Goal: Transaction & Acquisition: Purchase product/service

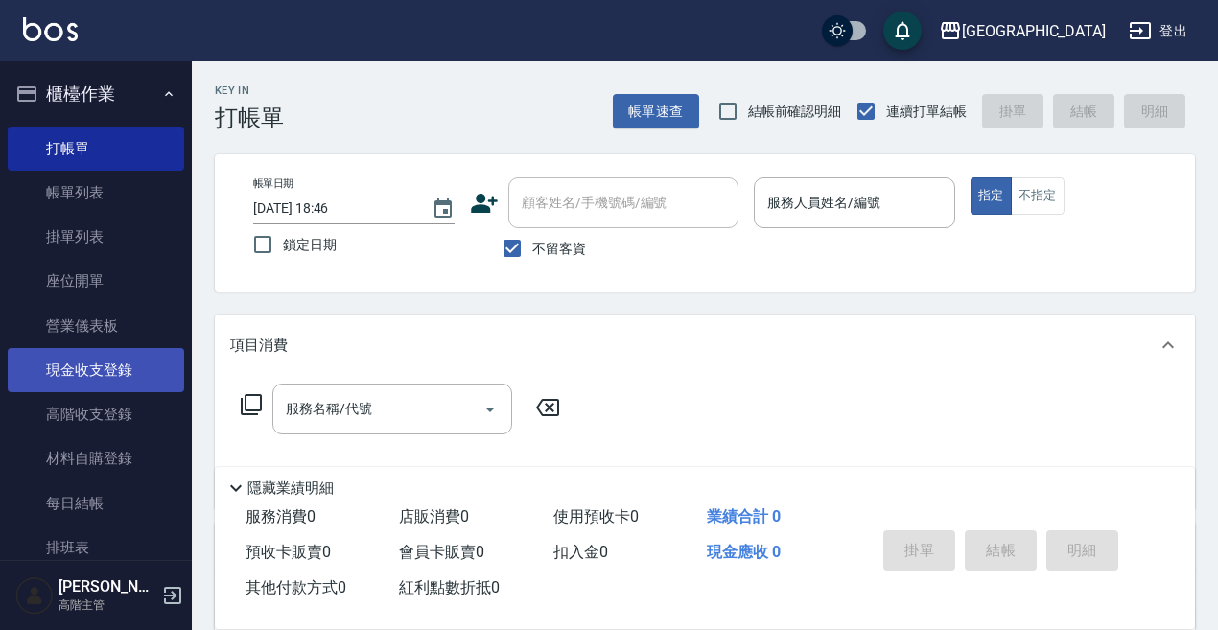
click at [94, 368] on link "現金收支登錄" at bounding box center [96, 370] width 177 height 44
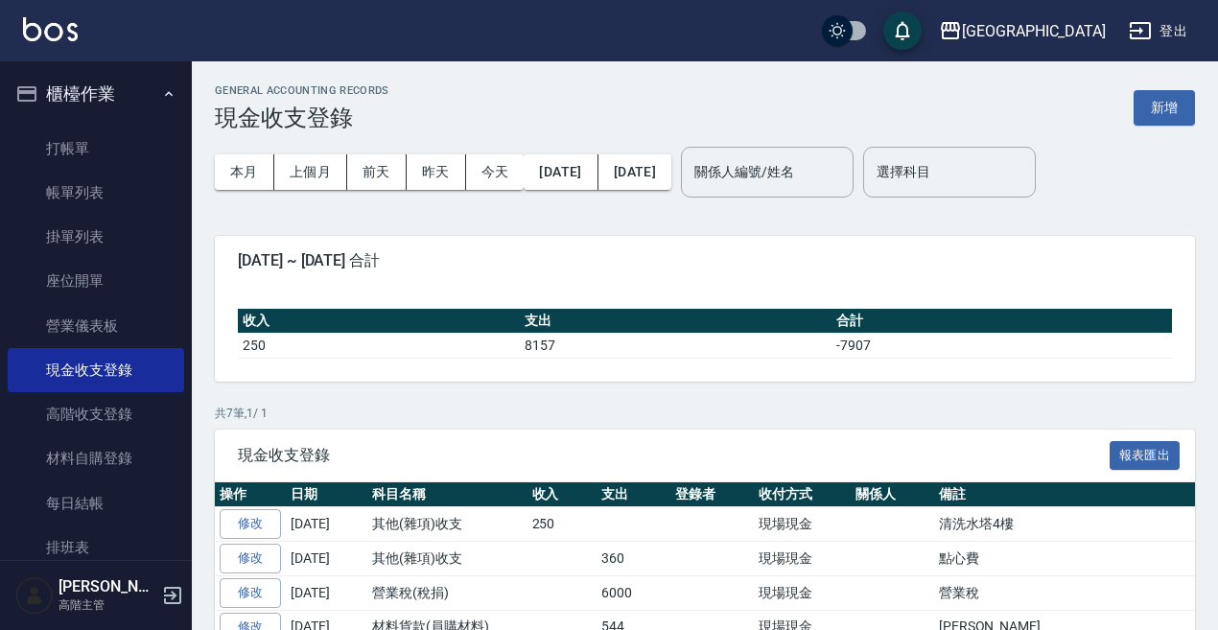
drag, startPoint x: 1163, startPoint y: 99, endPoint x: 473, endPoint y: 326, distance: 726.3
click at [1160, 99] on button "新增" at bounding box center [1164, 107] width 61 height 35
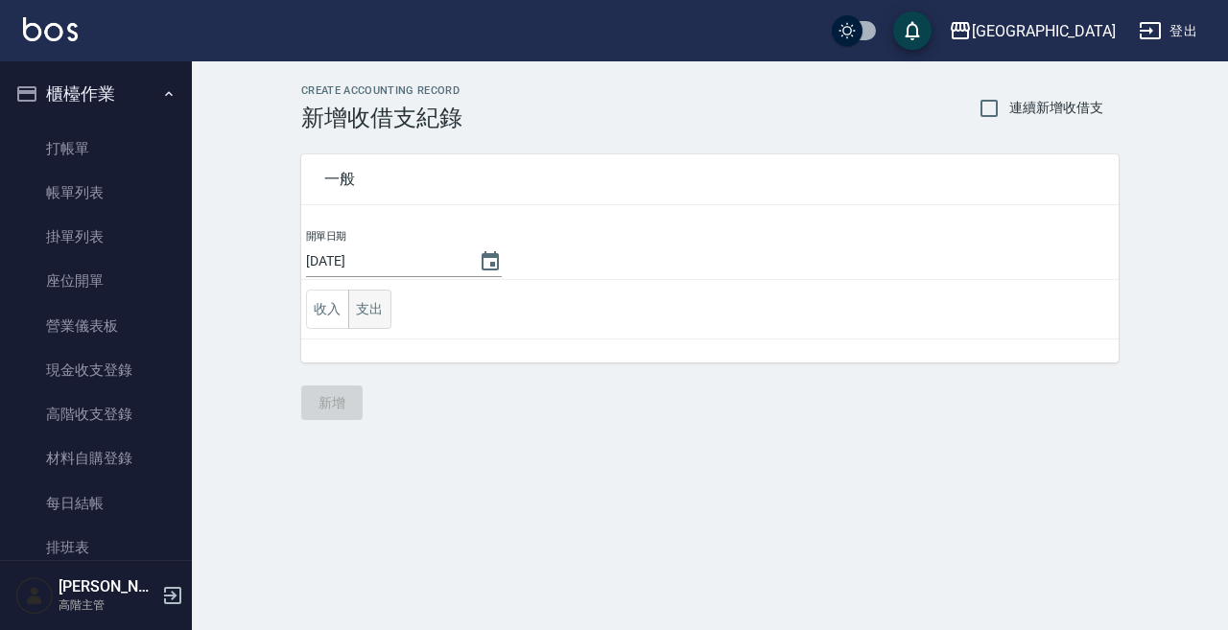
click at [371, 306] on button "支出" at bounding box center [369, 309] width 43 height 39
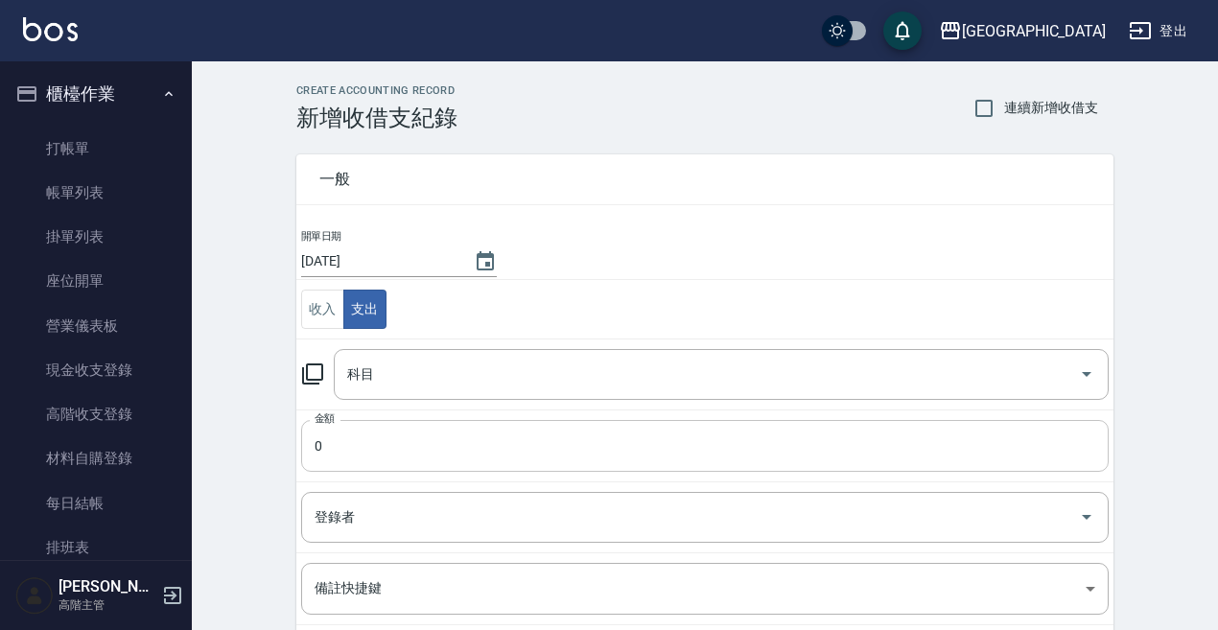
click at [327, 440] on input "0" at bounding box center [705, 446] width 808 height 52
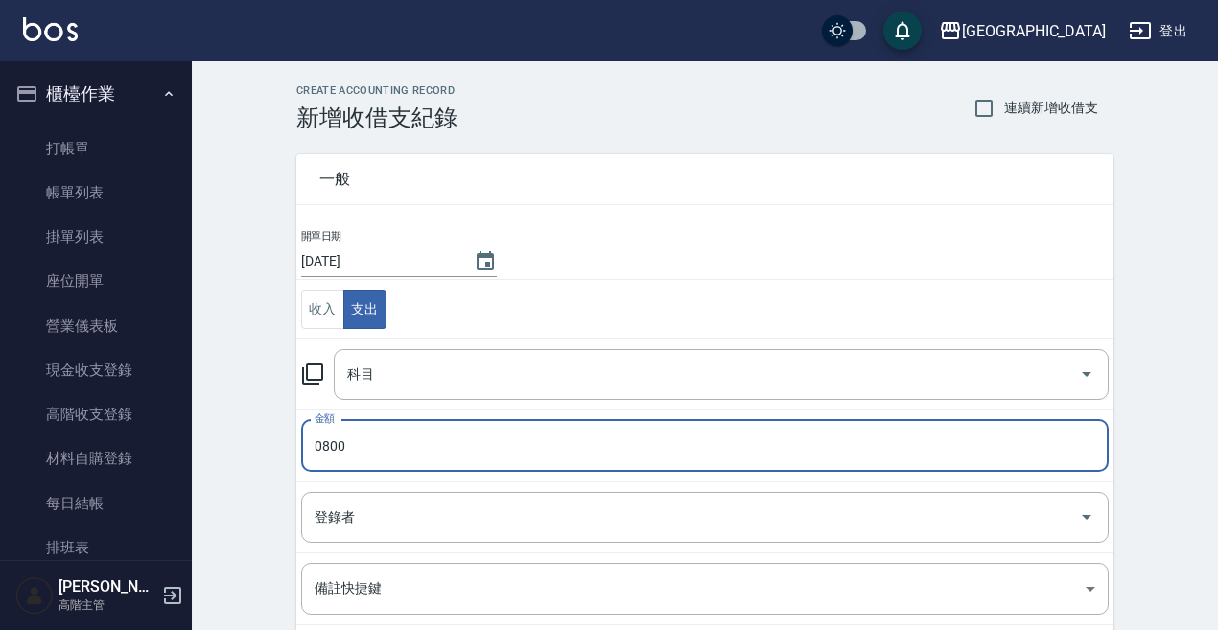
click at [319, 445] on input "0800" at bounding box center [705, 446] width 808 height 52
type input "800"
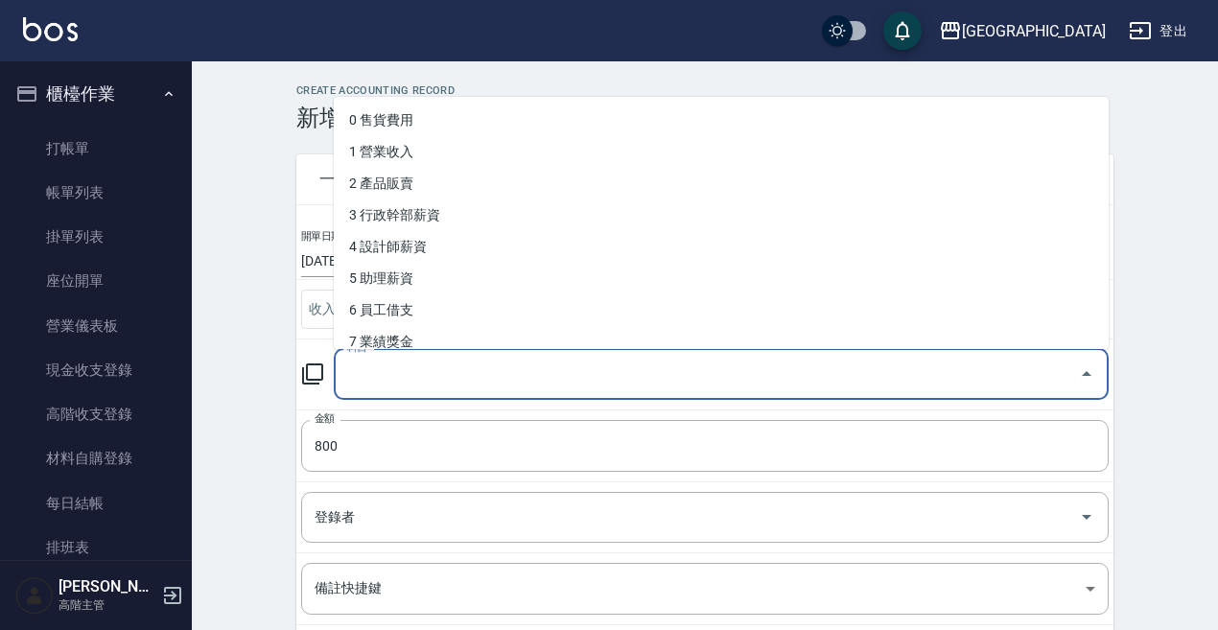
click at [364, 379] on input "科目" at bounding box center [706, 375] width 729 height 34
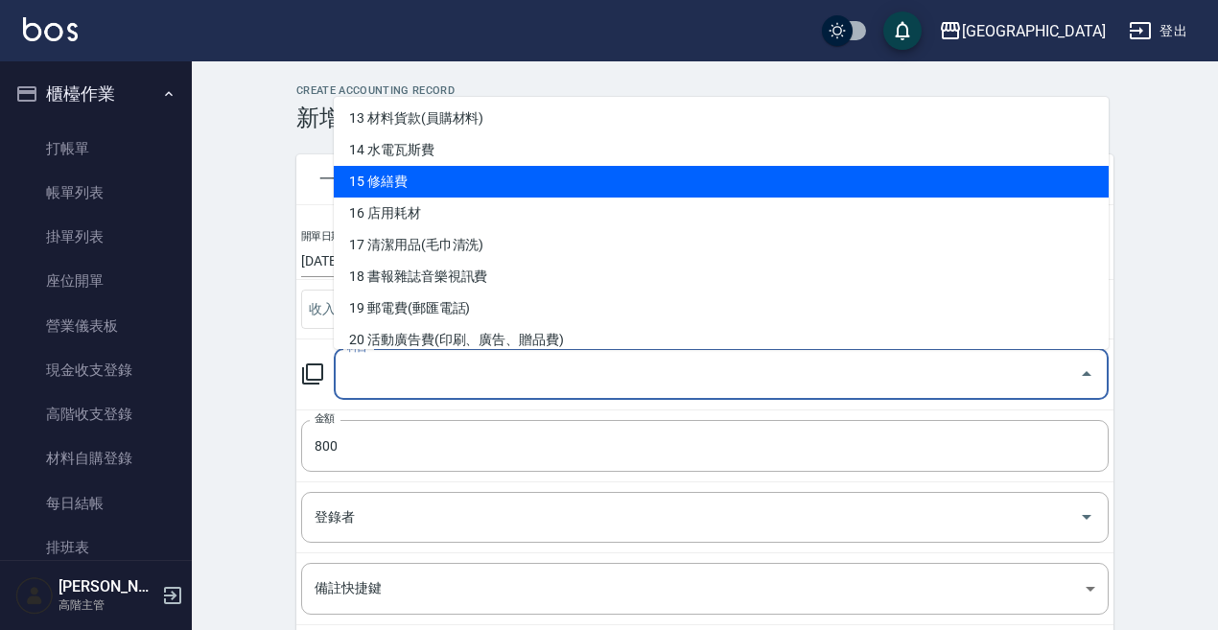
scroll to position [384, 0]
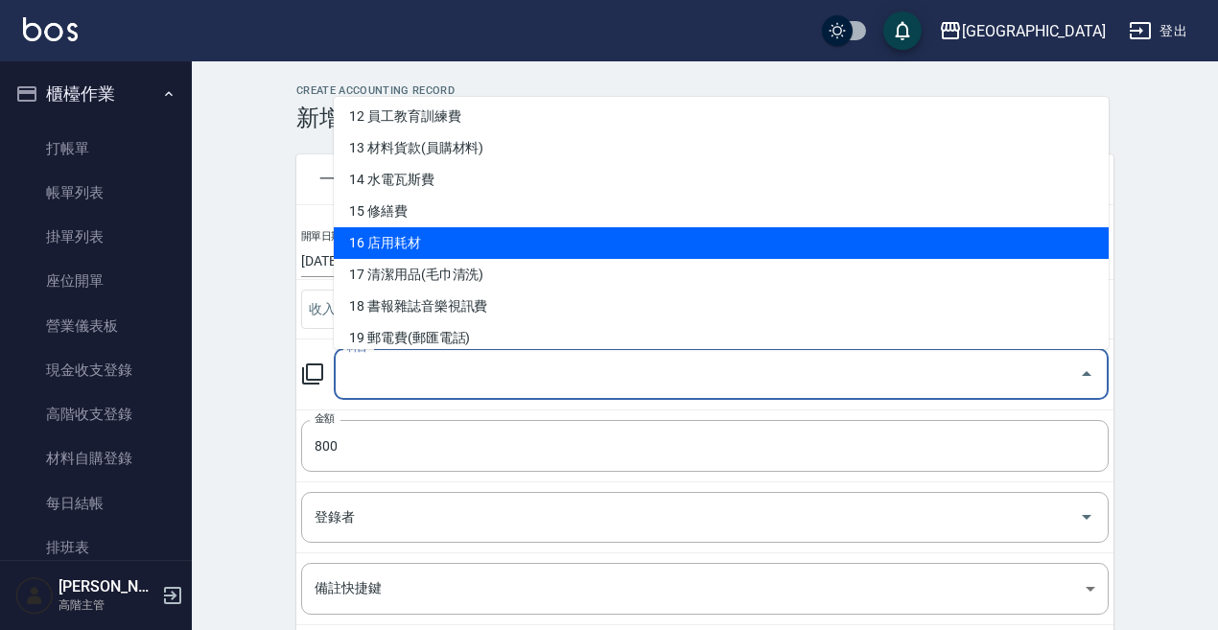
click at [402, 238] on li "16 店用耗材" at bounding box center [721, 243] width 775 height 32
type input "16 店用耗材"
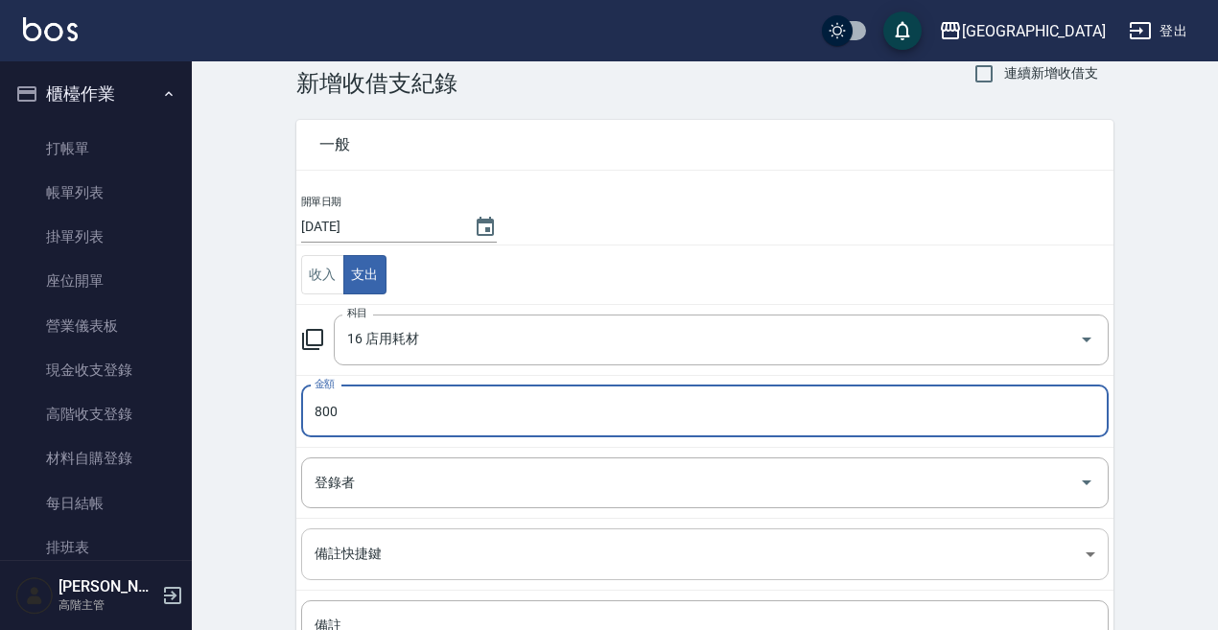
scroll to position [96, 0]
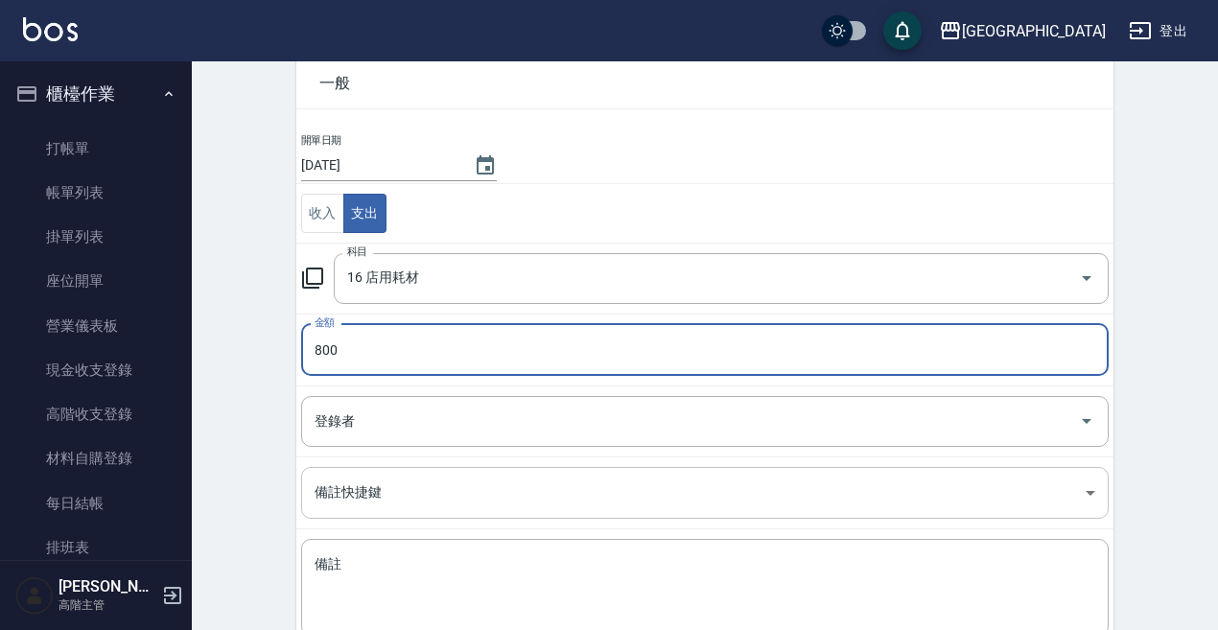
click at [349, 493] on body "上越港墘 登出 櫃檯作業 打帳單 帳單列表 掛單列表 座位開單 營業儀表板 現金收支登錄 高階收支登錄 材料自購登錄 每日結帳 排班表 現場電腦打卡 掃碼打卡…" at bounding box center [609, 327] width 1218 height 847
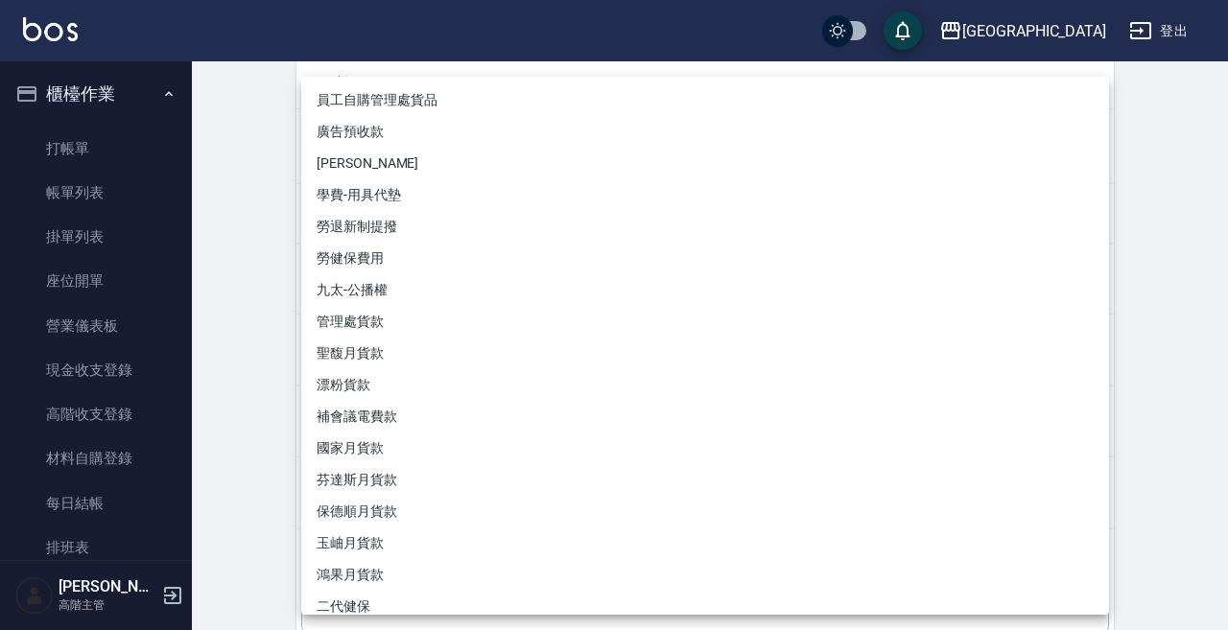
click at [225, 350] on div at bounding box center [614, 315] width 1228 height 630
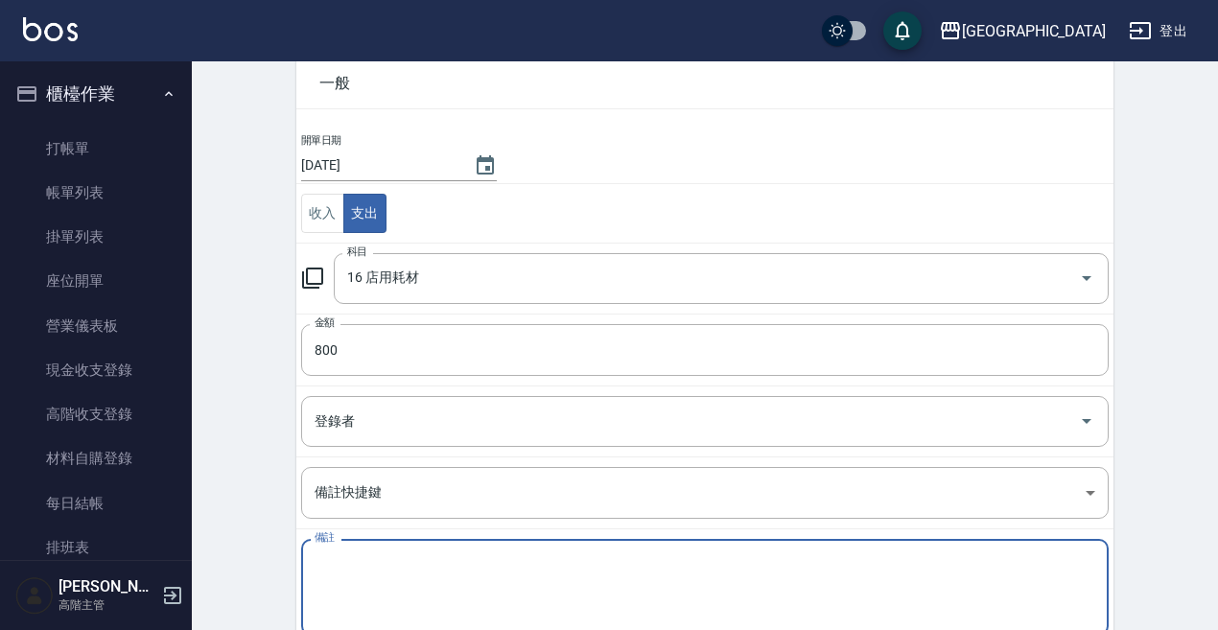
drag, startPoint x: 328, startPoint y: 557, endPoint x: 341, endPoint y: 552, distance: 13.7
click at [339, 553] on div "x 備註" at bounding box center [705, 587] width 808 height 97
type textarea "u"
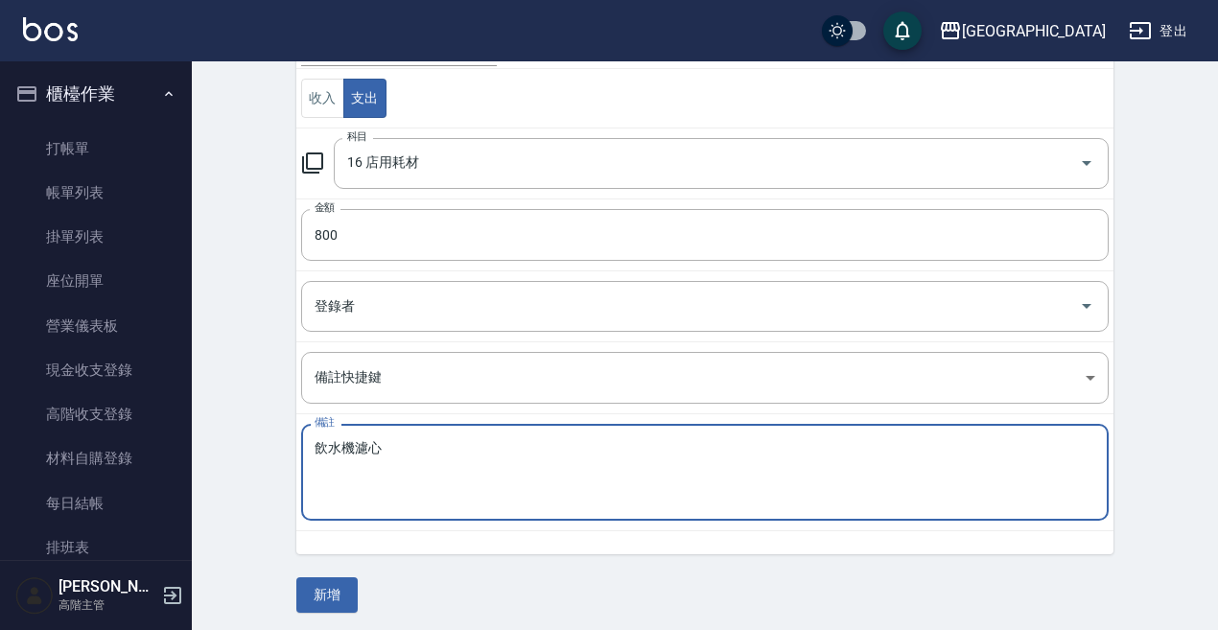
scroll to position [217, 0]
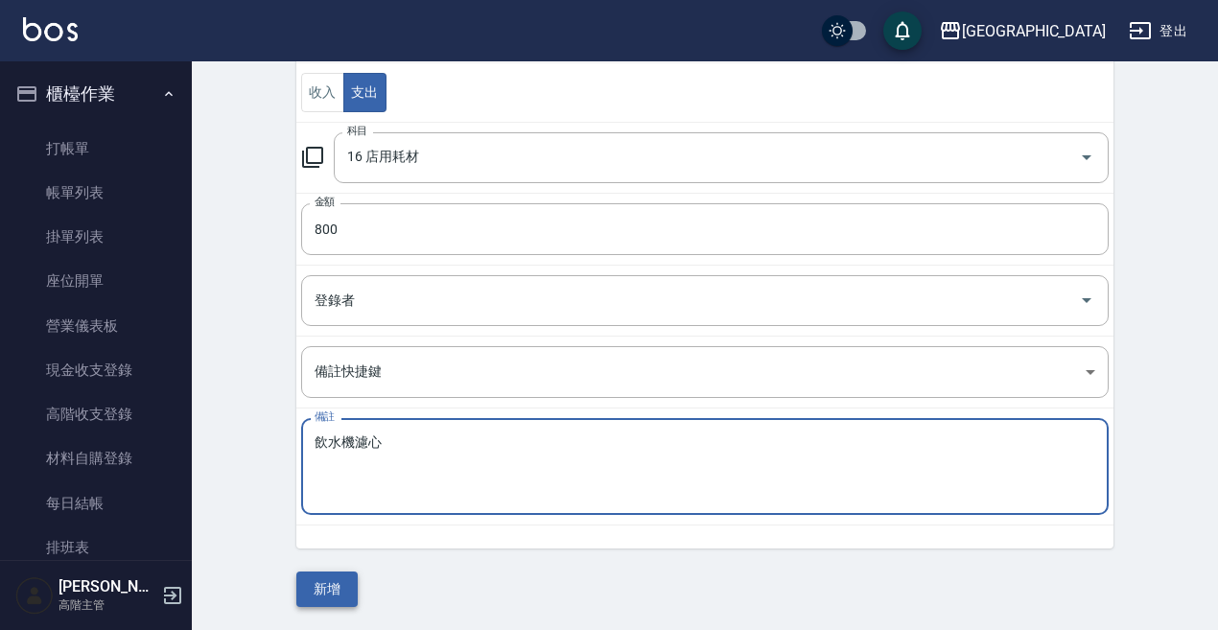
type textarea "飲水機濾心"
click at [332, 596] on button "新增" at bounding box center [326, 589] width 61 height 35
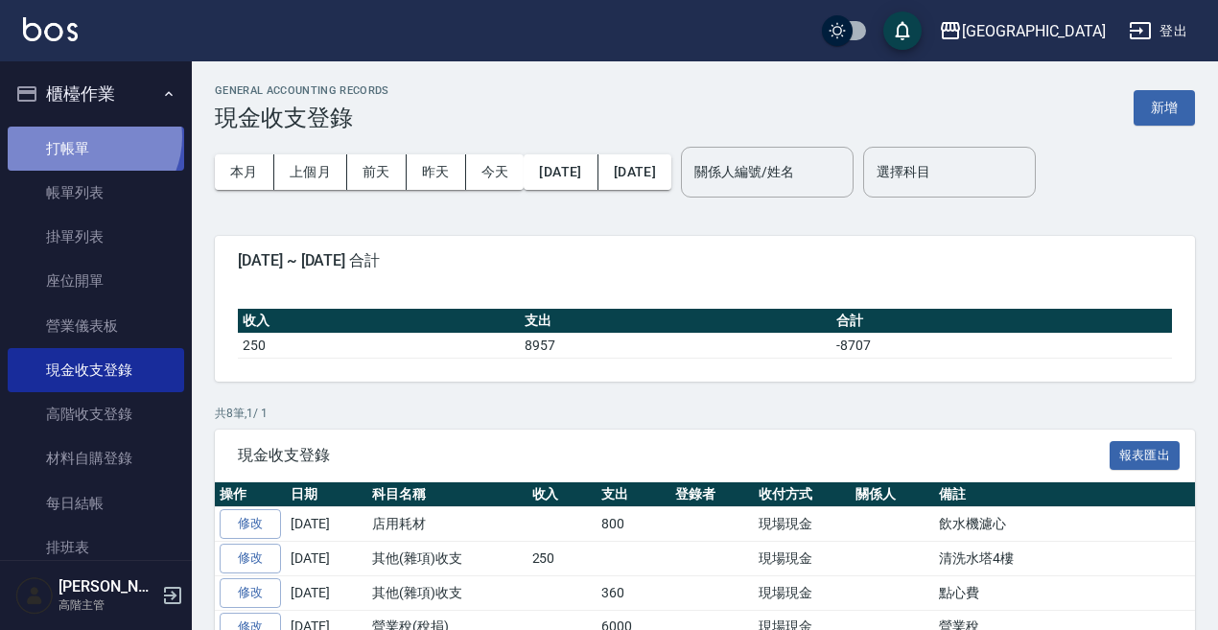
click at [90, 136] on link "打帳單" at bounding box center [96, 149] width 177 height 44
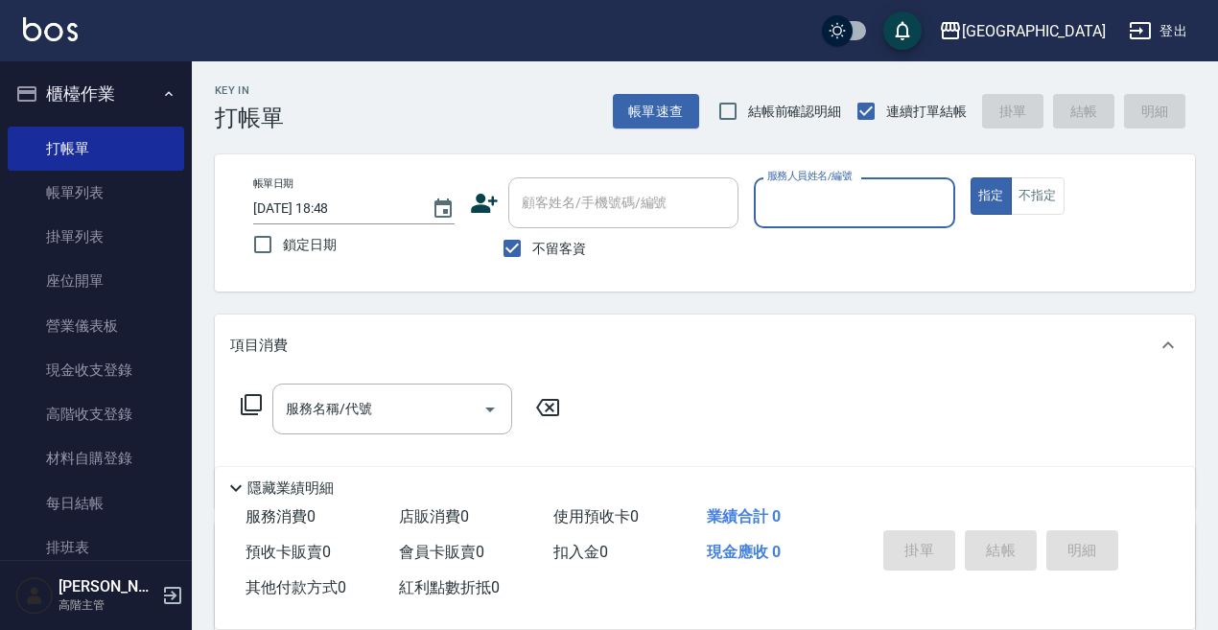
click at [971, 177] on button "指定" at bounding box center [991, 195] width 41 height 37
type button "true"
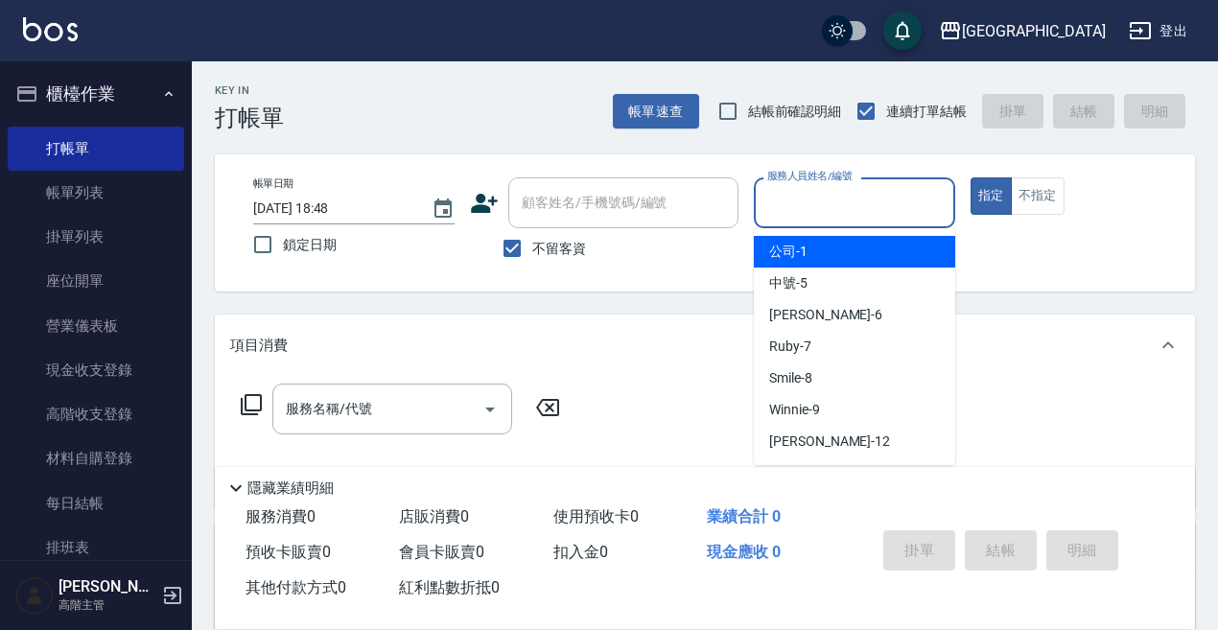
click at [836, 198] on div "服務人員姓名/編號 服務人員姓名/編號" at bounding box center [854, 202] width 201 height 51
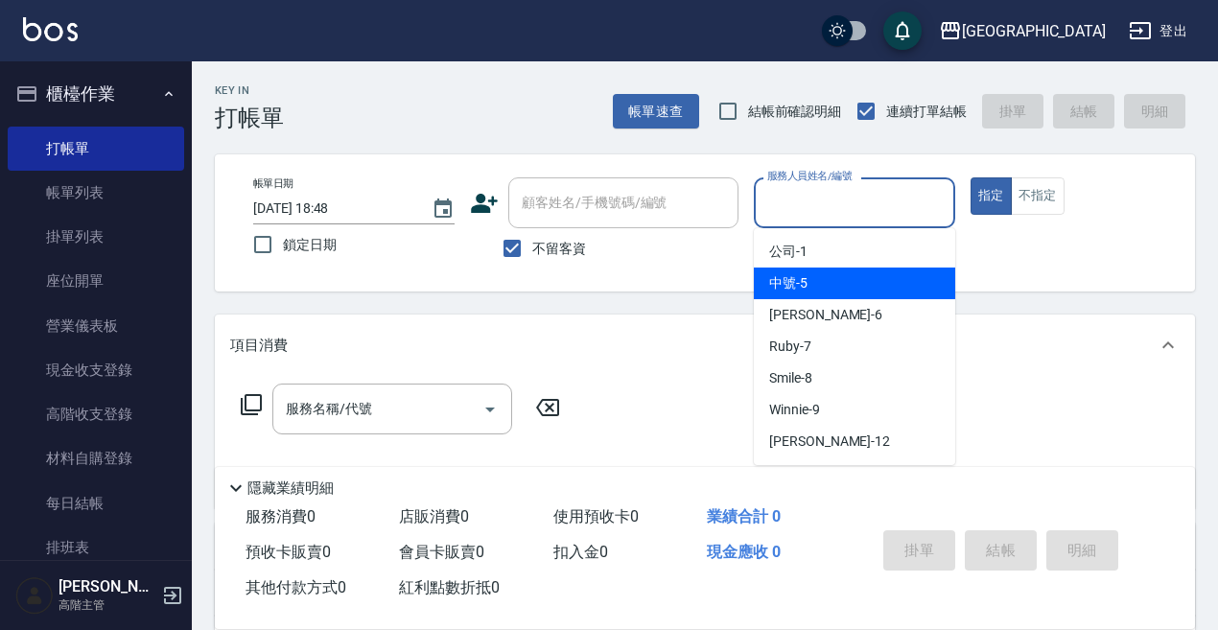
click at [798, 283] on span "中號 -5" at bounding box center [788, 283] width 38 height 20
type input "中號-5"
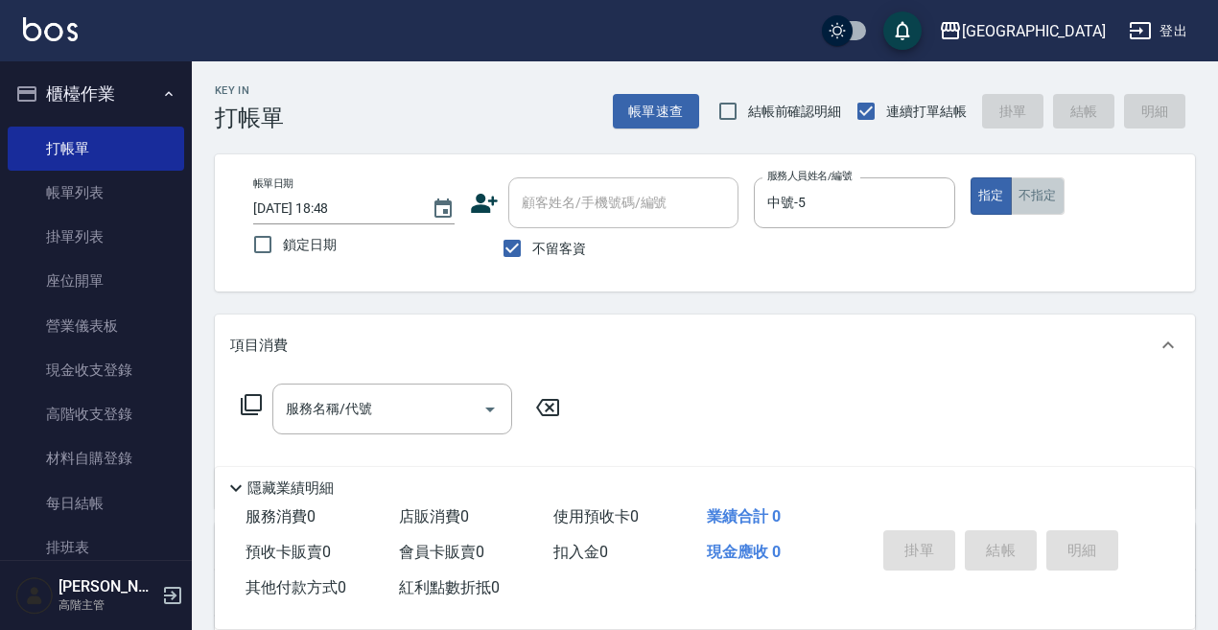
click at [1037, 188] on button "不指定" at bounding box center [1038, 195] width 54 height 37
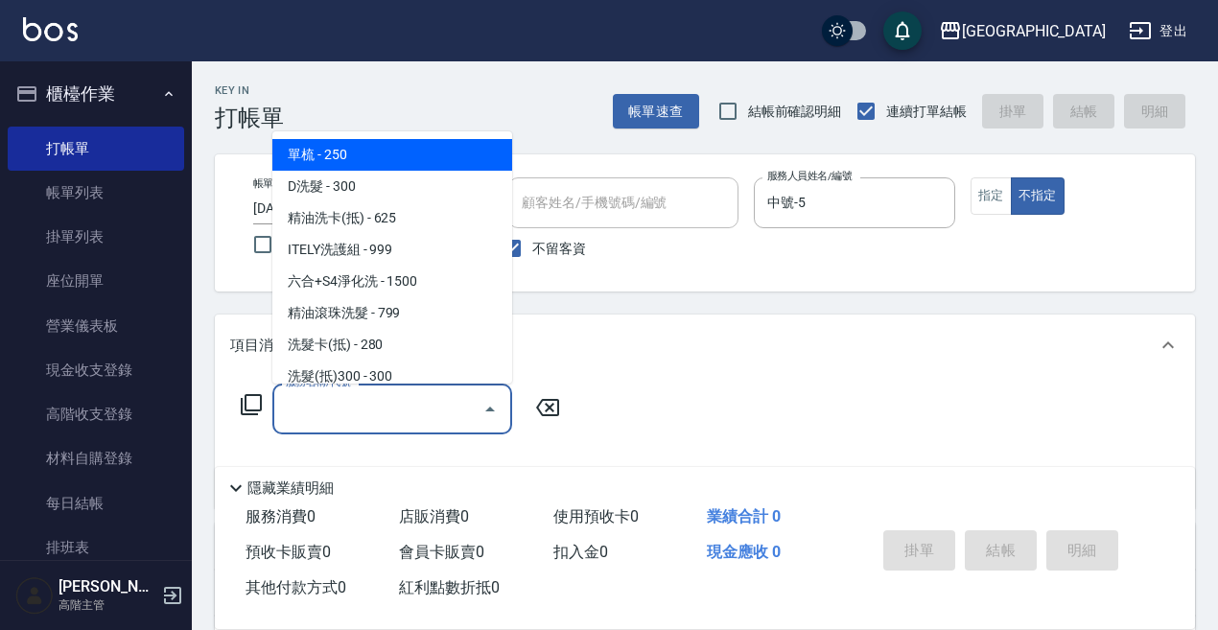
click at [344, 413] on input "服務名稱/代號" at bounding box center [378, 409] width 194 height 34
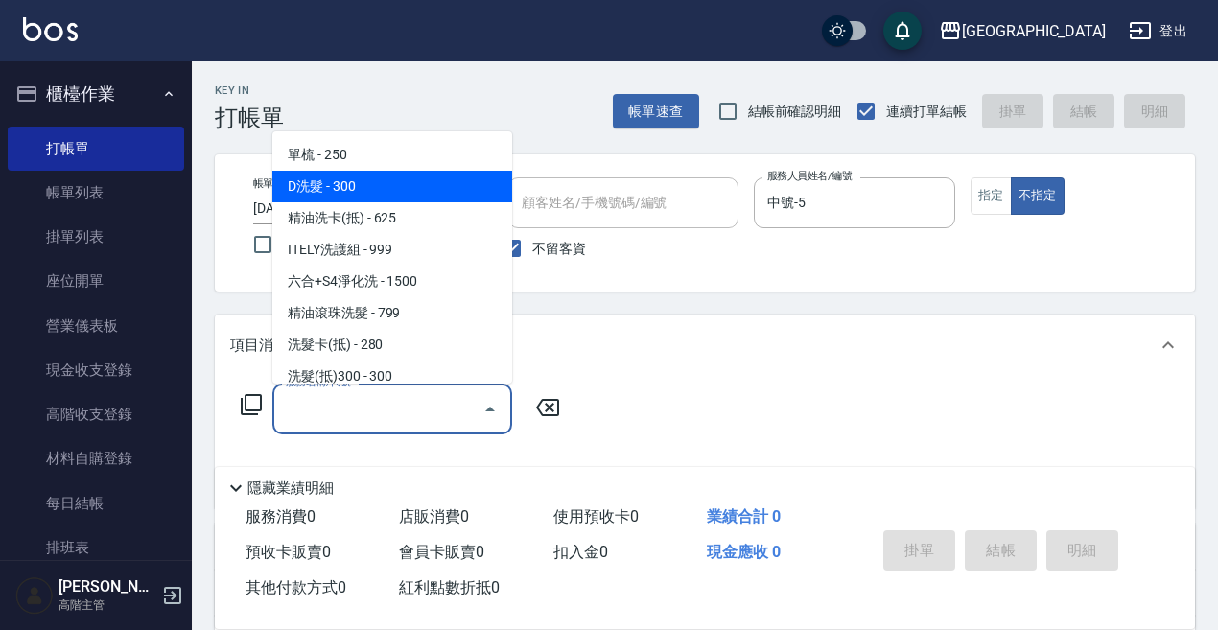
type input "D洗髮(209)"
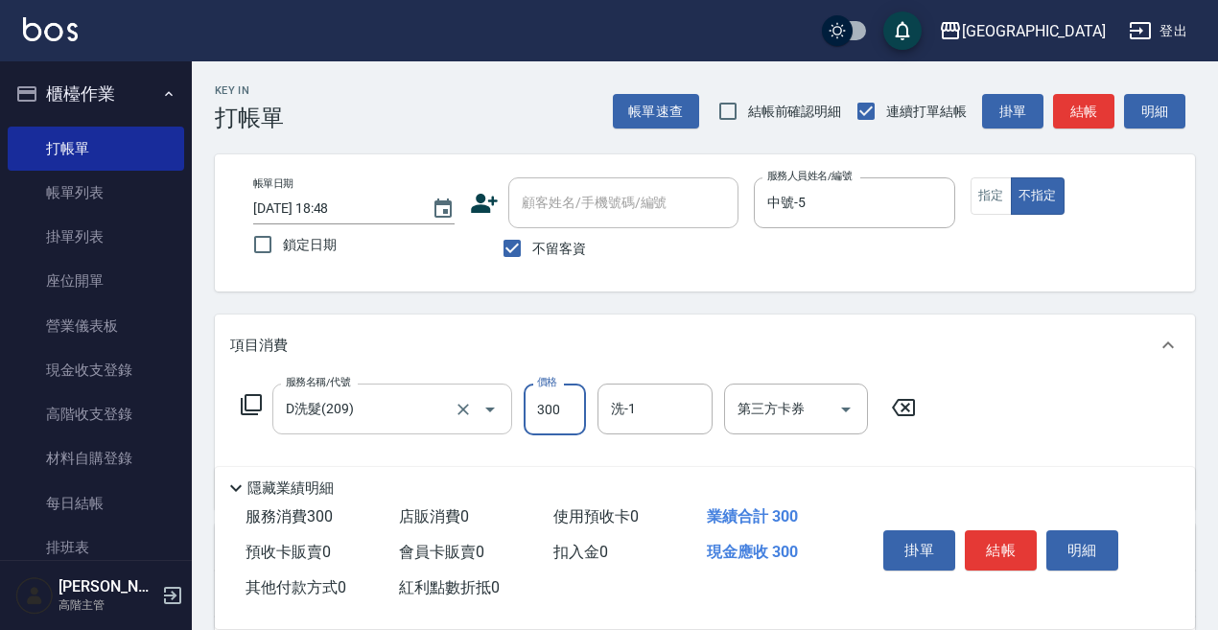
click at [321, 414] on input "D洗髮(209)" at bounding box center [365, 409] width 169 height 34
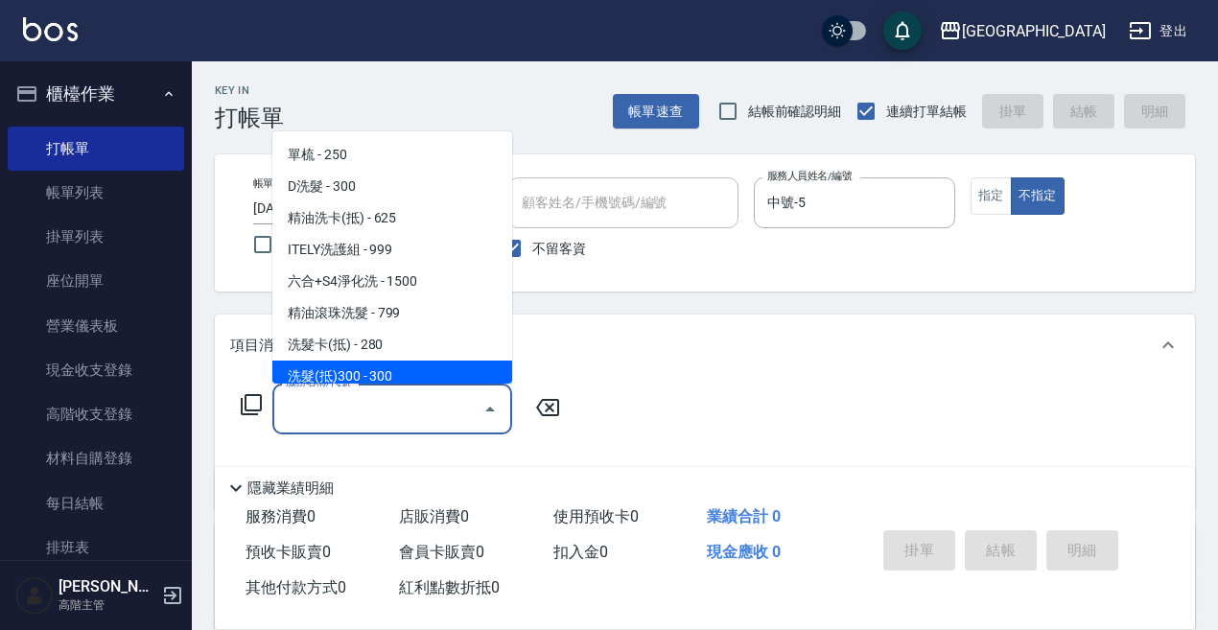
scroll to position [40, 0]
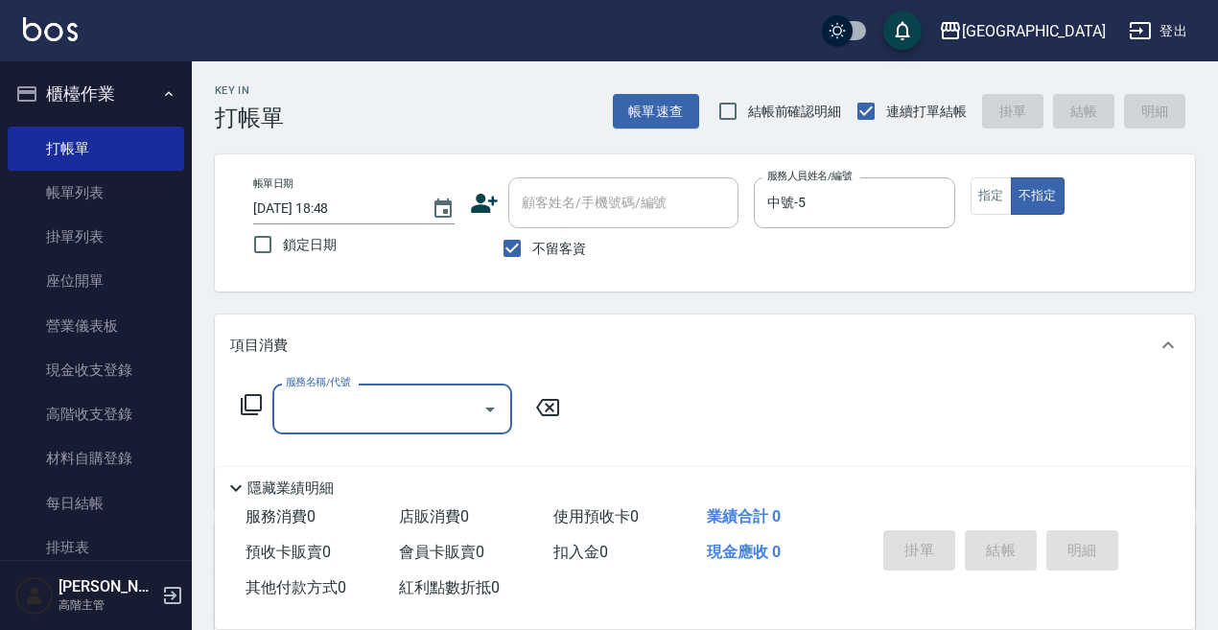
click at [314, 411] on input "服務名稱/代號" at bounding box center [378, 409] width 194 height 34
type input "ㄓ"
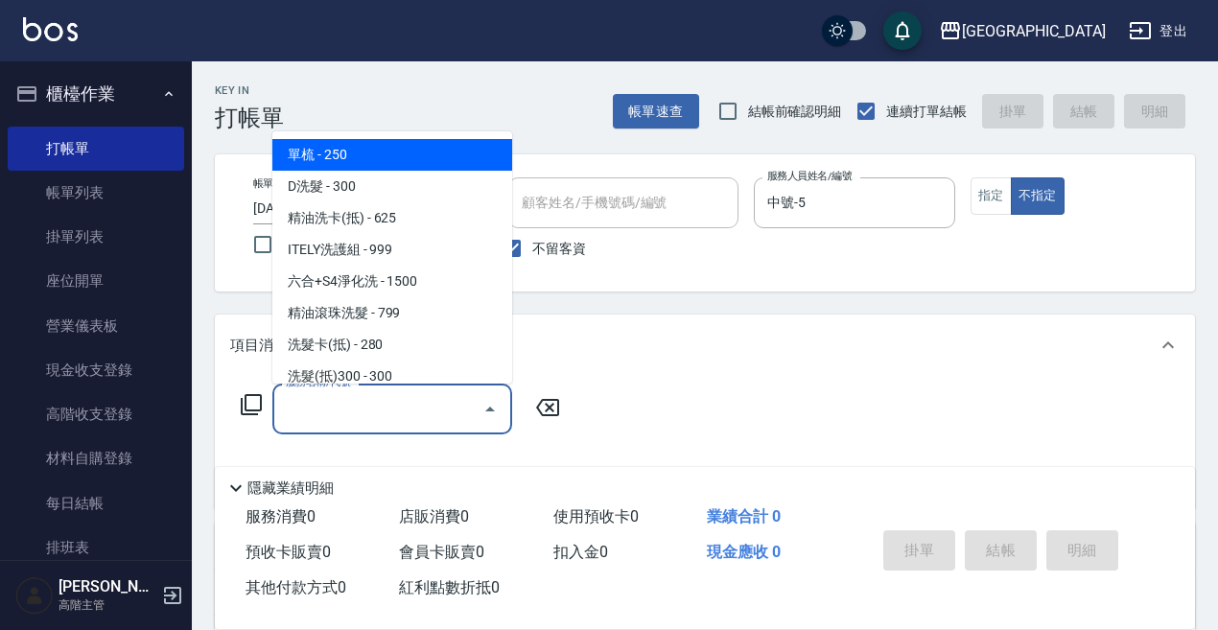
type input "ㄉ"
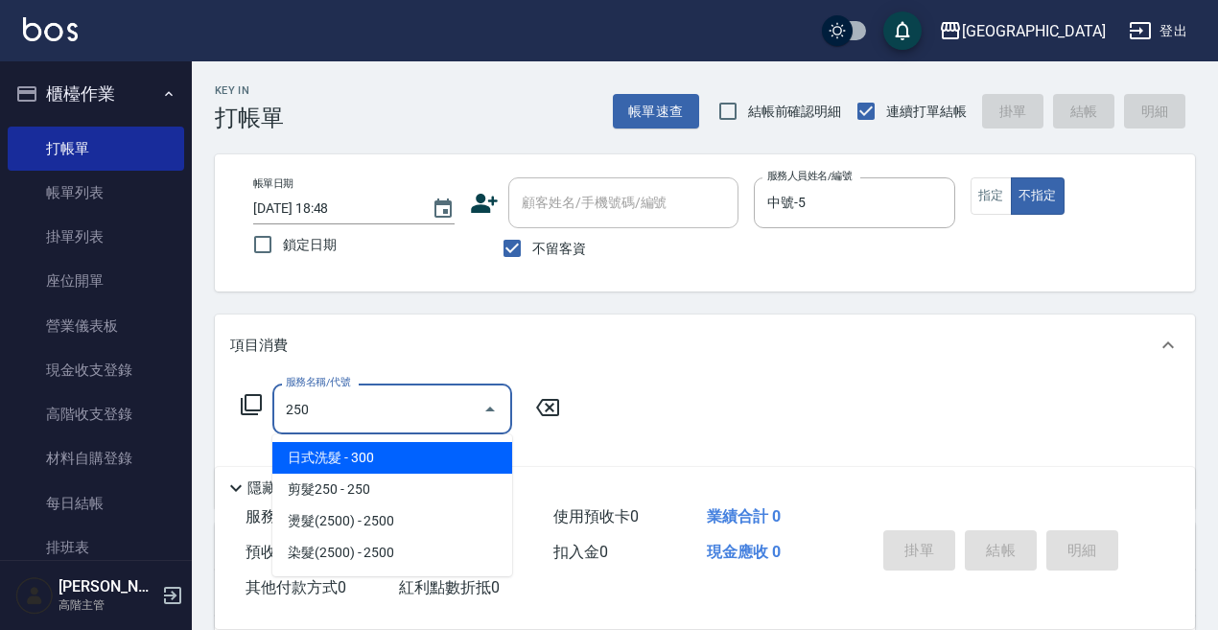
drag, startPoint x: 324, startPoint y: 454, endPoint x: 513, endPoint y: 425, distance: 191.2
click at [327, 453] on span "日式洗髮 - 300" at bounding box center [392, 458] width 240 height 32
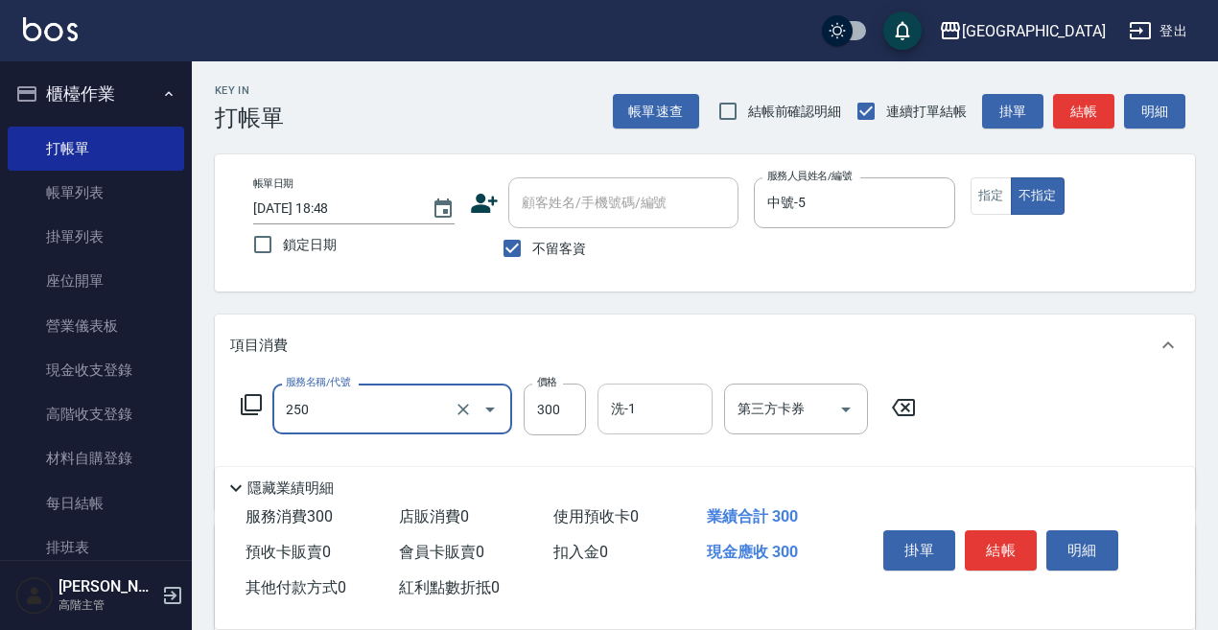
type input "日式洗髮(250)"
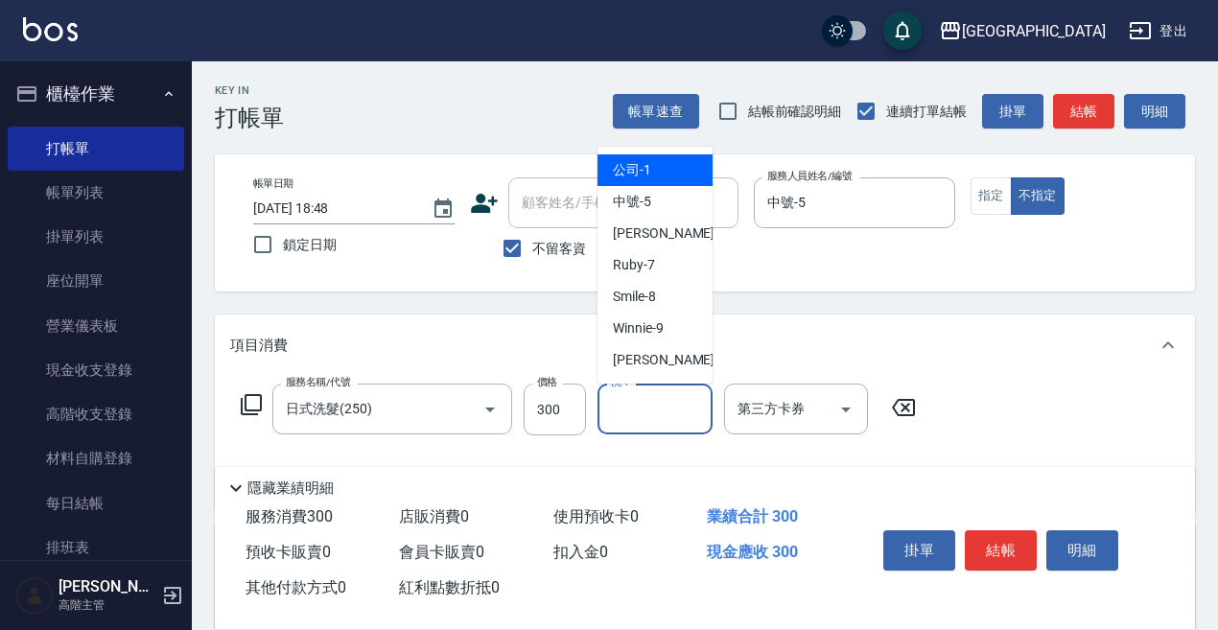
click at [638, 404] on input "洗-1" at bounding box center [655, 409] width 98 height 34
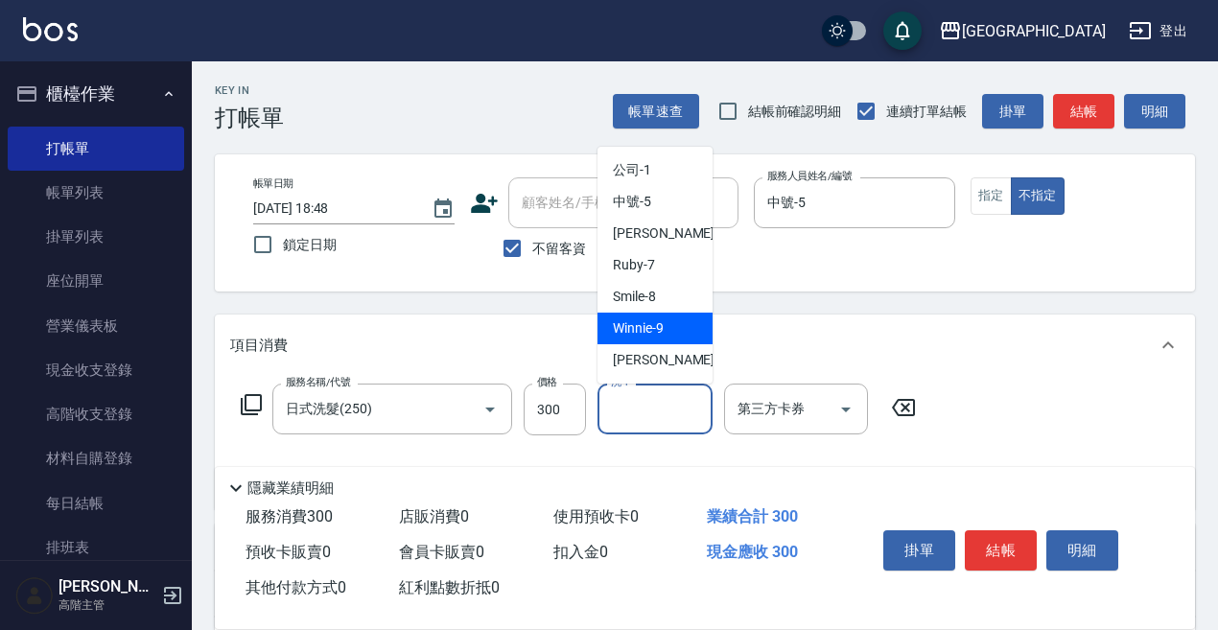
click at [678, 324] on div "Winnie -9" at bounding box center [655, 329] width 115 height 32
type input "Winnie-9"
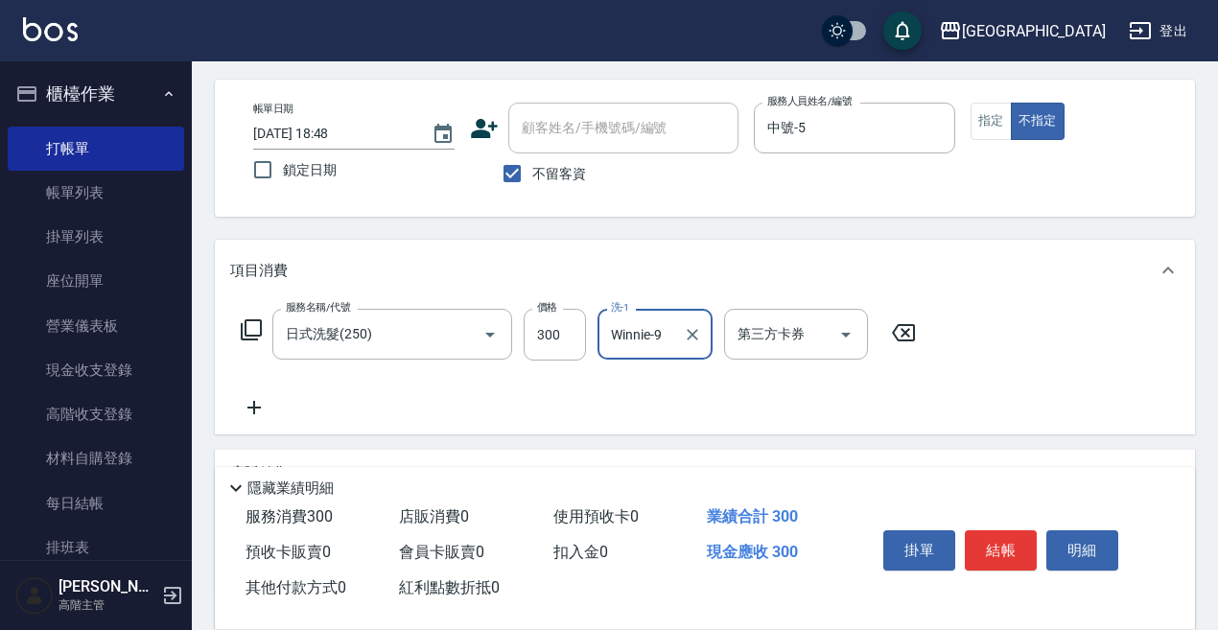
scroll to position [96, 0]
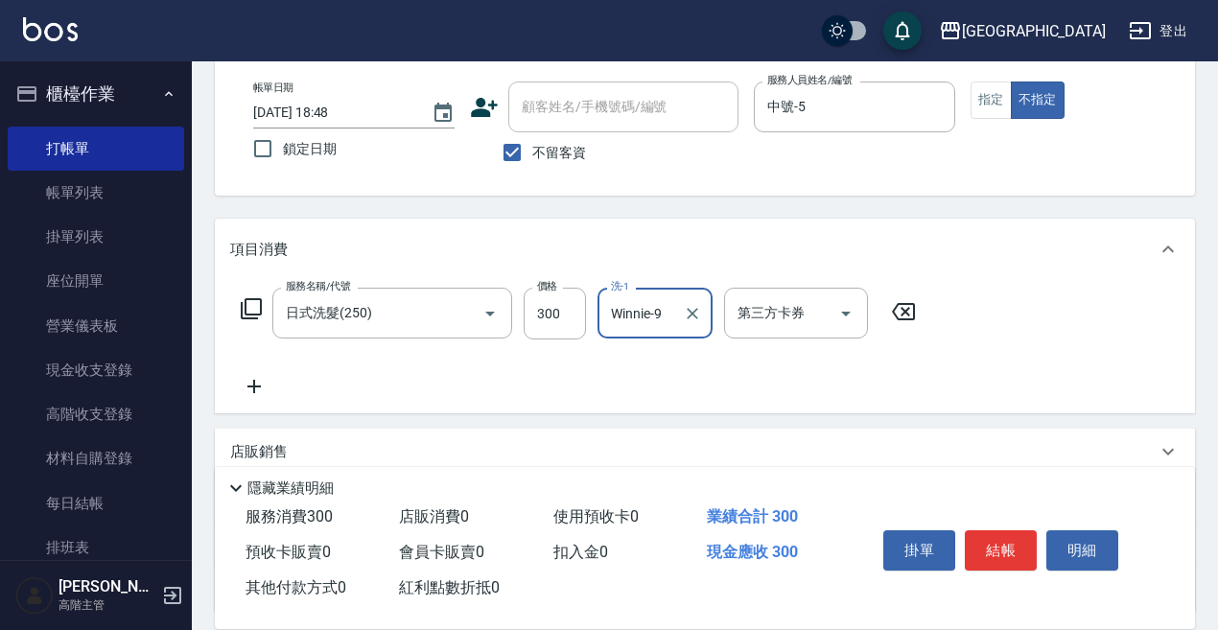
drag, startPoint x: 248, startPoint y: 387, endPoint x: 309, endPoint y: 384, distance: 60.5
click at [278, 384] on div "服務名稱/代號 日式洗髮(250) 服務名稱/代號 價格 300 價格 洗-1 Winnie-9 洗-1 第三方卡券 第三方卡券" at bounding box center [578, 343] width 697 height 110
click at [312, 384] on div "服務名稱/代號 日式洗髮(250) 服務名稱/代號 價格 300 價格 洗-1 Winnie-9 洗-1 第三方卡券 第三方卡券" at bounding box center [578, 343] width 697 height 110
click at [256, 385] on icon at bounding box center [254, 386] width 48 height 23
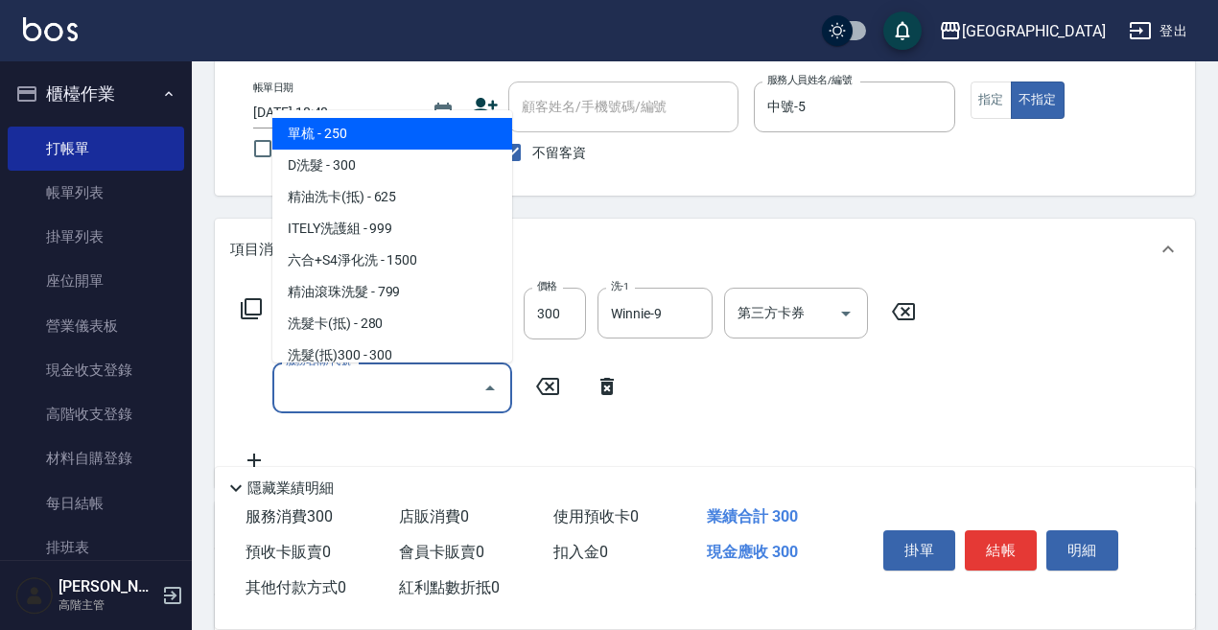
click at [301, 391] on input "服務名稱/代號" at bounding box center [378, 388] width 194 height 34
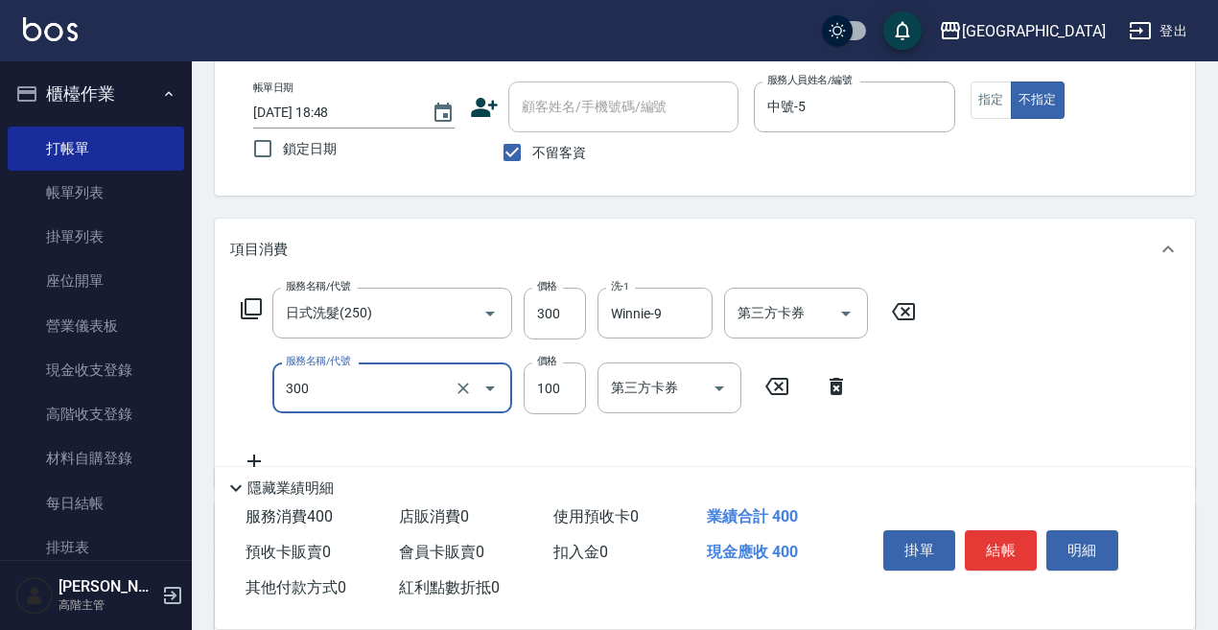
type input "剪瀏海(300)"
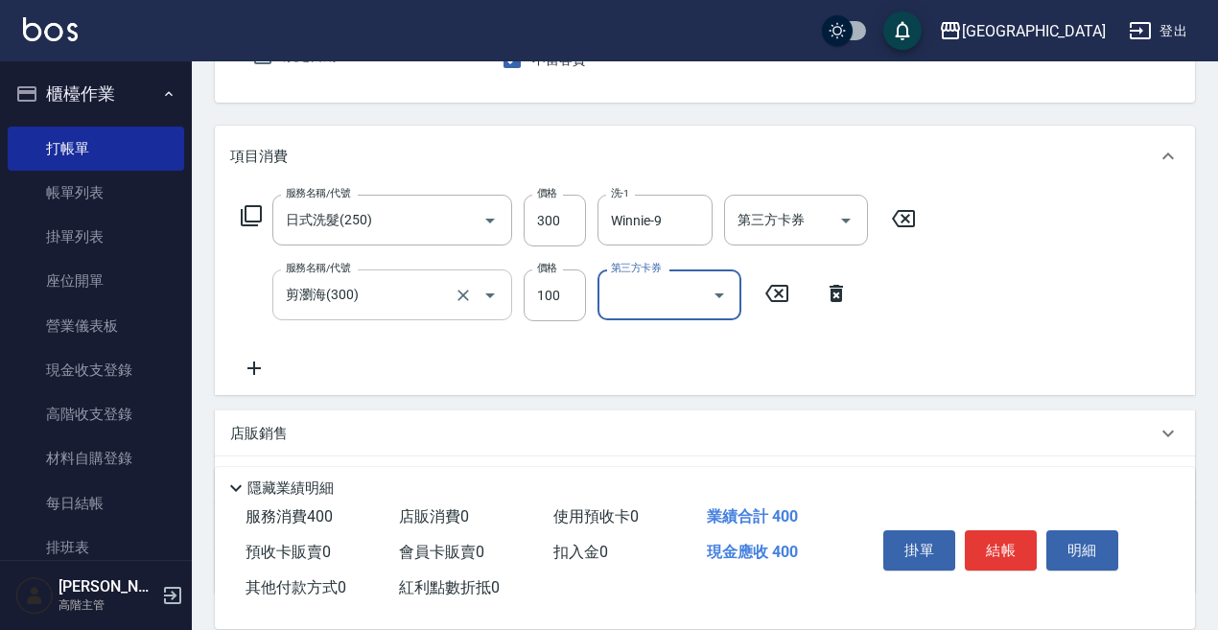
scroll to position [192, 0]
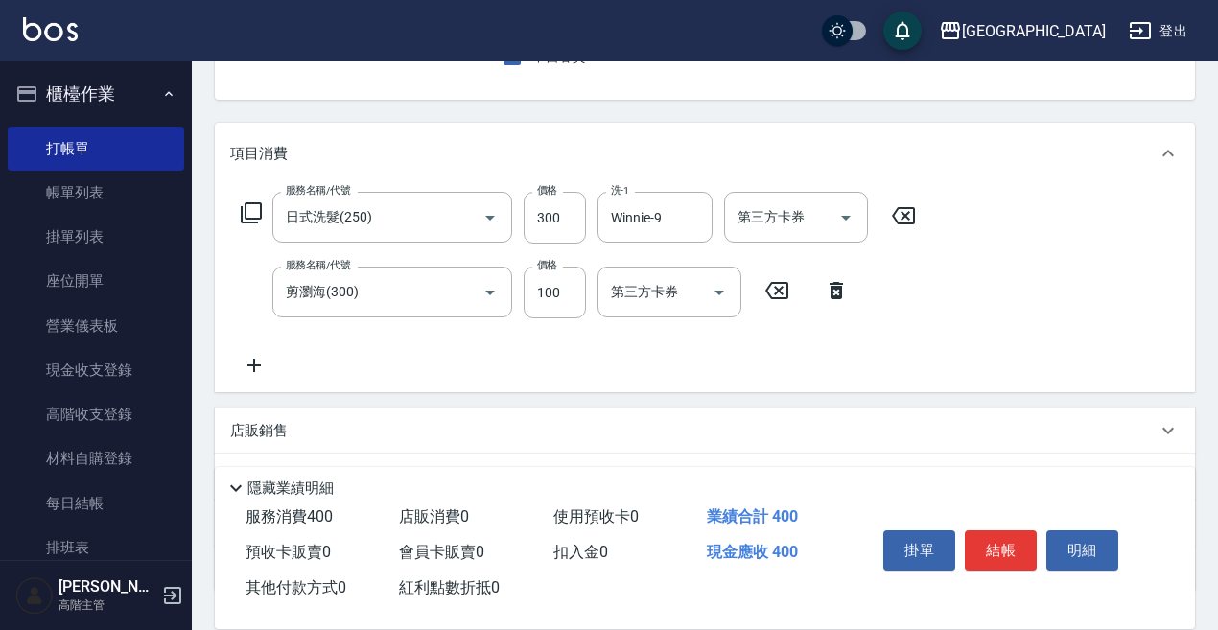
drag, startPoint x: 251, startPoint y: 363, endPoint x: 265, endPoint y: 364, distance: 13.5
click at [265, 364] on icon at bounding box center [254, 365] width 48 height 23
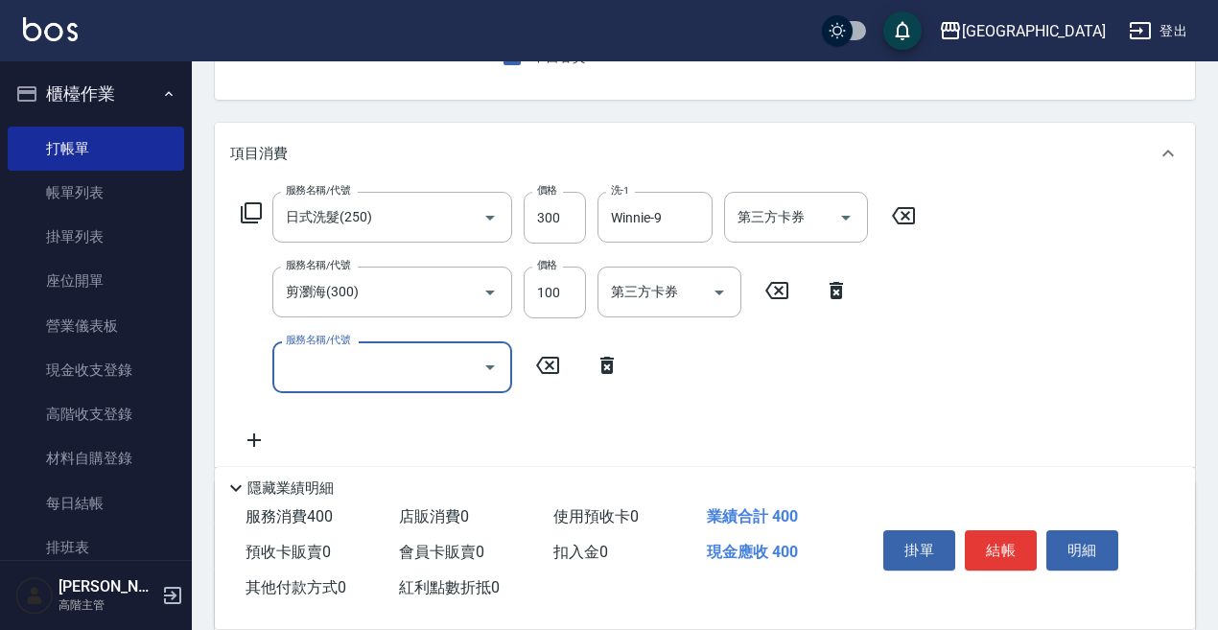
click at [281, 366] on div "服務名稱/代號" at bounding box center [392, 367] width 240 height 51
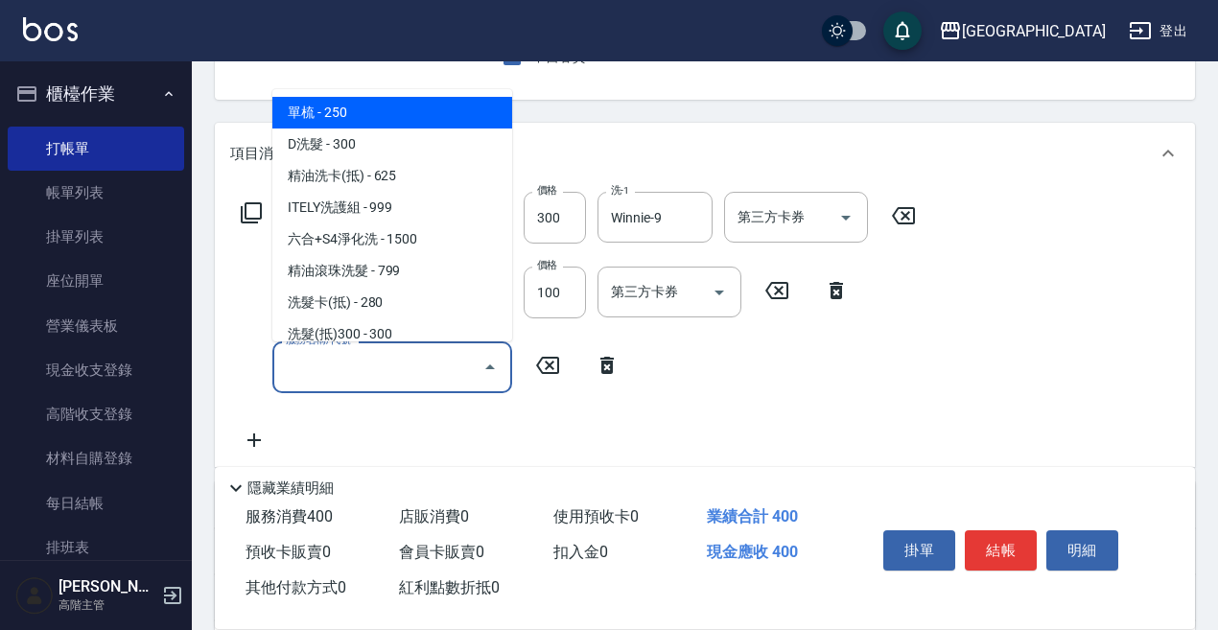
type input "7"
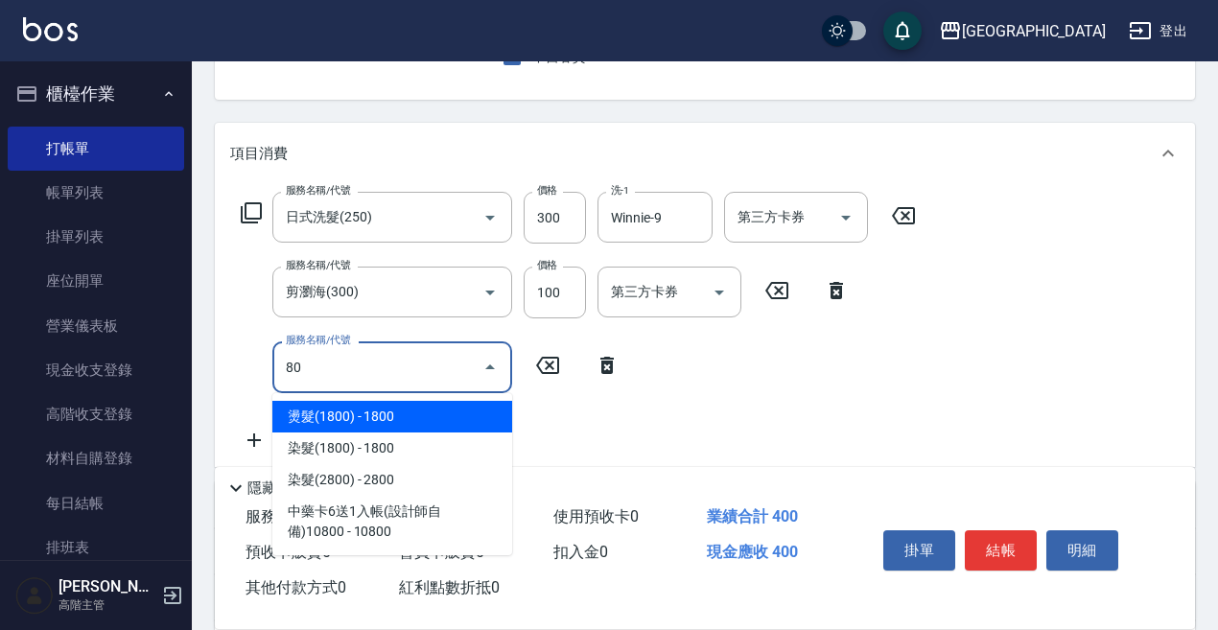
type input "801"
type input "8"
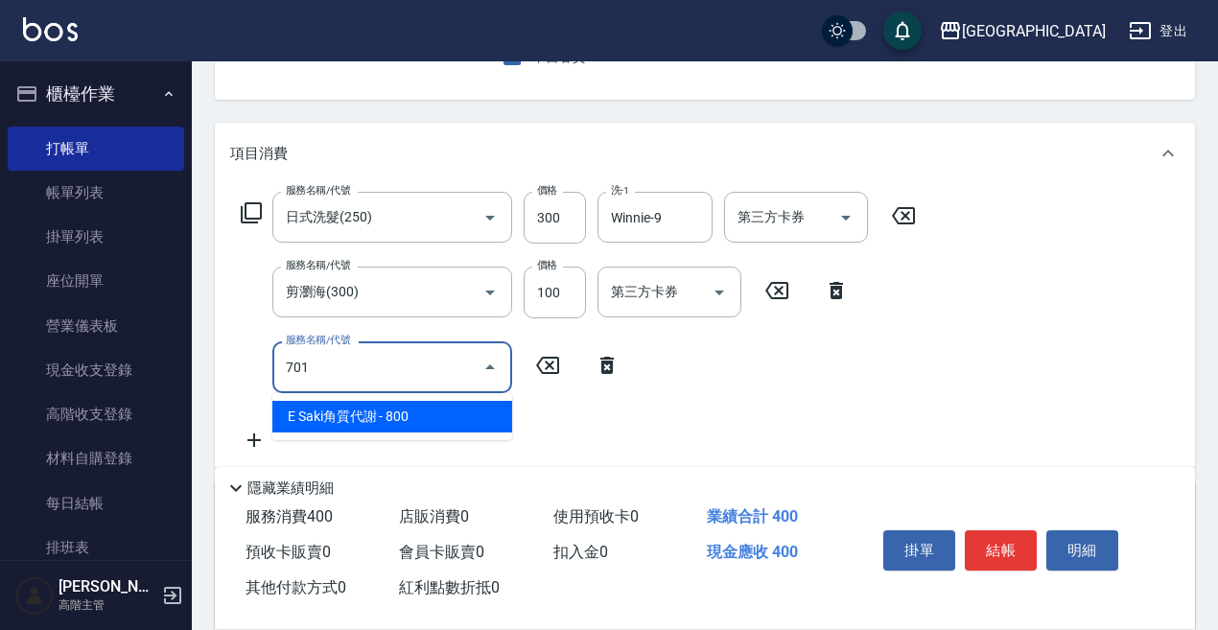
click at [334, 420] on span "E Saki角質代謝 - 800" at bounding box center [392, 417] width 240 height 32
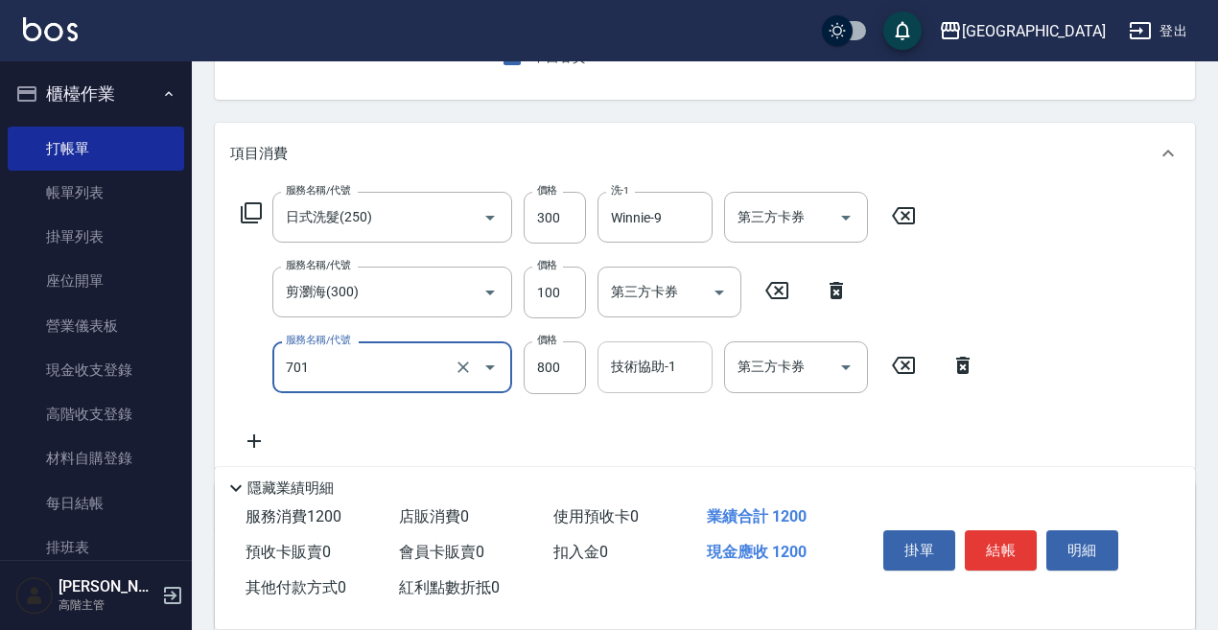
type input "E Saki角質代謝(701)"
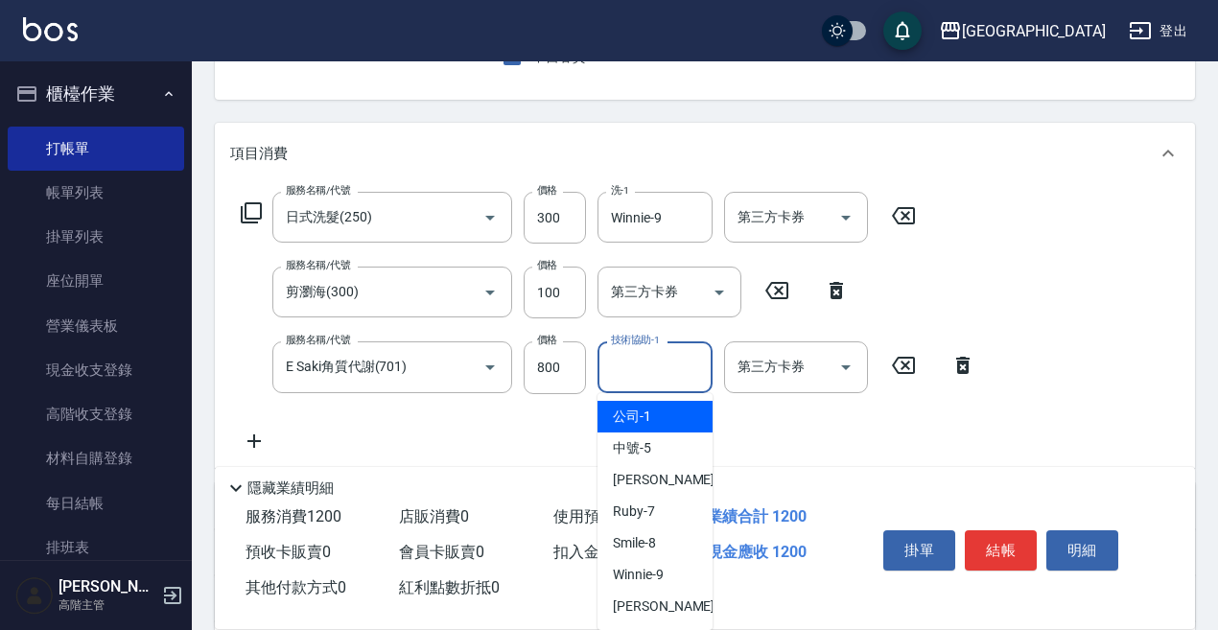
click at [634, 370] on input "技術協助-1" at bounding box center [655, 367] width 98 height 34
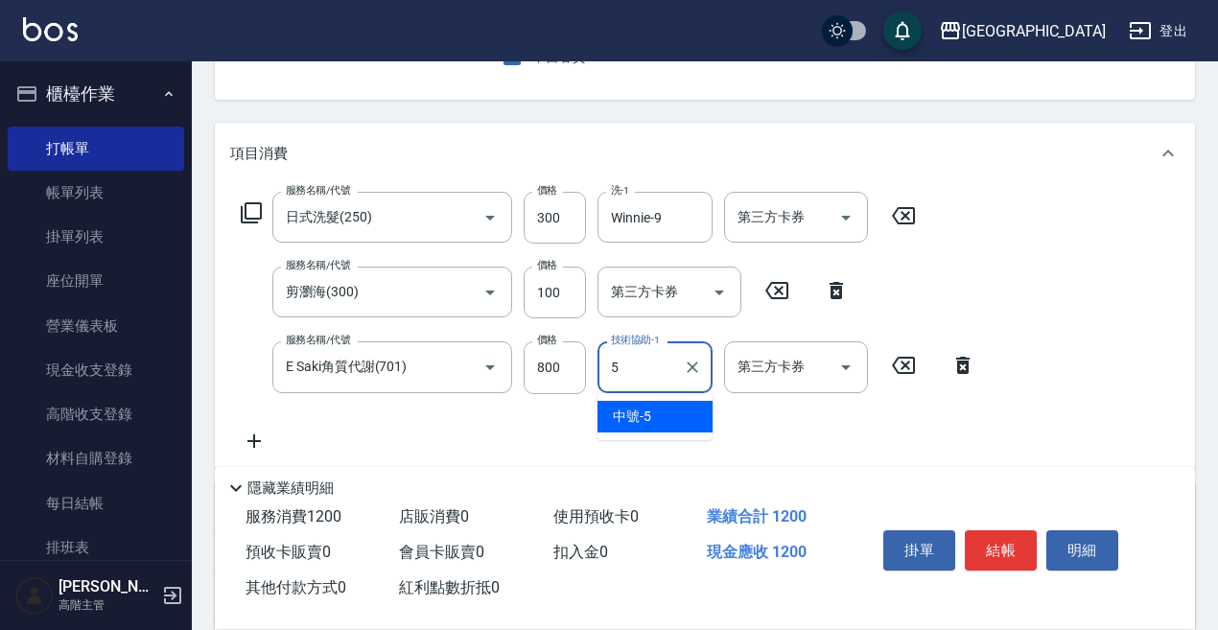
type input "中號-5"
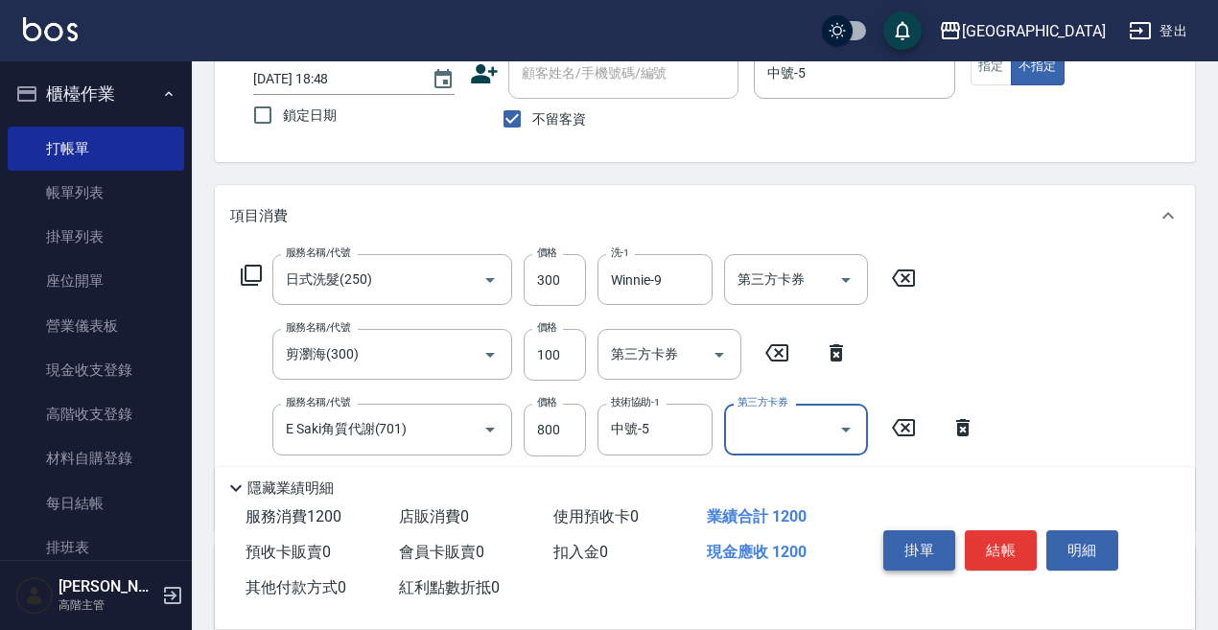
scroll to position [96, 0]
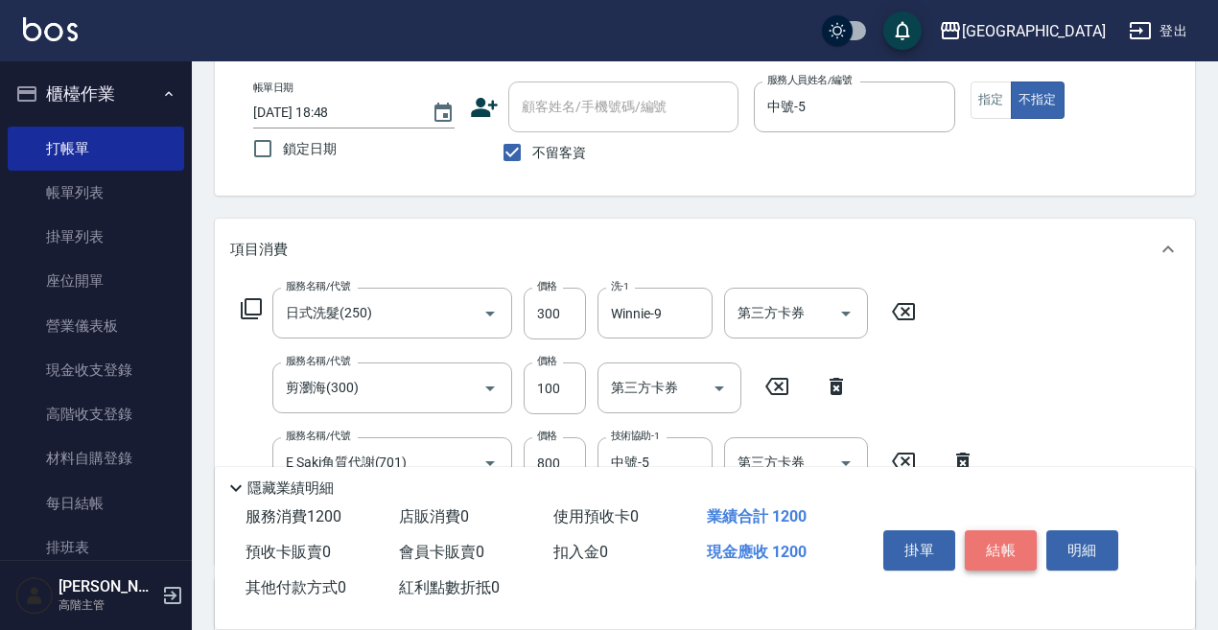
click at [1000, 542] on button "結帳" at bounding box center [1001, 551] width 72 height 40
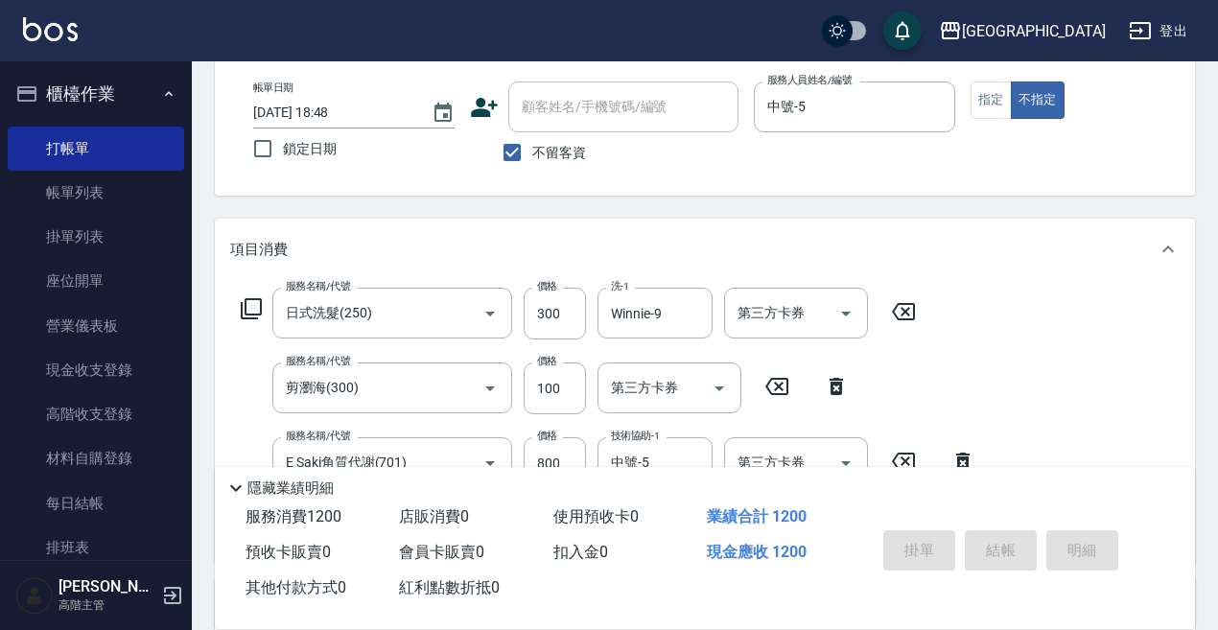
type input "2025/08/20 18:49"
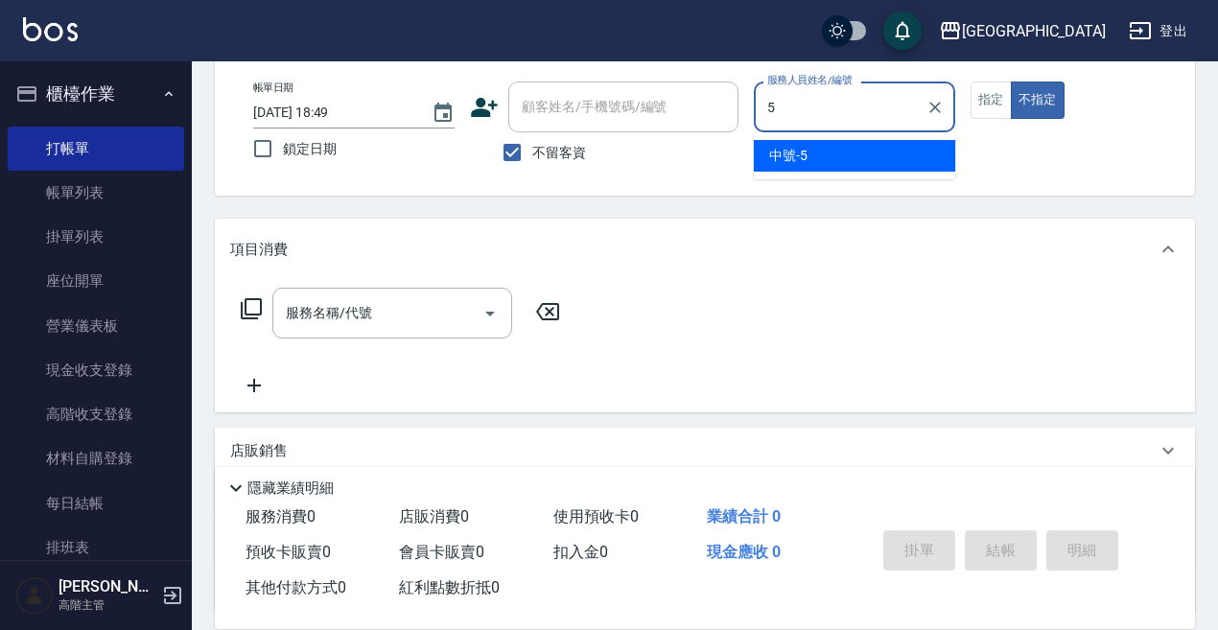
type input "中號-5"
type button "false"
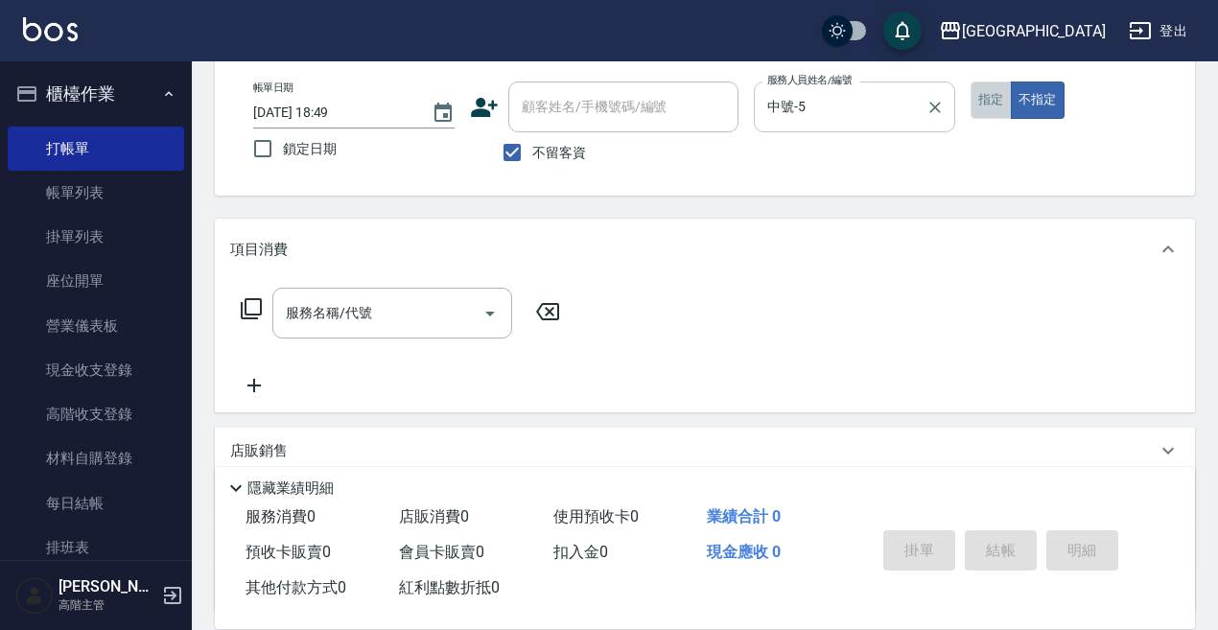
drag, startPoint x: 987, startPoint y: 88, endPoint x: 955, endPoint y: 110, distance: 39.4
click at [982, 93] on button "指定" at bounding box center [991, 100] width 41 height 37
click at [390, 323] on input "服務名稱/代號" at bounding box center [378, 313] width 194 height 34
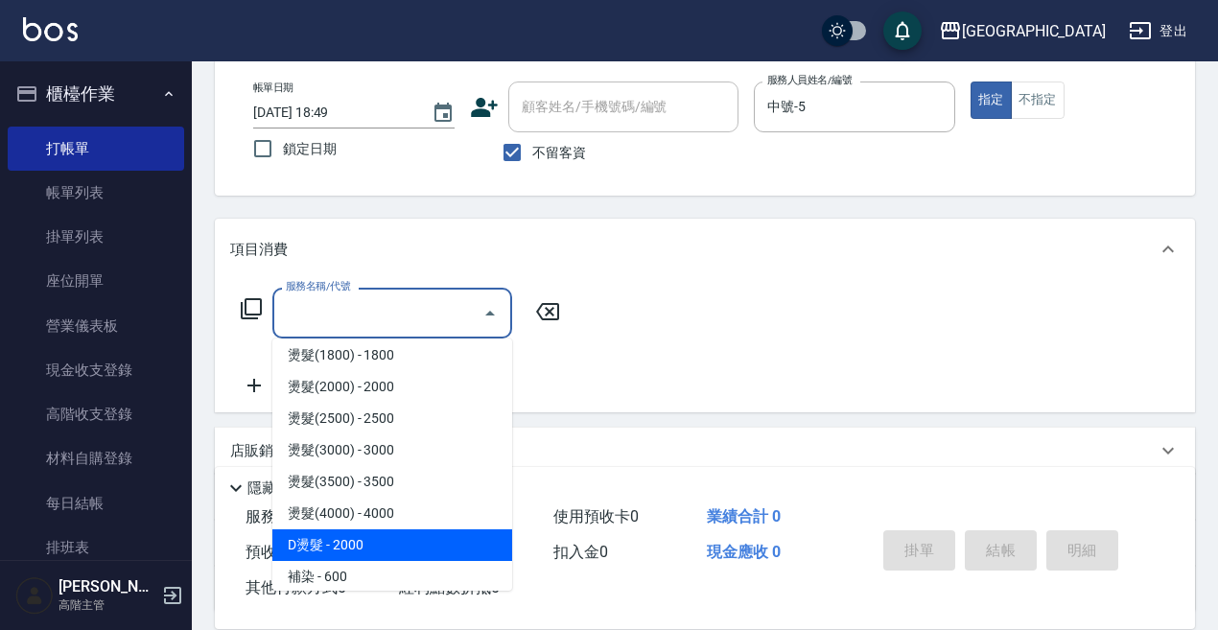
scroll to position [767, 0]
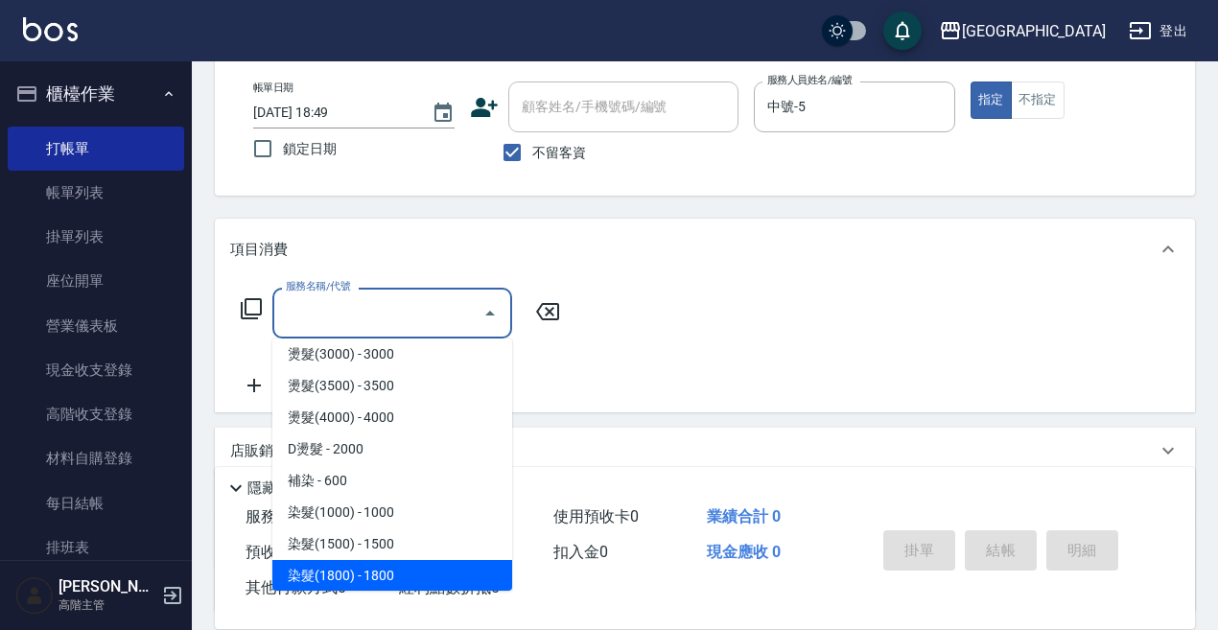
click at [384, 574] on span "染髮(1800) - 1800" at bounding box center [392, 576] width 240 height 32
type input "染髮(1800)(503)"
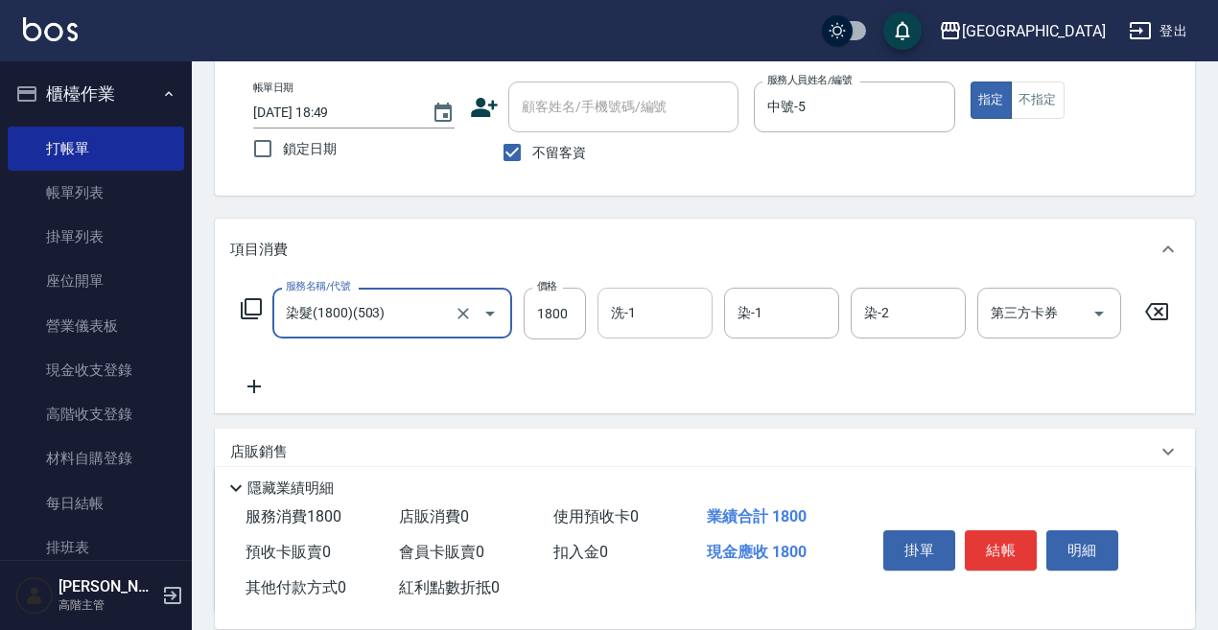
click at [640, 312] on input "洗-1" at bounding box center [655, 313] width 98 height 34
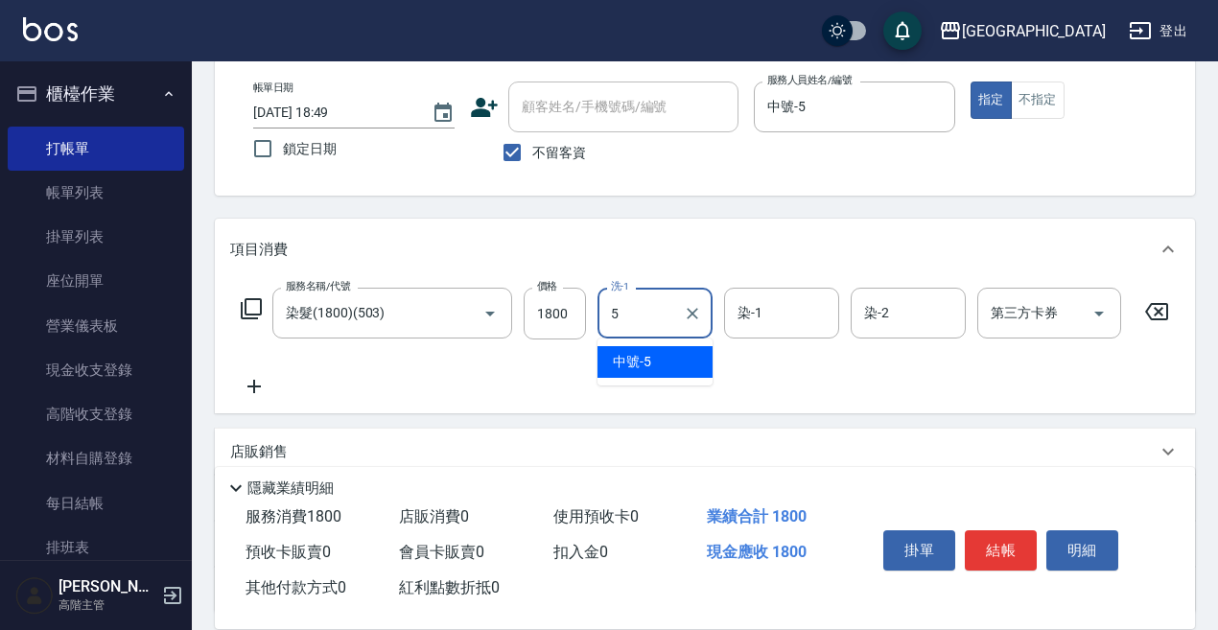
type input "中號-5"
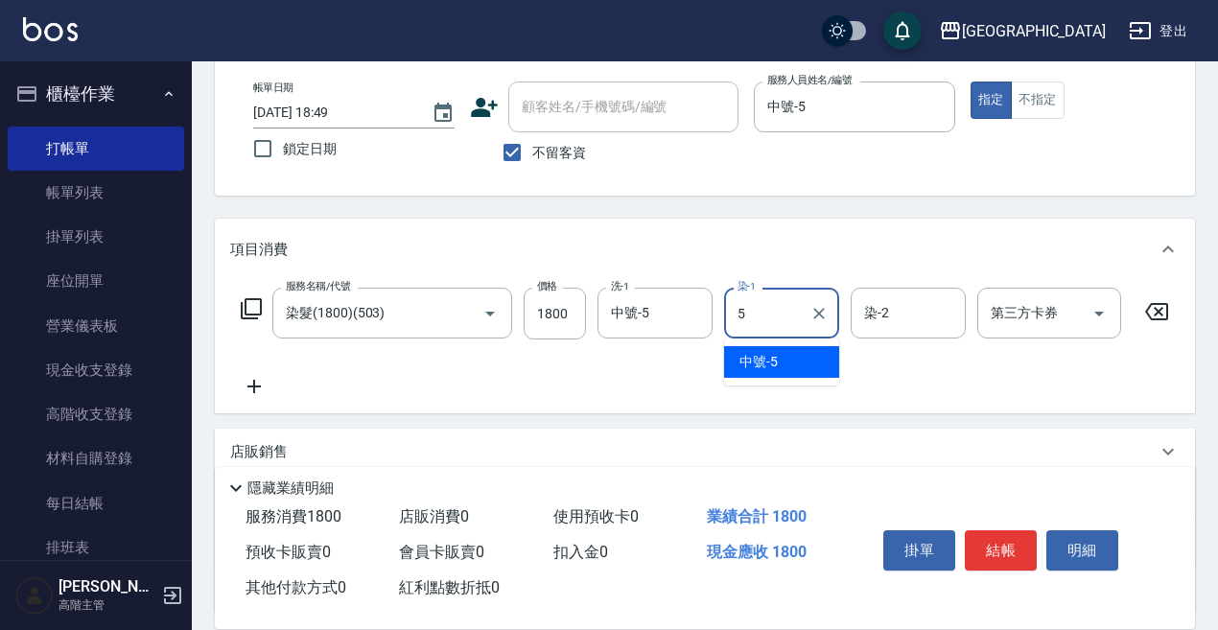
type input "中號-5"
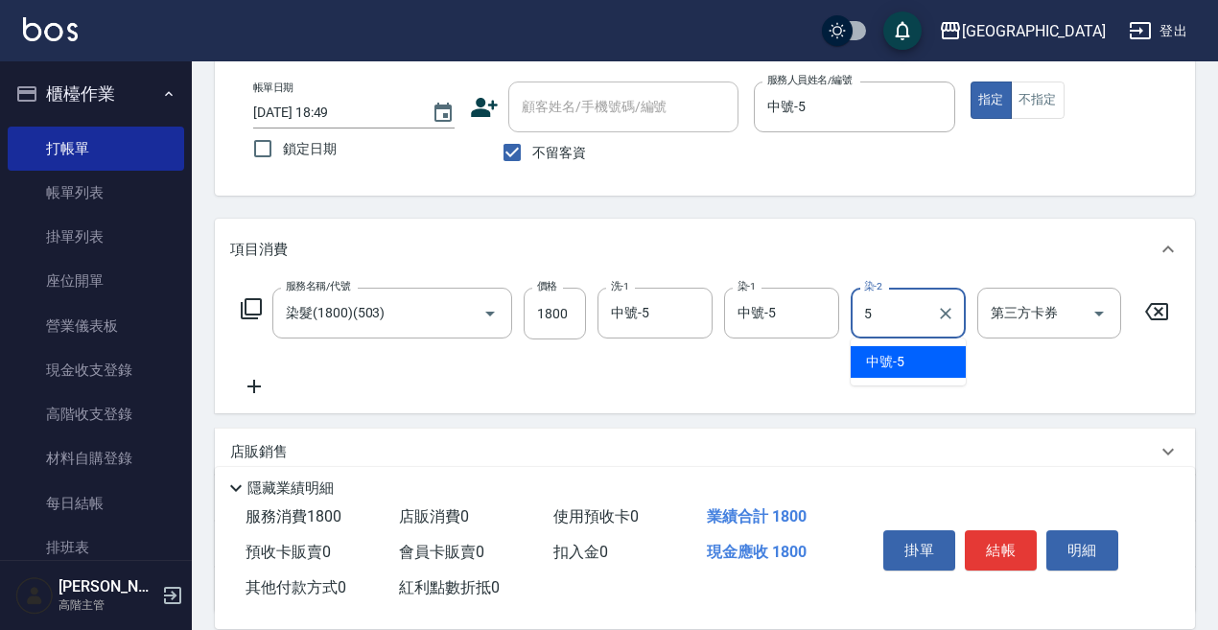
type input "中號-5"
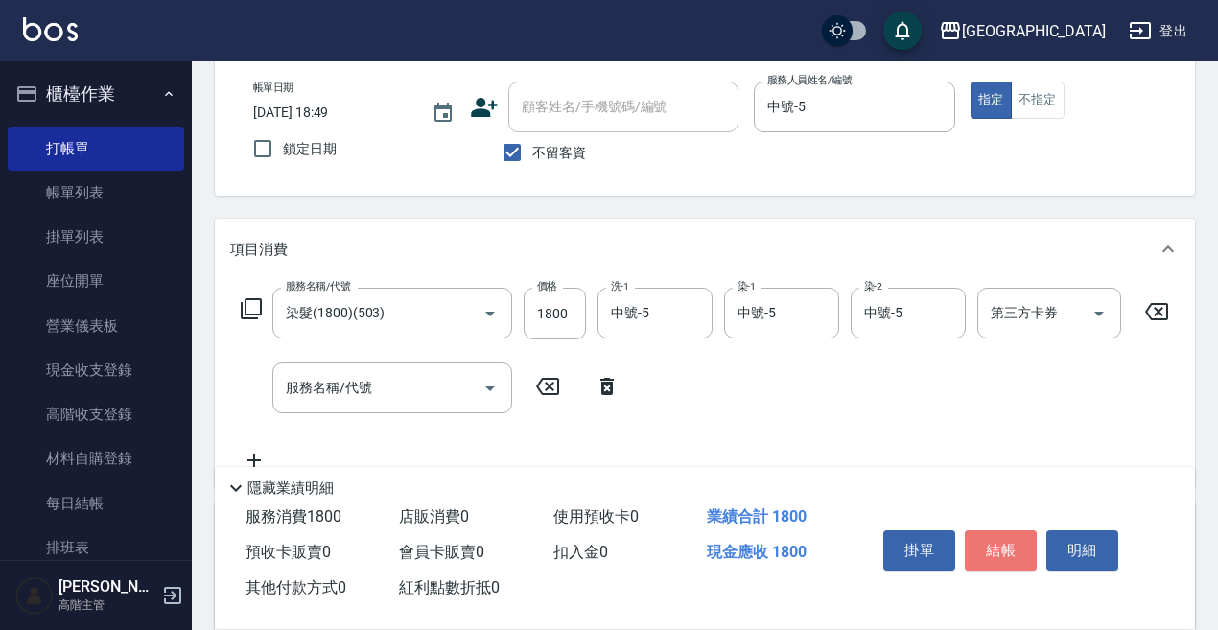
drag, startPoint x: 1005, startPoint y: 533, endPoint x: 1025, endPoint y: 530, distance: 19.6
click at [1025, 531] on button "結帳" at bounding box center [1001, 551] width 72 height 40
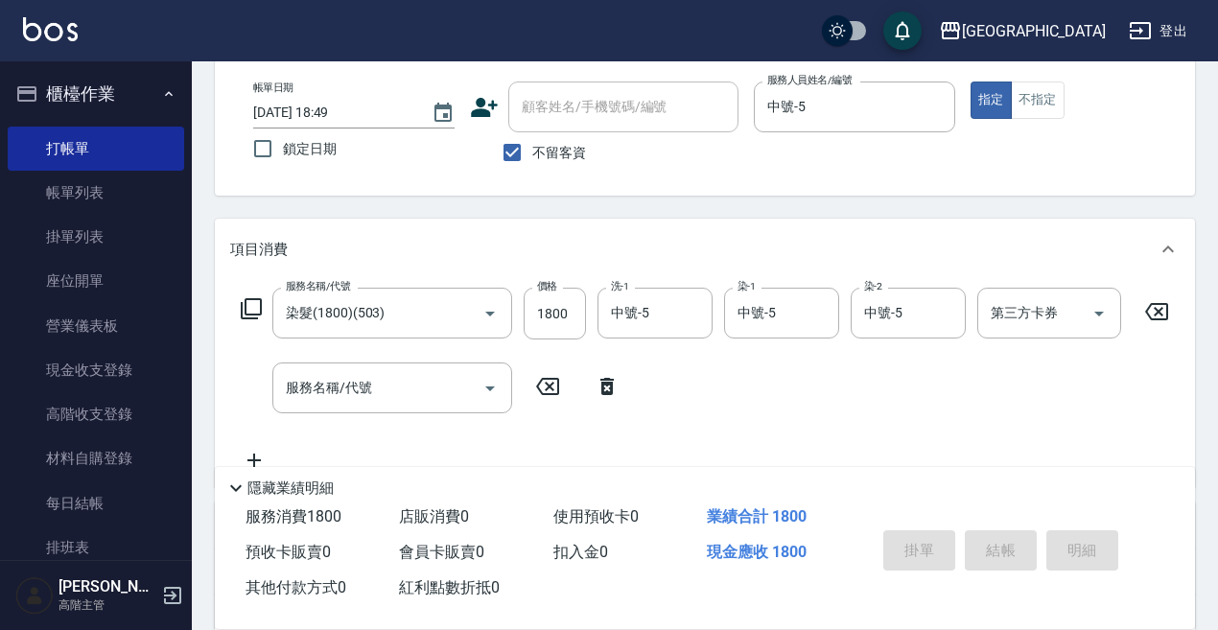
type input "2025/08/20 18:50"
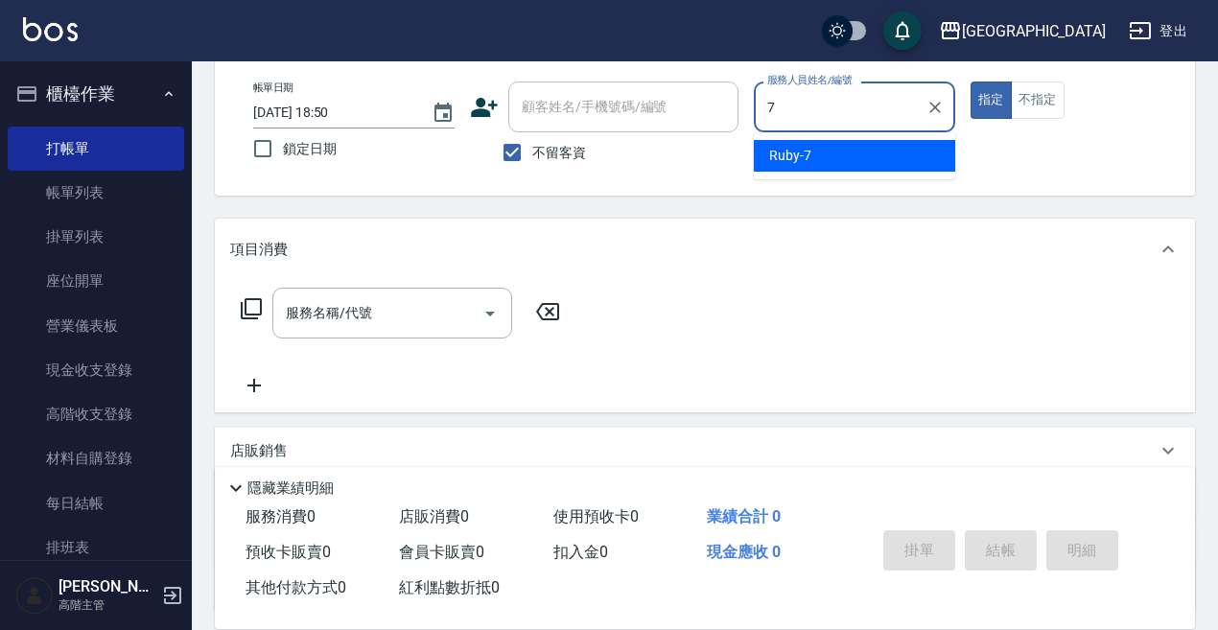
type input "Ruby-7"
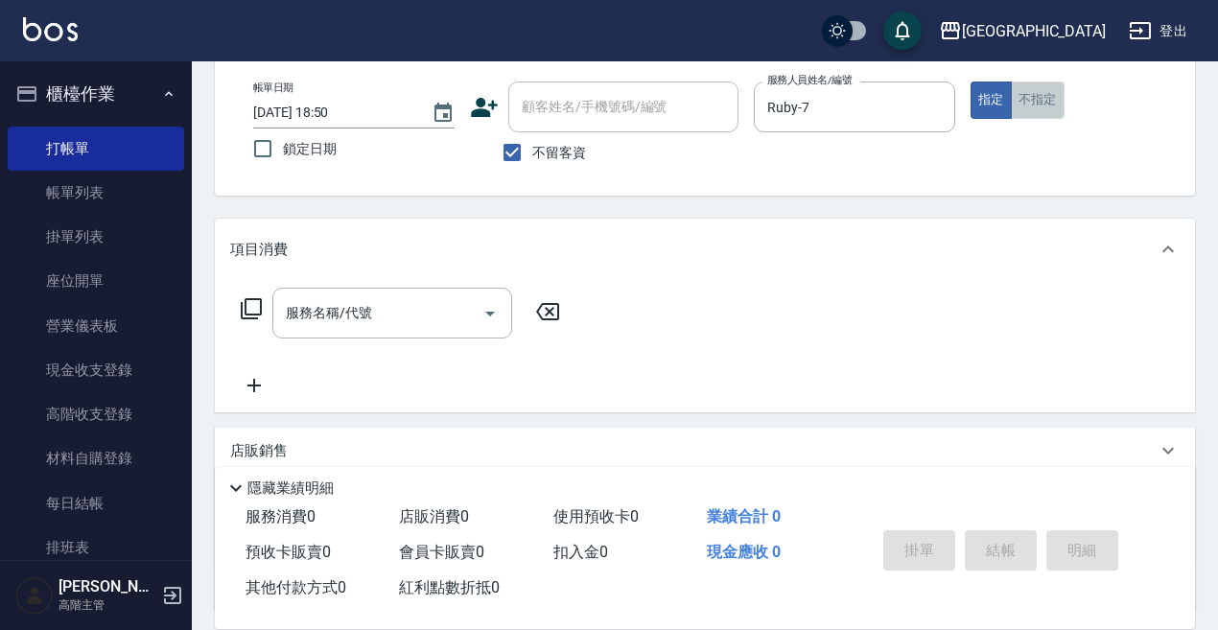
click at [1036, 101] on button "不指定" at bounding box center [1038, 100] width 54 height 37
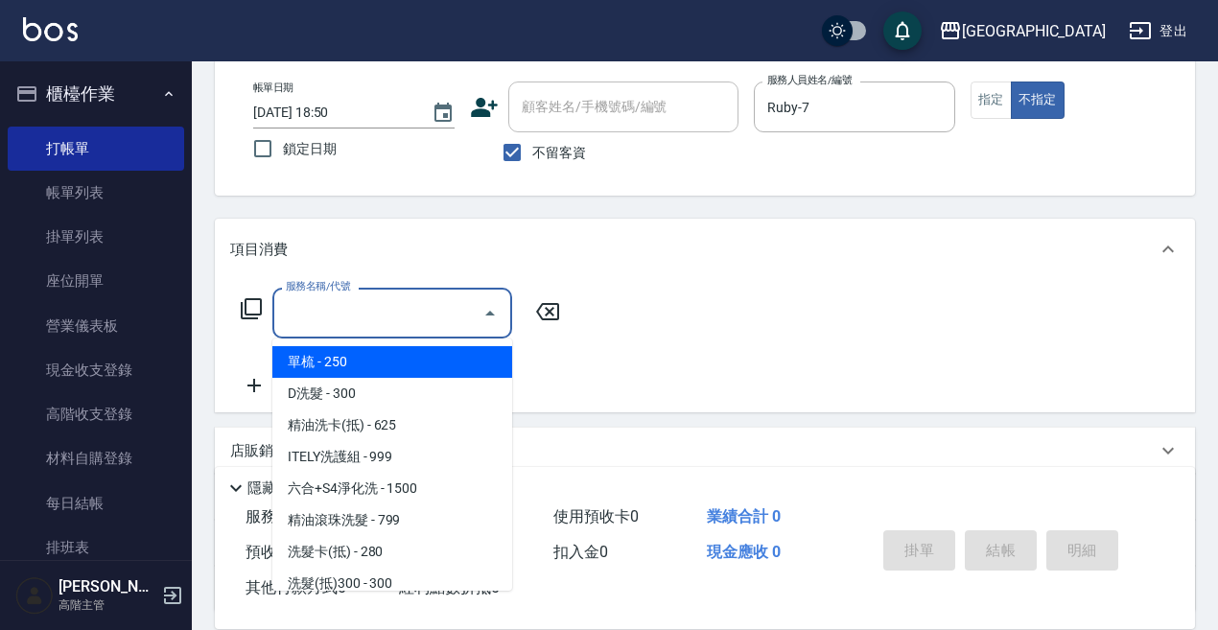
click at [385, 296] on input "服務名稱/代號" at bounding box center [378, 313] width 194 height 34
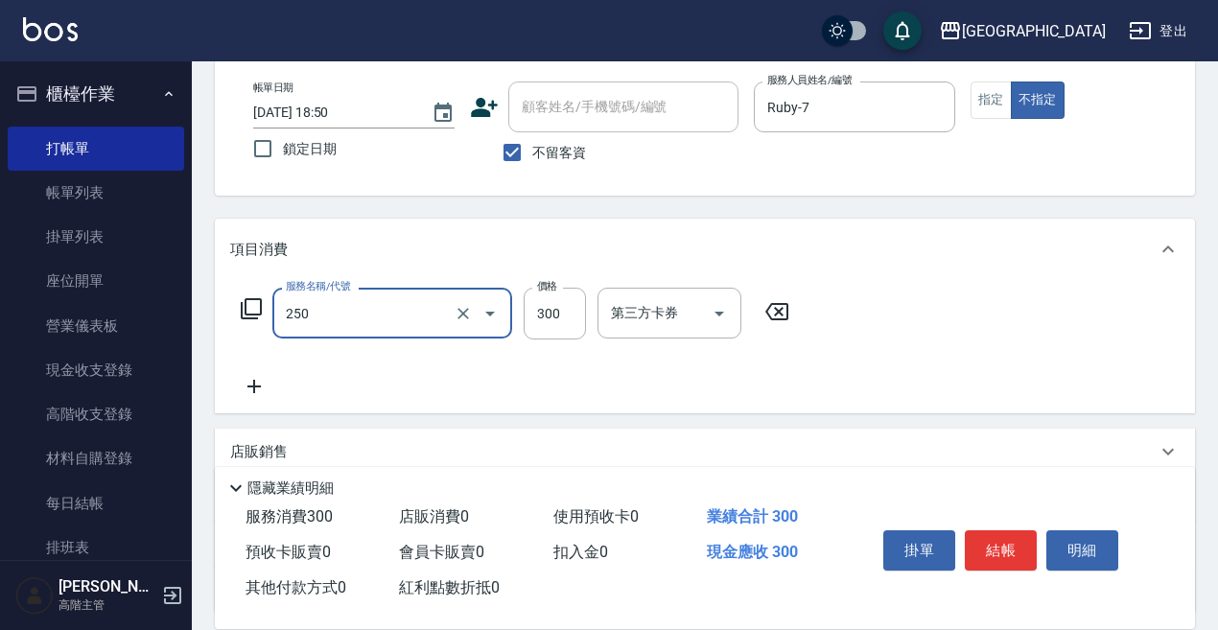
type input "日式洗髮(250)"
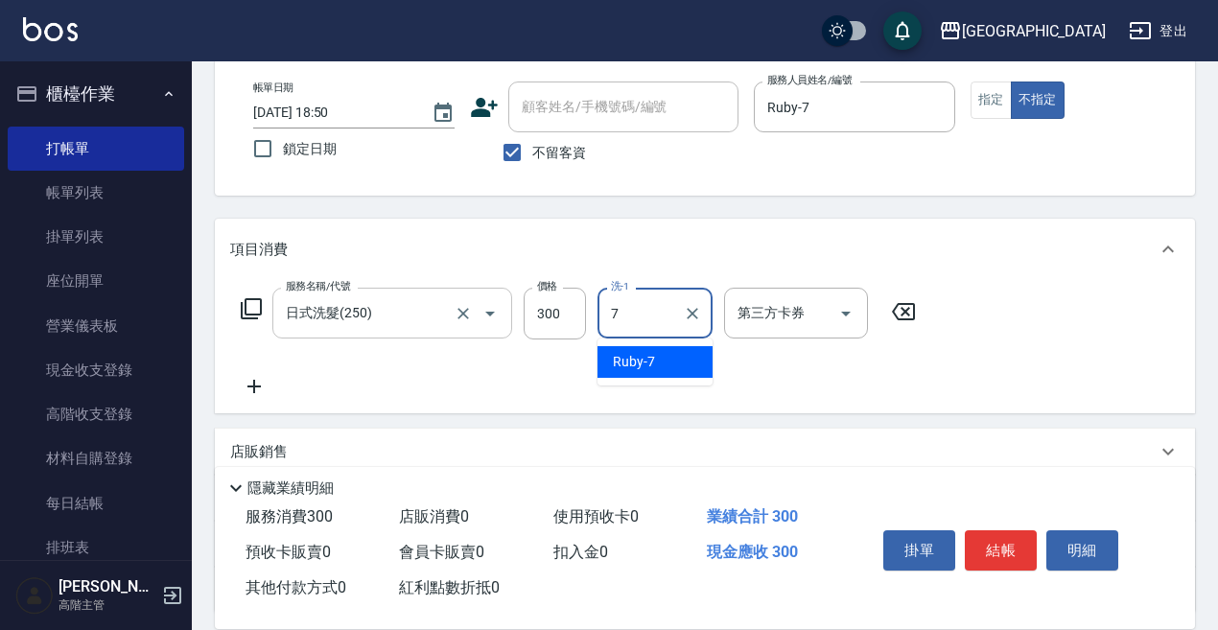
type input "Ruby-7"
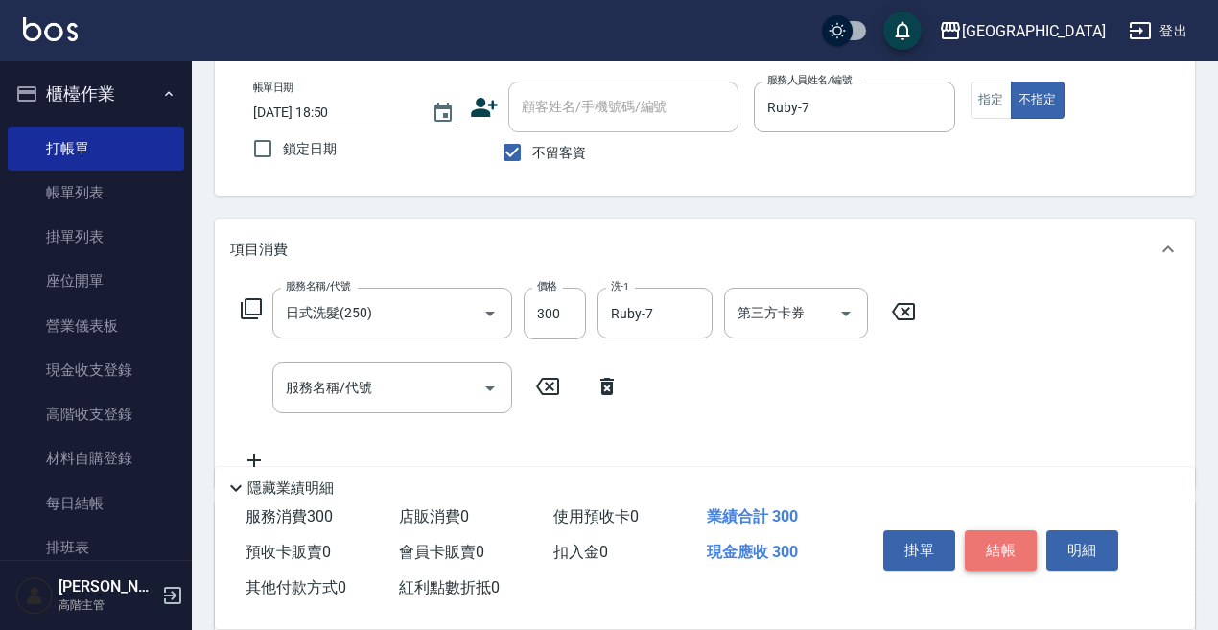
click at [1002, 540] on button "結帳" at bounding box center [1001, 551] width 72 height 40
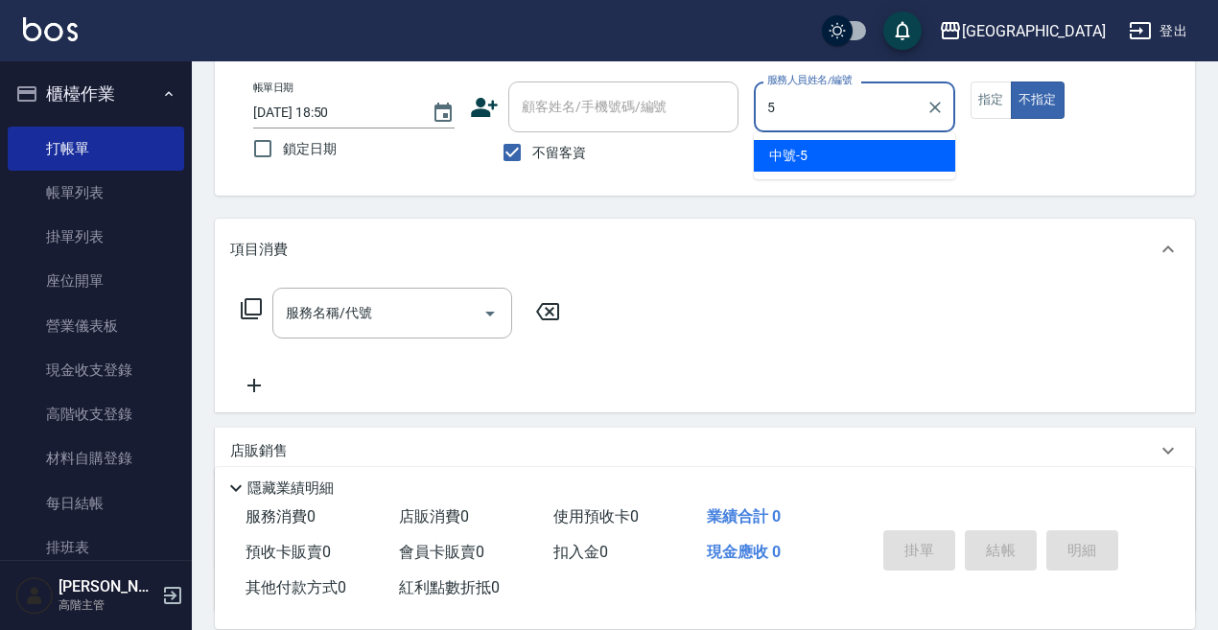
type input "中號-5"
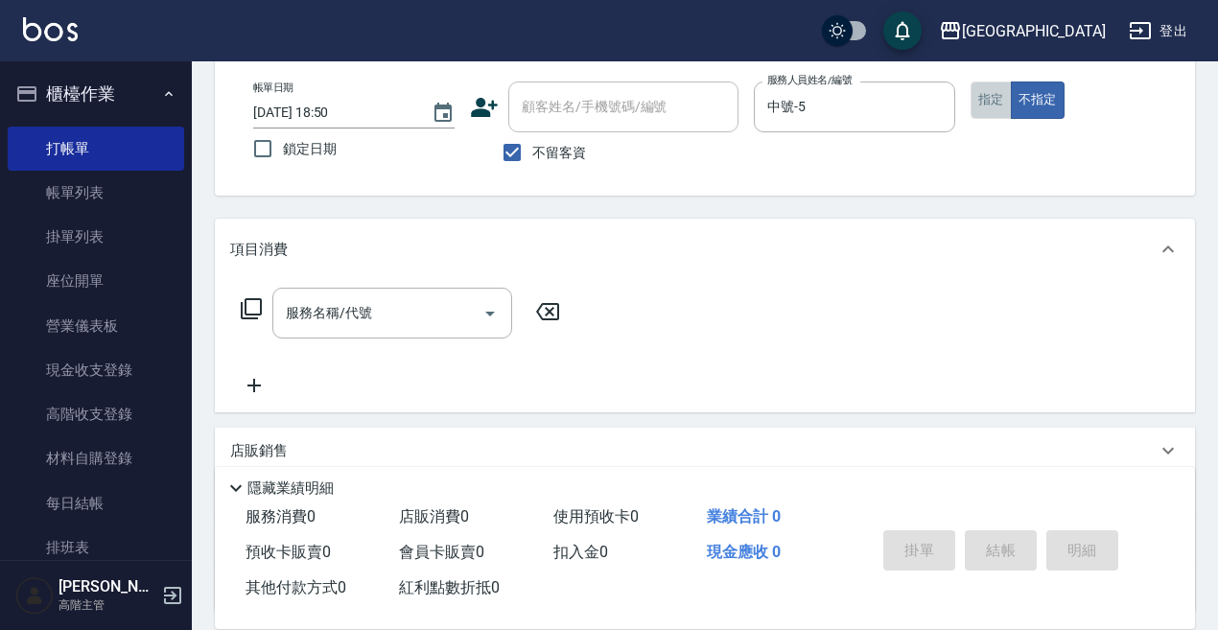
drag, startPoint x: 991, startPoint y: 91, endPoint x: 713, endPoint y: 224, distance: 308.5
click at [991, 92] on button "指定" at bounding box center [991, 100] width 41 height 37
click at [323, 321] on input "服務名稱/代號" at bounding box center [378, 313] width 194 height 34
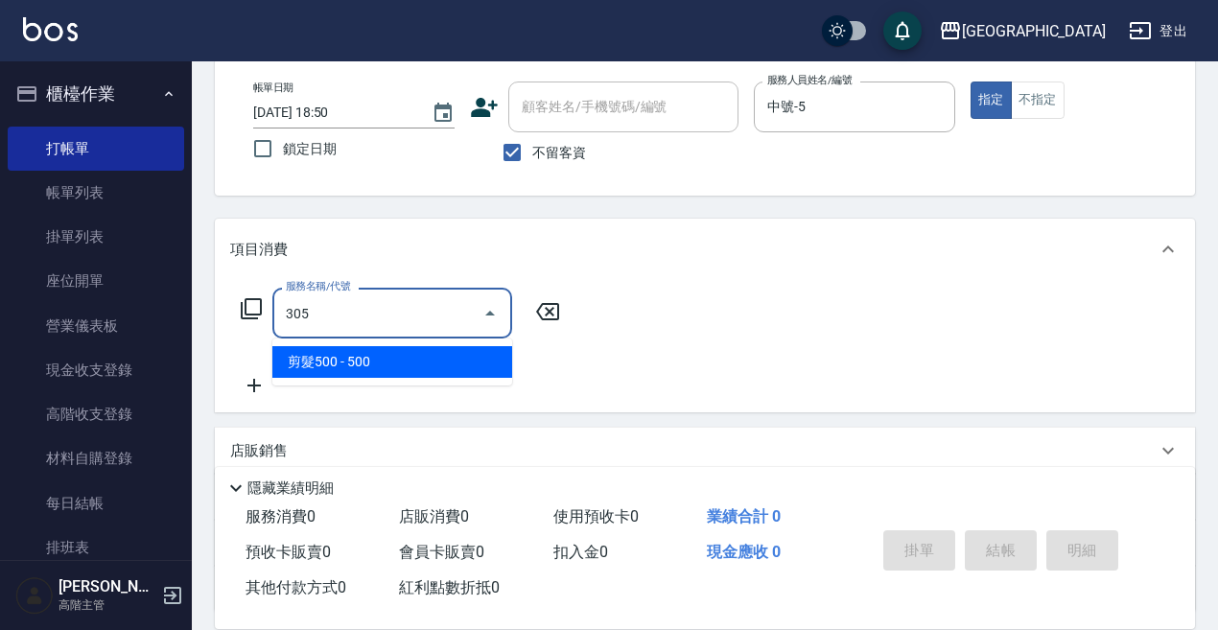
type input "剪髮500(305)"
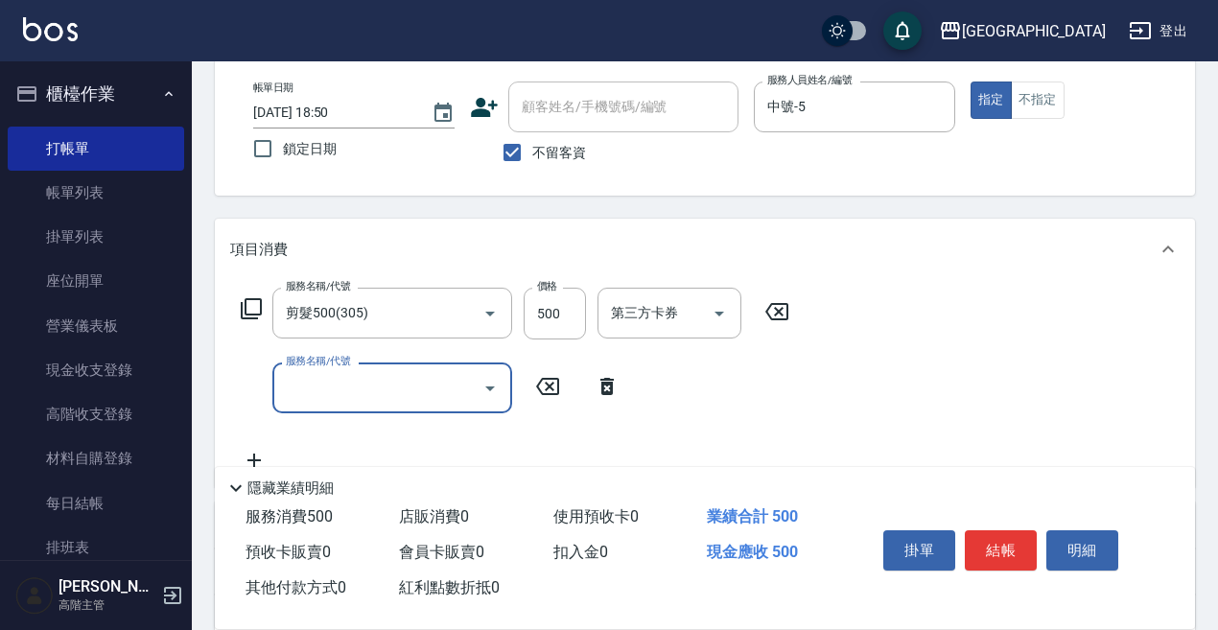
drag, startPoint x: 290, startPoint y: 399, endPoint x: 302, endPoint y: 371, distance: 30.5
click at [292, 392] on input "服務名稱/代號" at bounding box center [378, 388] width 194 height 34
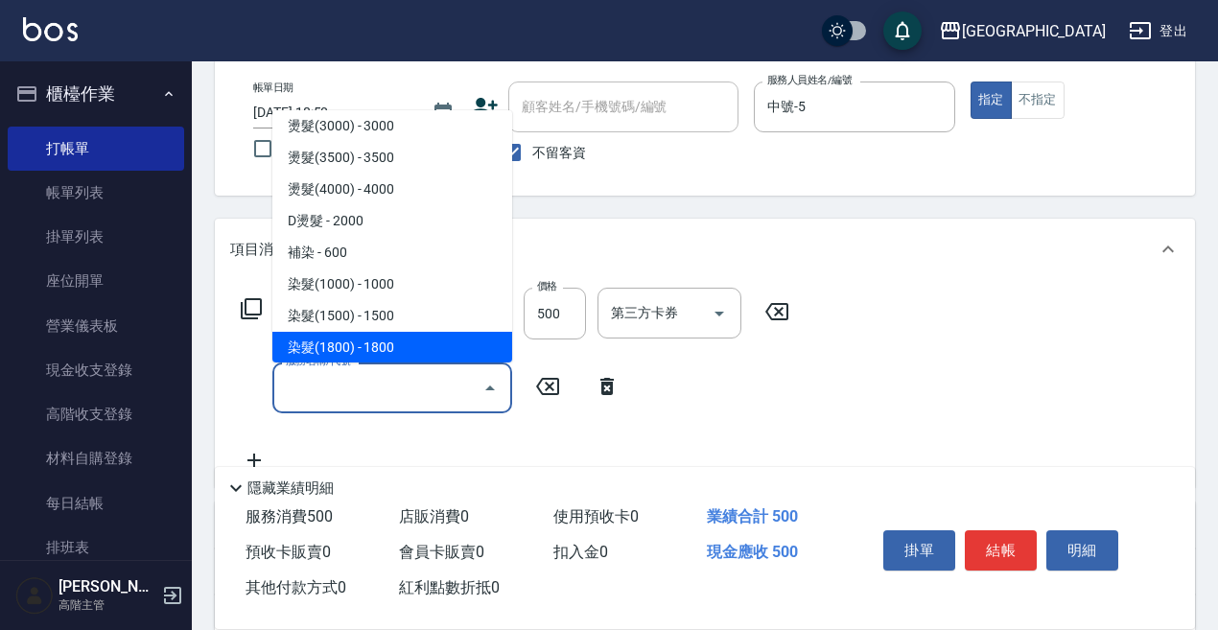
click at [390, 337] on span "染髮(1800) - 1800" at bounding box center [392, 348] width 240 height 32
type input "染髮(1800)(503)"
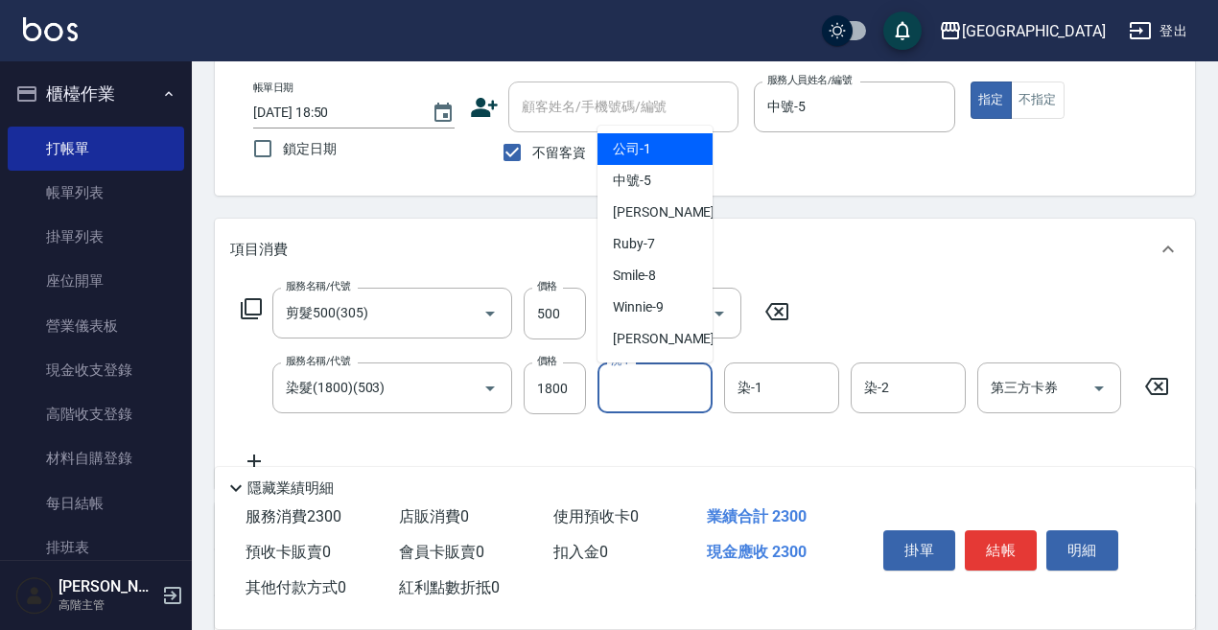
click at [621, 390] on input "洗-1" at bounding box center [655, 388] width 98 height 34
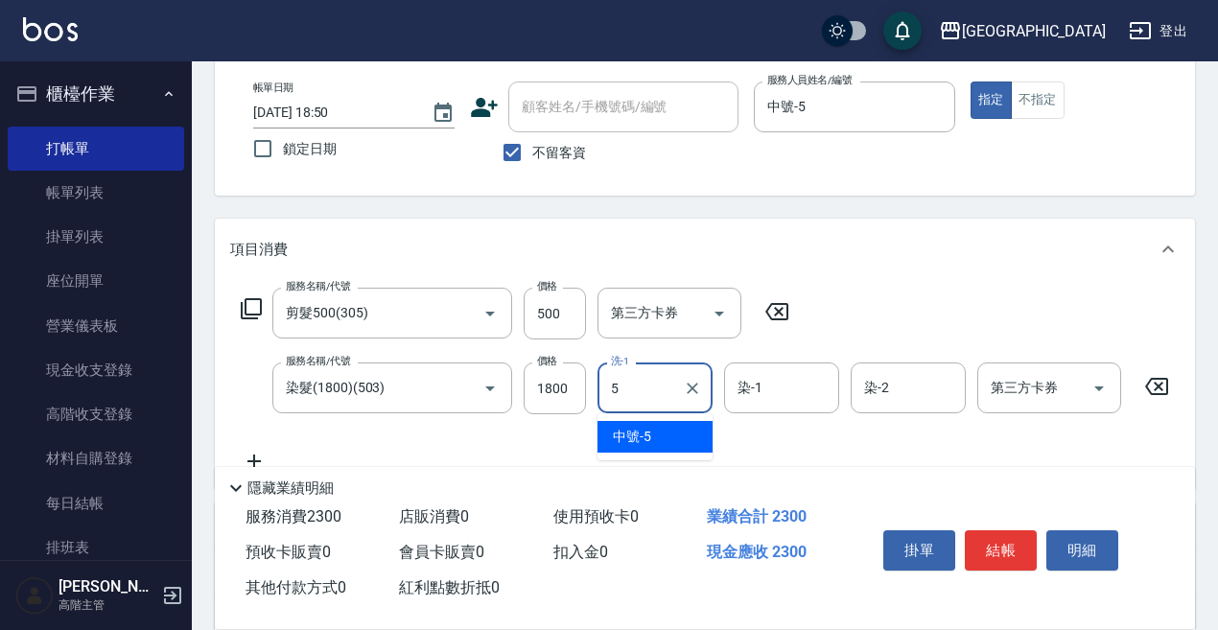
type input "中號-5"
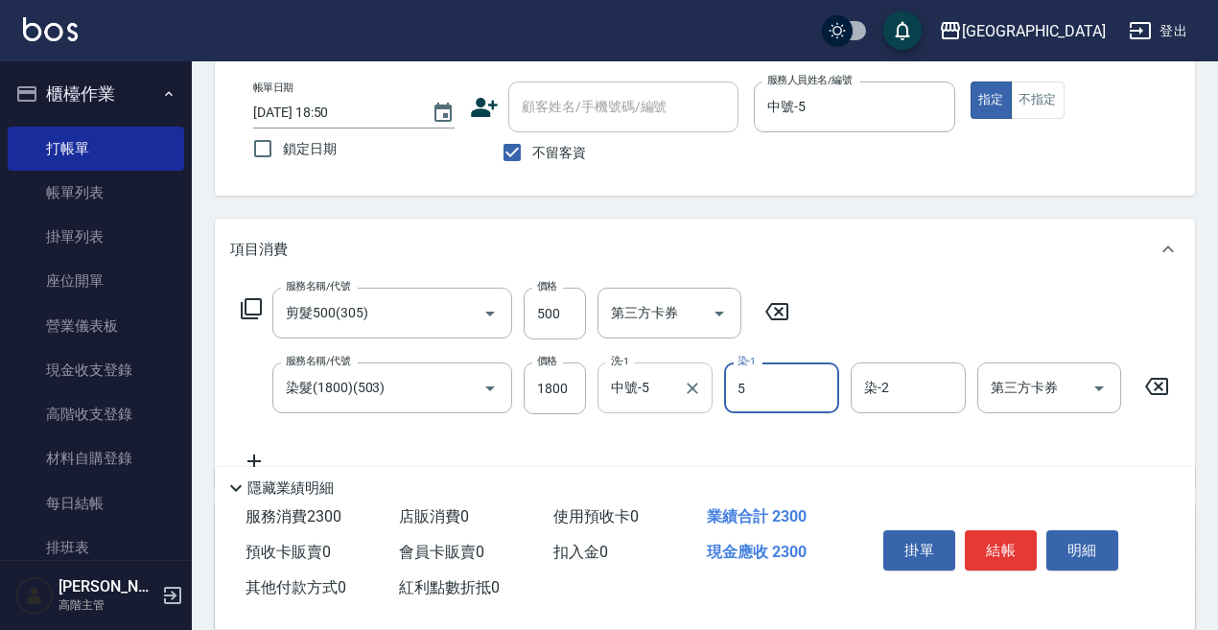
type input "中號-5"
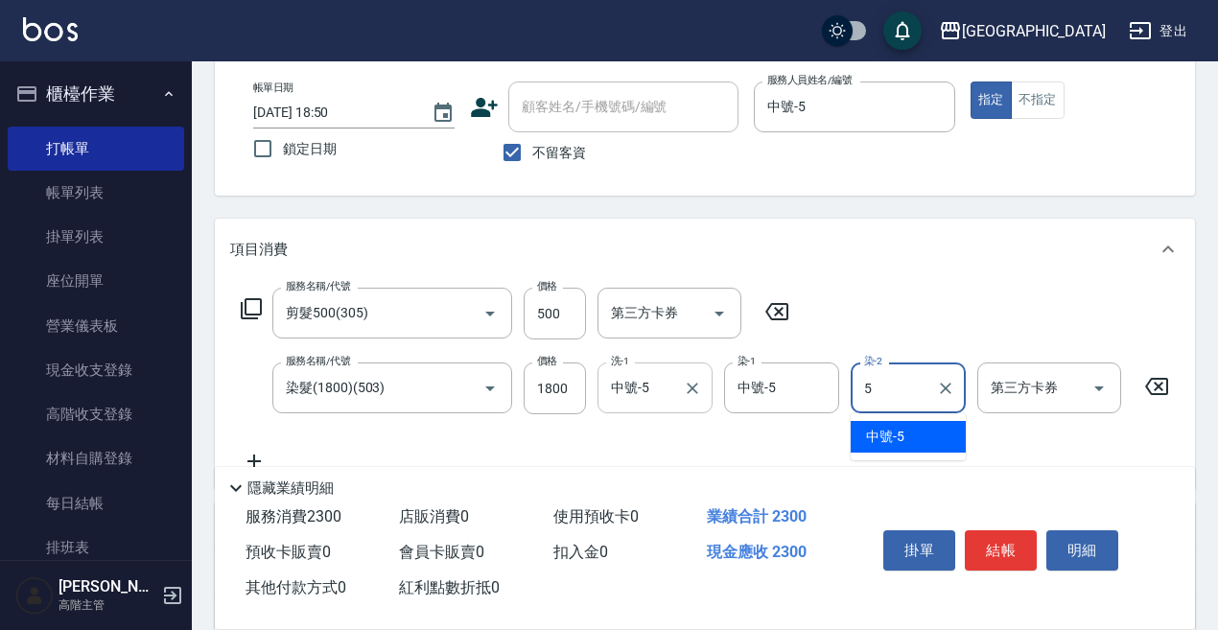
type input "中號-5"
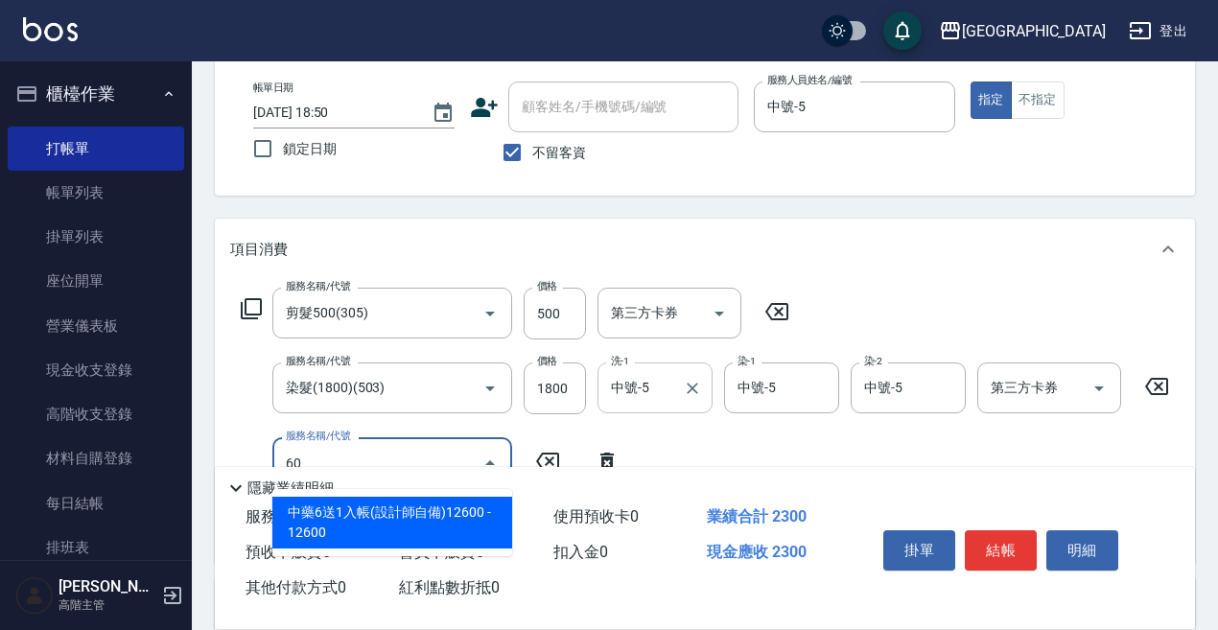
type input "603"
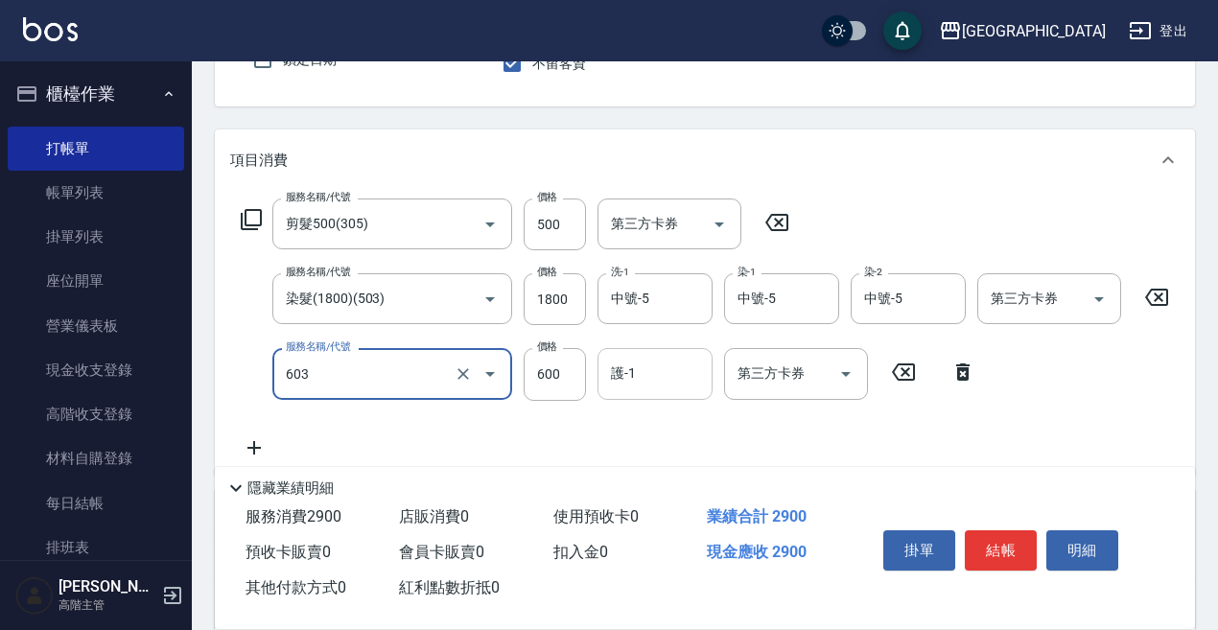
scroll to position [192, 0]
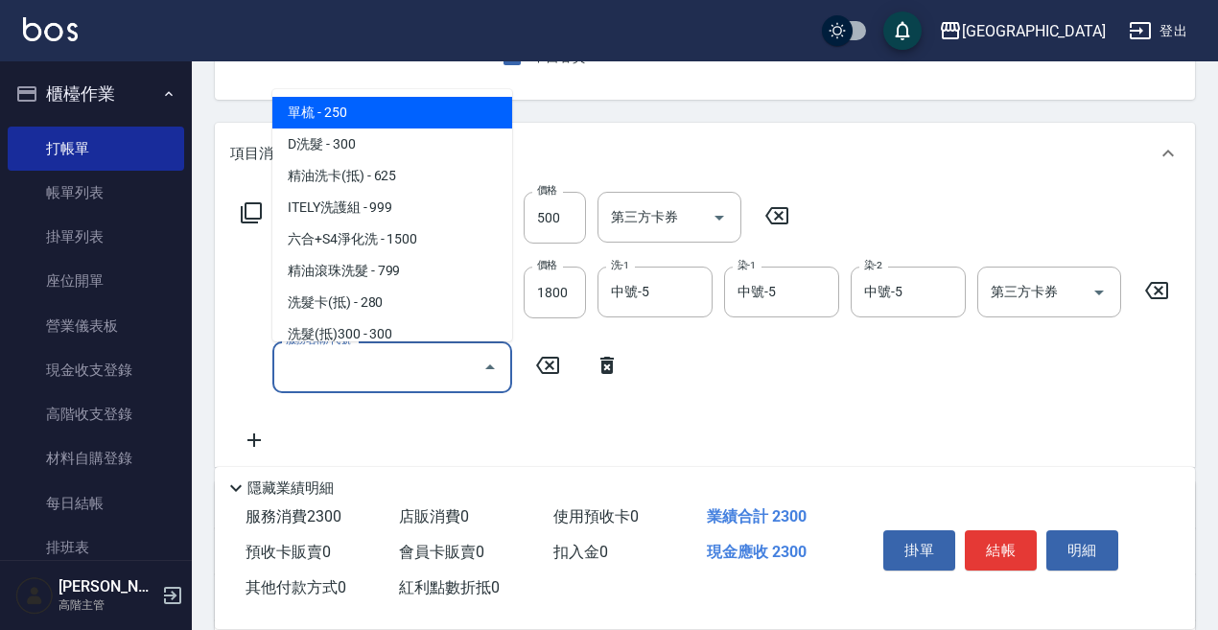
type input "單梳(200)"
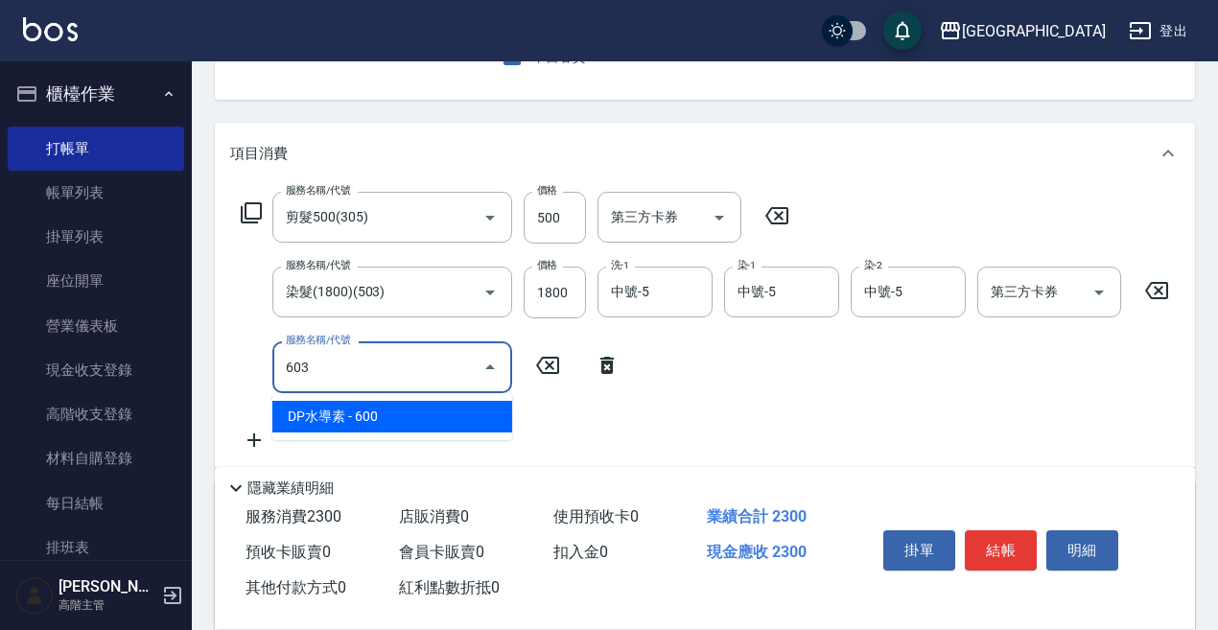
type input "DP水導素(603)"
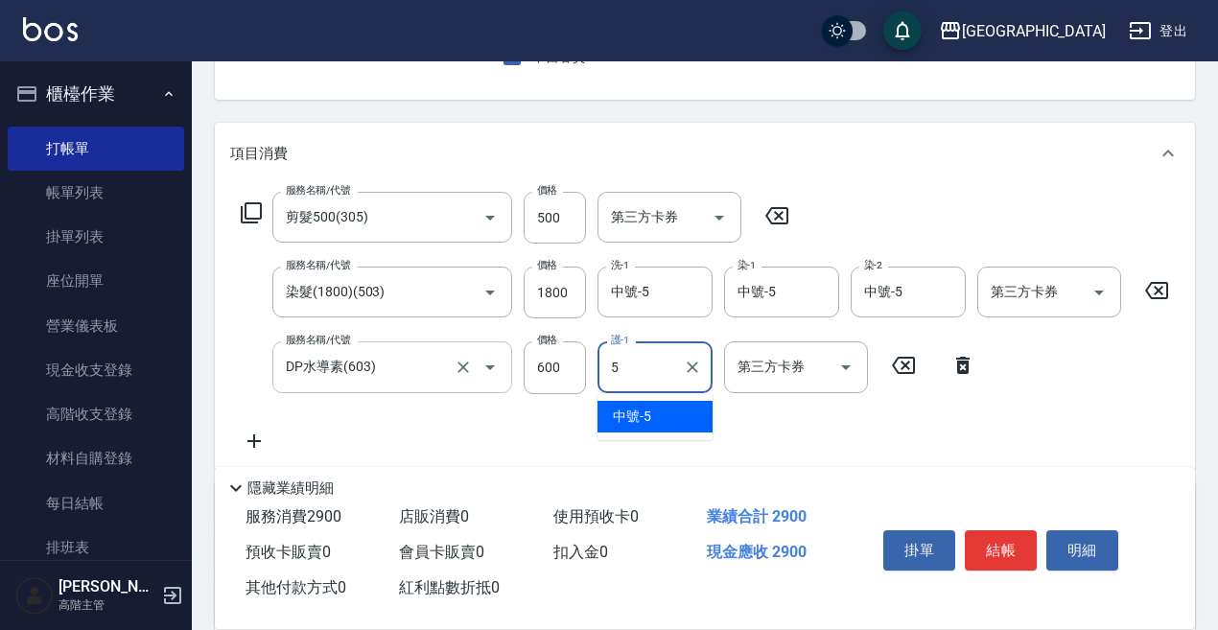
type input "中號-5"
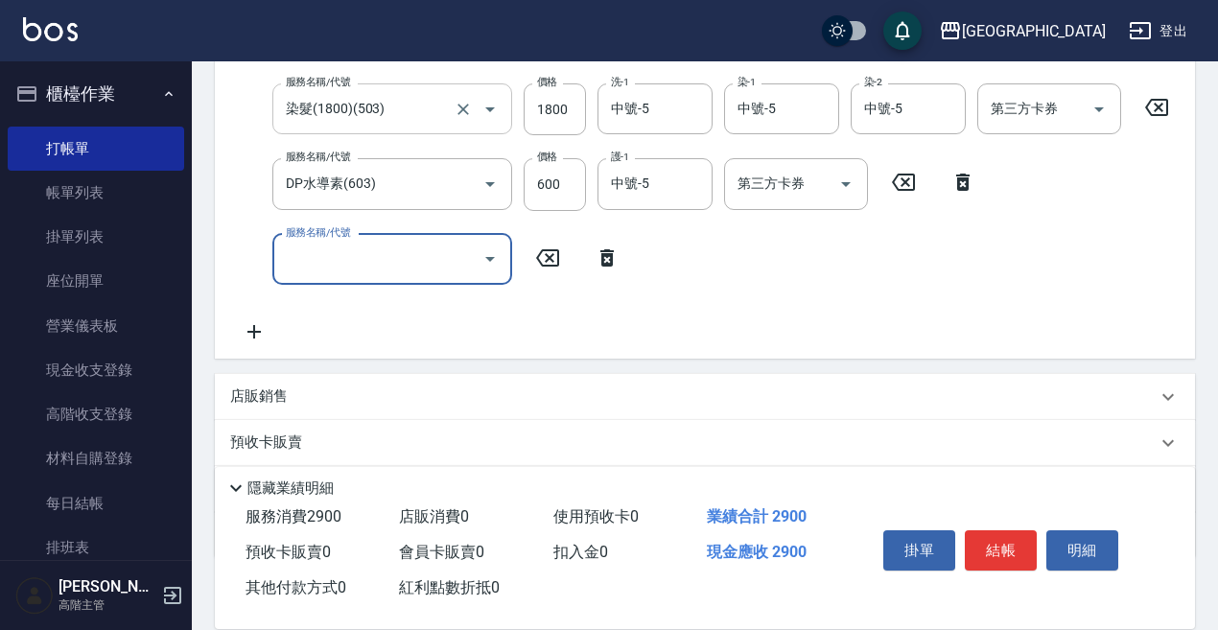
scroll to position [384, 0]
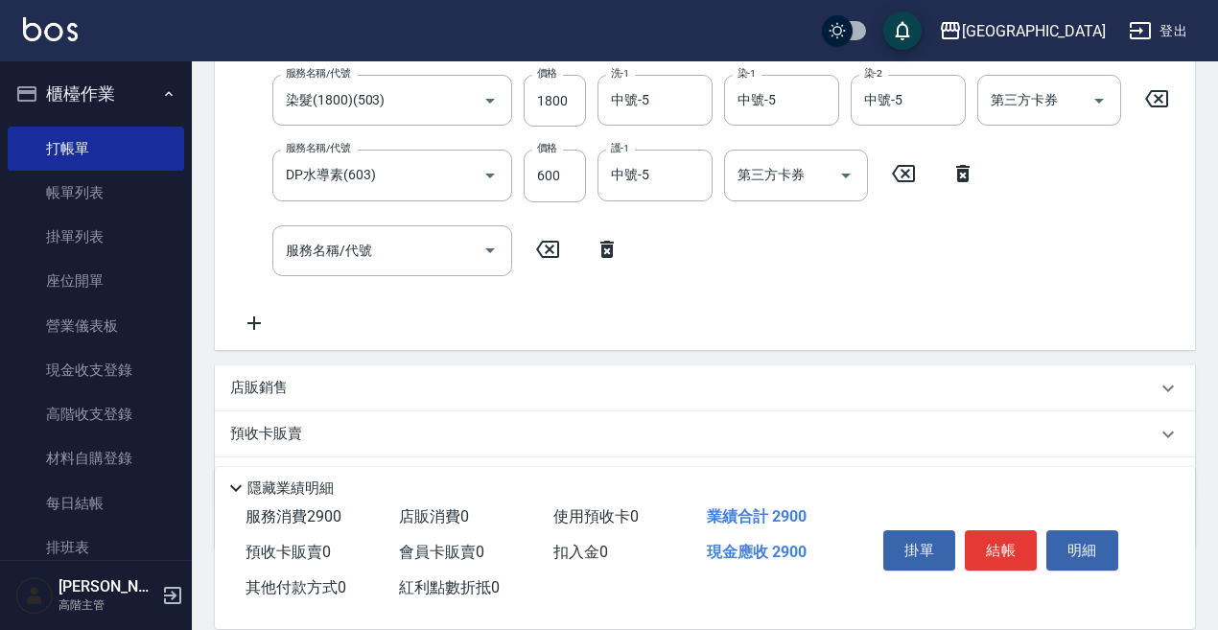
click at [249, 398] on p "店販銷售" at bounding box center [259, 388] width 58 height 20
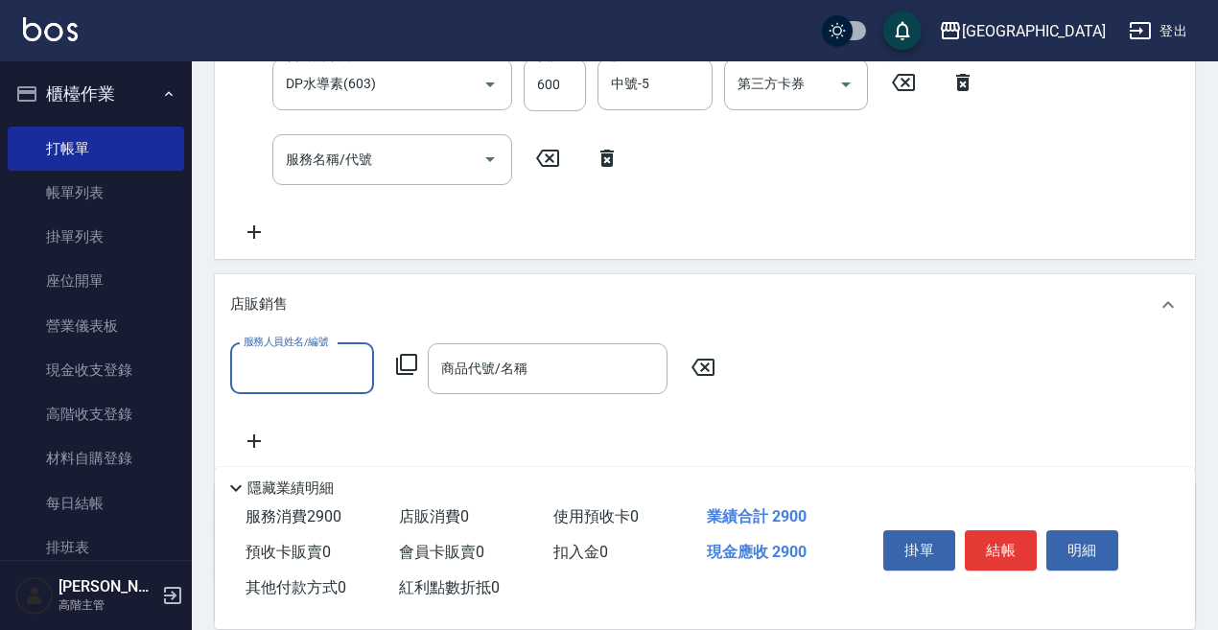
scroll to position [480, 0]
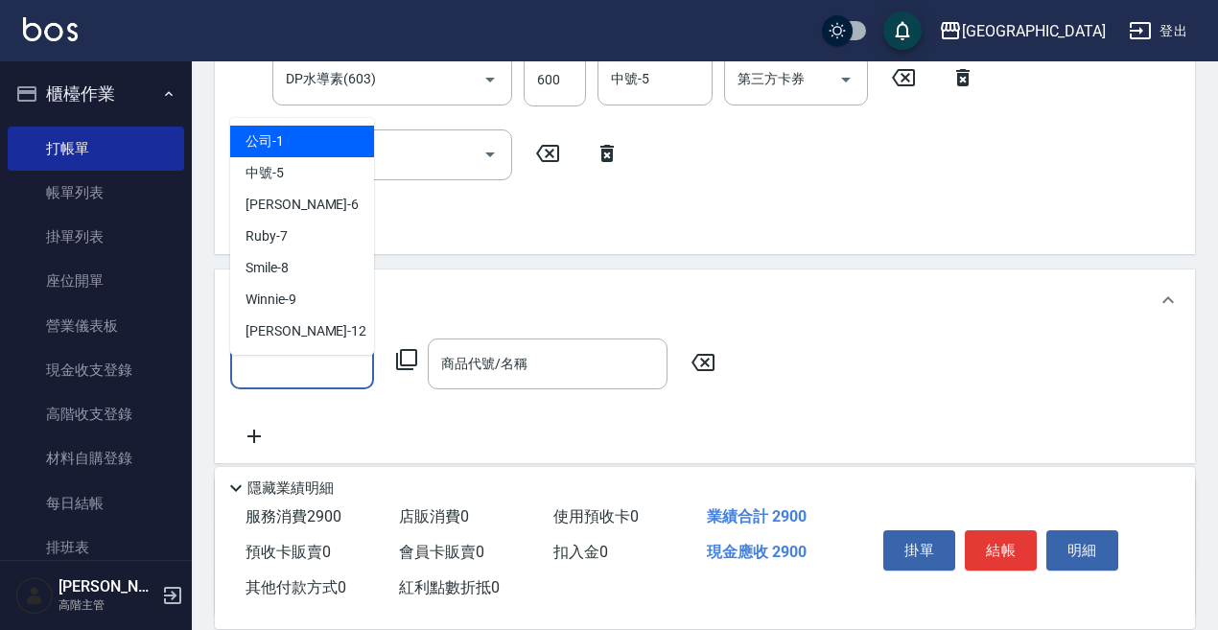
click at [258, 367] on input "服務人員姓名/編號" at bounding box center [302, 364] width 127 height 34
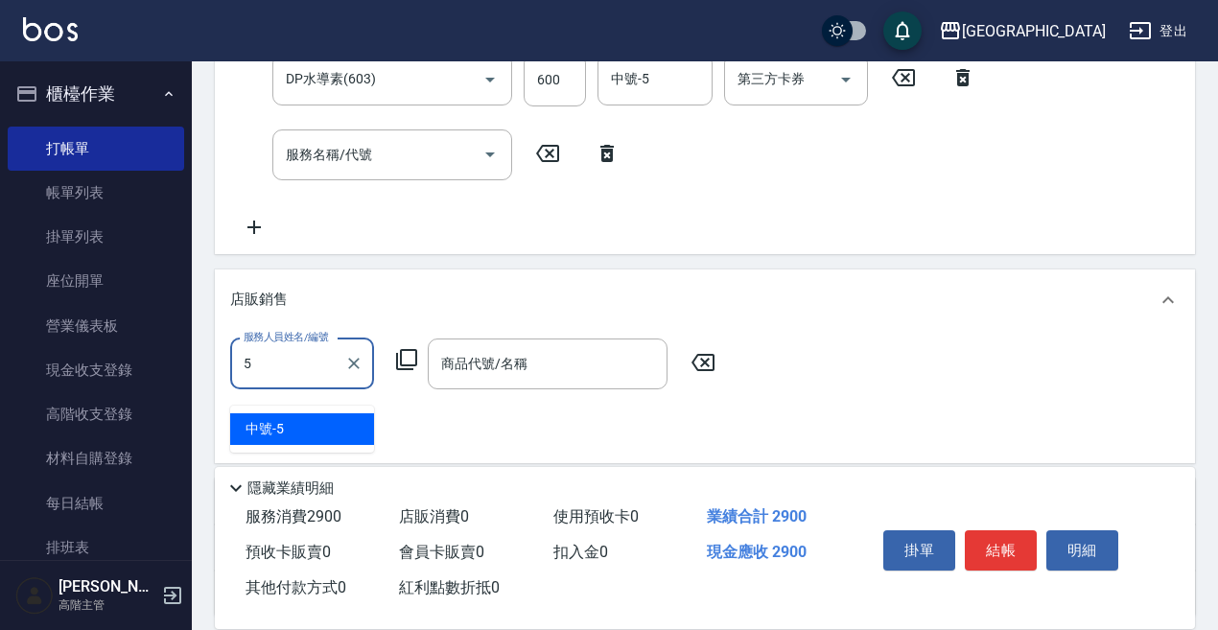
type input "中號-5"
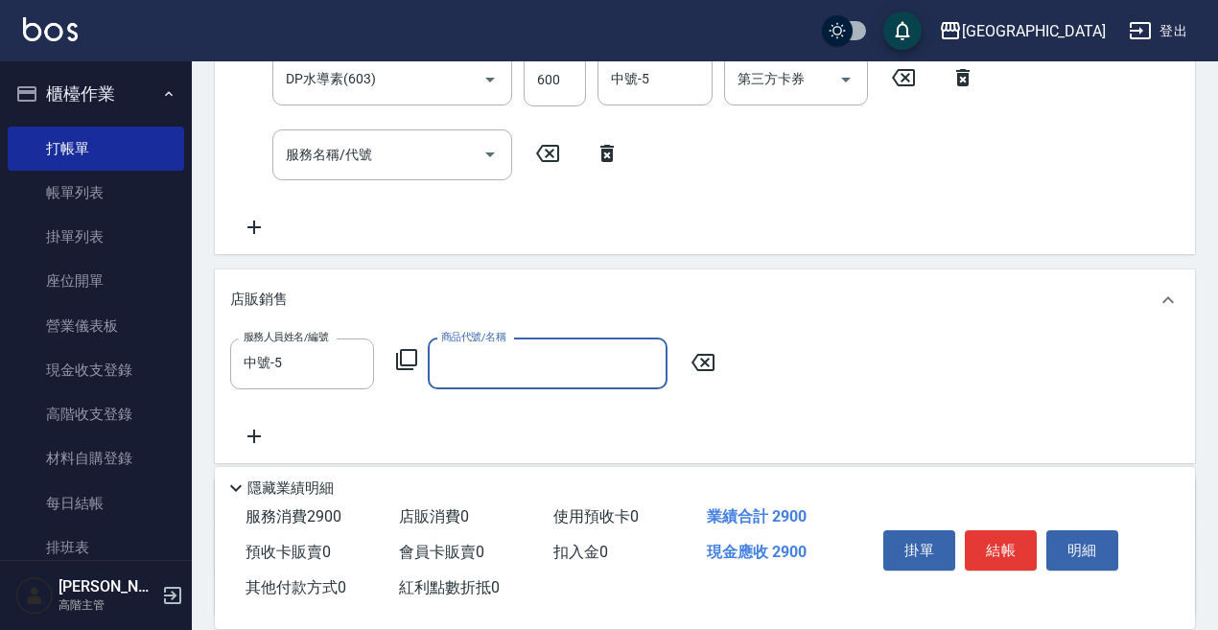
click at [406, 371] on icon at bounding box center [406, 359] width 23 height 23
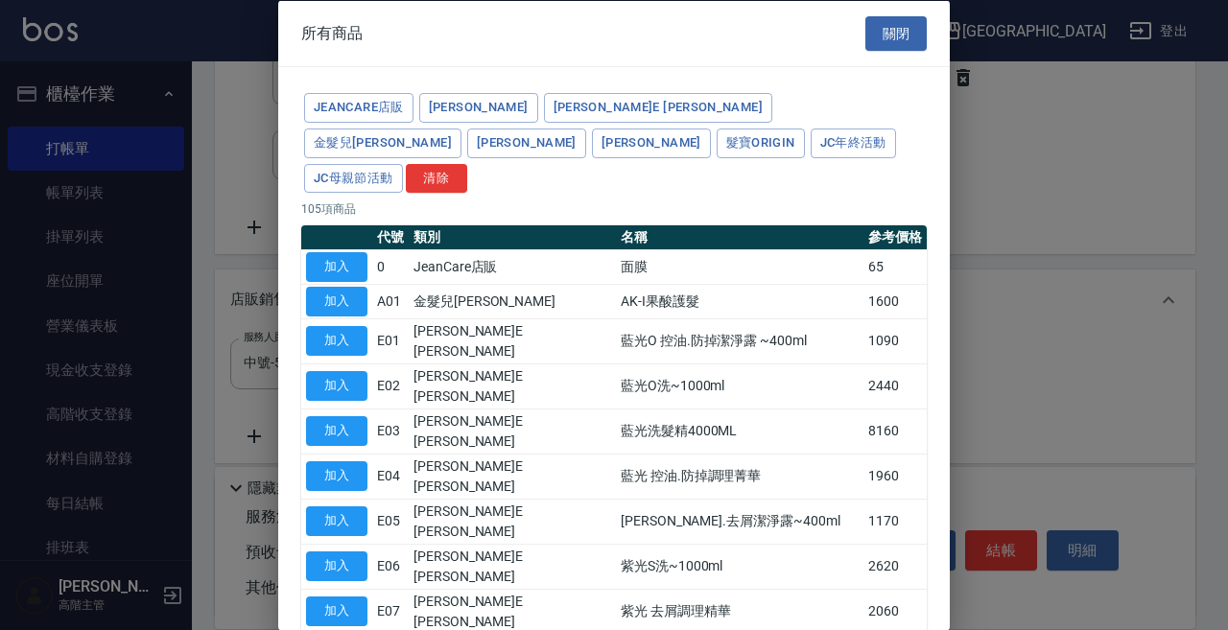
type input "舒敏防護精華-10ml"
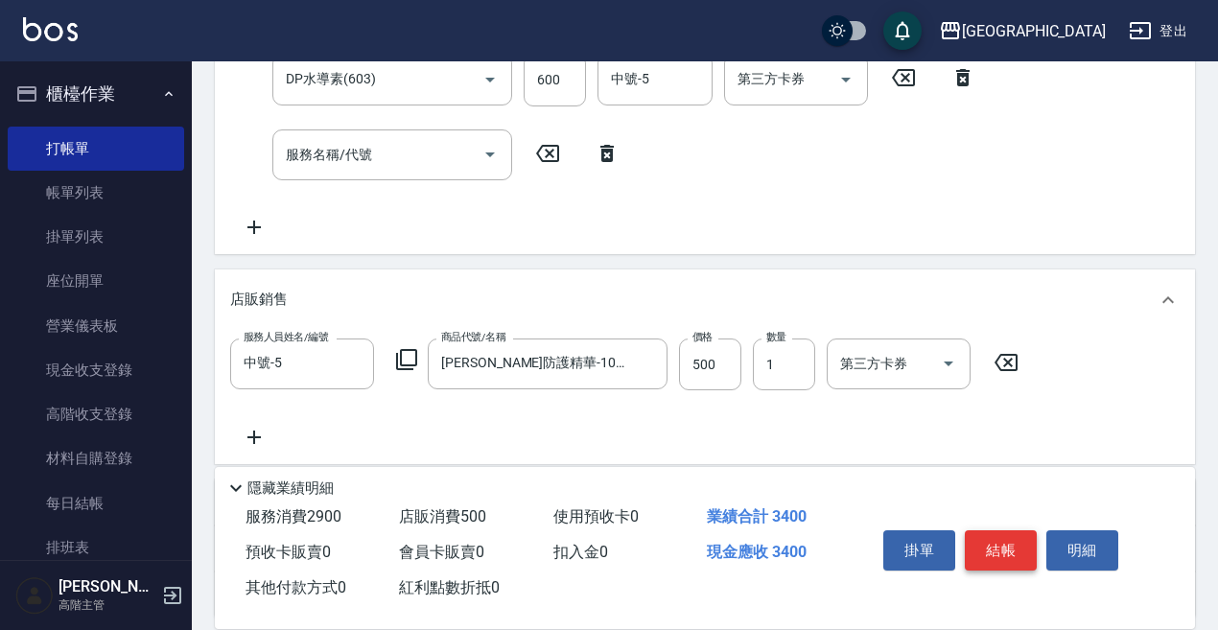
click at [999, 531] on button "結帳" at bounding box center [1001, 551] width 72 height 40
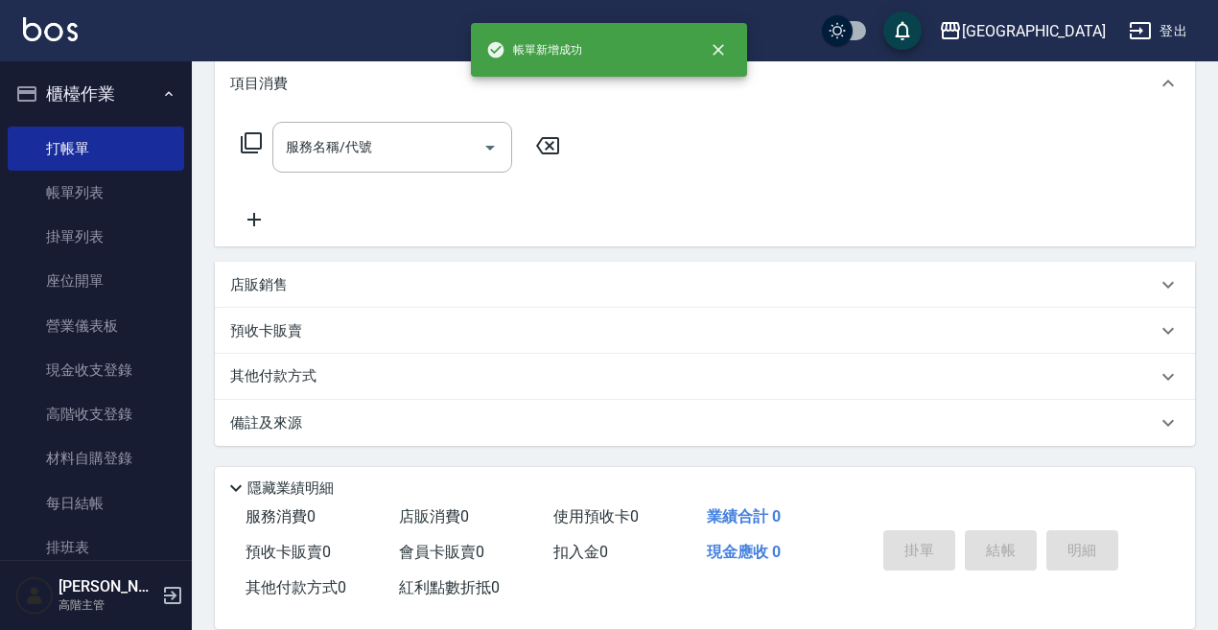
scroll to position [0, 0]
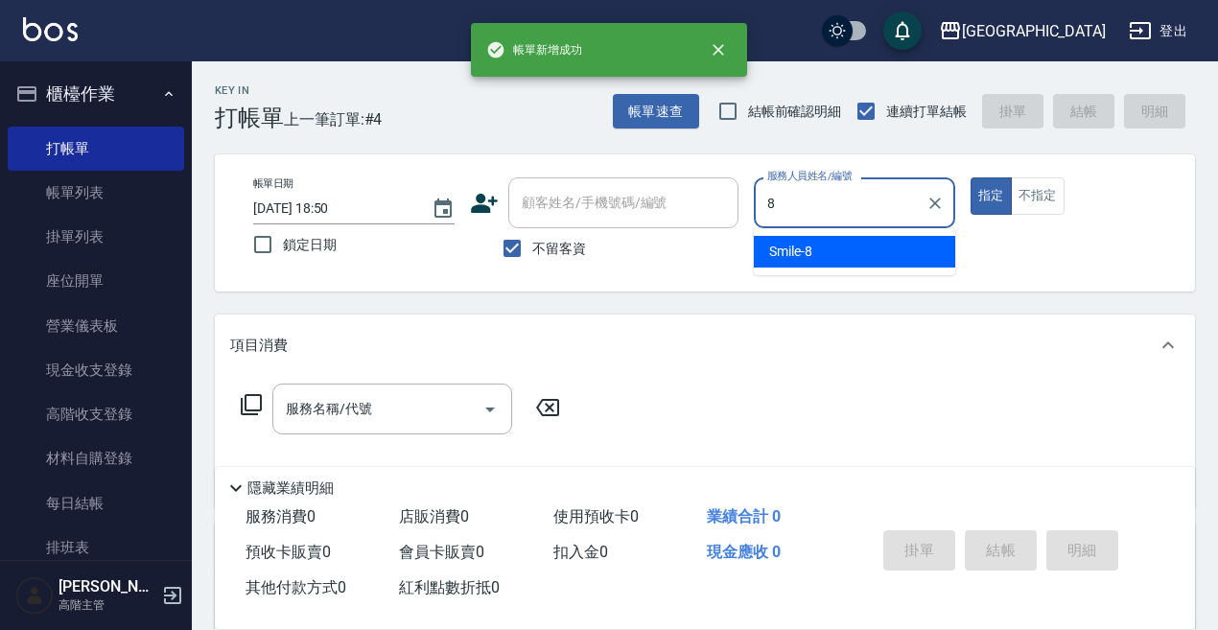
type input "Smile-8"
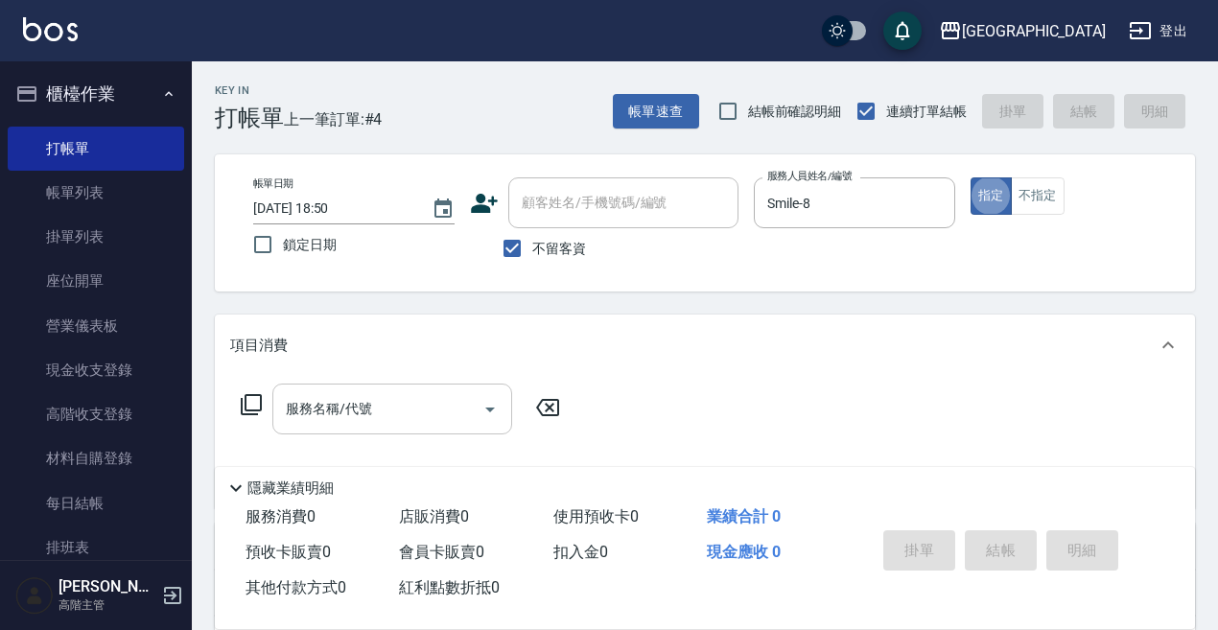
click at [344, 402] on input "服務名稱/代號" at bounding box center [378, 409] width 194 height 34
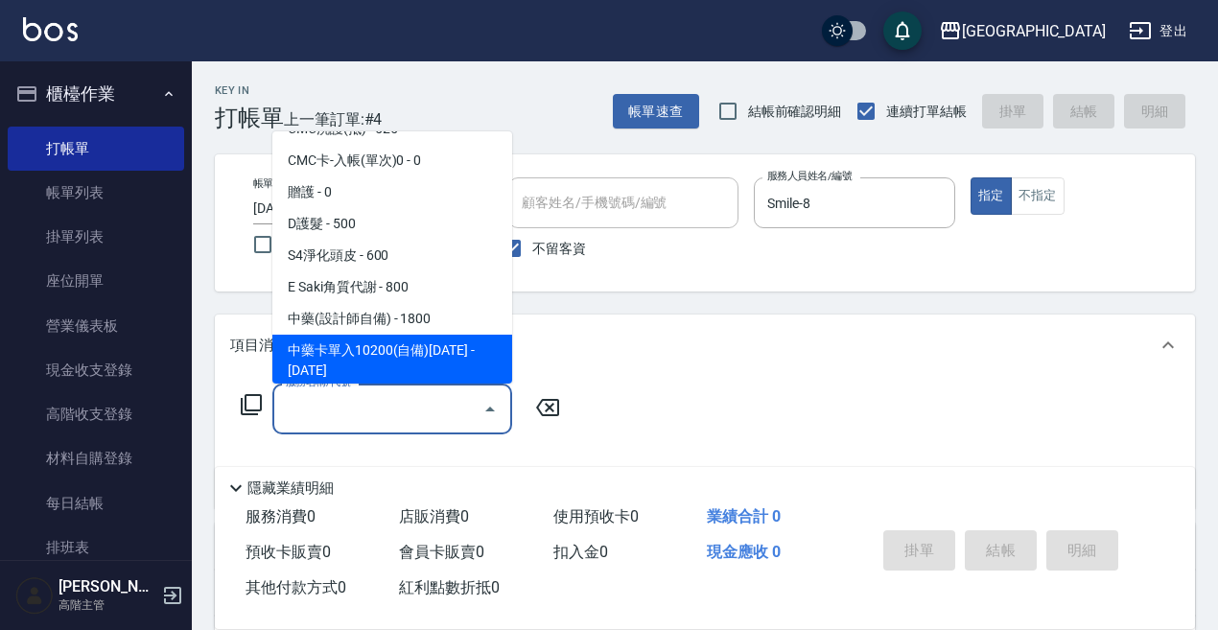
scroll to position [1535, 0]
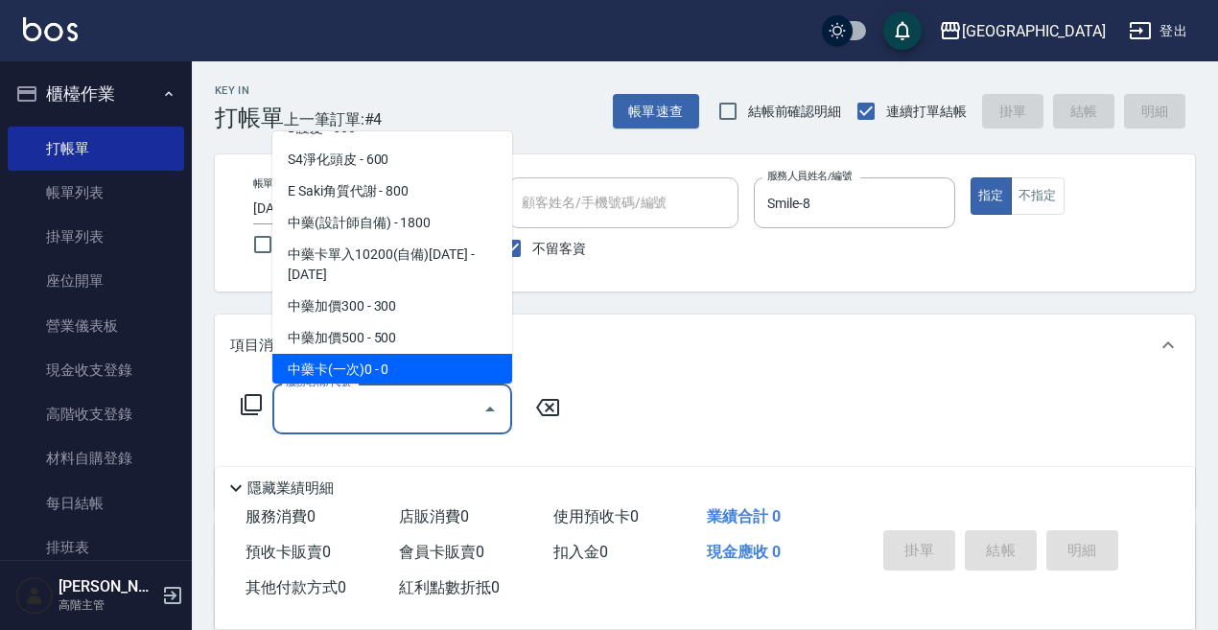
click at [363, 354] on span "中藥卡(一次)0 - 0" at bounding box center [392, 370] width 240 height 32
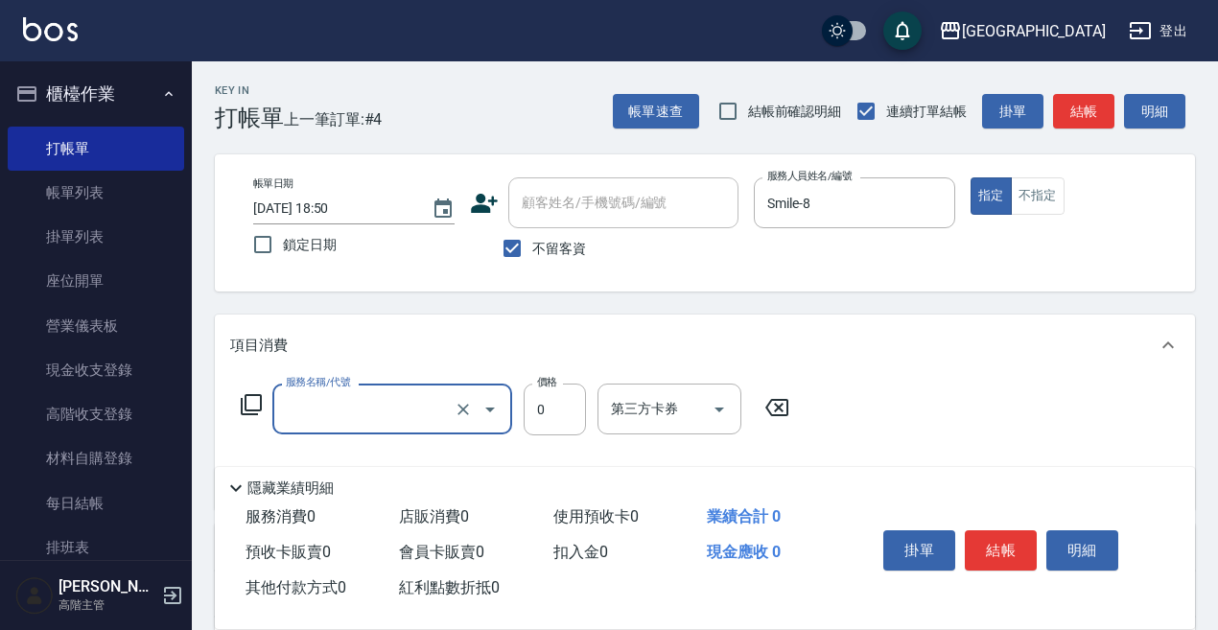
type input "中藥卡(一次)0(706)"
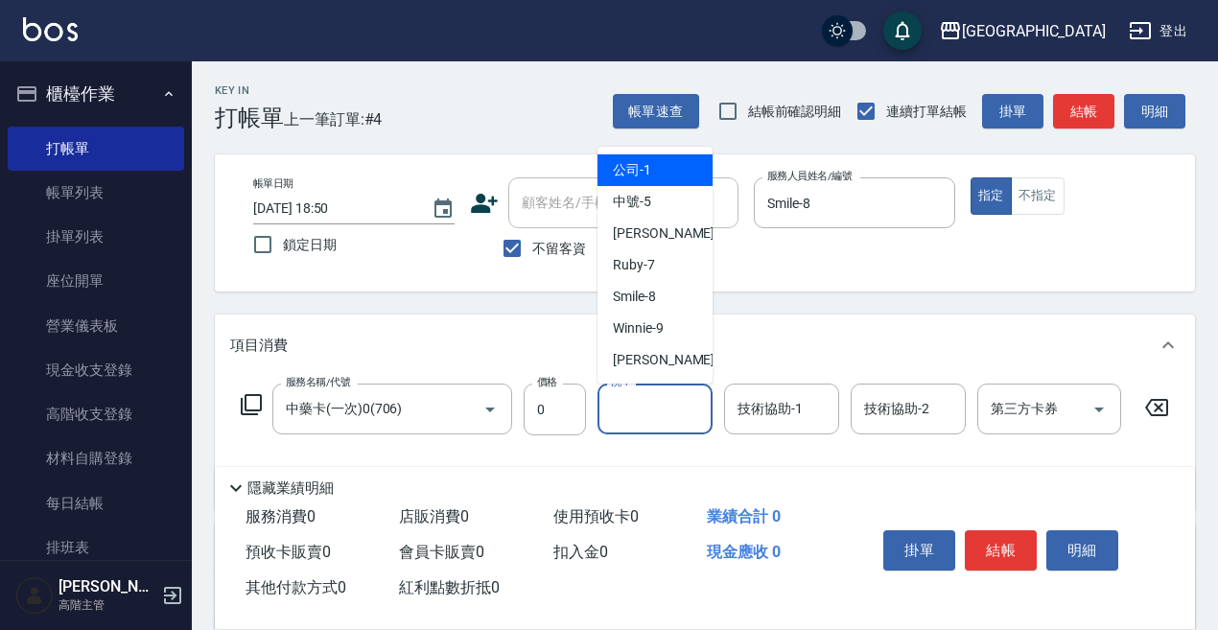
click at [638, 409] on input "洗-1" at bounding box center [655, 409] width 98 height 34
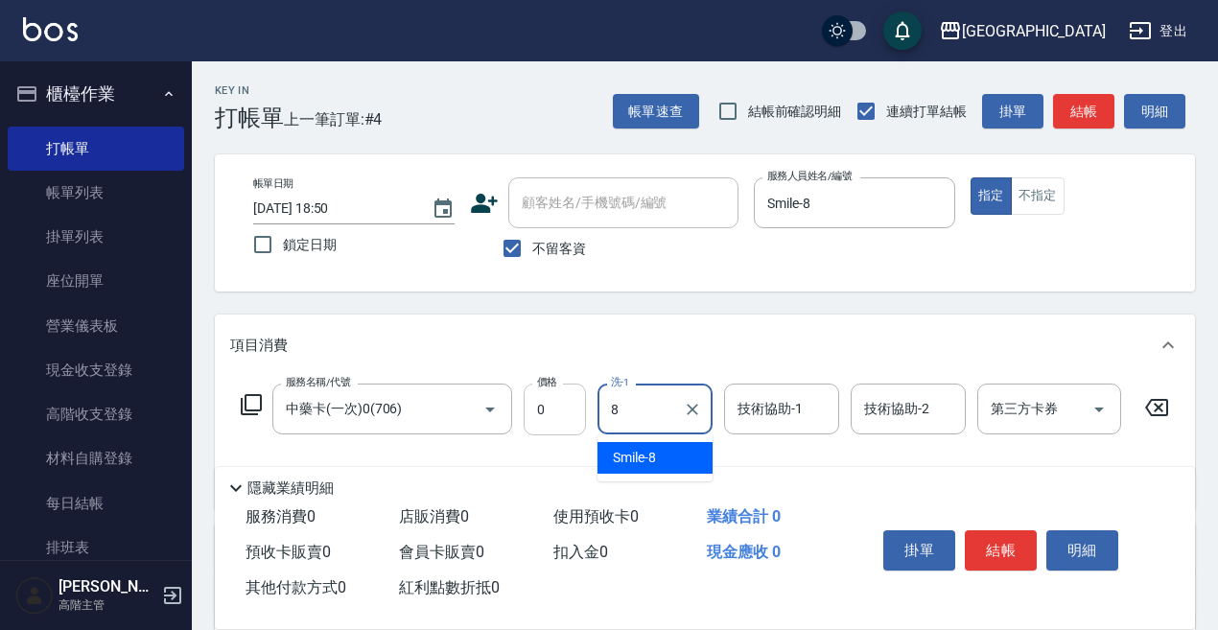
type input "Smile-8"
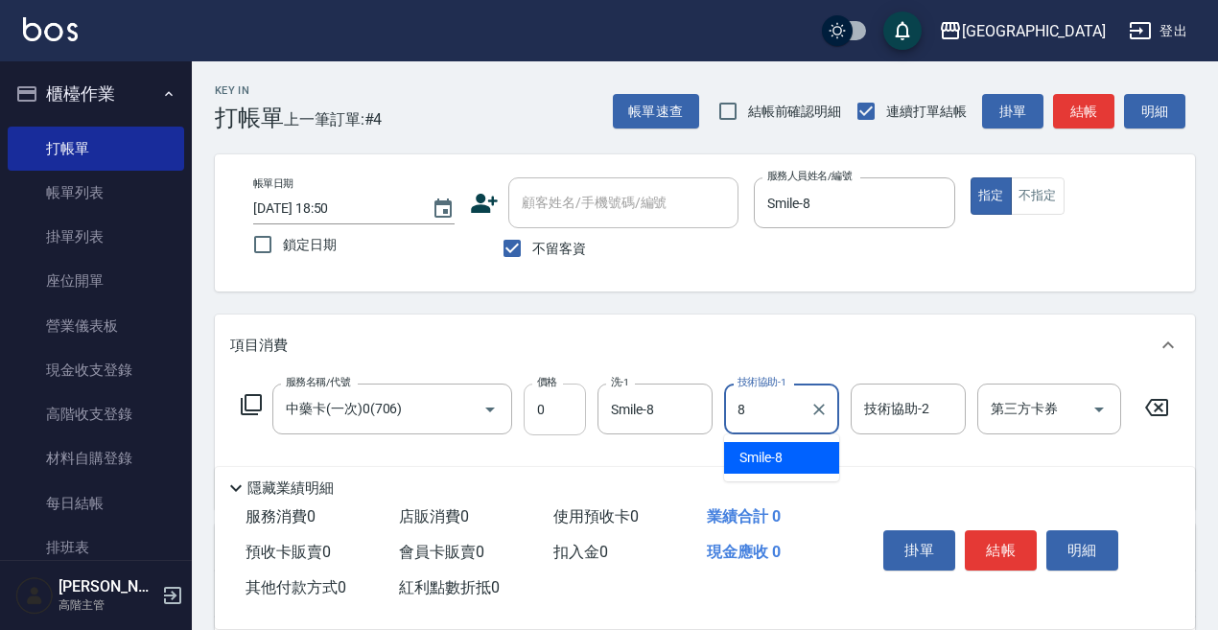
type input "Smile-8"
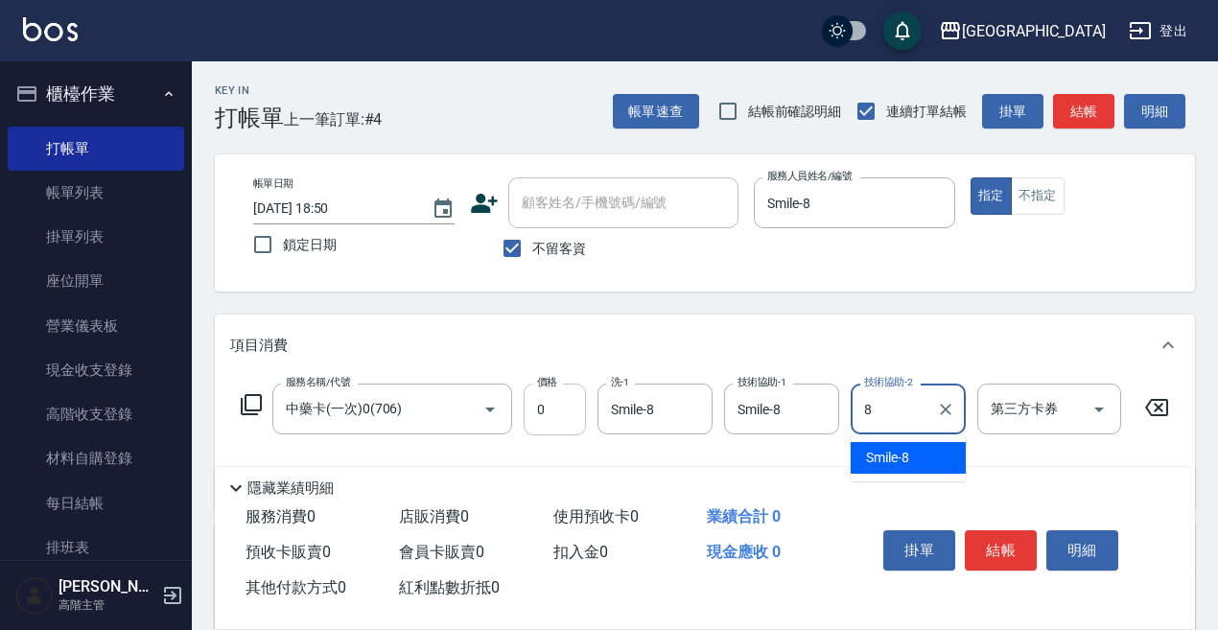
type input "Smile-8"
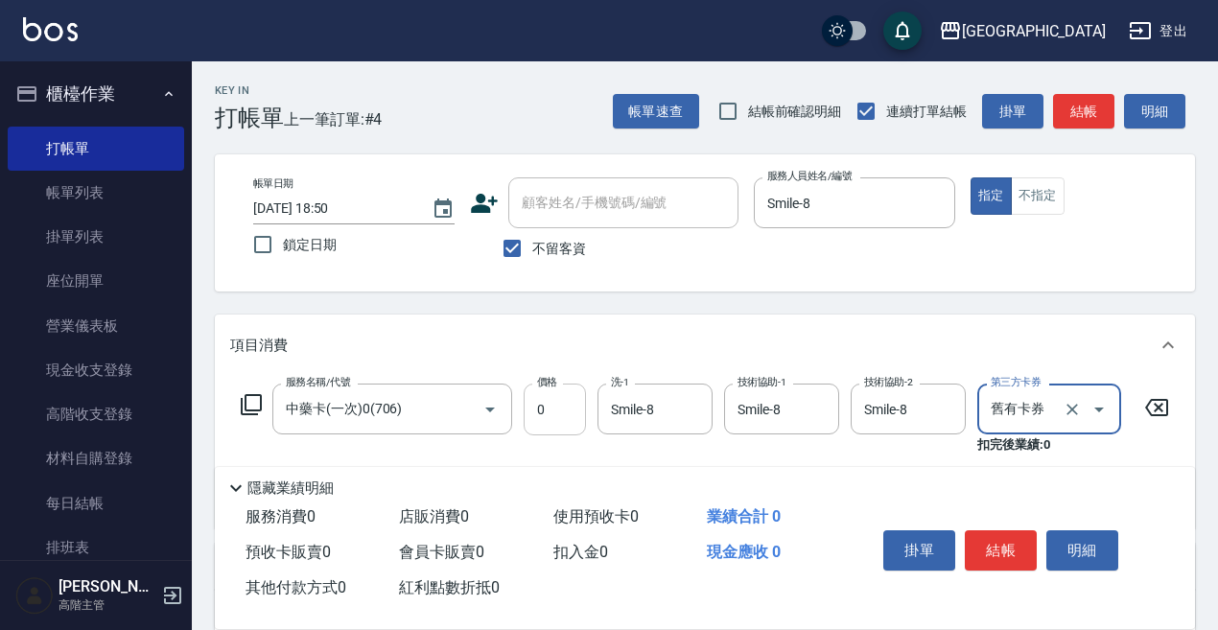
type input "舊有卡券"
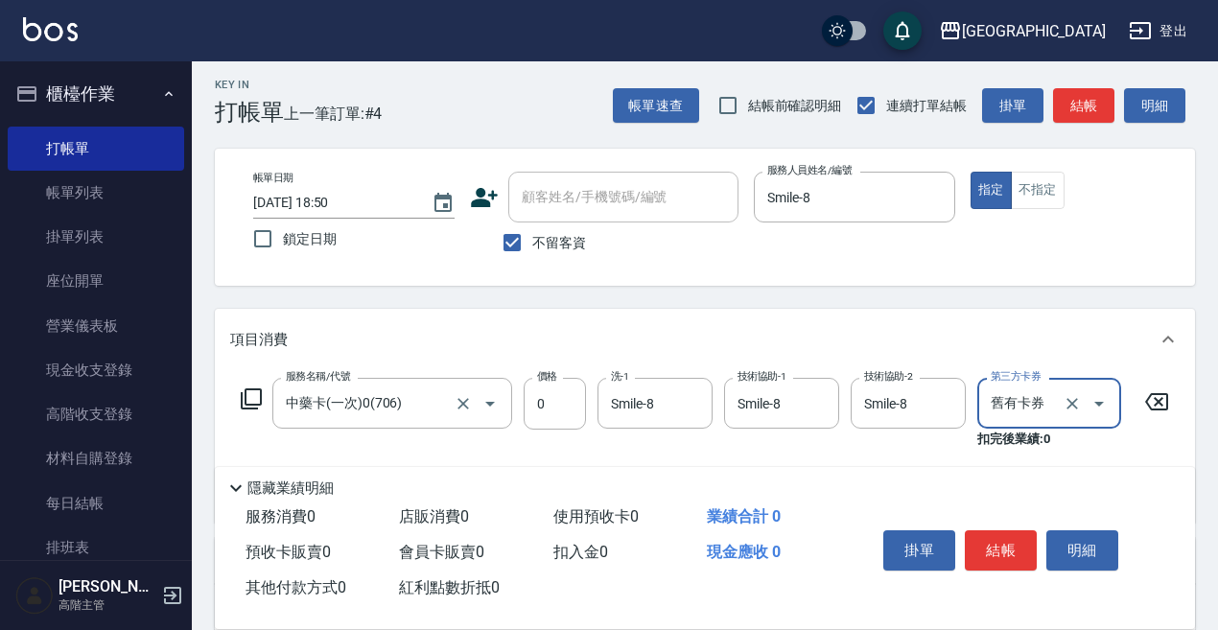
scroll to position [96, 0]
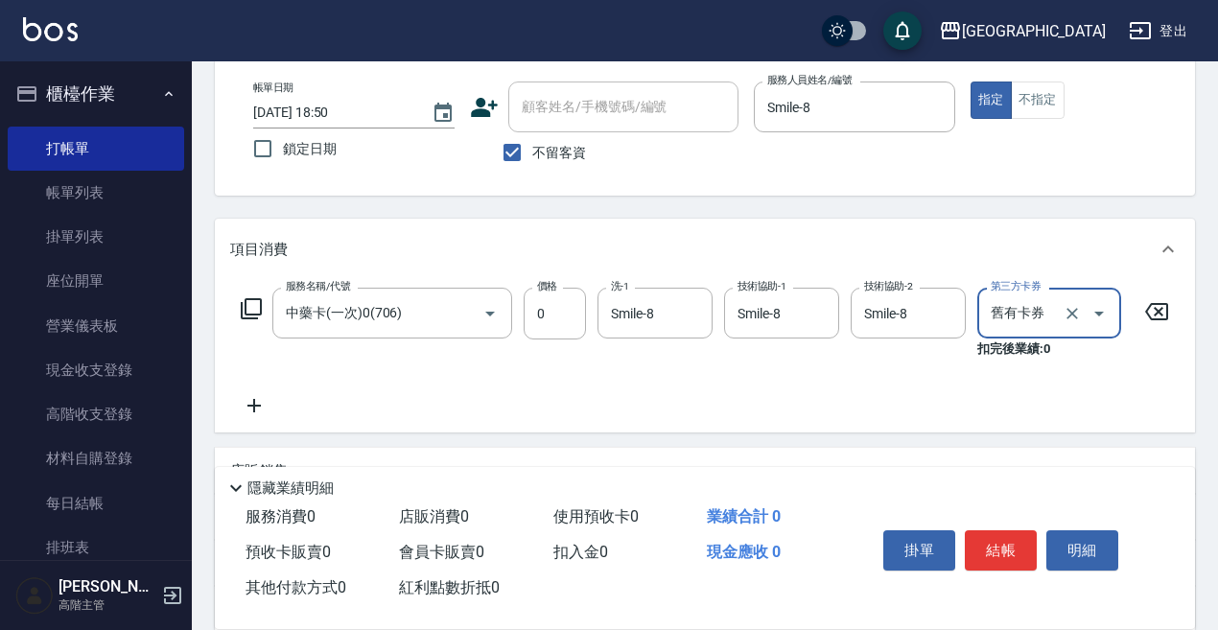
drag, startPoint x: 246, startPoint y: 402, endPoint x: 262, endPoint y: 399, distance: 16.6
click at [262, 399] on icon at bounding box center [254, 405] width 48 height 23
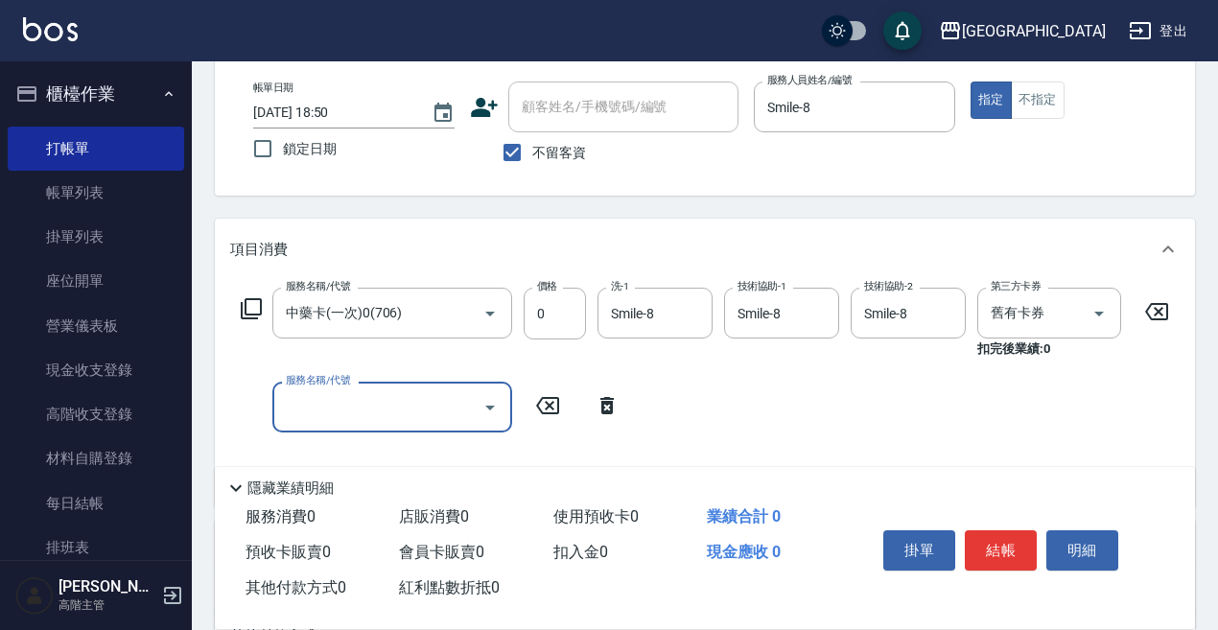
click at [286, 403] on input "服務名稱/代號" at bounding box center [378, 407] width 194 height 34
type input "DP水導素(603)"
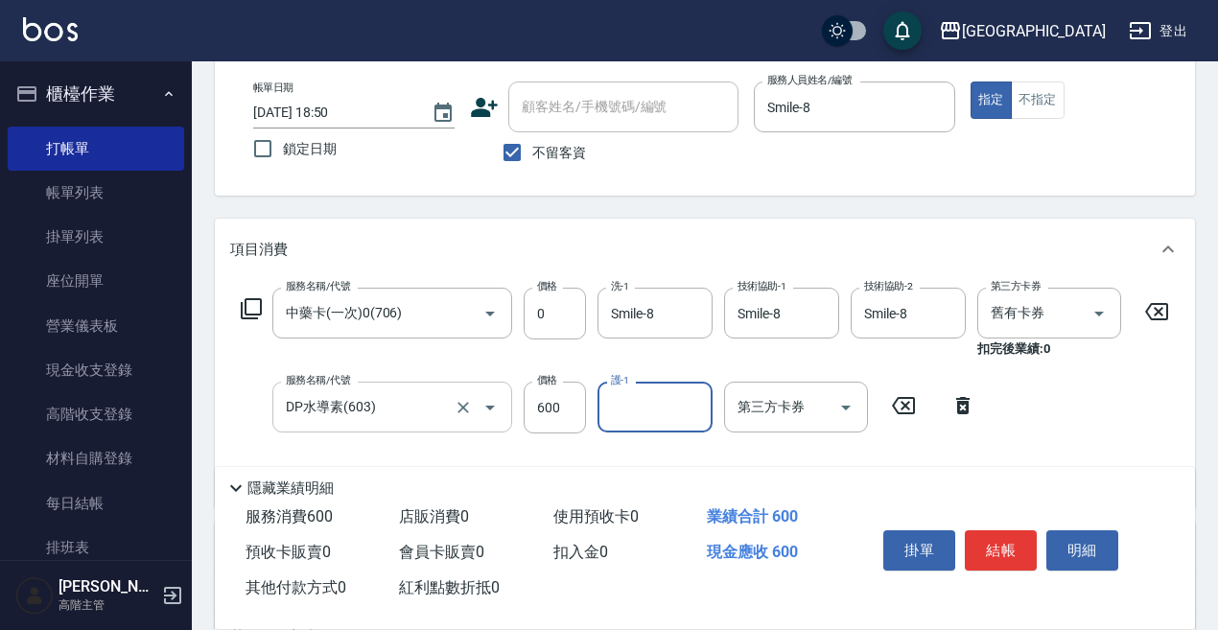
type input "5"
type input "Smile-8"
click at [999, 536] on button "結帳" at bounding box center [1001, 551] width 72 height 40
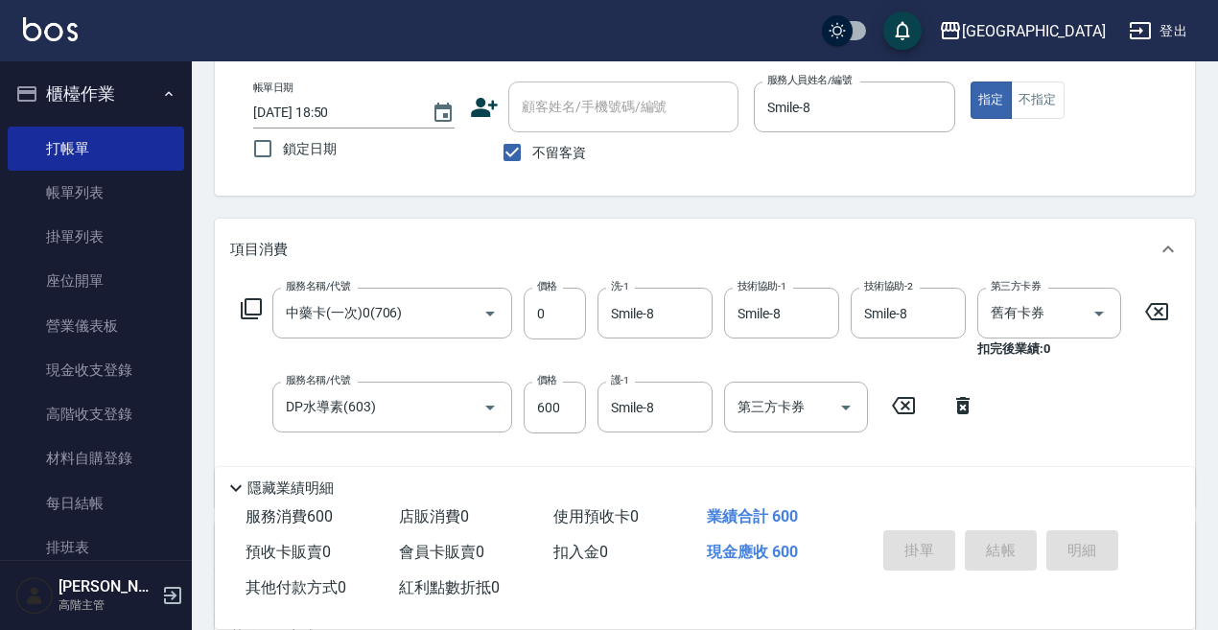
type input "2025/08/20 18:51"
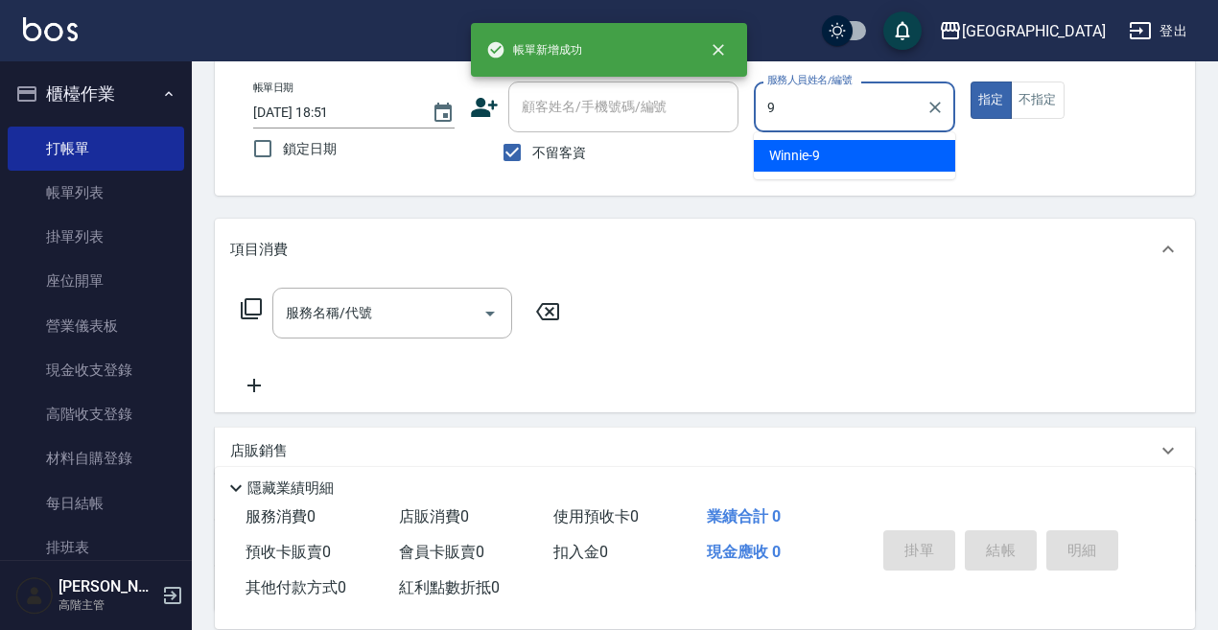
type input "Winnie-9"
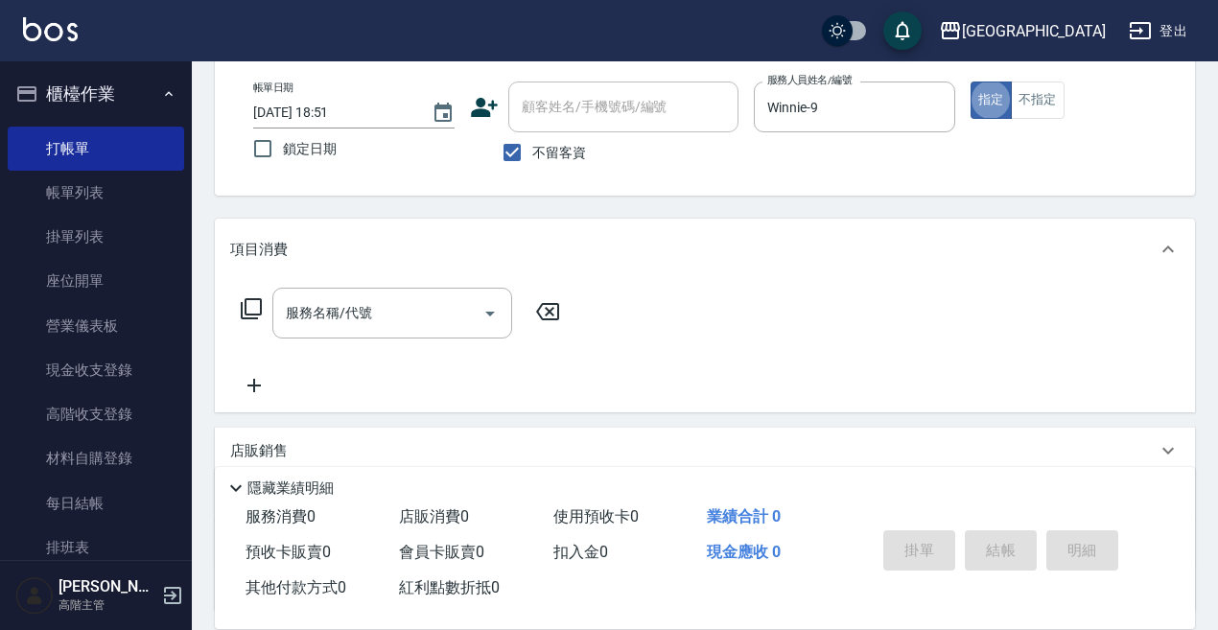
click at [322, 309] on input "服務名稱/代號" at bounding box center [378, 313] width 194 height 34
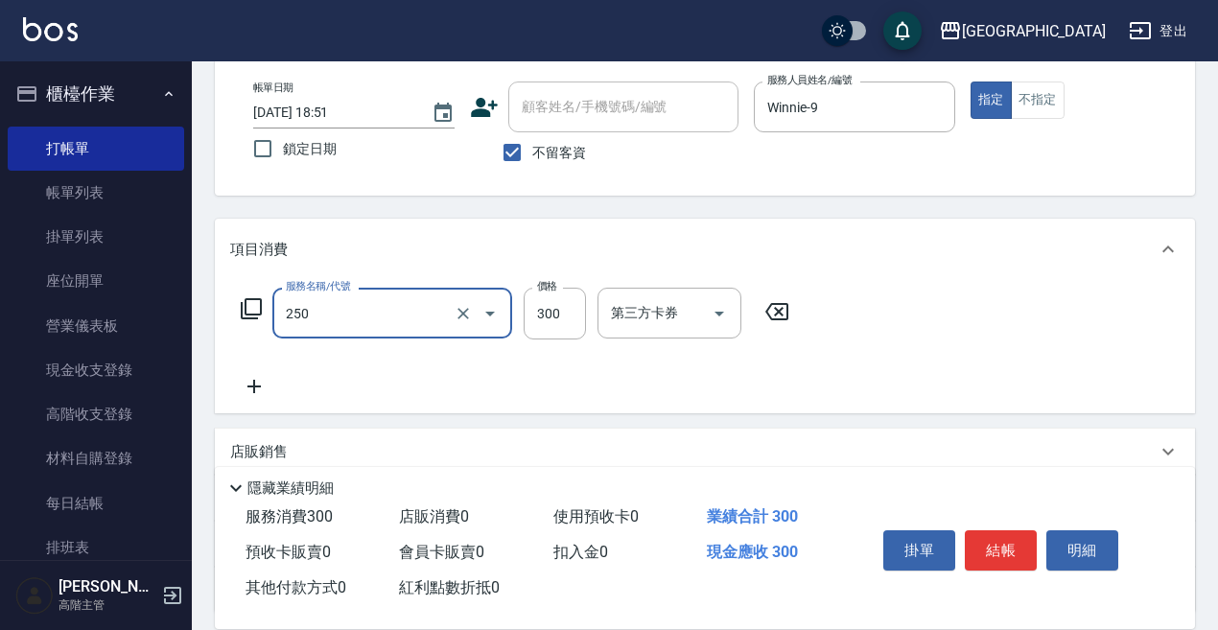
type input "日式洗髮(250)"
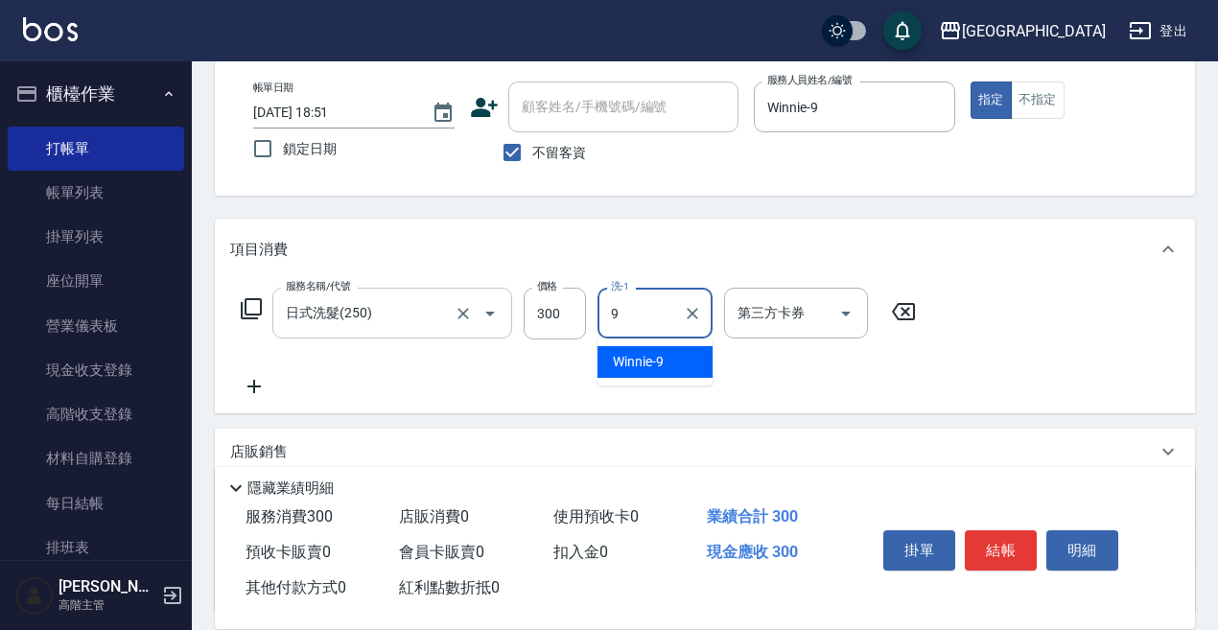
type input "Winnie-9"
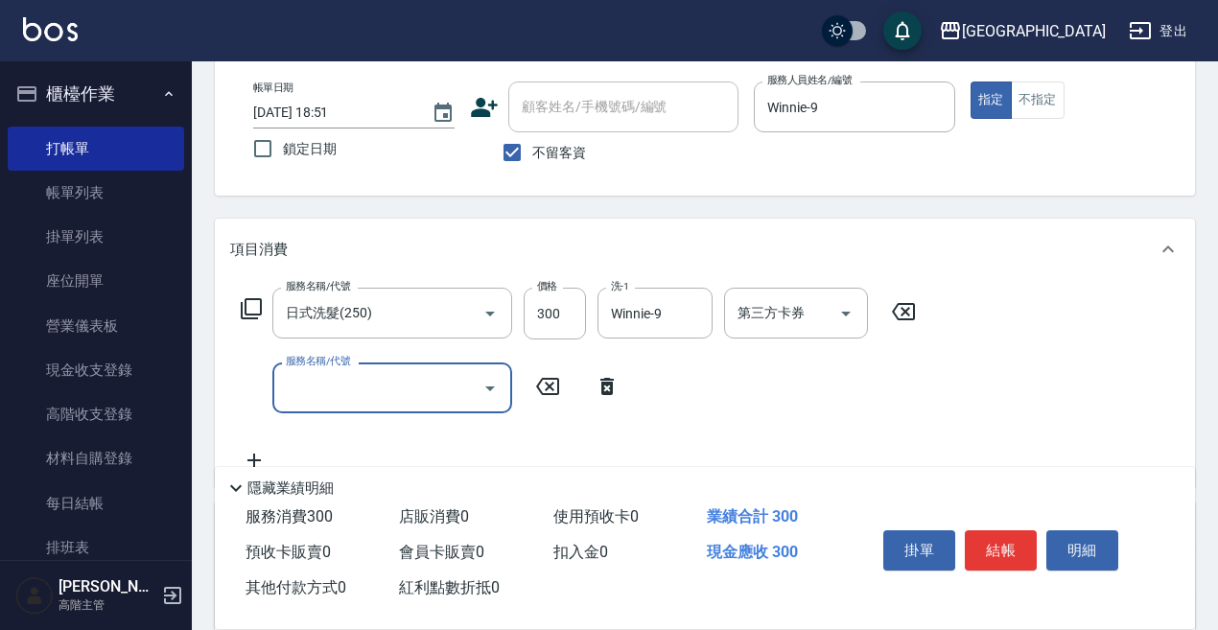
click at [308, 391] on input "服務名稱/代號" at bounding box center [378, 388] width 194 height 34
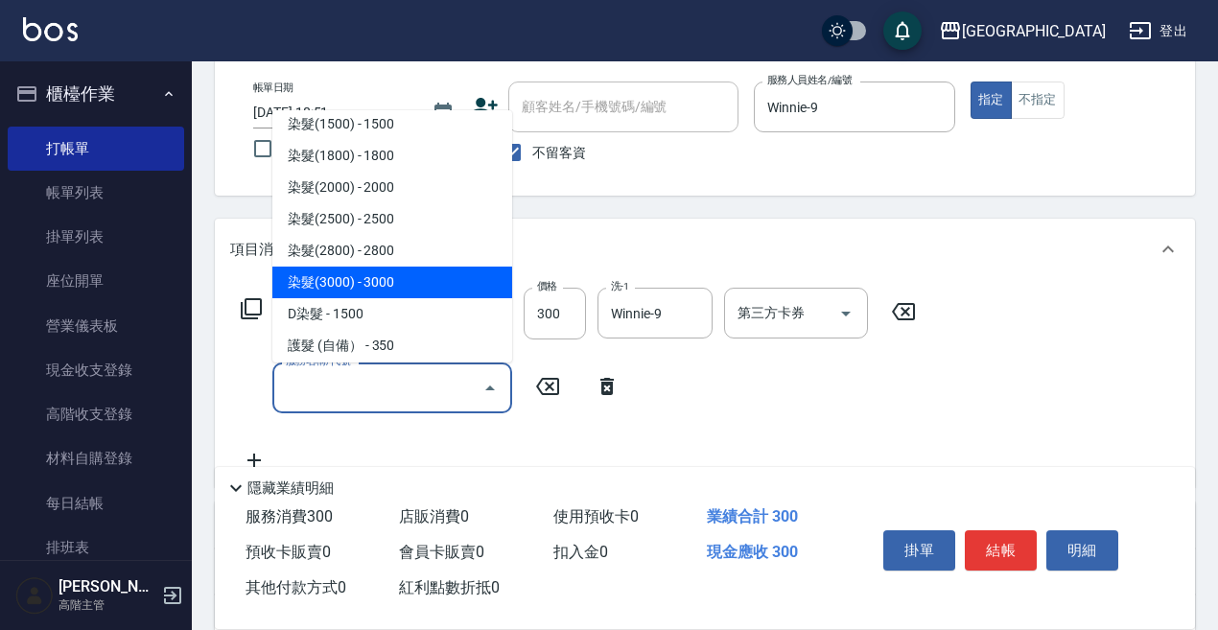
scroll to position [1055, 0]
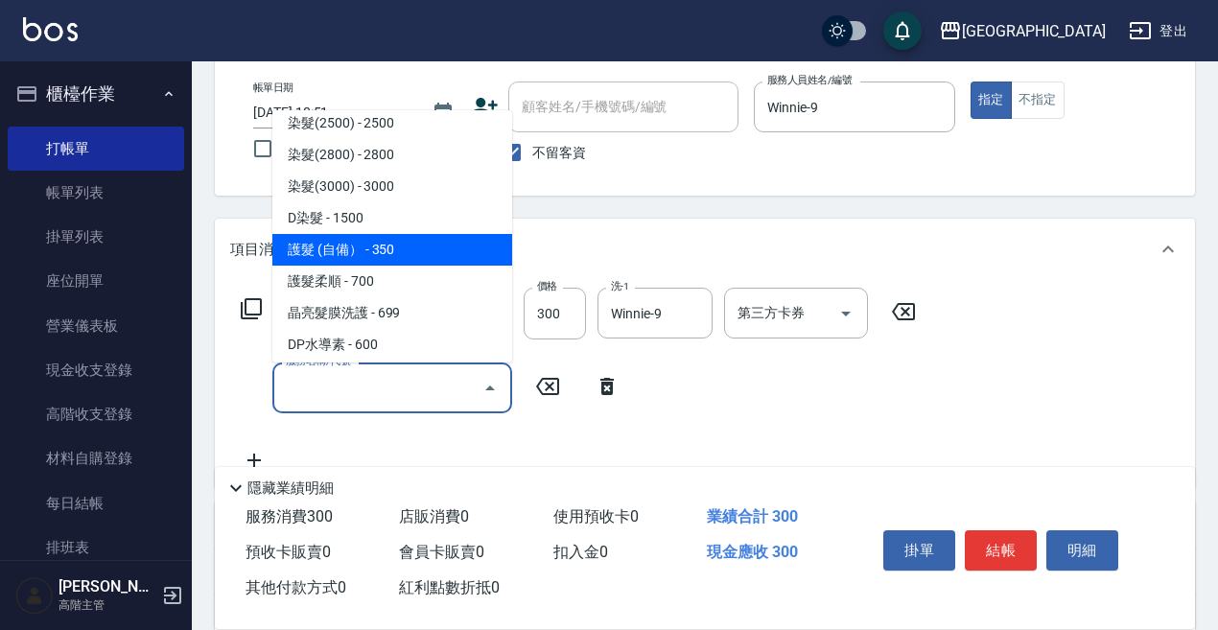
click at [368, 247] on span "護髮 (自備） - 350" at bounding box center [392, 250] width 240 height 32
type input "護髮 (自備）(600)"
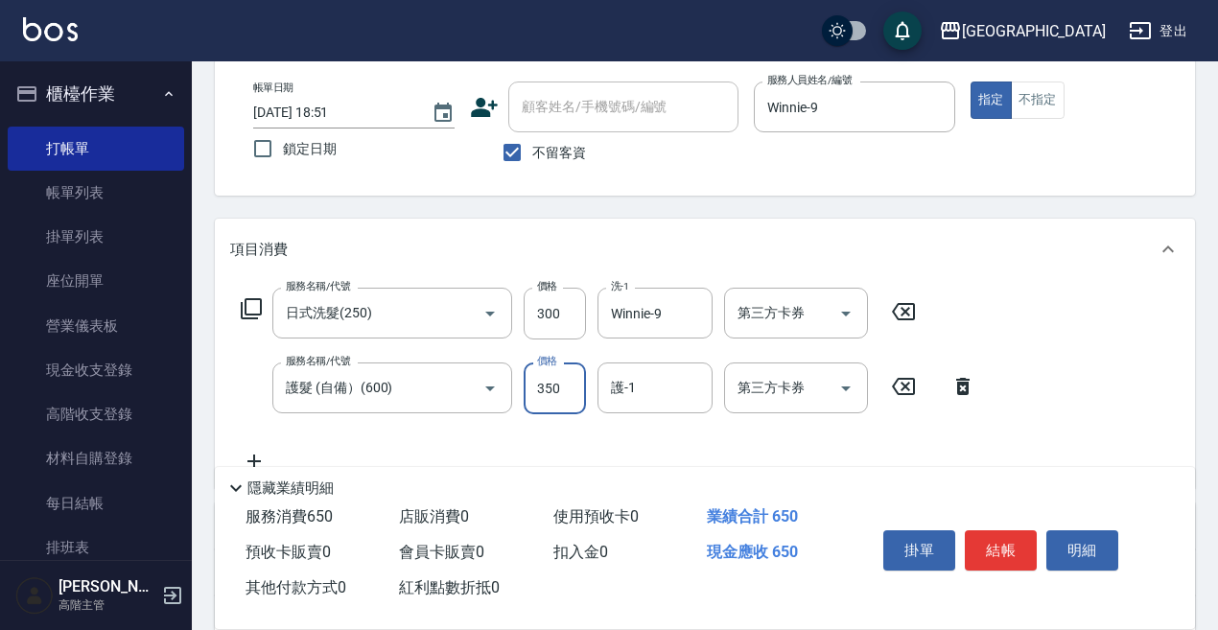
drag, startPoint x: 551, startPoint y: 402, endPoint x: 532, endPoint y: 397, distance: 18.8
click at [552, 402] on input "350" at bounding box center [555, 389] width 62 height 52
type input "400"
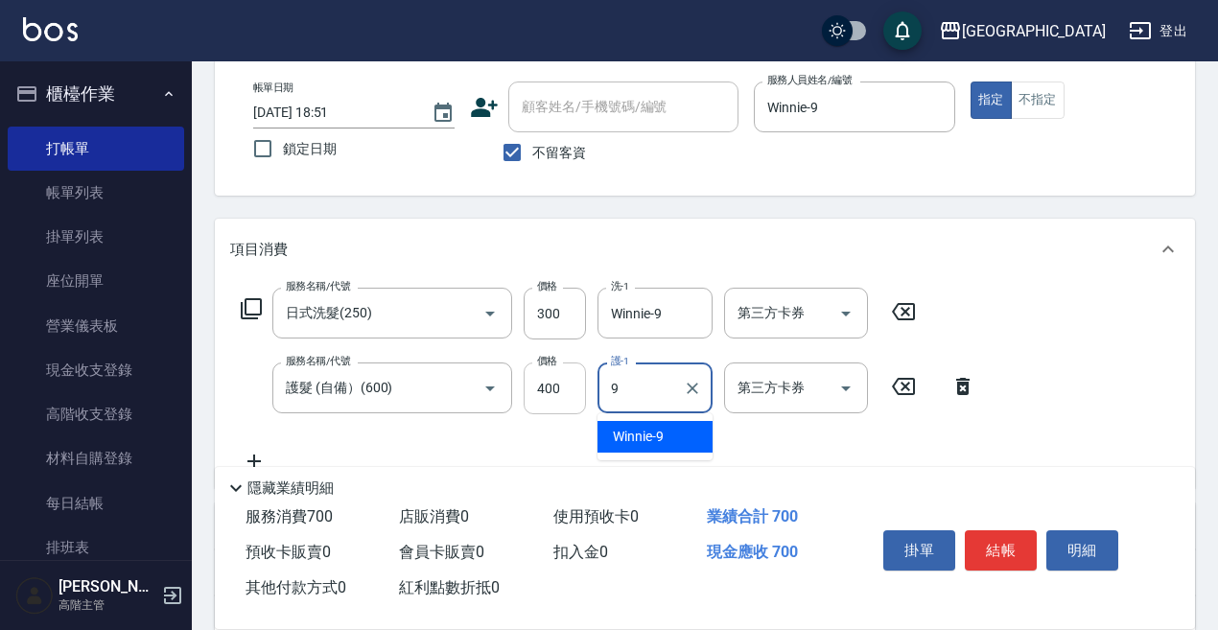
type input "Winnie-9"
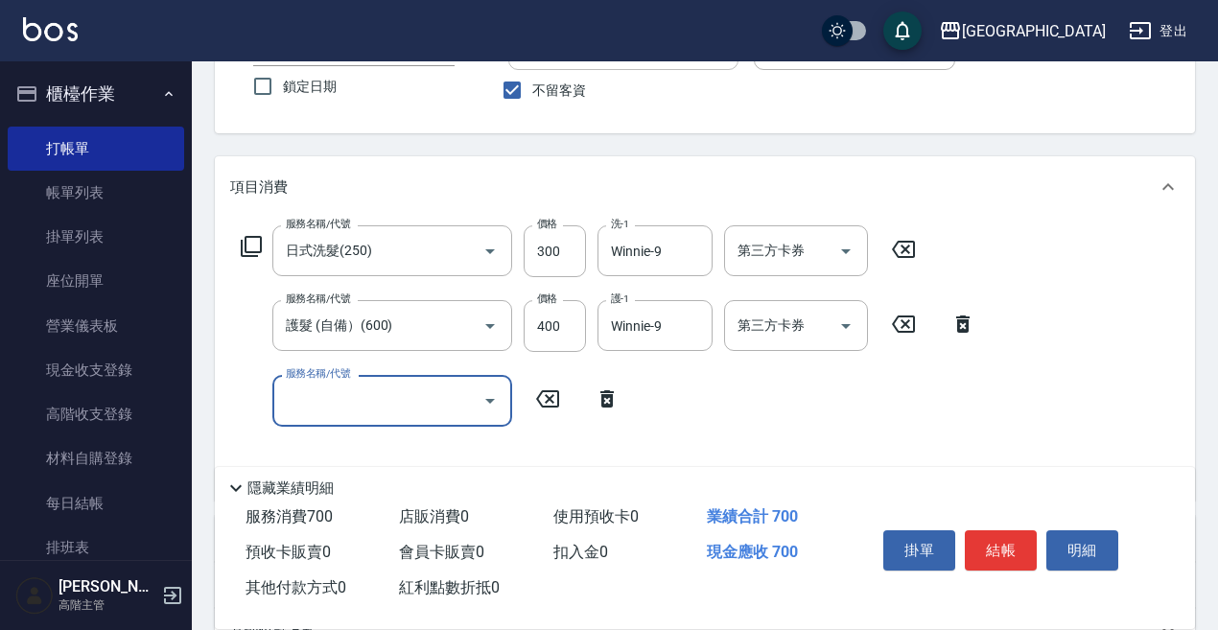
scroll to position [192, 0]
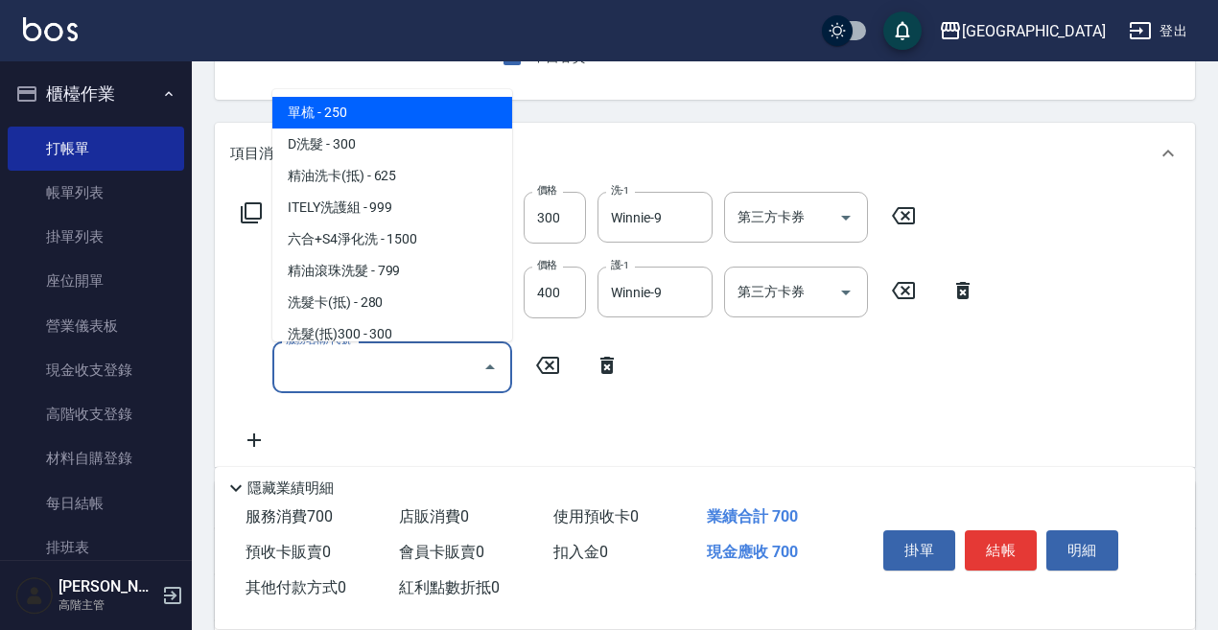
click at [299, 367] on input "服務名稱/代號" at bounding box center [378, 367] width 194 height 34
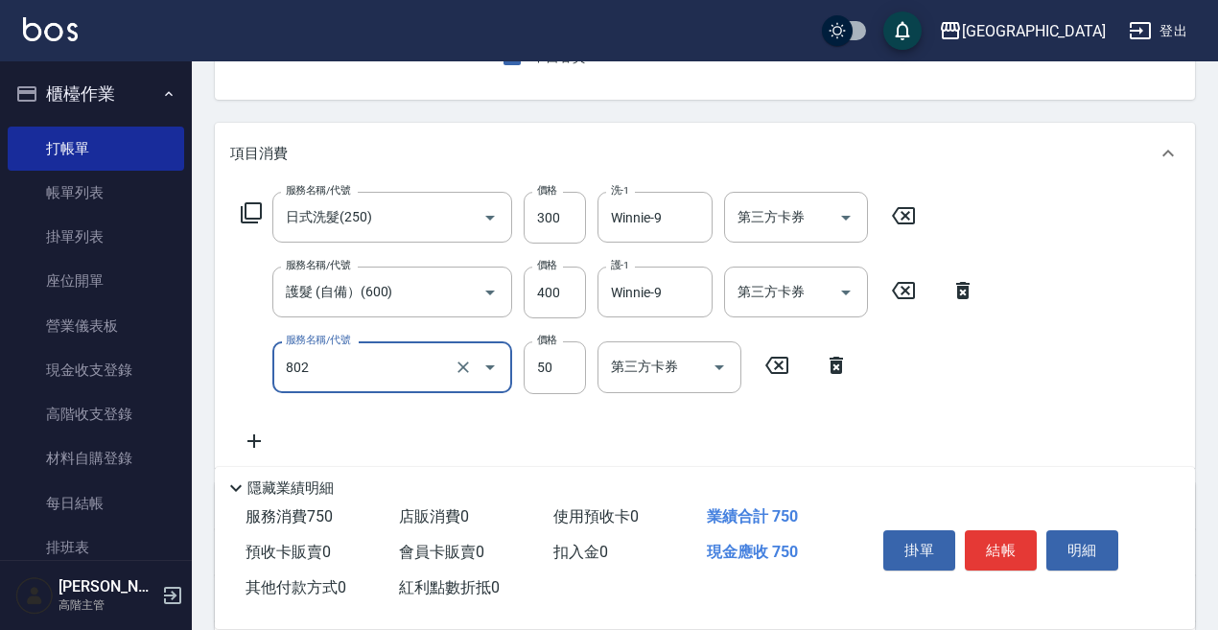
type input "勞水(802)"
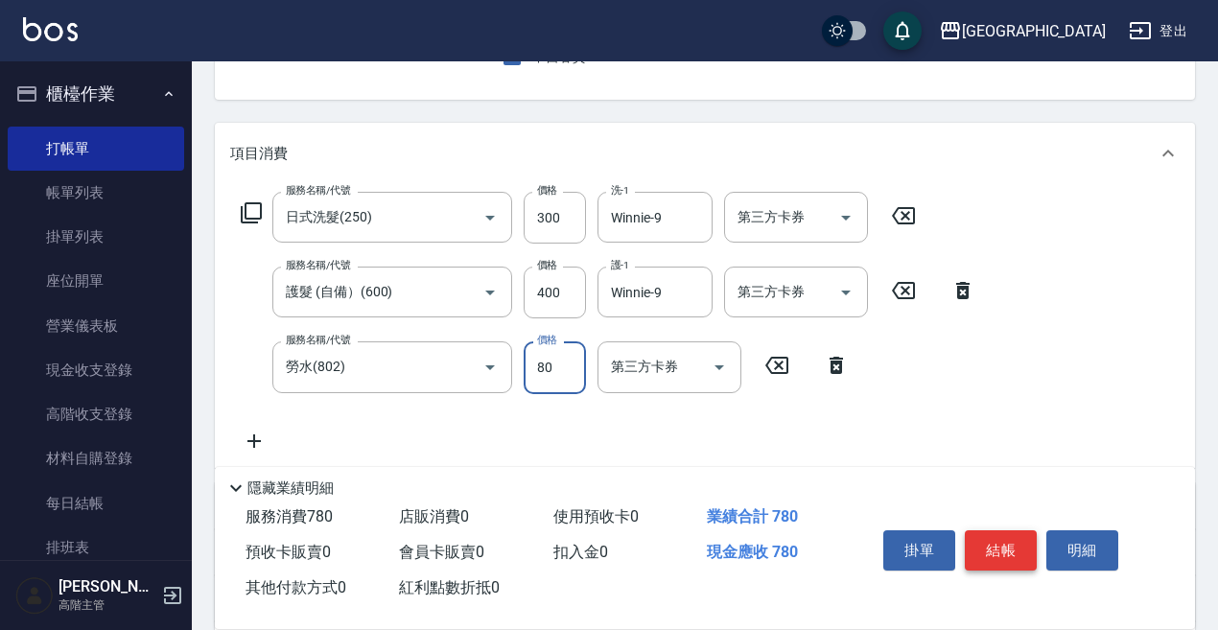
type input "80"
drag, startPoint x: 1010, startPoint y: 536, endPoint x: 999, endPoint y: 536, distance: 11.5
click at [1010, 536] on button "結帳" at bounding box center [1001, 551] width 72 height 40
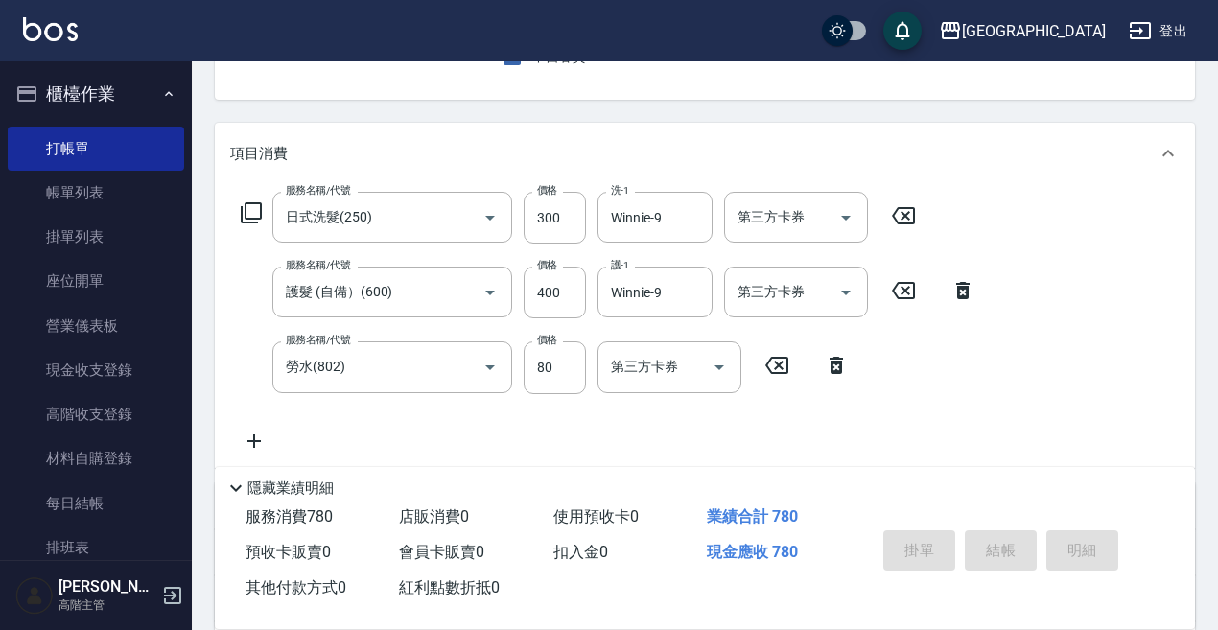
type input "2025/08/20 18:52"
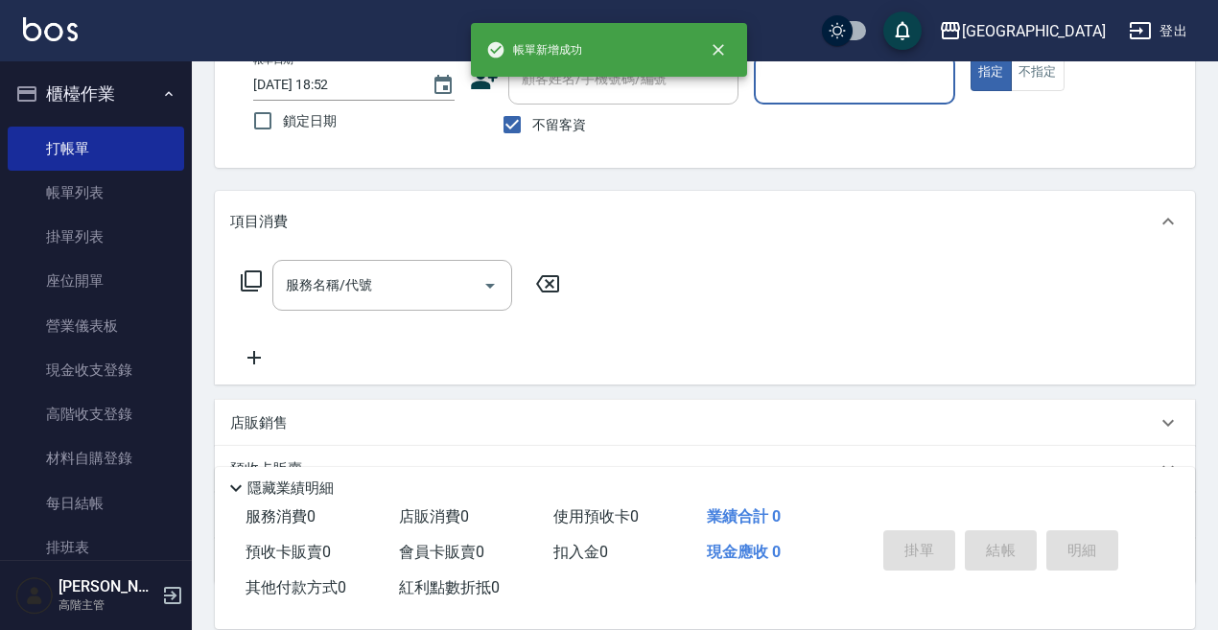
scroll to position [90, 0]
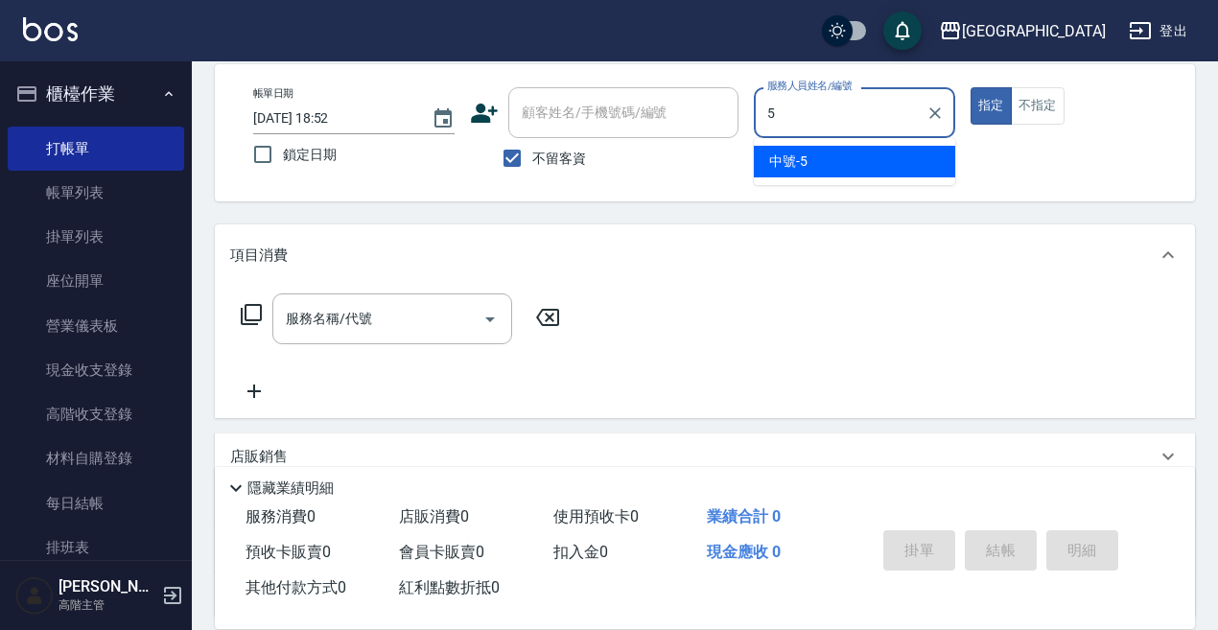
type input "中號-5"
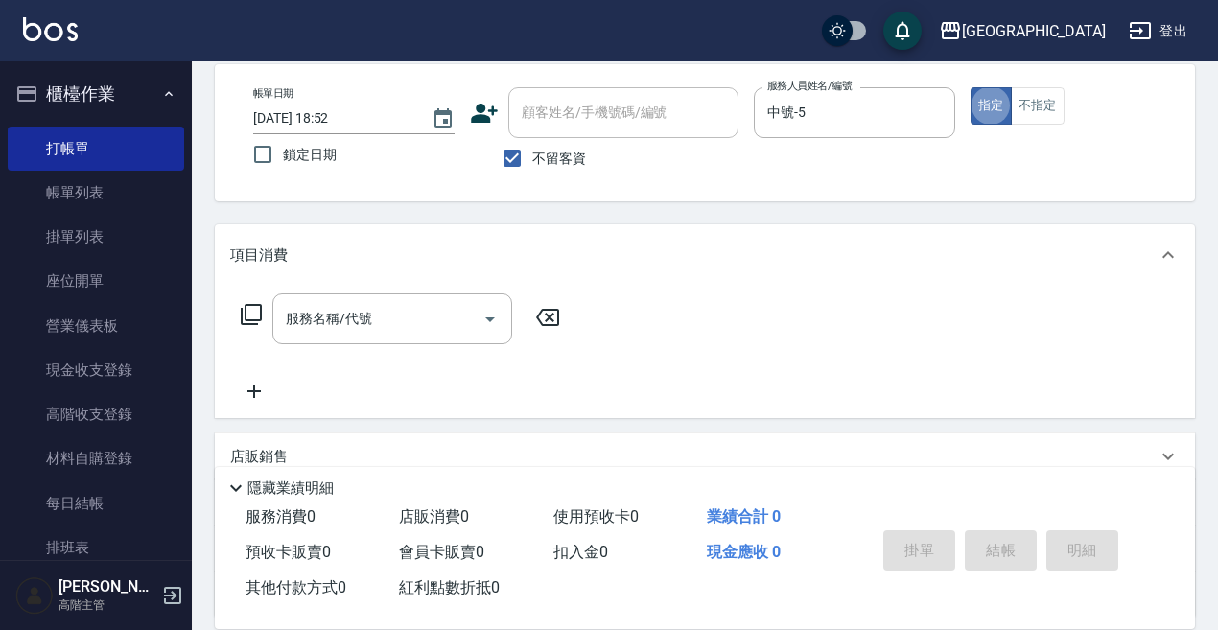
click at [337, 318] on input "服務名稱/代號" at bounding box center [378, 319] width 194 height 34
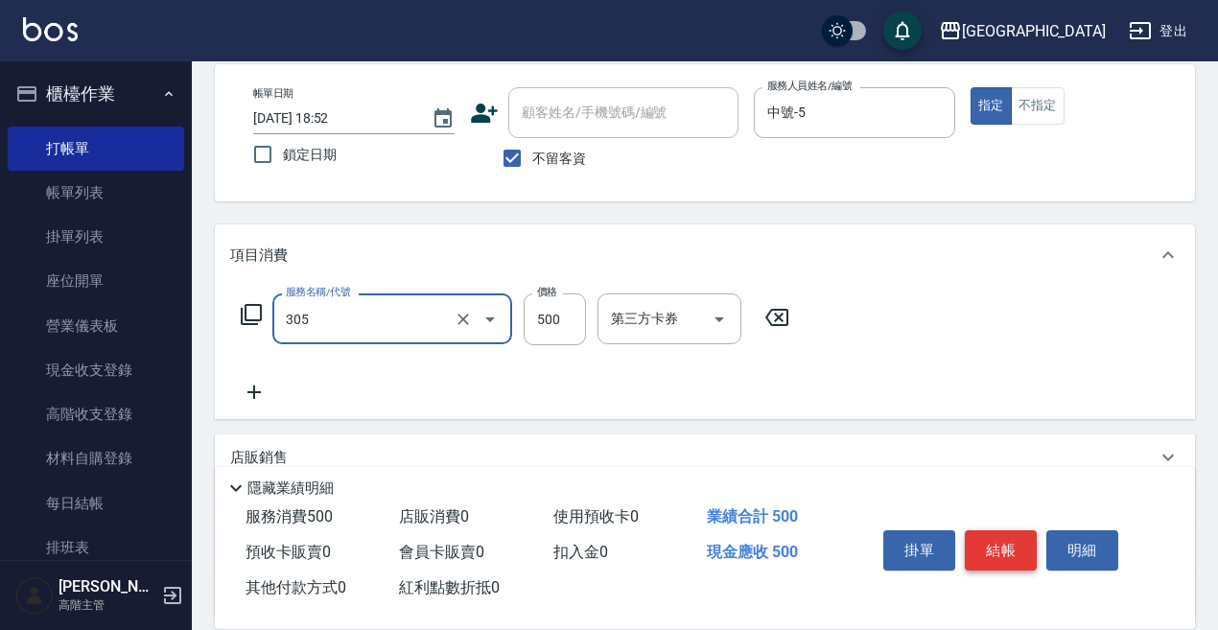
type input "剪髮500(305)"
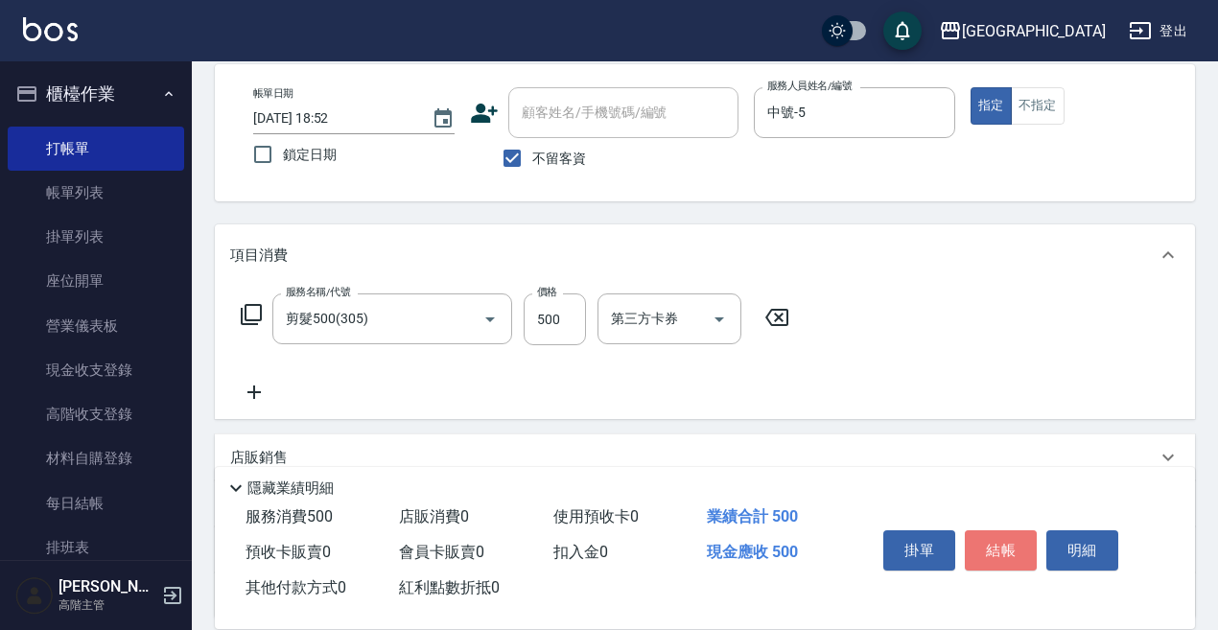
drag, startPoint x: 997, startPoint y: 538, endPoint x: 988, endPoint y: 532, distance: 10.4
click at [998, 536] on button "結帳" at bounding box center [1001, 551] width 72 height 40
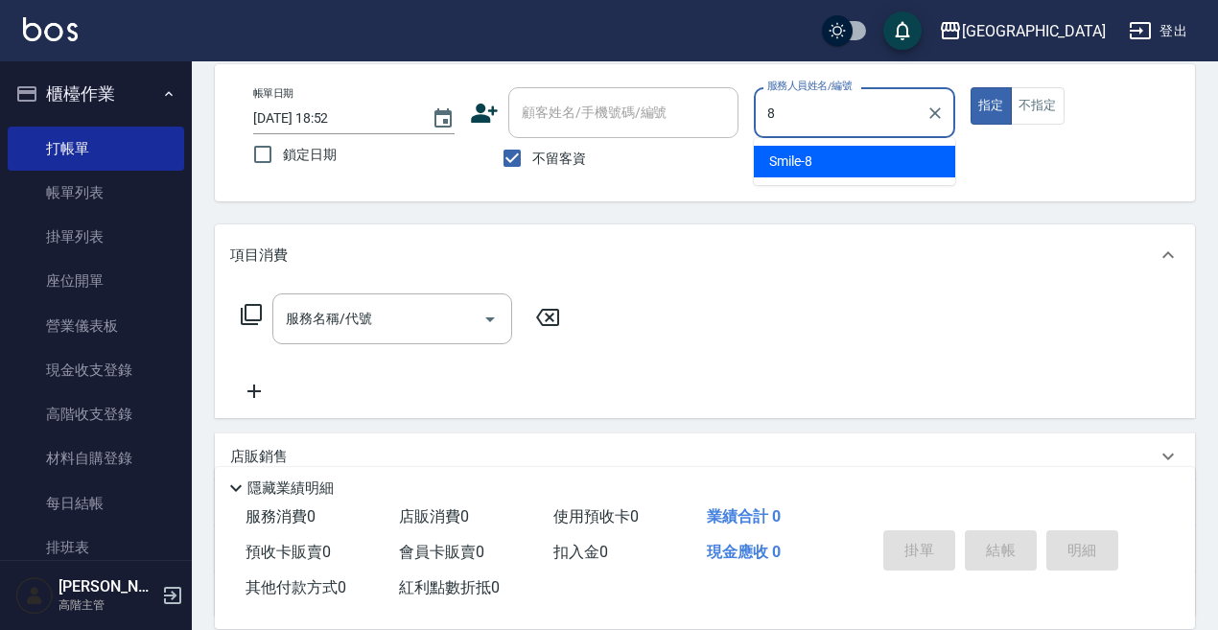
type input "Smile-8"
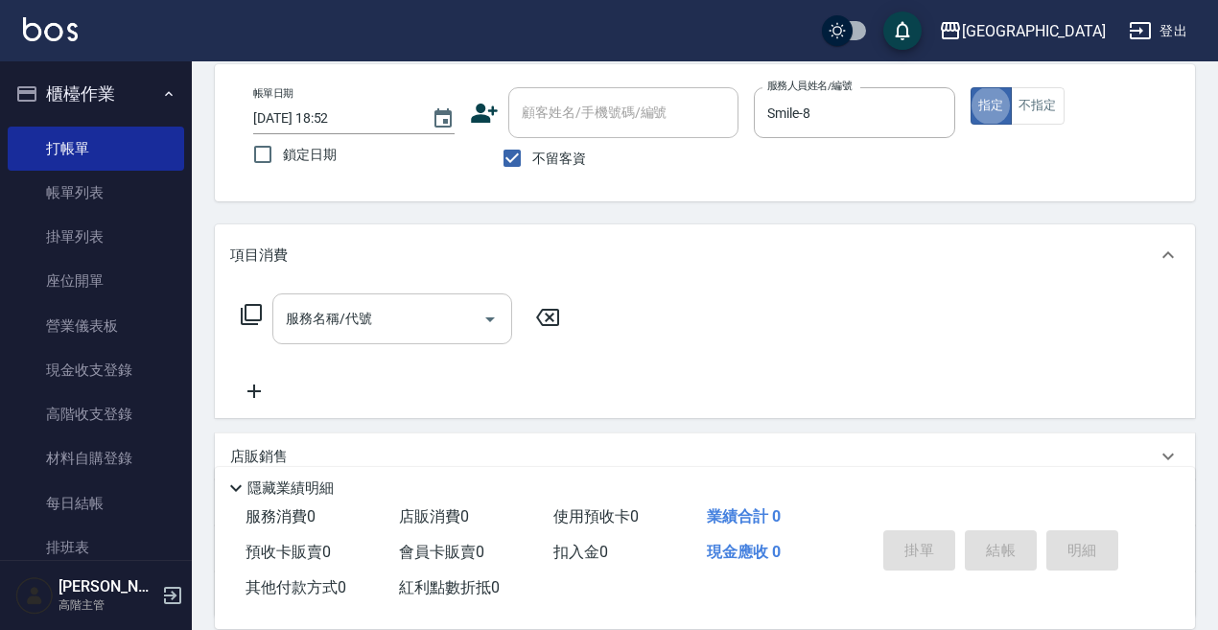
click at [300, 306] on div "服務名稱/代號 服務名稱/代號" at bounding box center [392, 319] width 240 height 51
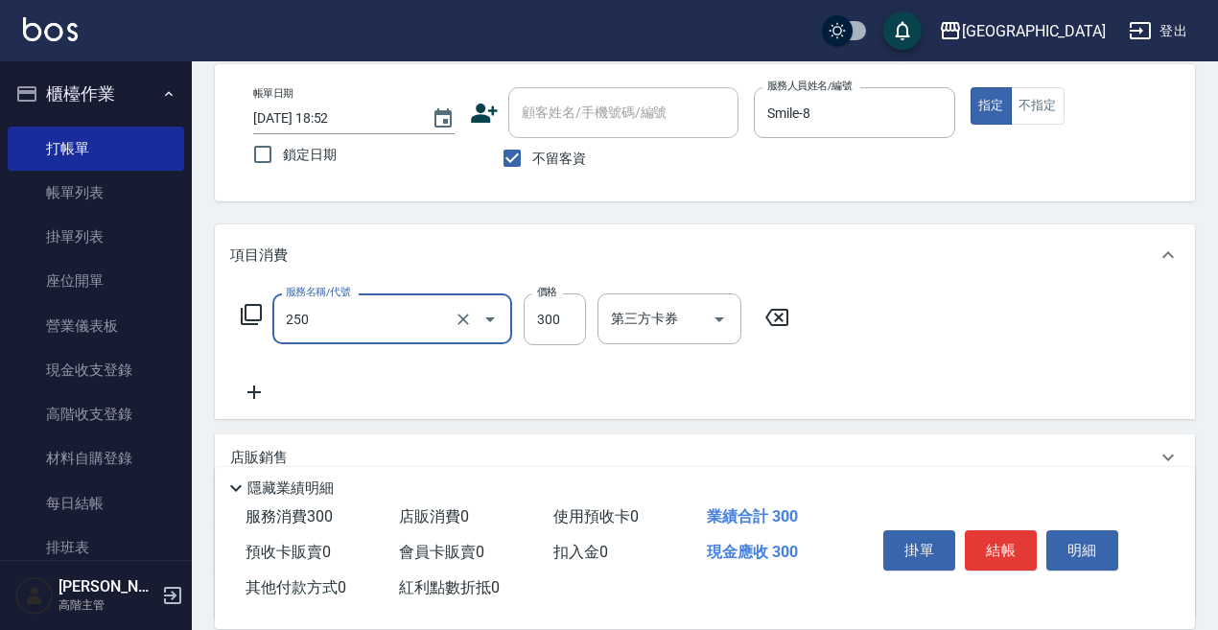
type input "日式洗髮(250)"
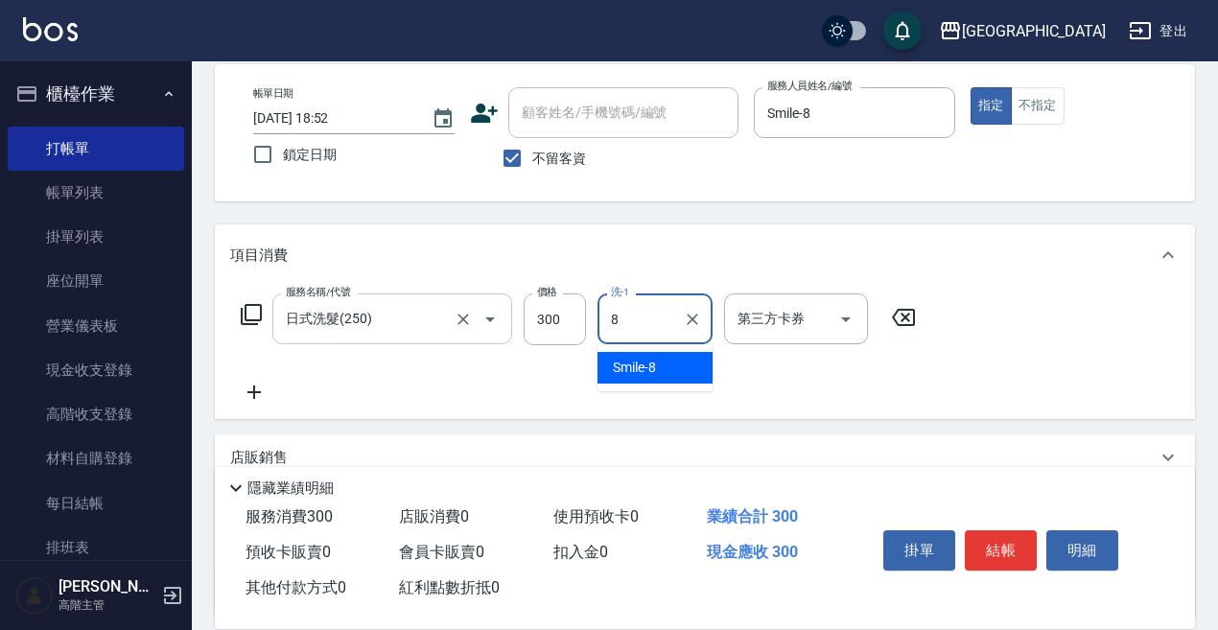
type input "Smile-8"
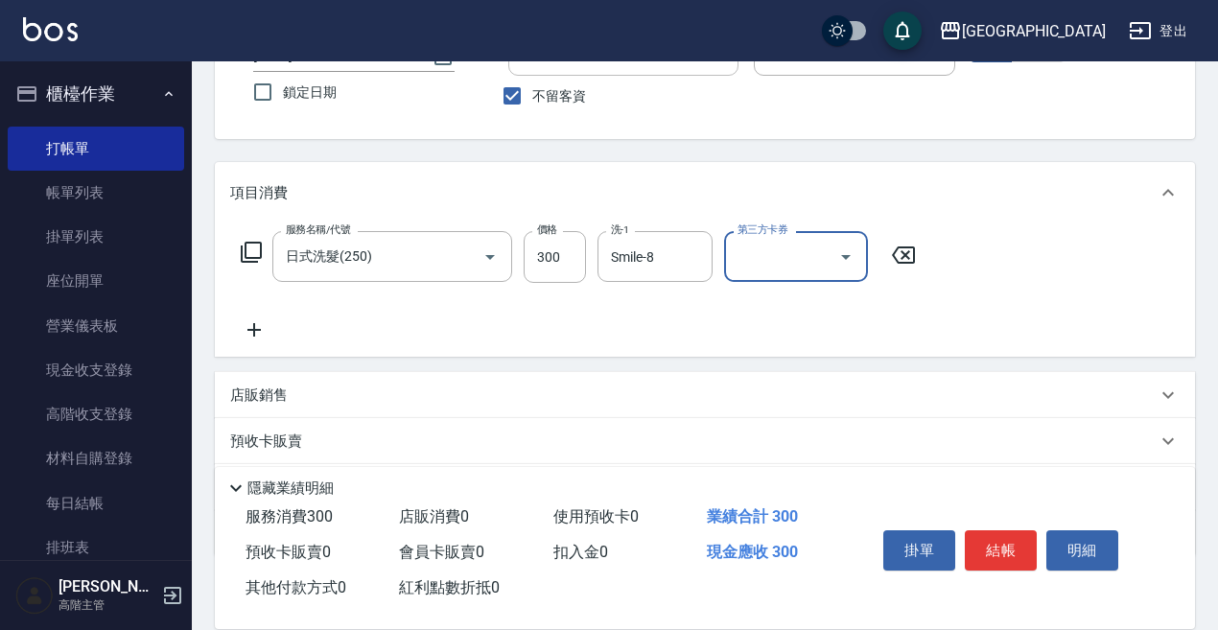
scroll to position [186, 0]
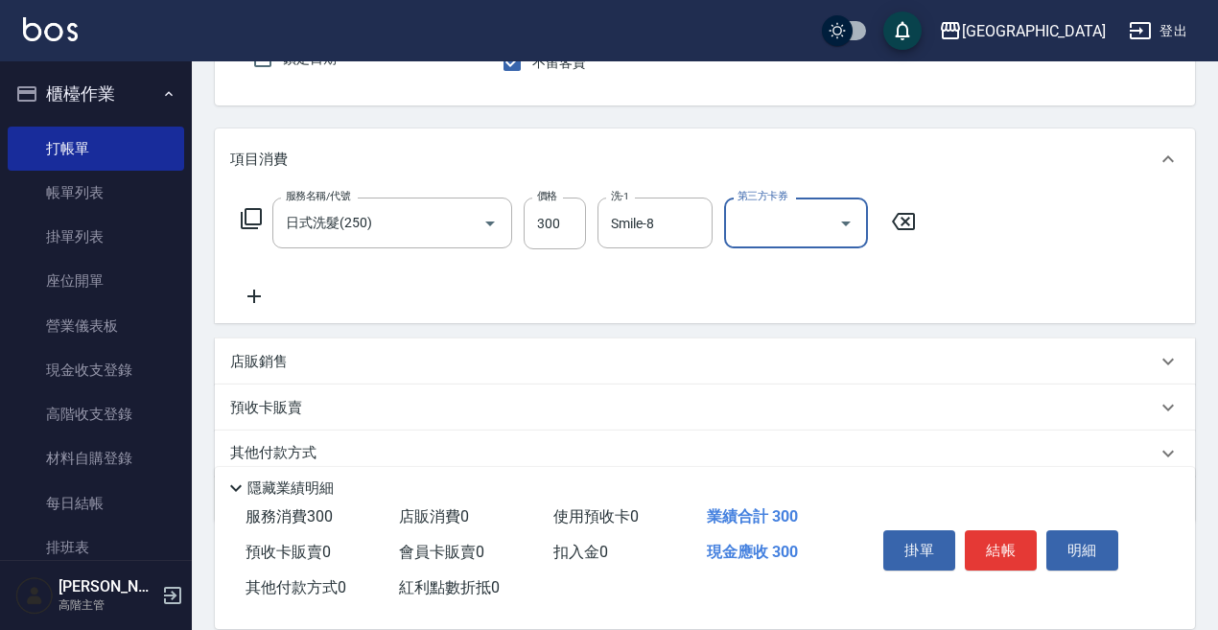
drag, startPoint x: 251, startPoint y: 288, endPoint x: 262, endPoint y: 292, distance: 11.2
click at [262, 292] on icon at bounding box center [254, 296] width 48 height 23
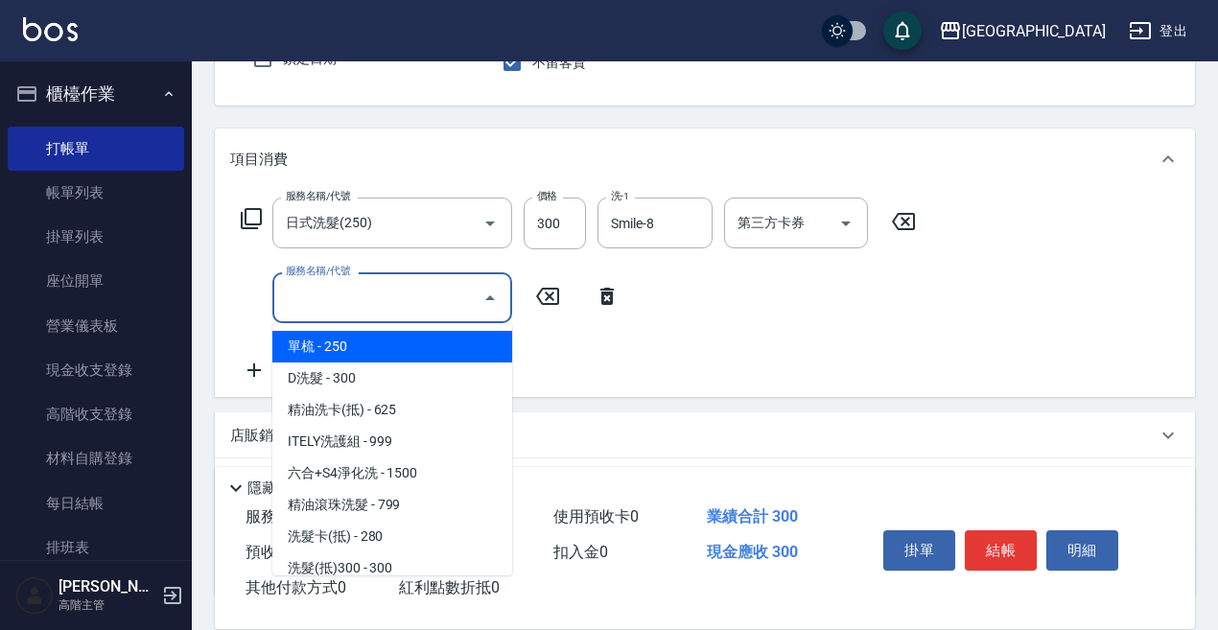
click at [283, 299] on input "服務名稱/代號" at bounding box center [378, 298] width 194 height 34
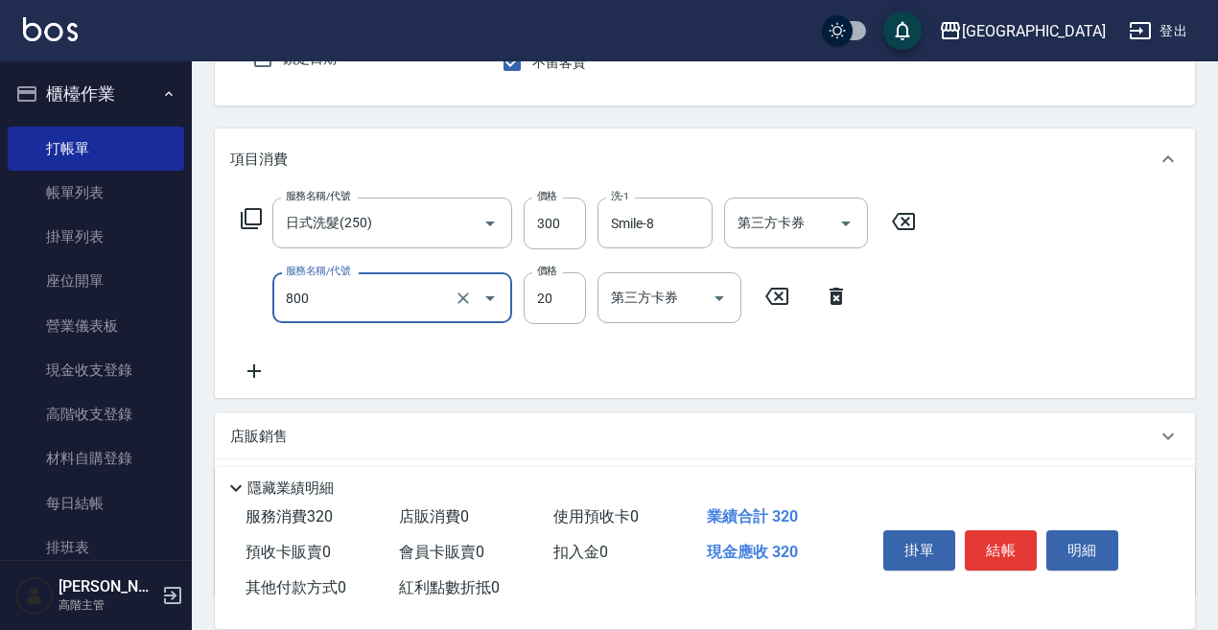
type input "潤絲精(800)"
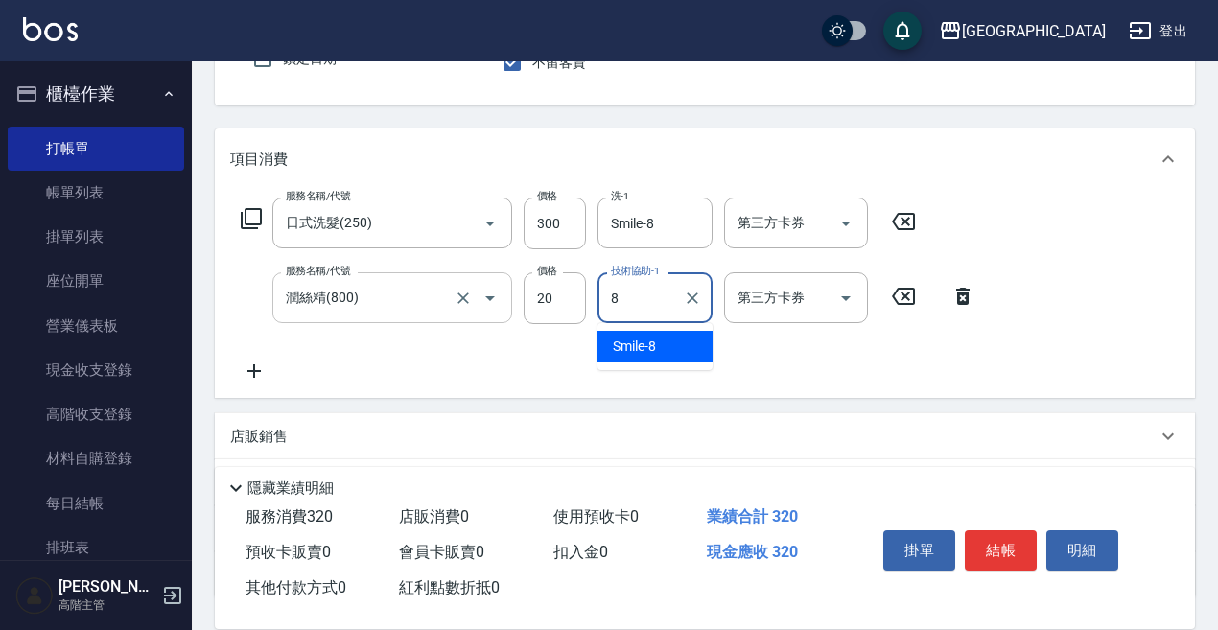
type input "Smile-8"
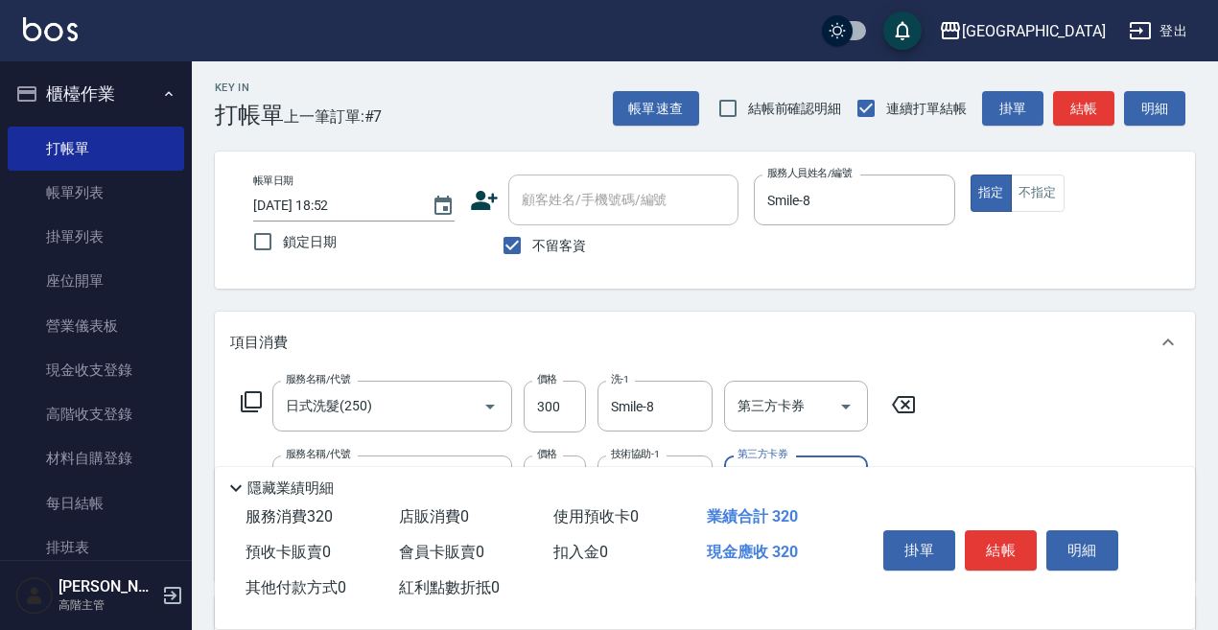
scroll to position [0, 0]
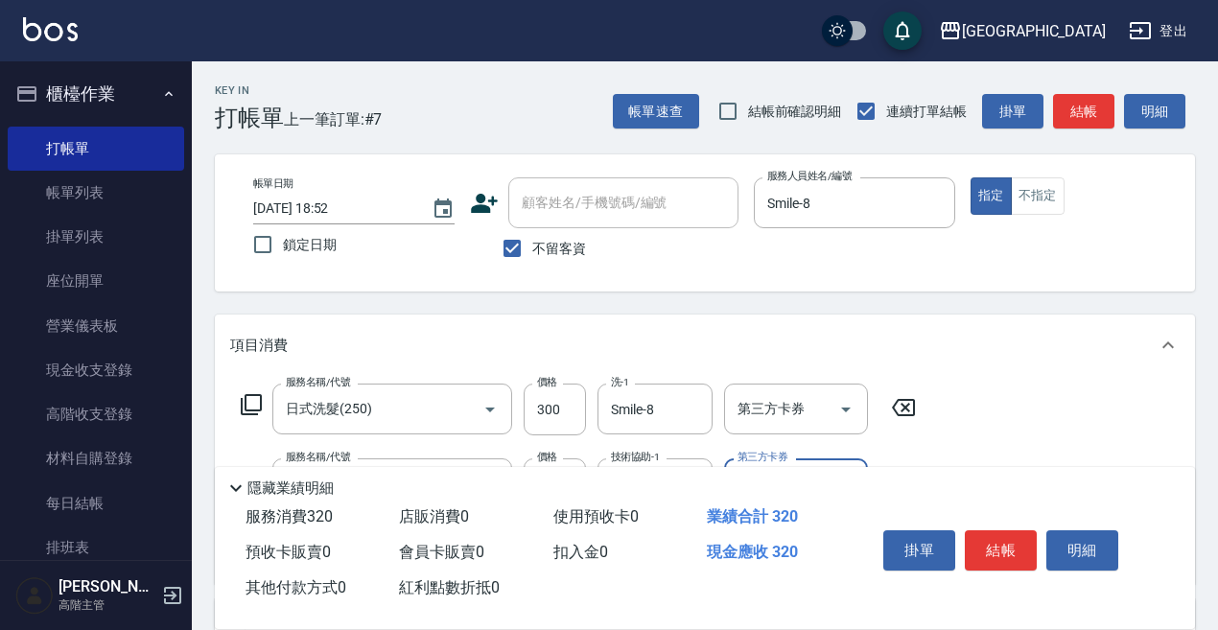
drag, startPoint x: 1004, startPoint y: 536, endPoint x: 980, endPoint y: 536, distance: 24.0
click at [1003, 536] on button "結帳" at bounding box center [1001, 551] width 72 height 40
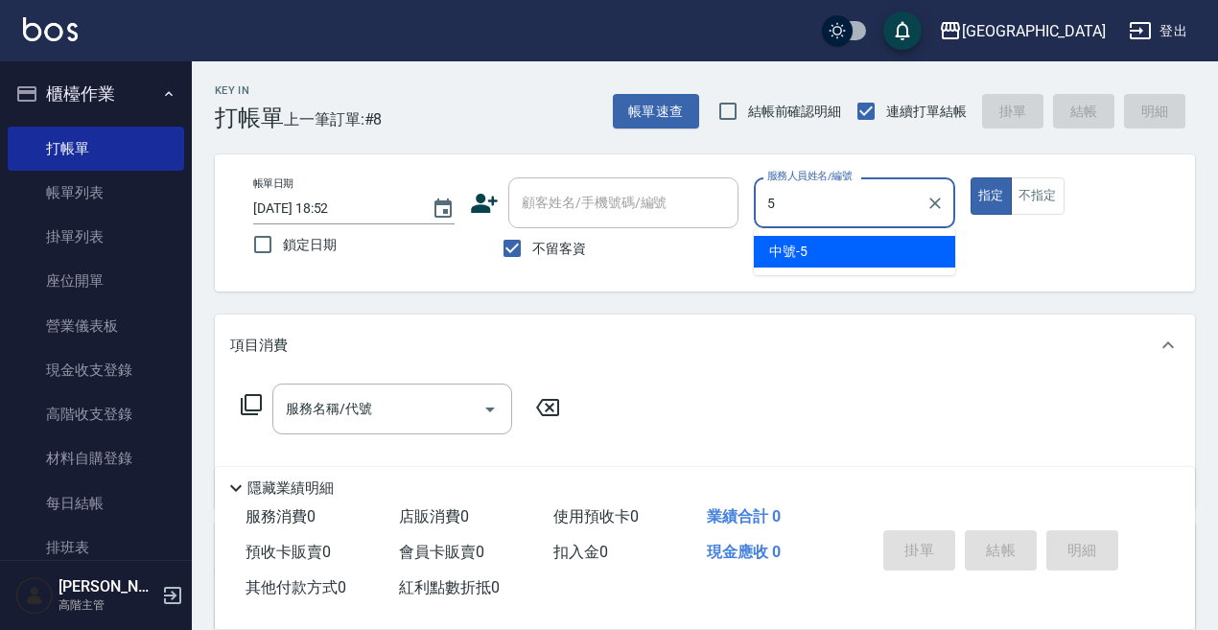
type input "中號-5"
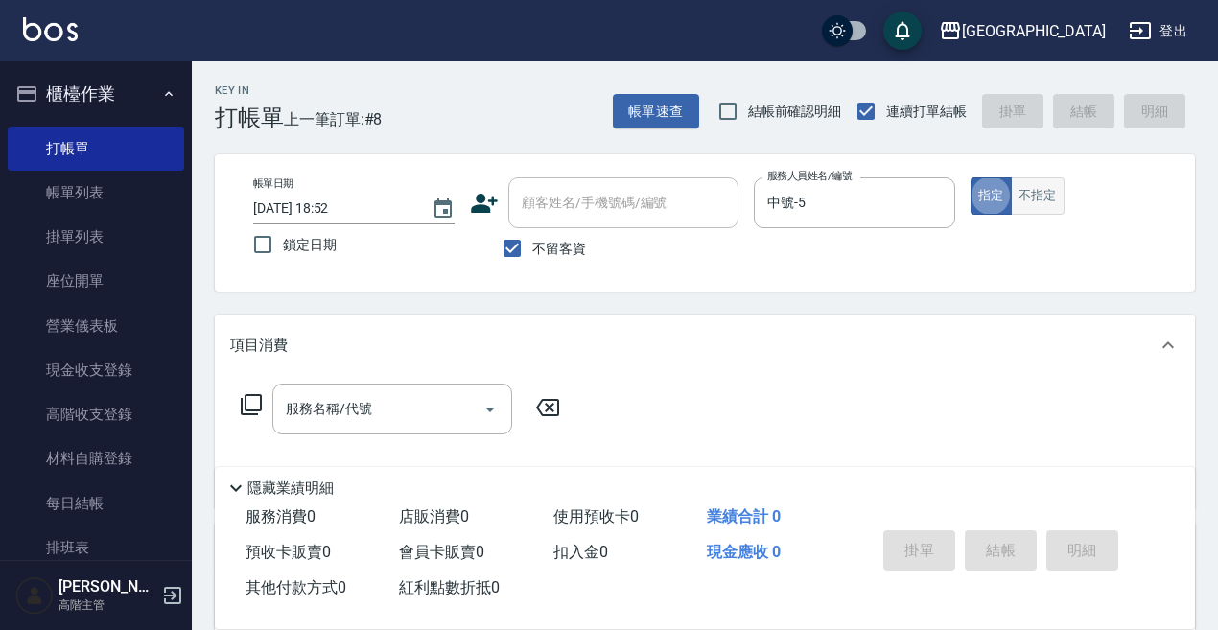
click at [1033, 198] on button "不指定" at bounding box center [1038, 195] width 54 height 37
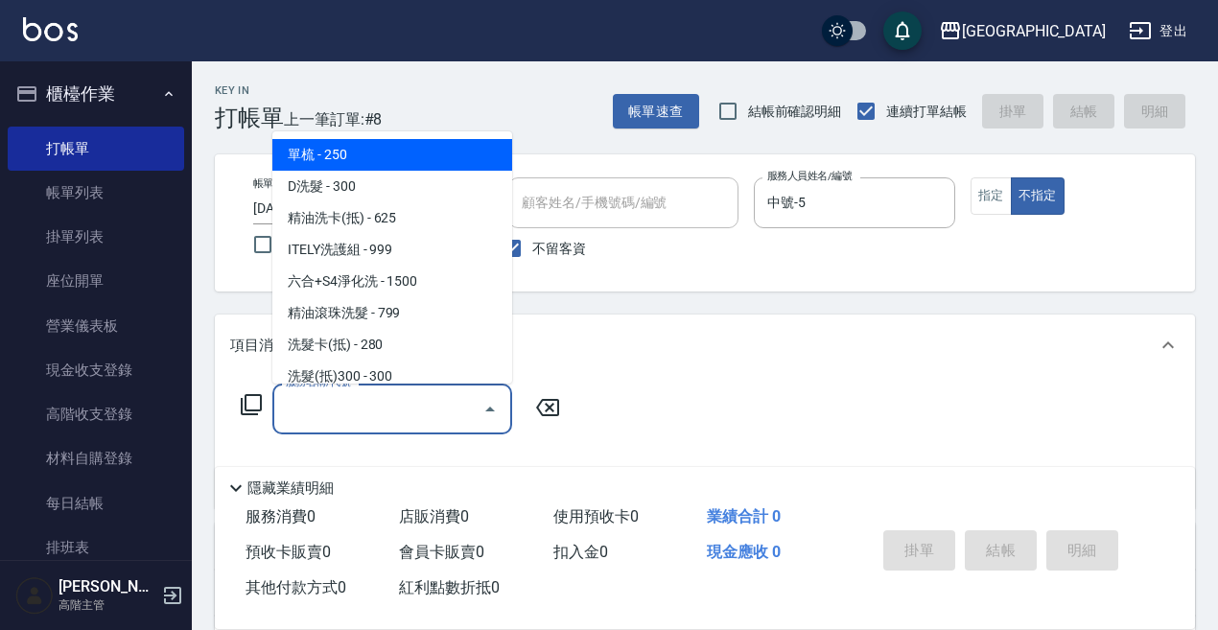
drag, startPoint x: 327, startPoint y: 407, endPoint x: 338, endPoint y: 406, distance: 10.6
click at [327, 407] on input "服務名稱/代號" at bounding box center [378, 409] width 194 height 34
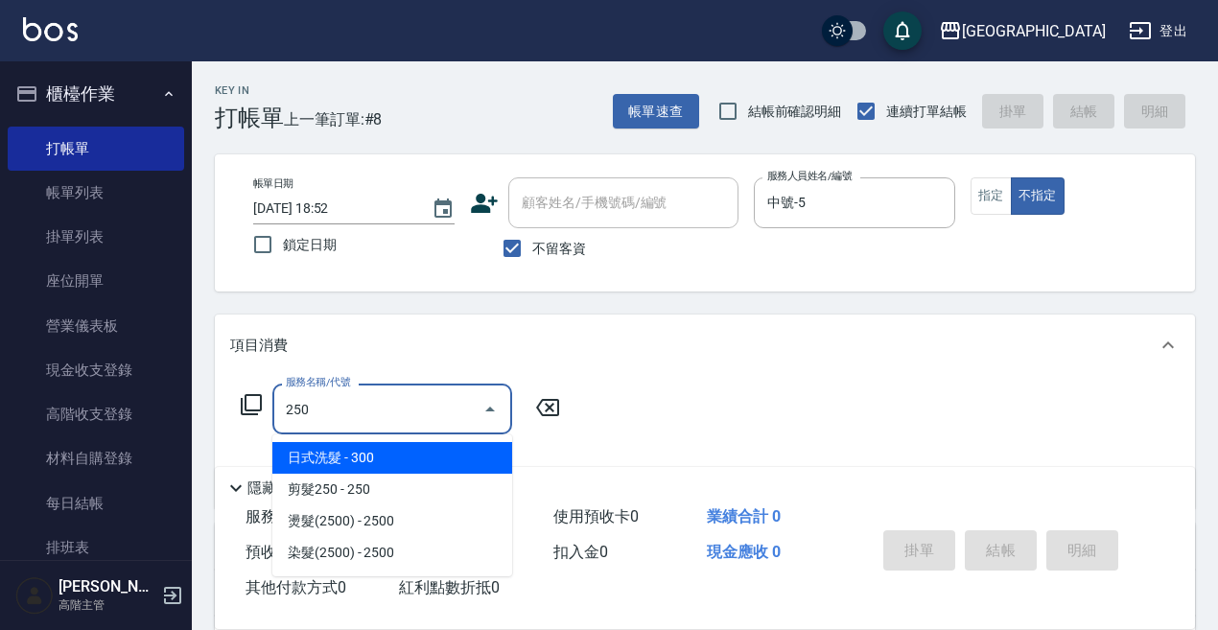
type input "日式洗髮(250)"
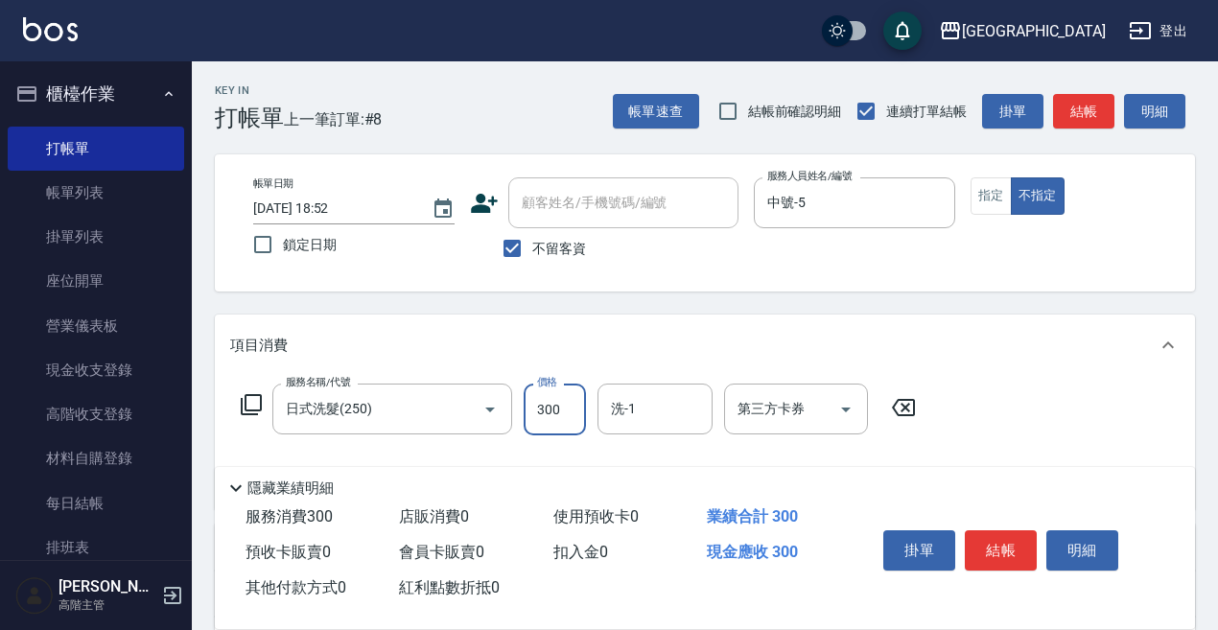
type input "0"
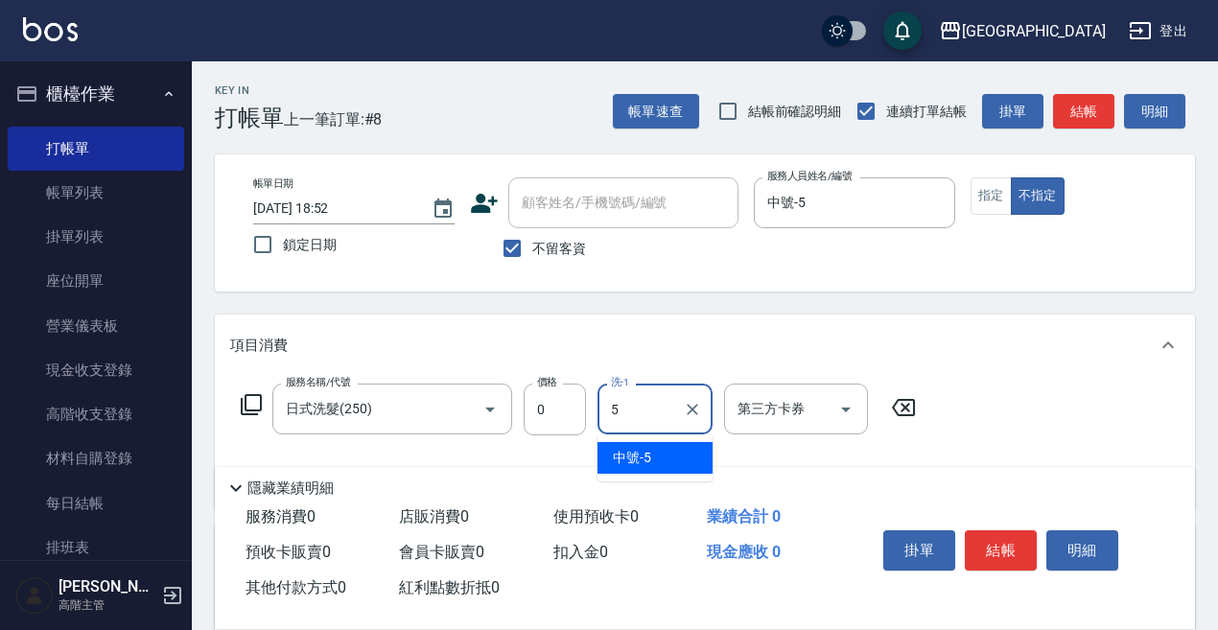
type input "中號-5"
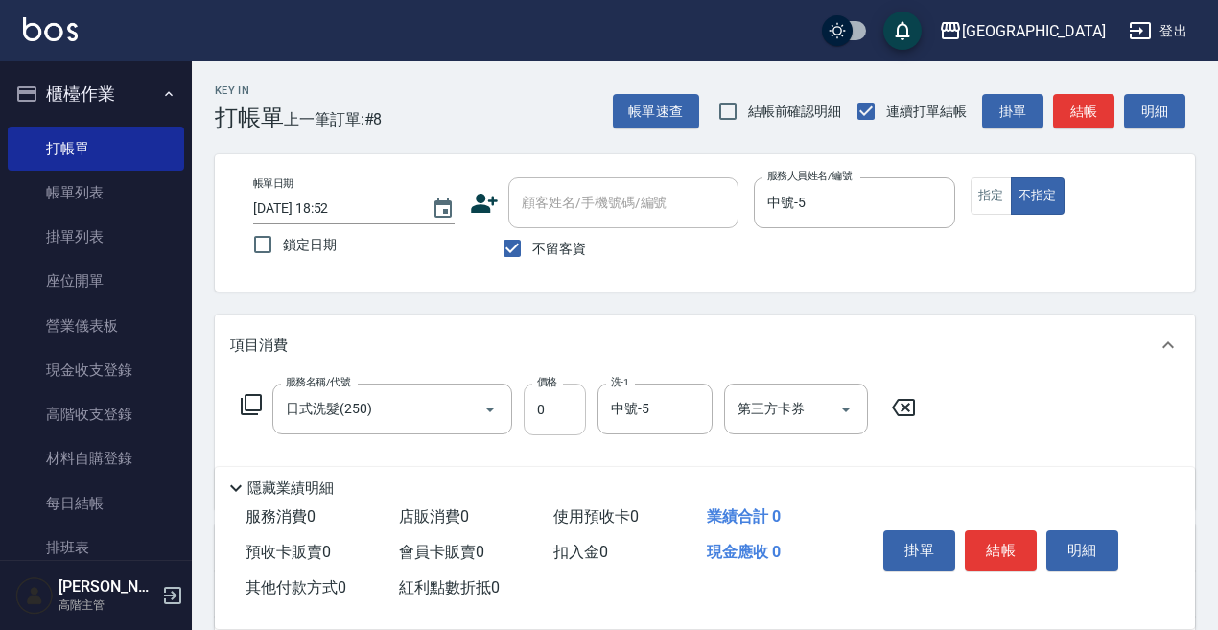
drag, startPoint x: 515, startPoint y: 414, endPoint x: 541, endPoint y: 406, distance: 27.3
click at [518, 413] on div "服務名稱/代號 日式洗髮(250) 服務名稱/代號 價格 0 價格 洗-1 中號-5 洗-1 第三方卡券 第三方卡券" at bounding box center [578, 410] width 697 height 52
click at [546, 406] on input "0" at bounding box center [555, 410] width 62 height 52
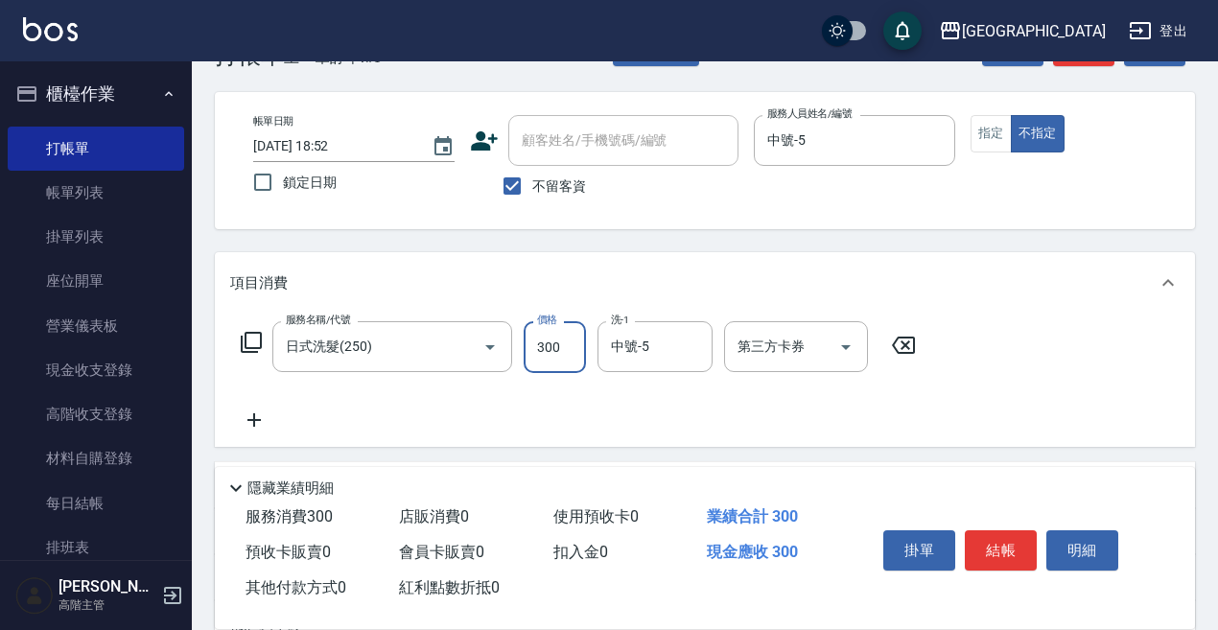
scroll to position [96, 0]
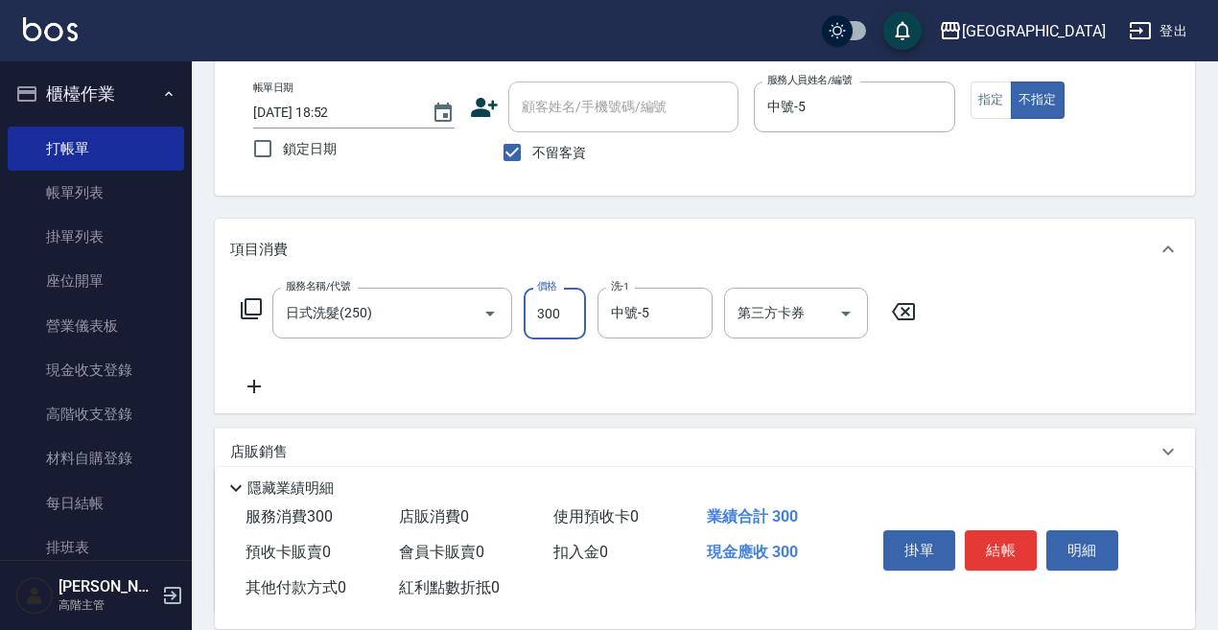
type input "300"
click at [258, 387] on icon at bounding box center [254, 386] width 13 height 13
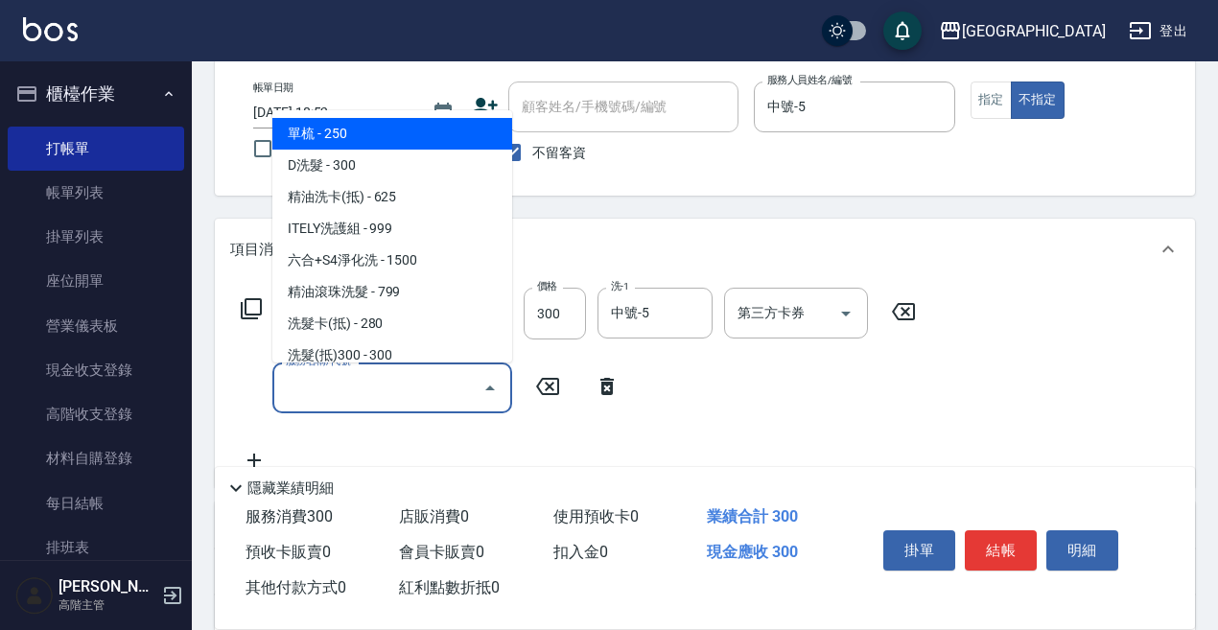
click at [302, 392] on input "服務名稱/代號" at bounding box center [378, 388] width 194 height 34
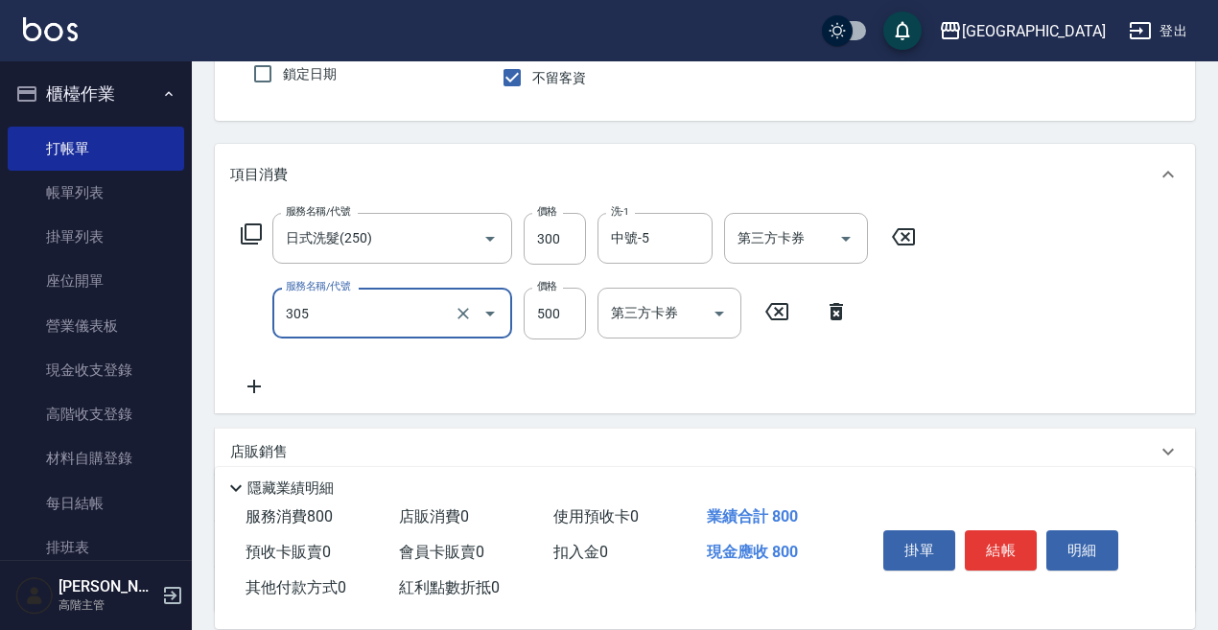
scroll to position [192, 0]
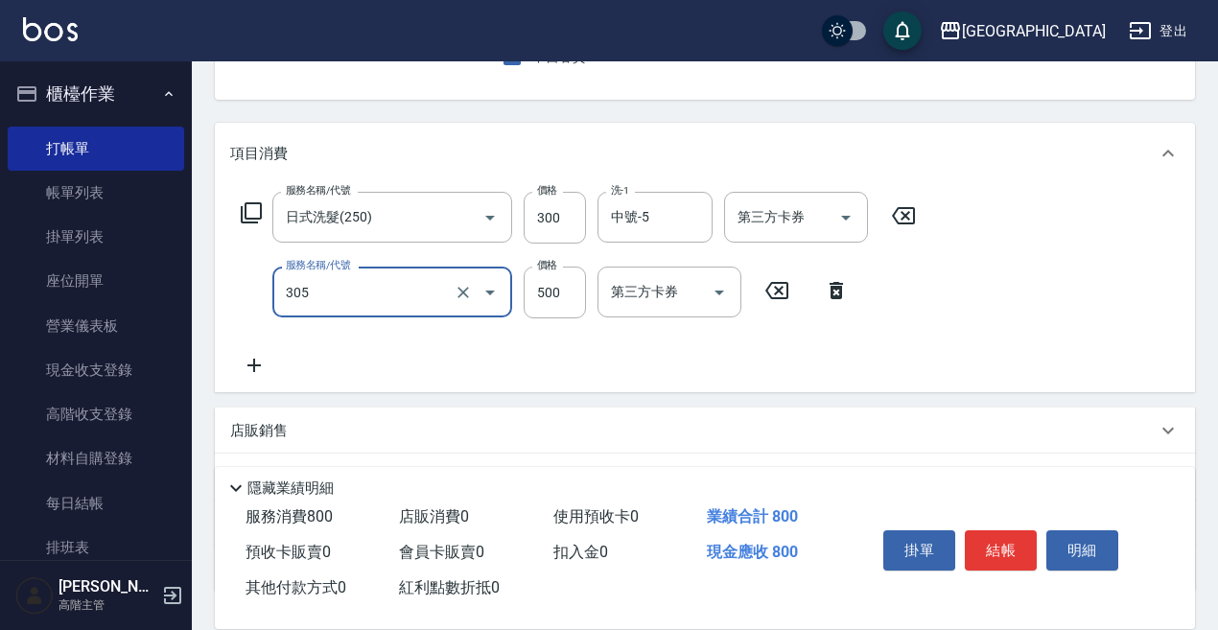
type input "剪髮500(305)"
drag, startPoint x: 250, startPoint y: 368, endPoint x: 272, endPoint y: 368, distance: 21.1
click at [272, 368] on icon at bounding box center [254, 365] width 48 height 23
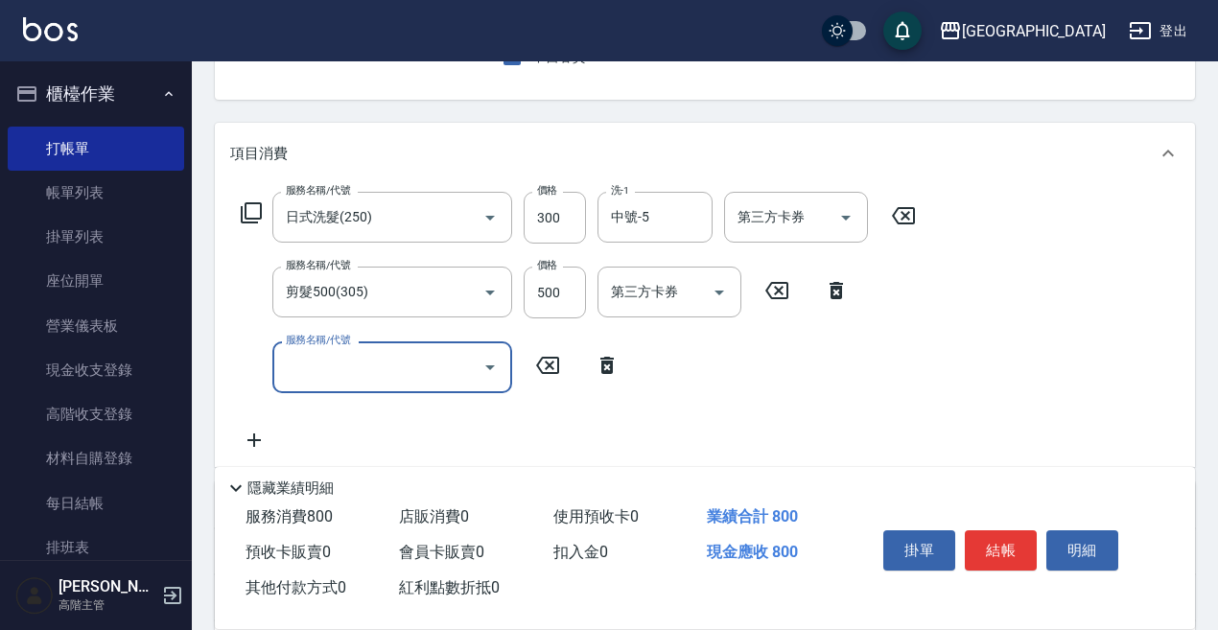
click at [295, 368] on div "服務名稱/代號 服務名稱/代號" at bounding box center [392, 367] width 240 height 51
type input "潤絲精(800)"
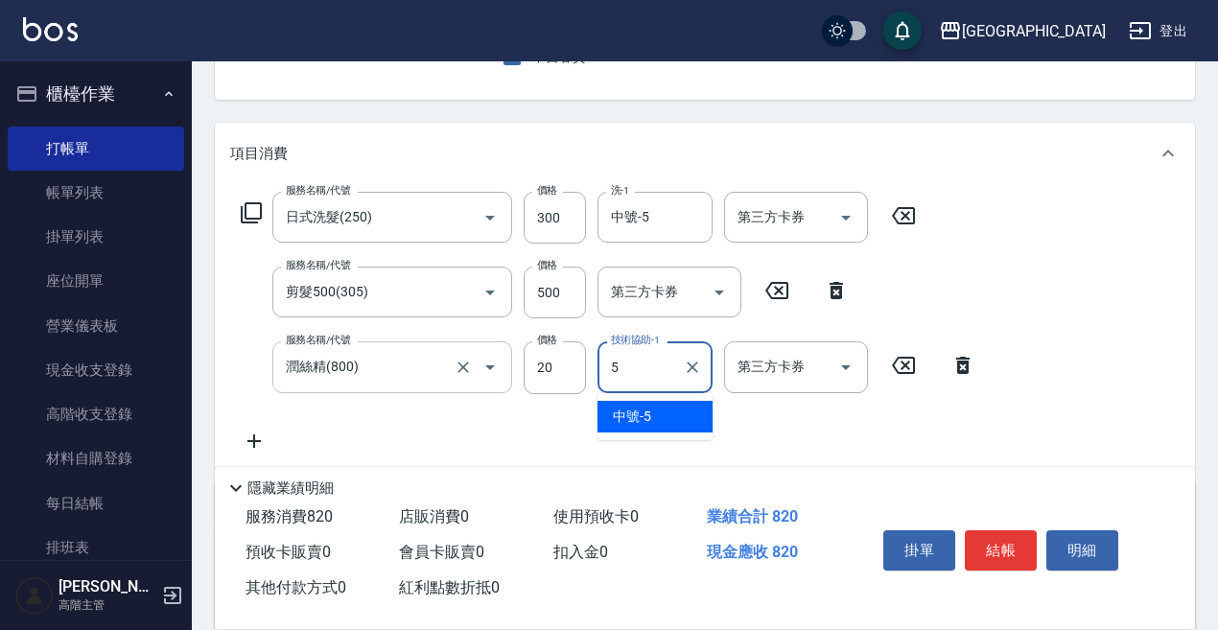
type input "中號-5"
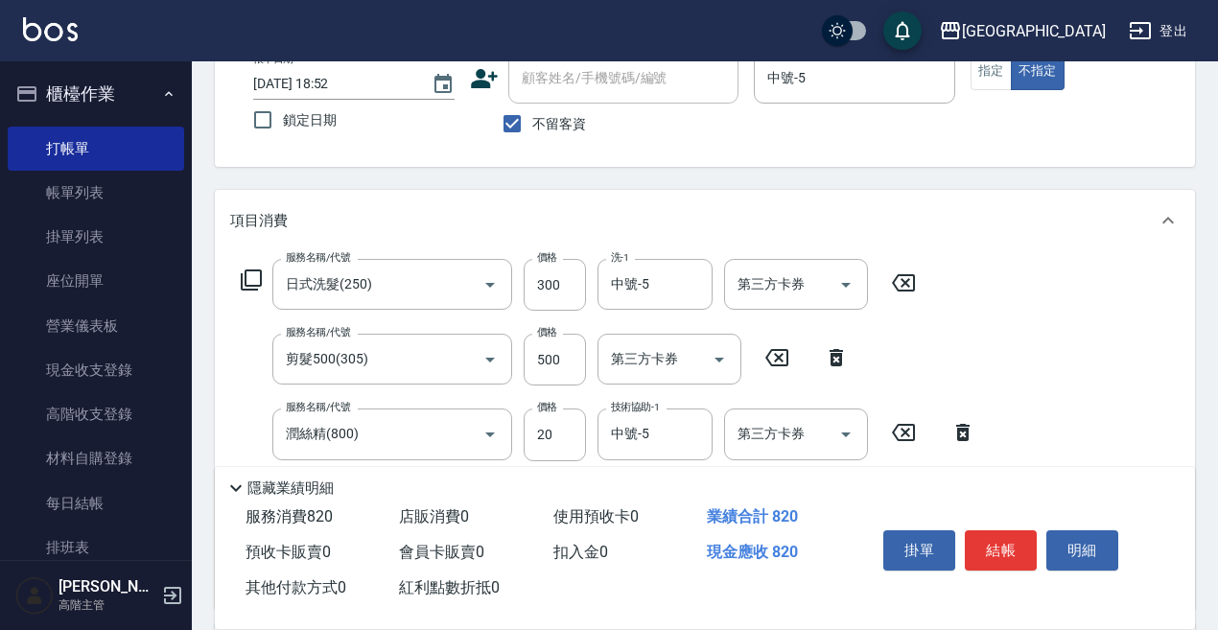
scroll to position [0, 0]
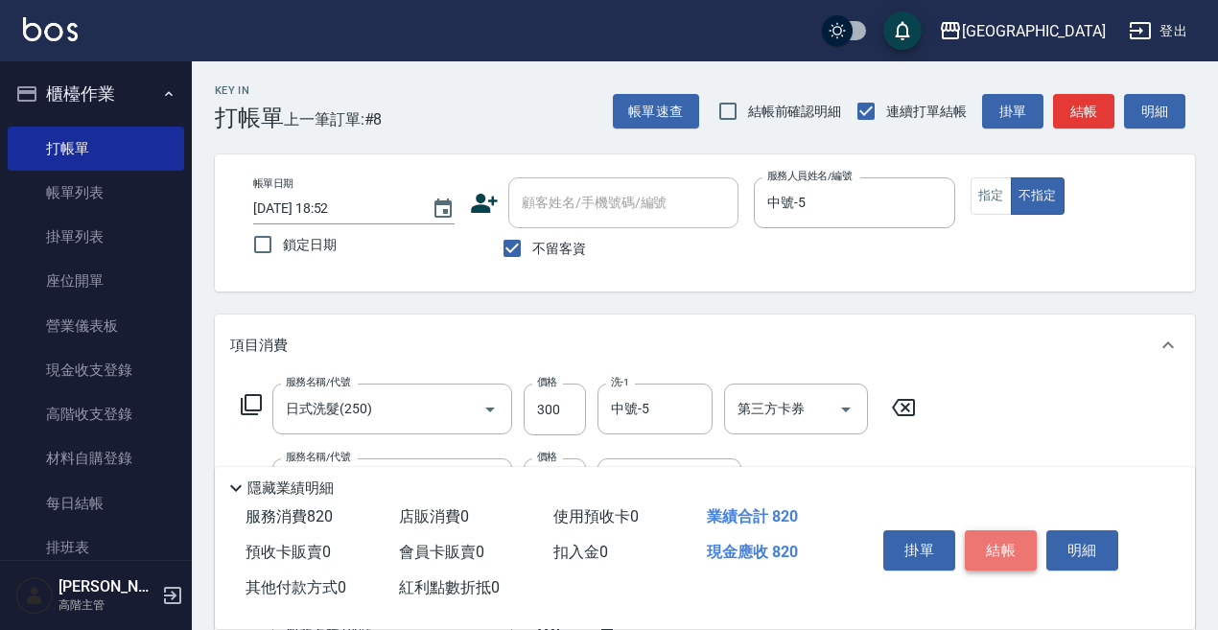
click at [1003, 534] on button "結帳" at bounding box center [1001, 551] width 72 height 40
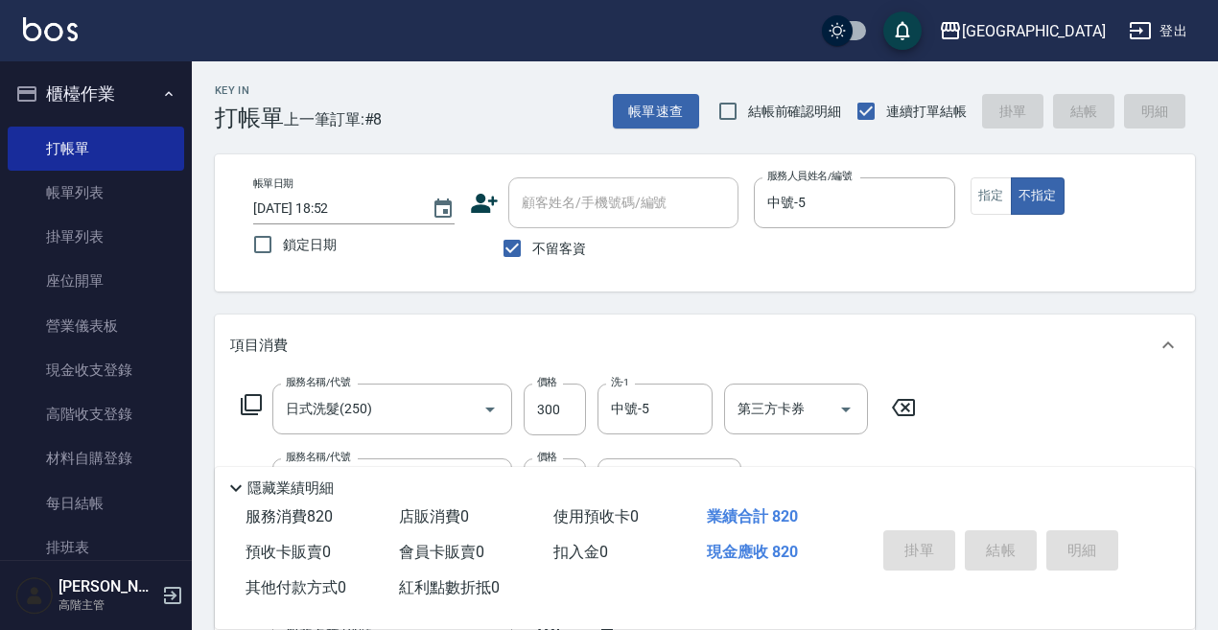
type input "2025/08/20 18:54"
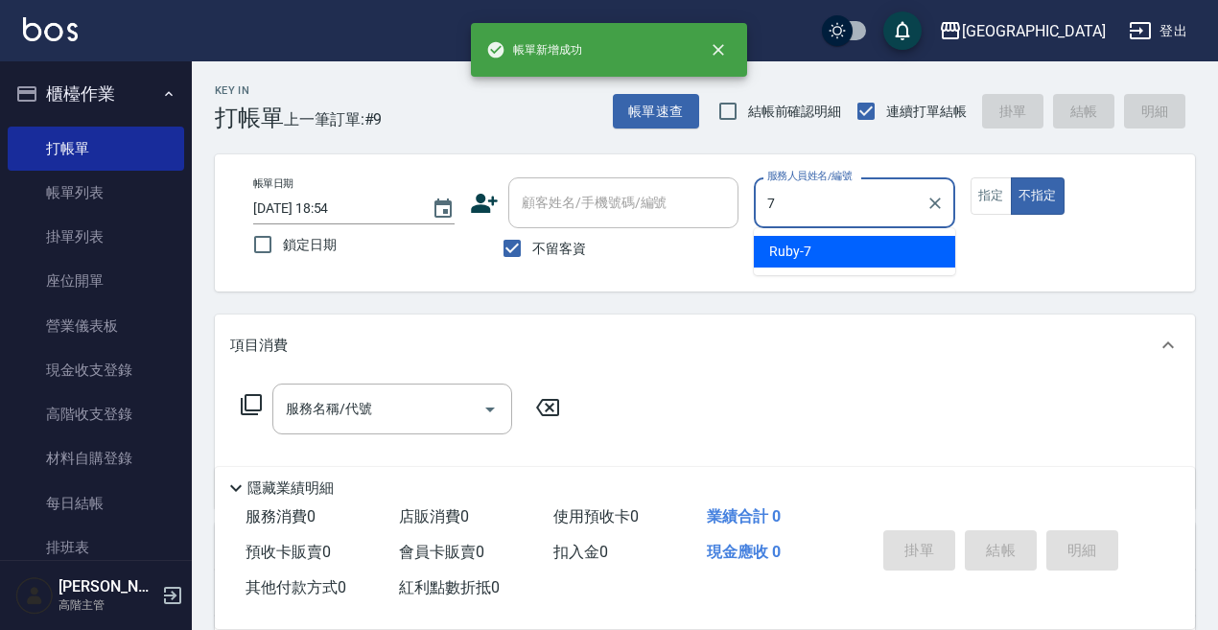
type input "Ruby-7"
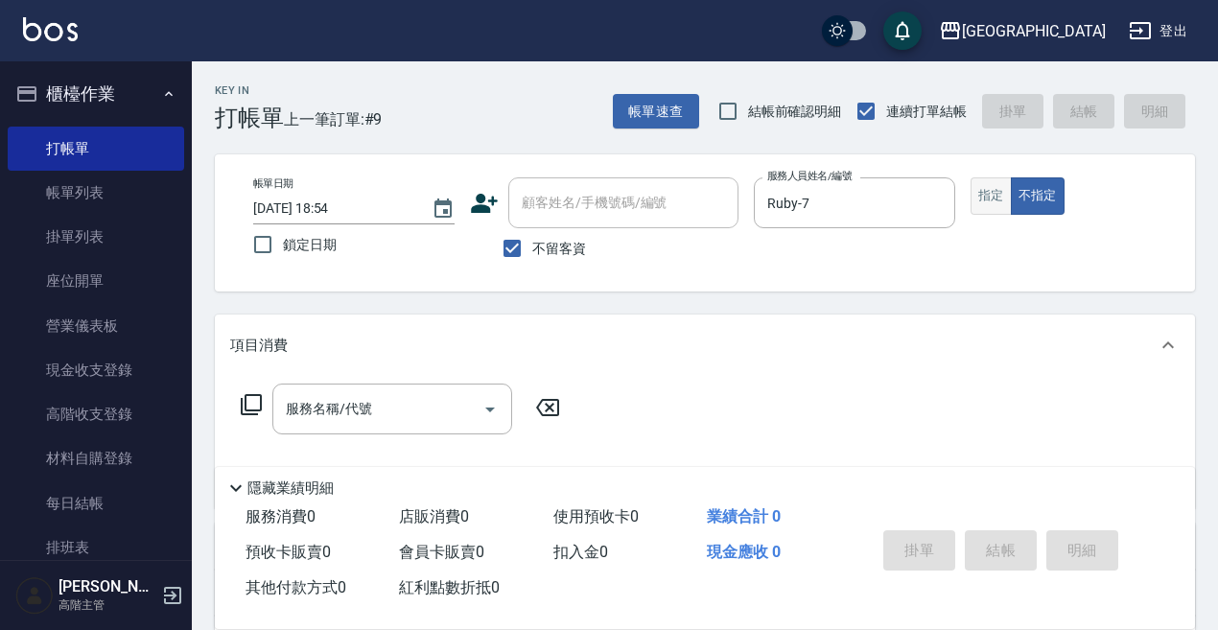
drag, startPoint x: 996, startPoint y: 179, endPoint x: 966, endPoint y: 212, distance: 44.1
click at [996, 181] on button "指定" at bounding box center [991, 195] width 41 height 37
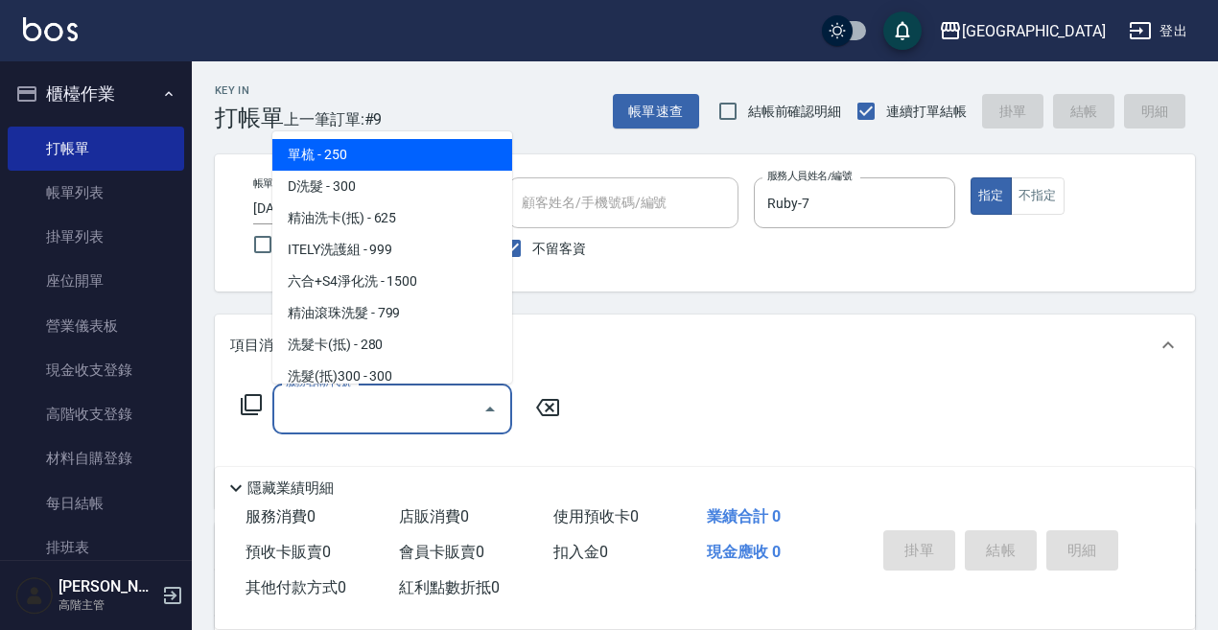
click at [341, 409] on input "服務名稱/代號" at bounding box center [378, 409] width 194 height 34
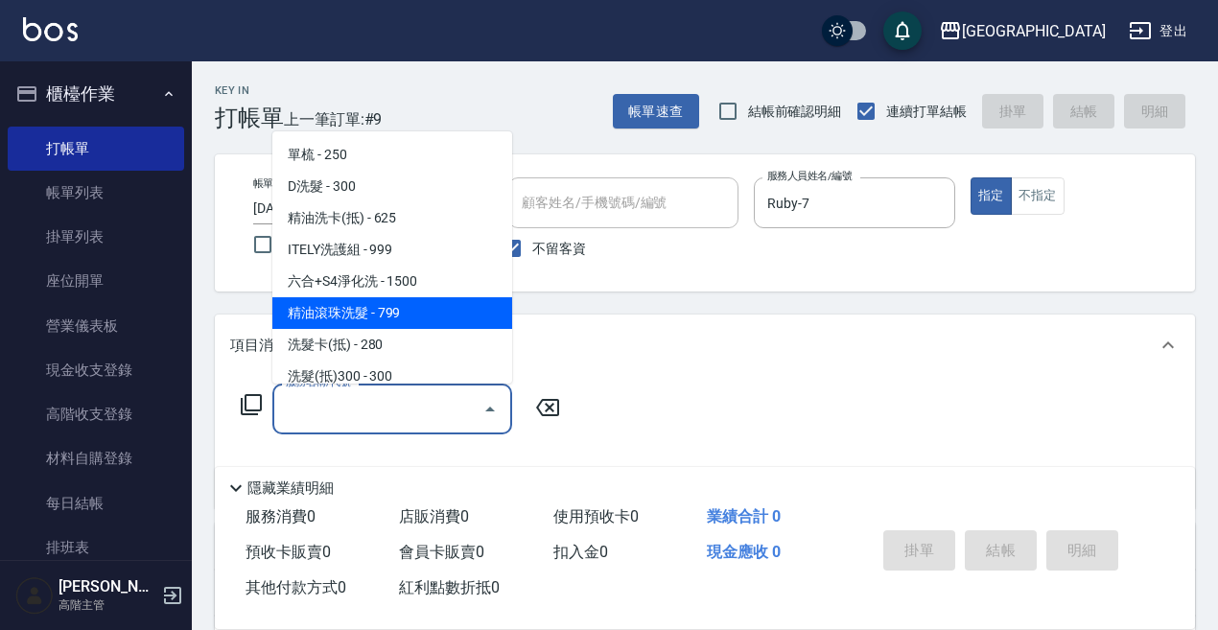
click at [401, 304] on span "精油滾珠洗髮 - 799" at bounding box center [392, 313] width 240 height 32
type input "精油滾珠洗髮(220)"
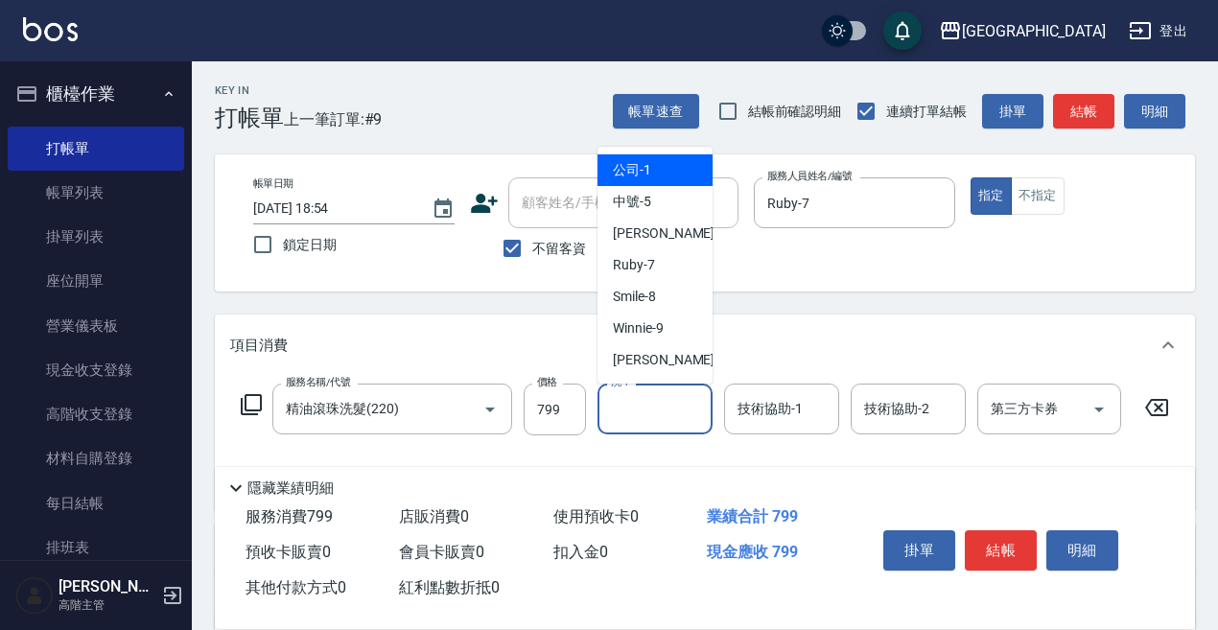
click at [636, 406] on input "洗-1" at bounding box center [655, 409] width 98 height 34
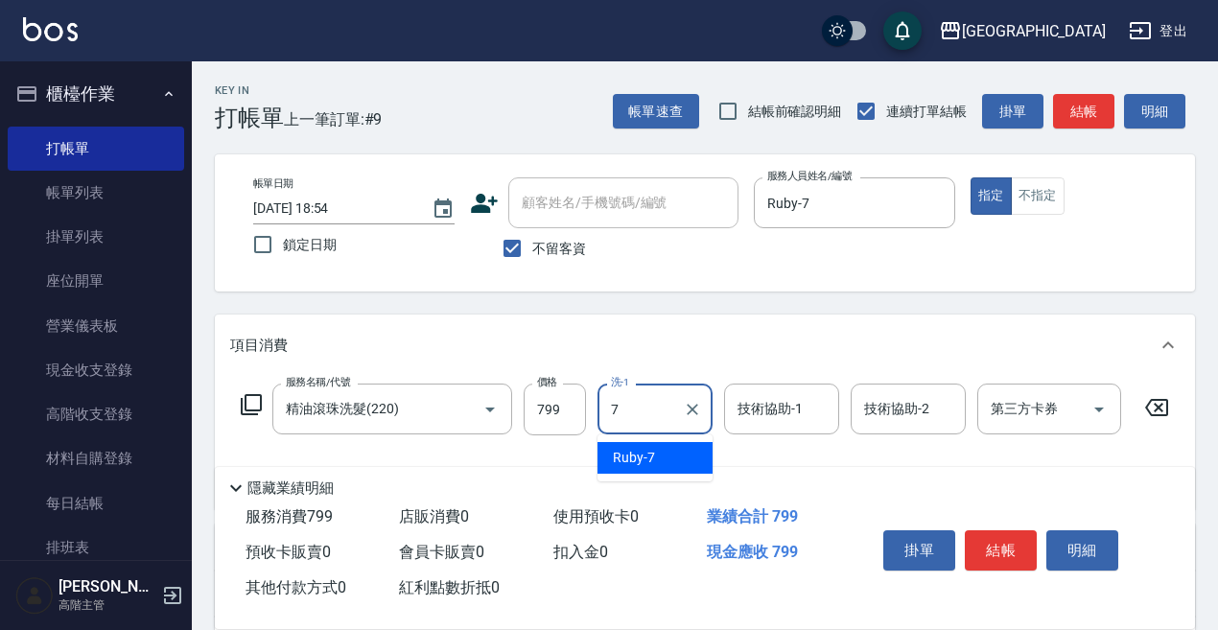
type input "Ruby-7"
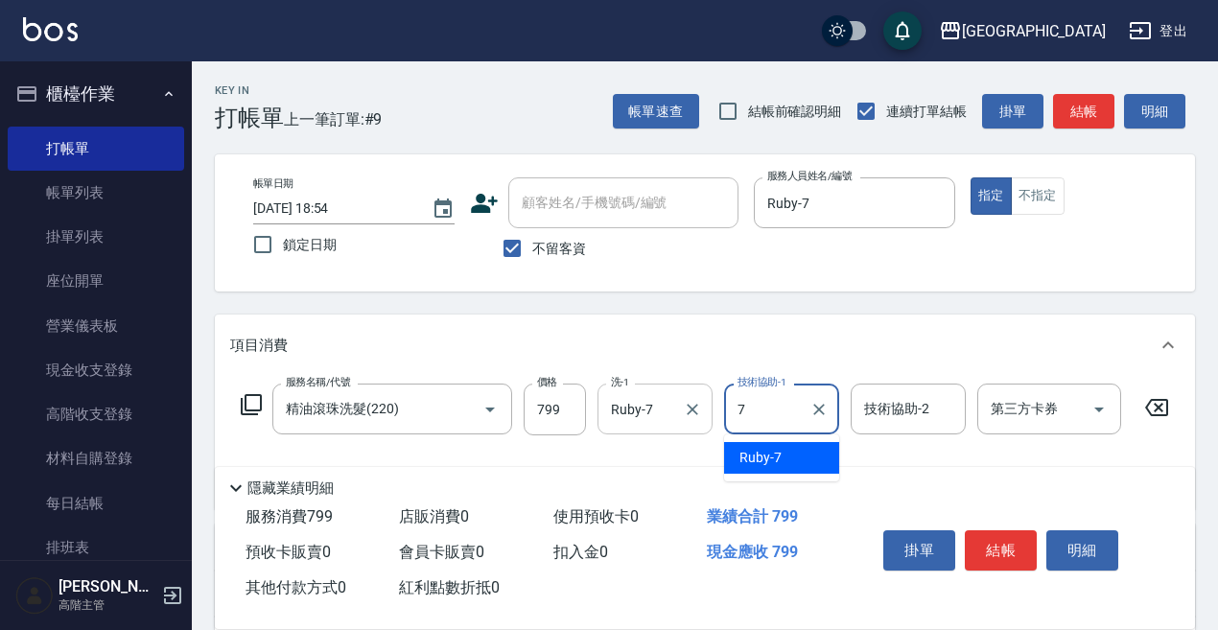
type input "Ruby-7"
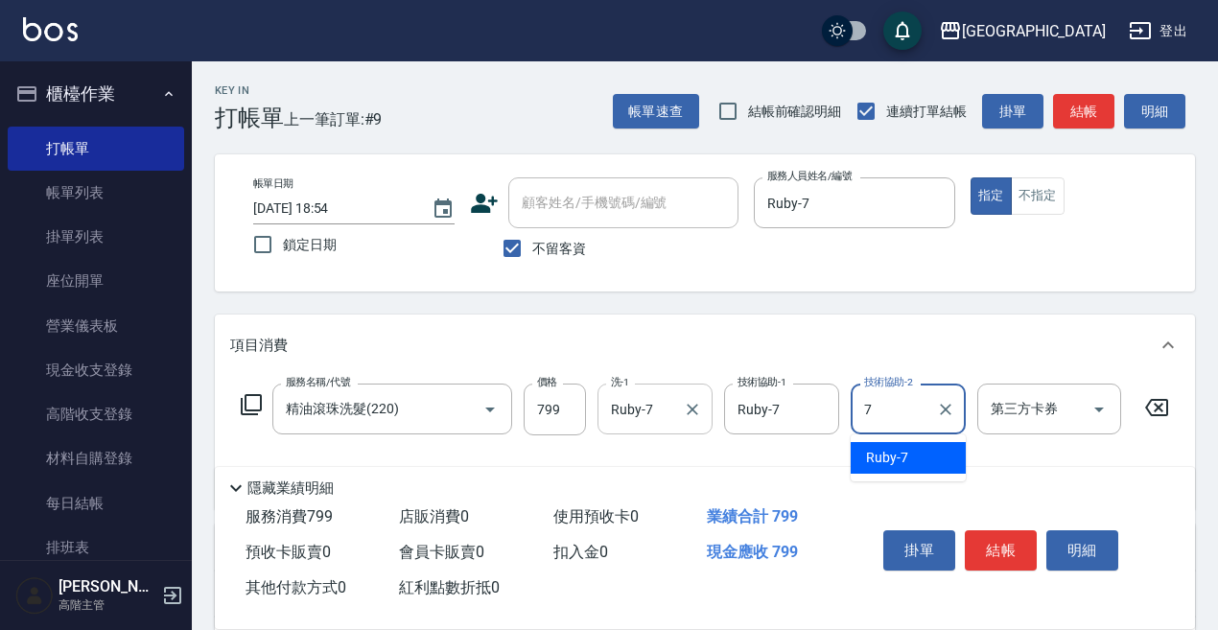
type input "Ruby-7"
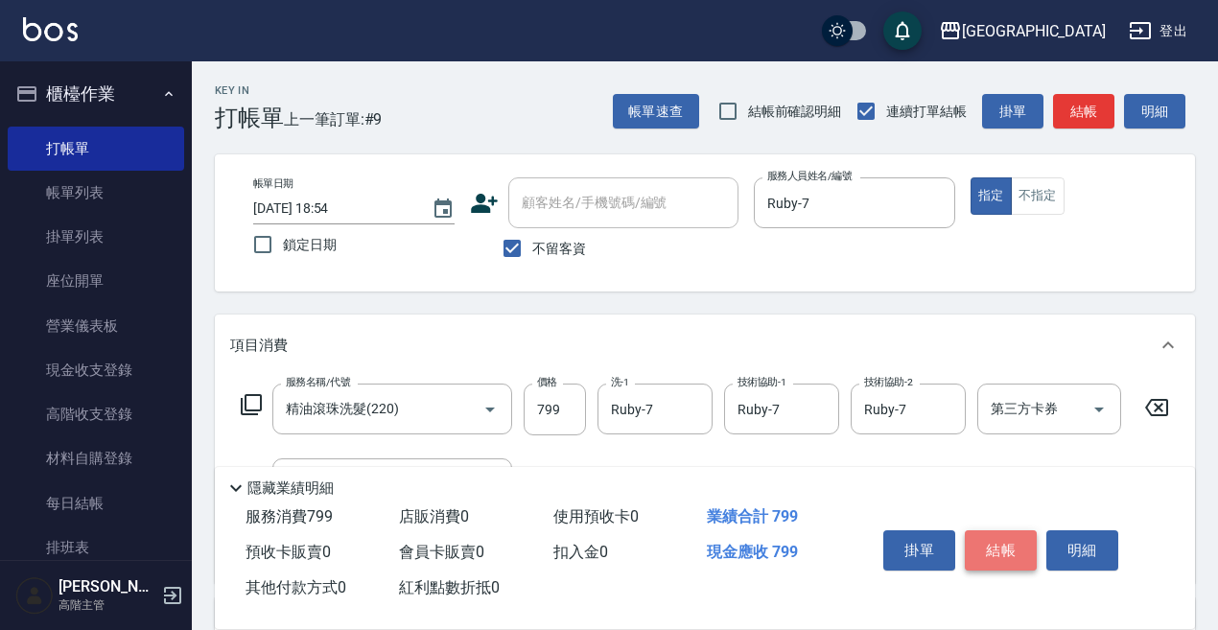
click at [1001, 534] on button "結帳" at bounding box center [1001, 551] width 72 height 40
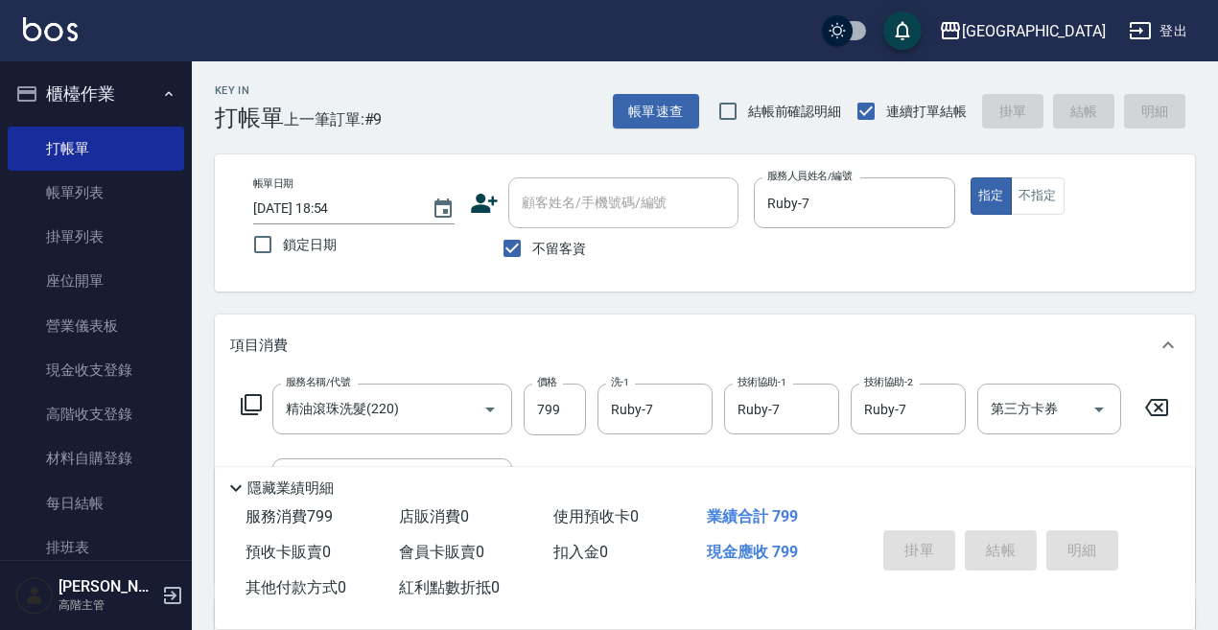
type input "2025/08/20 18:55"
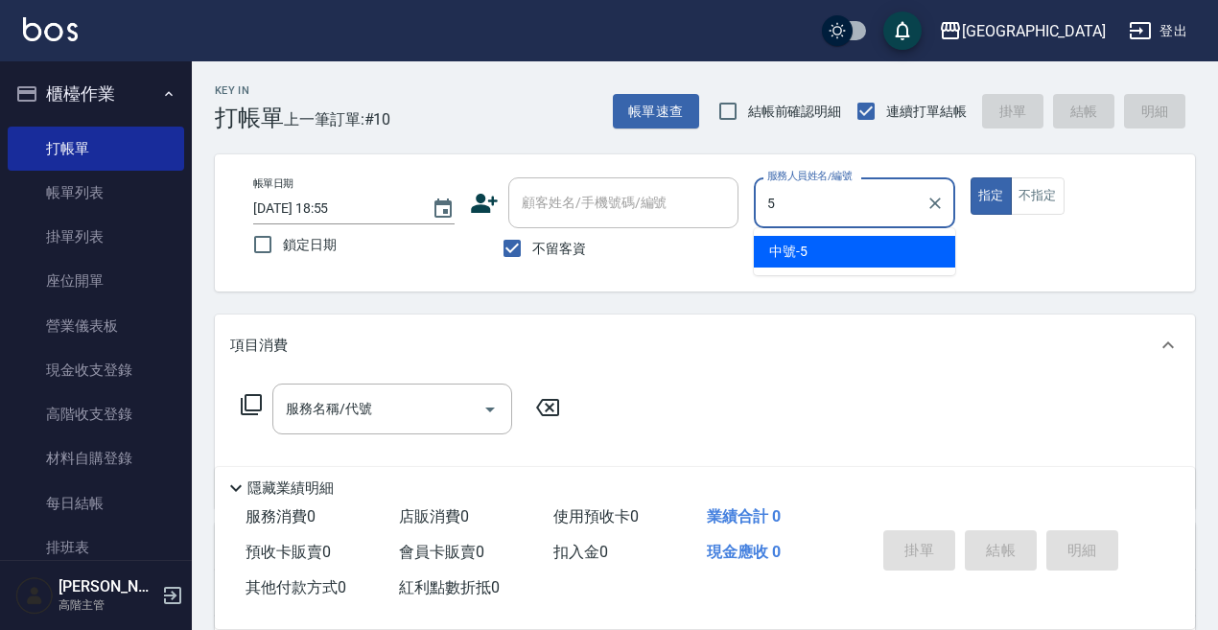
type input "中號-5"
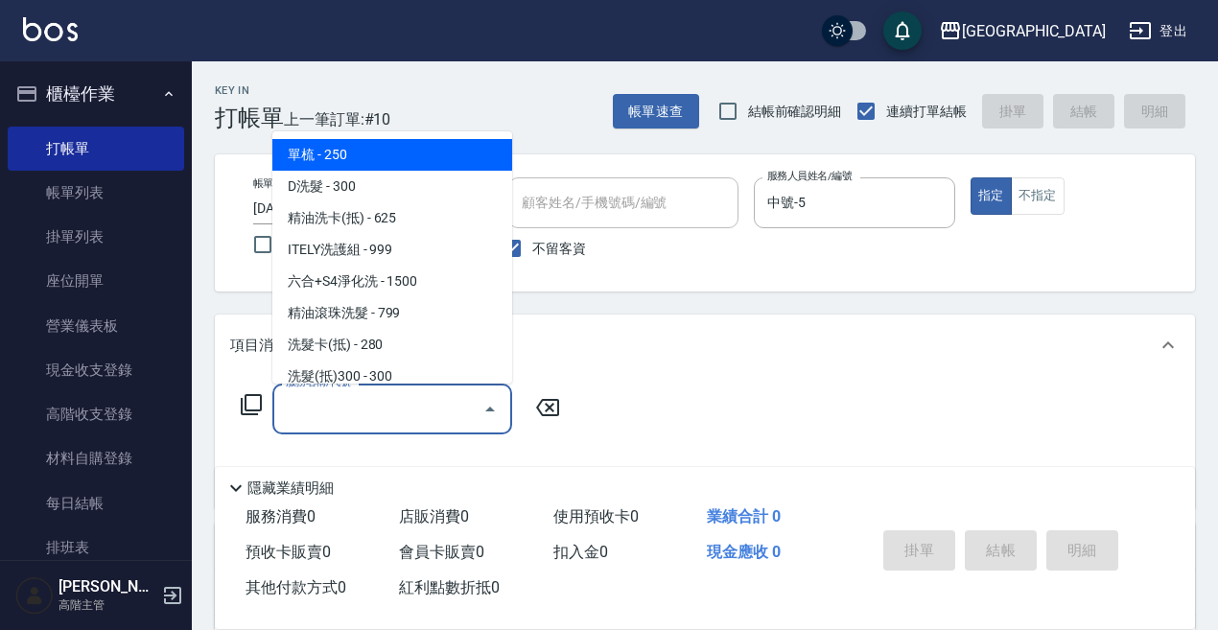
click at [339, 402] on input "服務名稱/代號" at bounding box center [378, 409] width 194 height 34
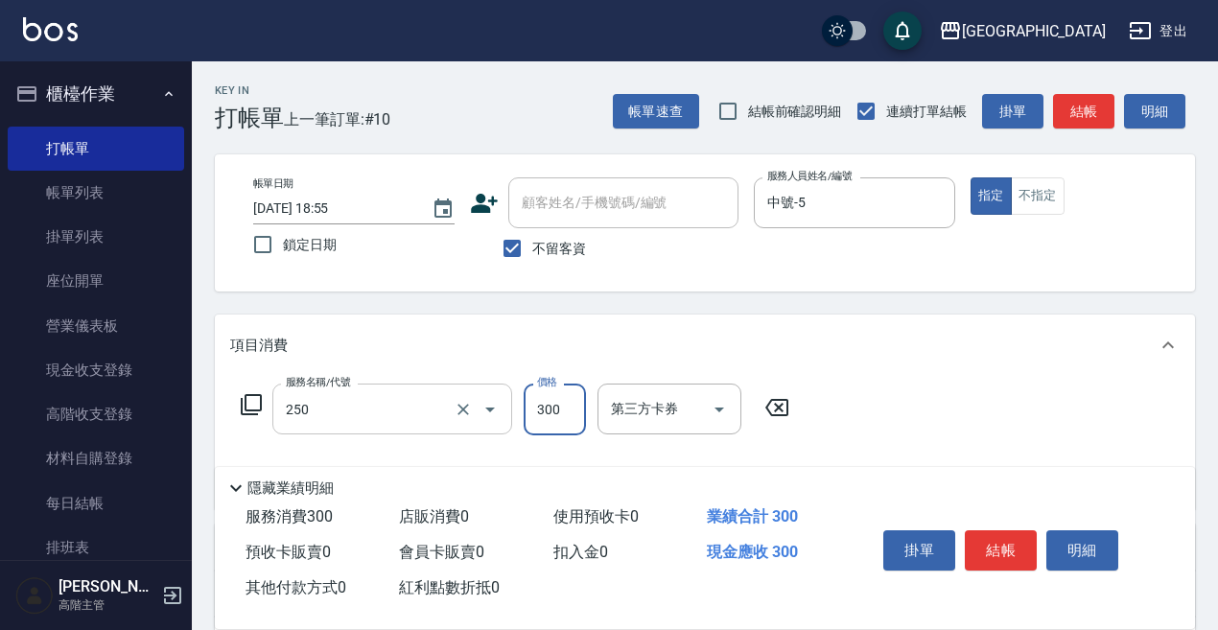
type input "日式洗髮(250)"
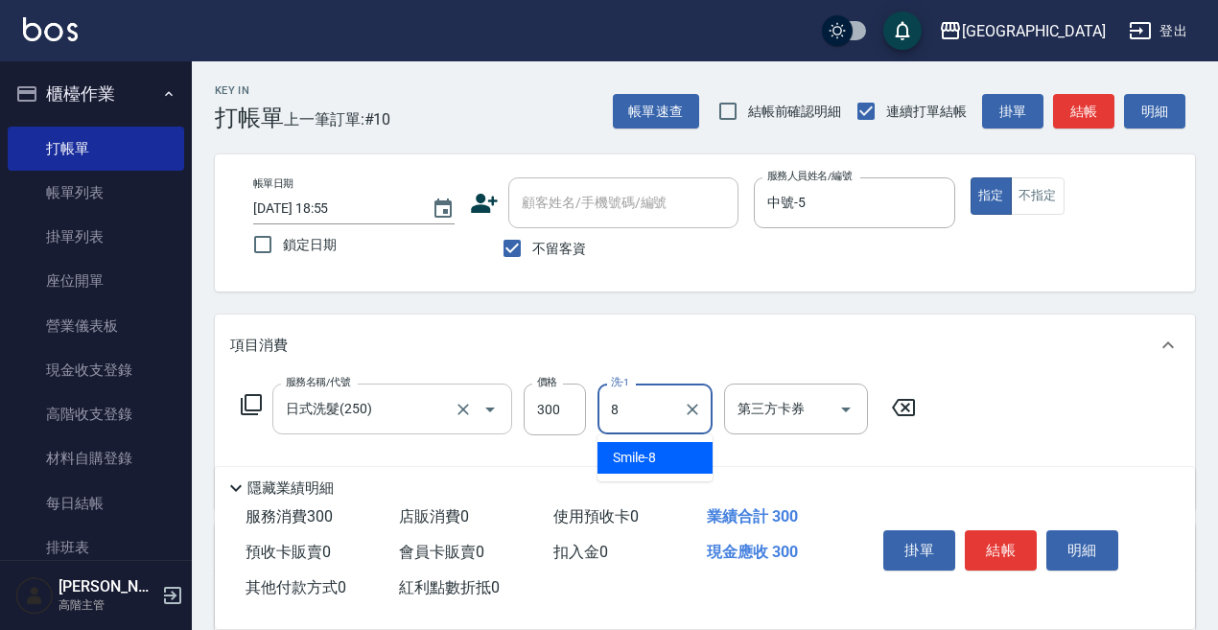
type input "Smile-8"
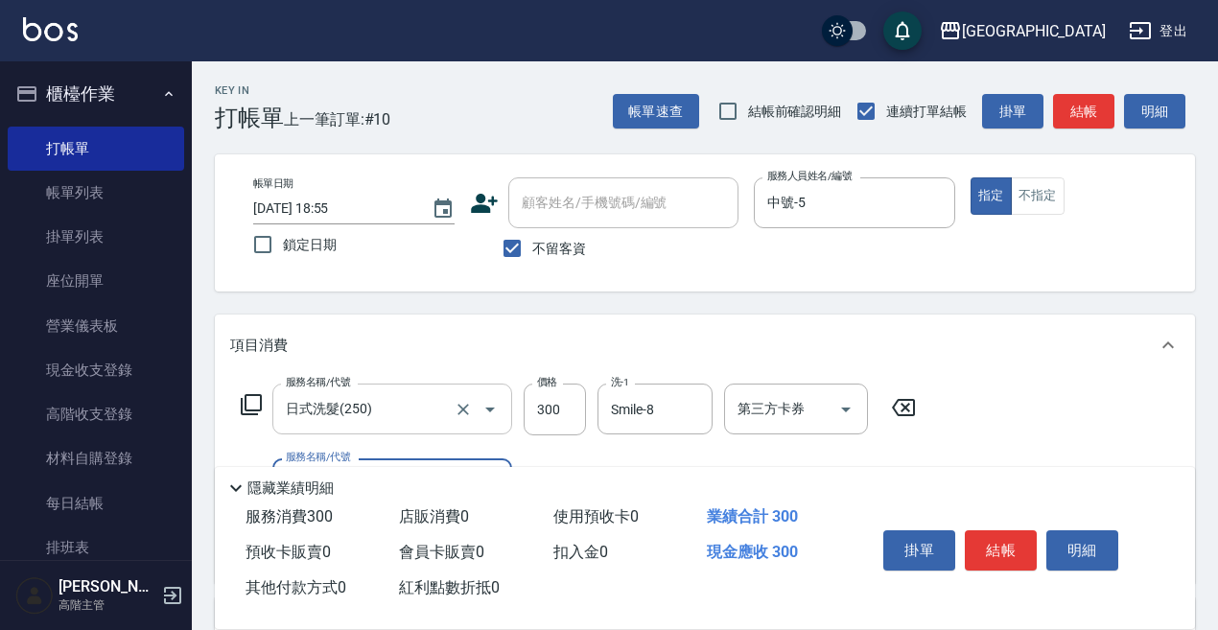
type input "3"
type input "潤絲精(800)"
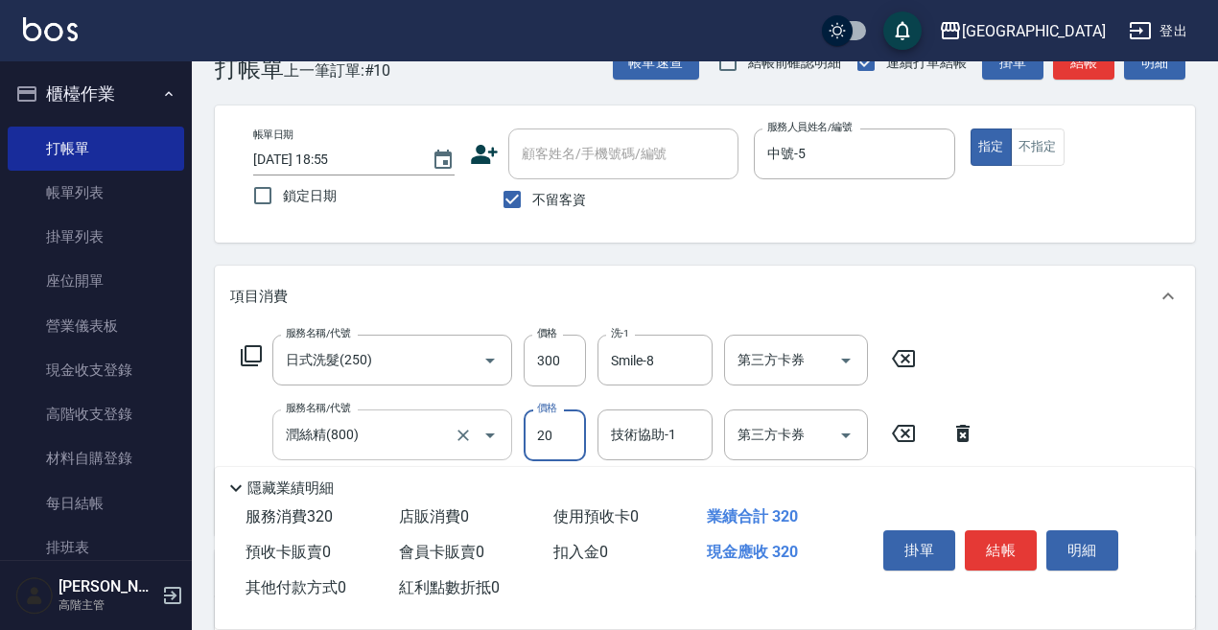
scroll to position [96, 0]
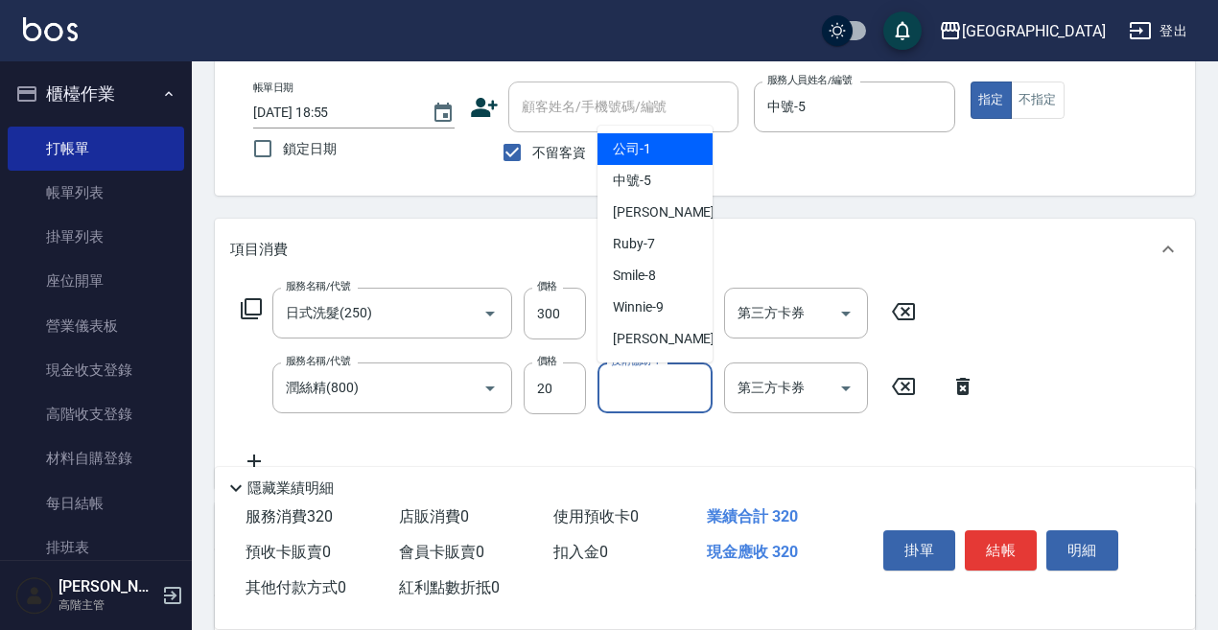
click at [631, 392] on input "技術協助-1" at bounding box center [655, 388] width 98 height 34
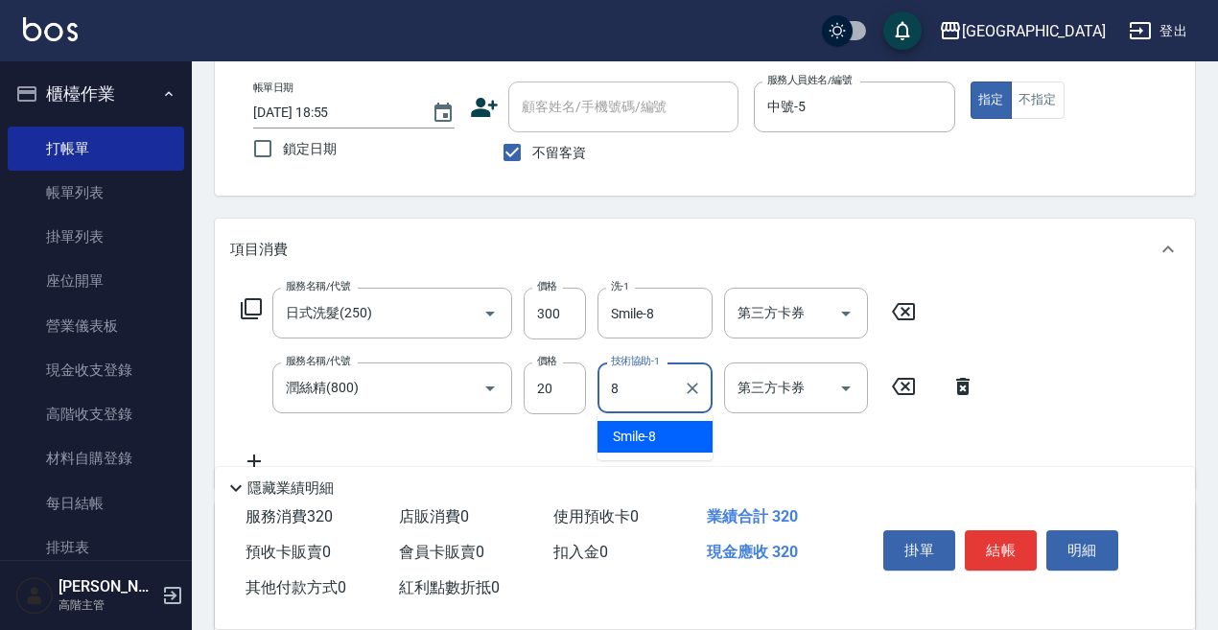
type input "Smile-8"
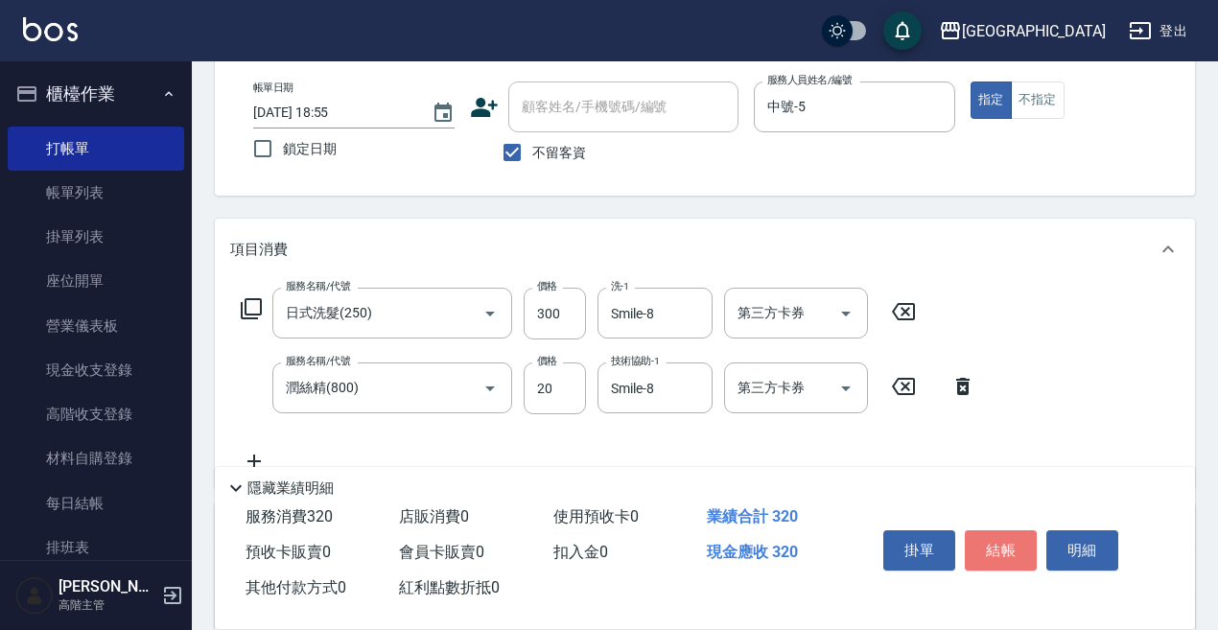
click at [1000, 540] on button "結帳" at bounding box center [1001, 551] width 72 height 40
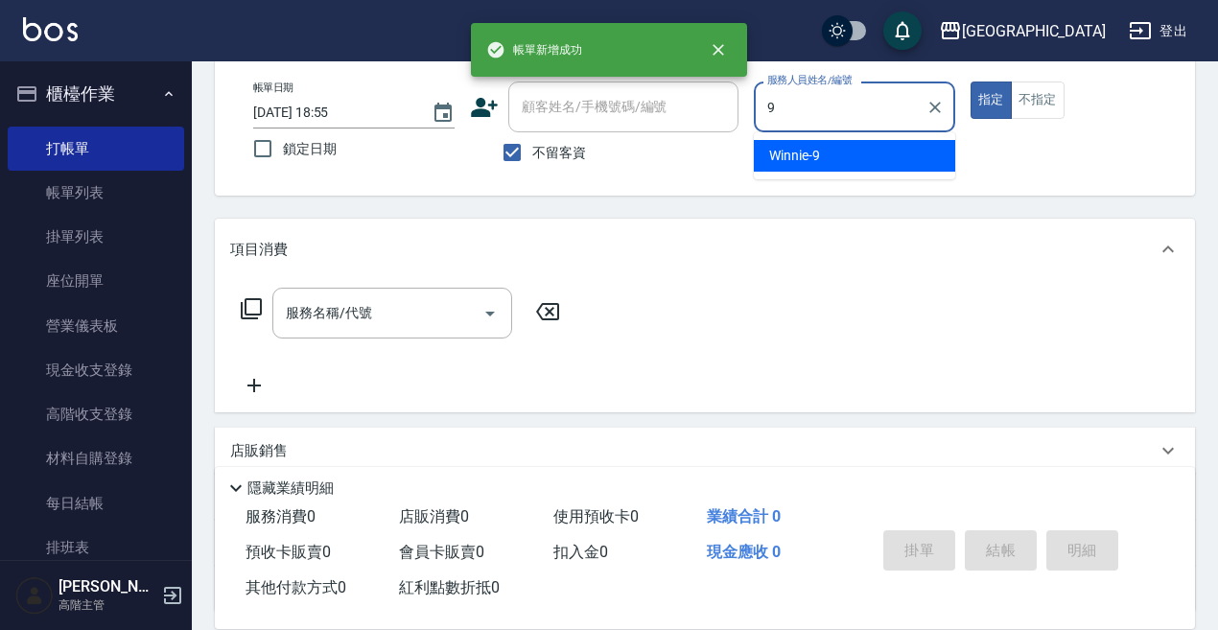
type input "Winnie-9"
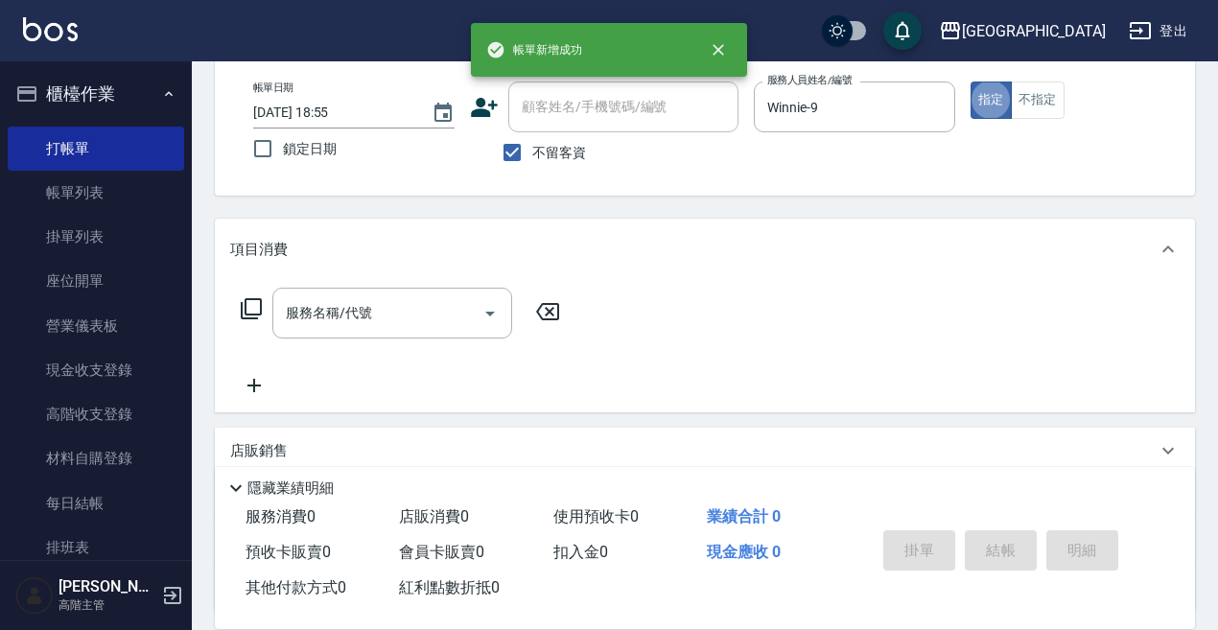
drag, startPoint x: 1030, startPoint y: 90, endPoint x: 968, endPoint y: 129, distance: 73.2
click at [1028, 93] on button "不指定" at bounding box center [1038, 100] width 54 height 37
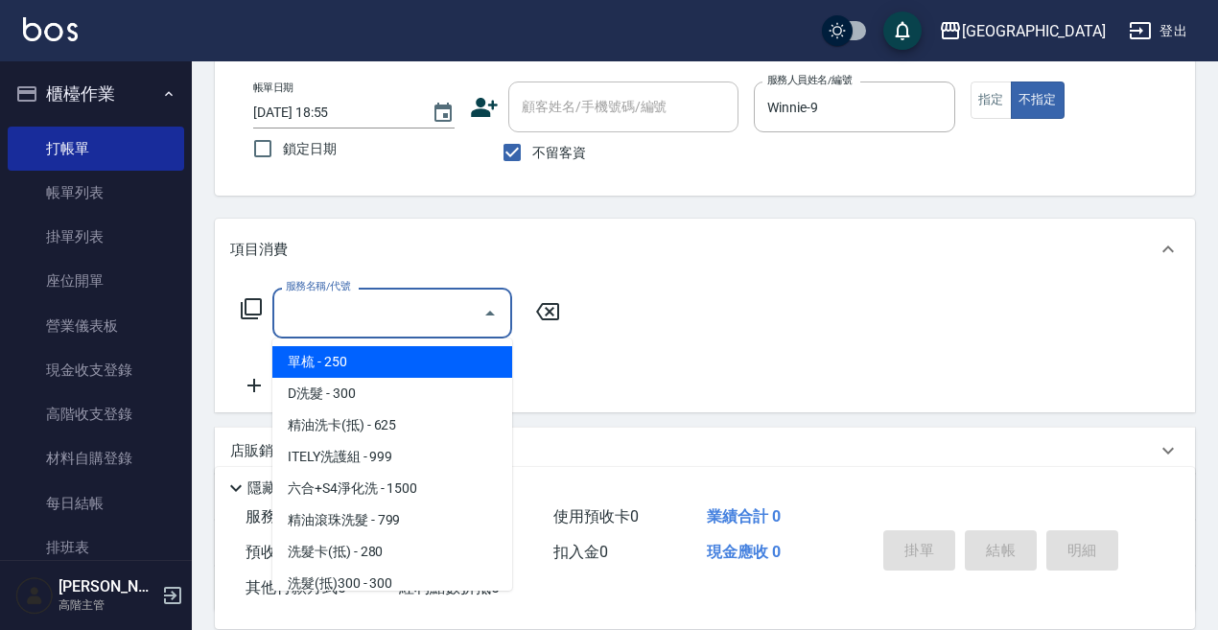
click at [359, 299] on div "服務名稱/代號 服務名稱/代號" at bounding box center [392, 313] width 240 height 51
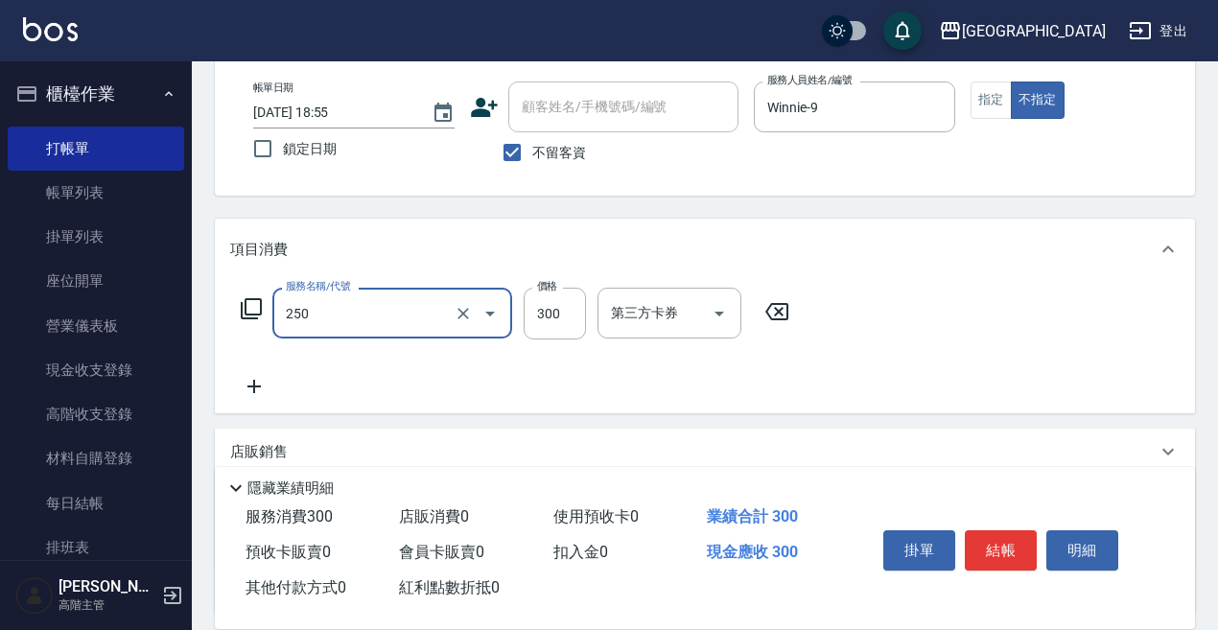
type input "日式洗髮(250)"
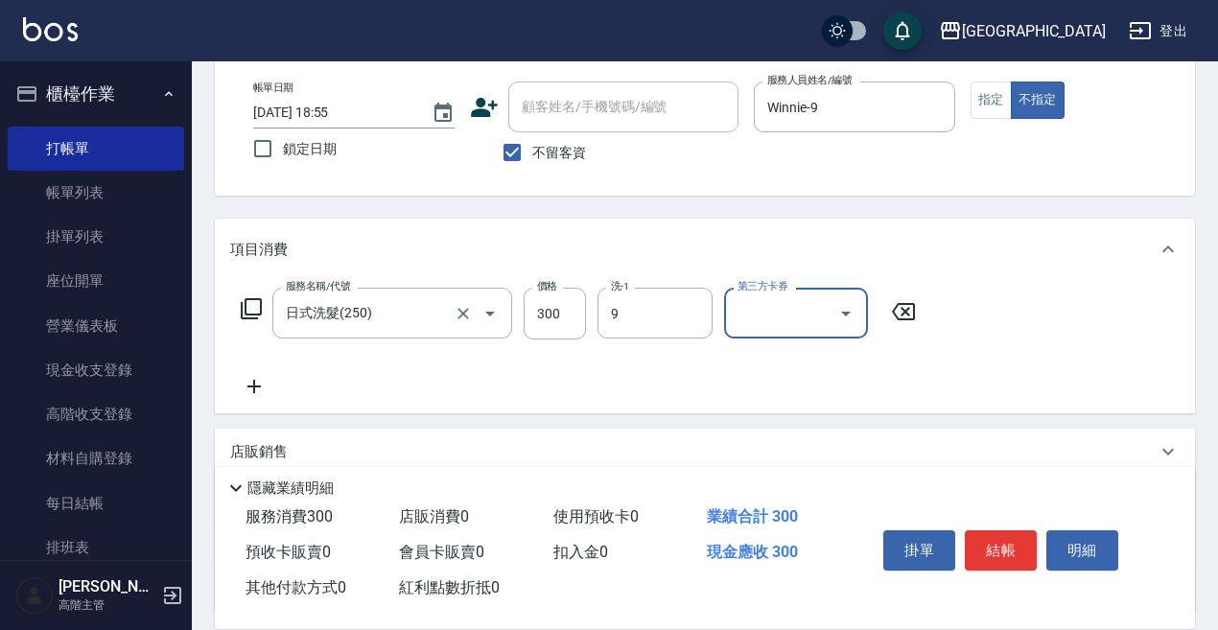
type input "Winnie-9"
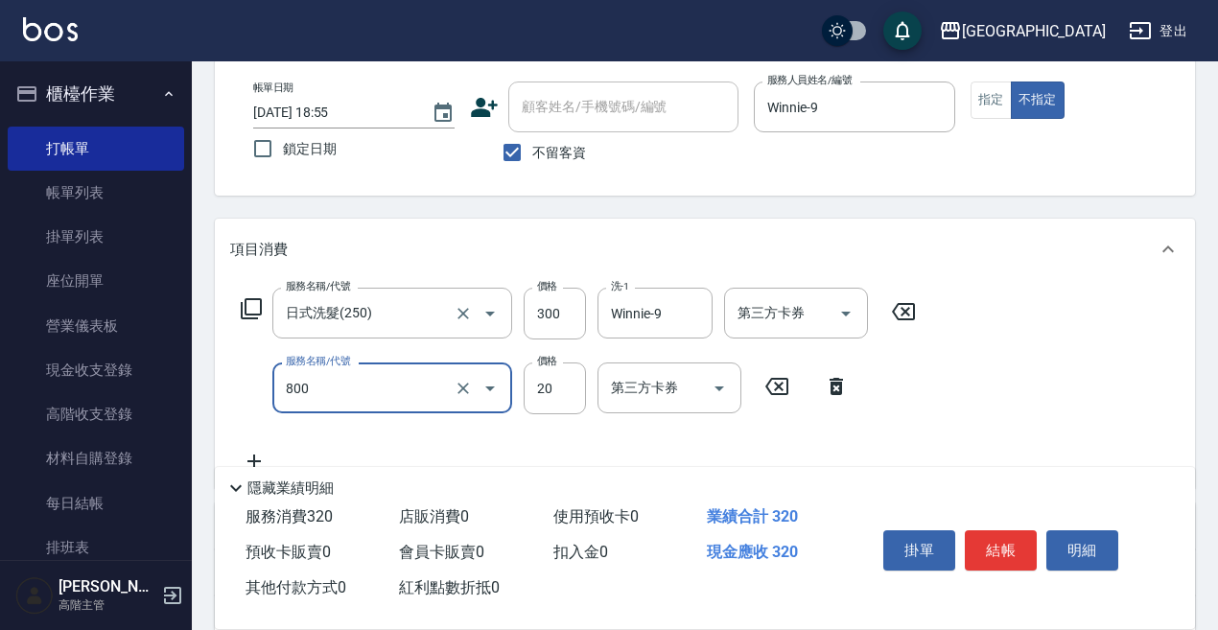
type input "潤絲精(800)"
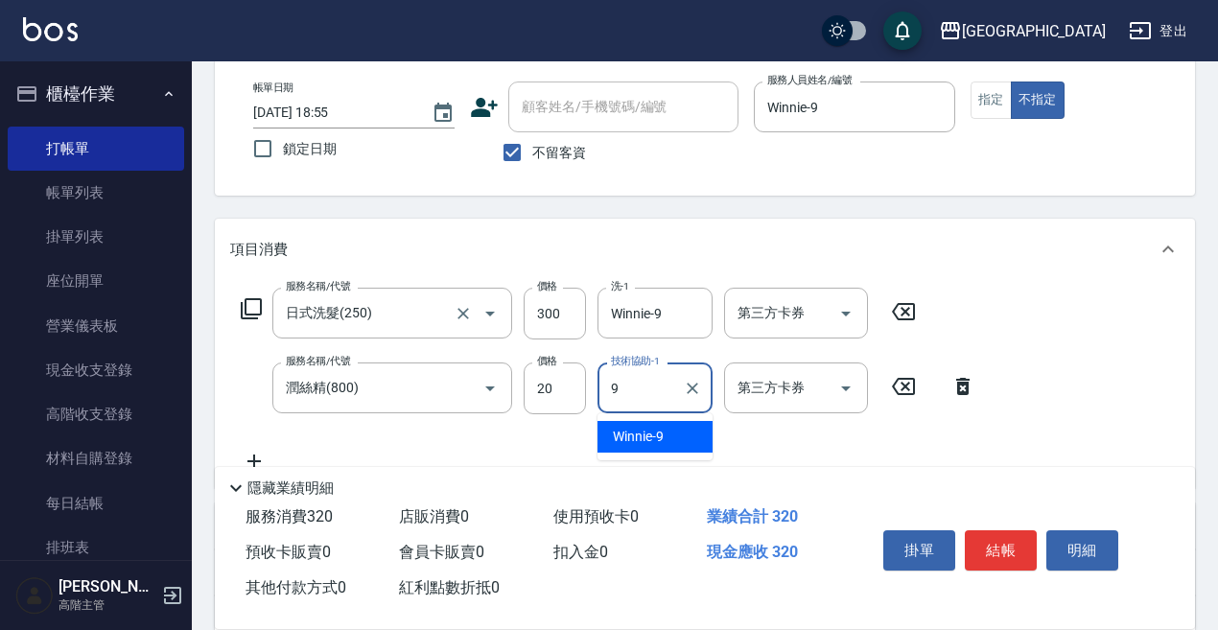
type input "Winnie-9"
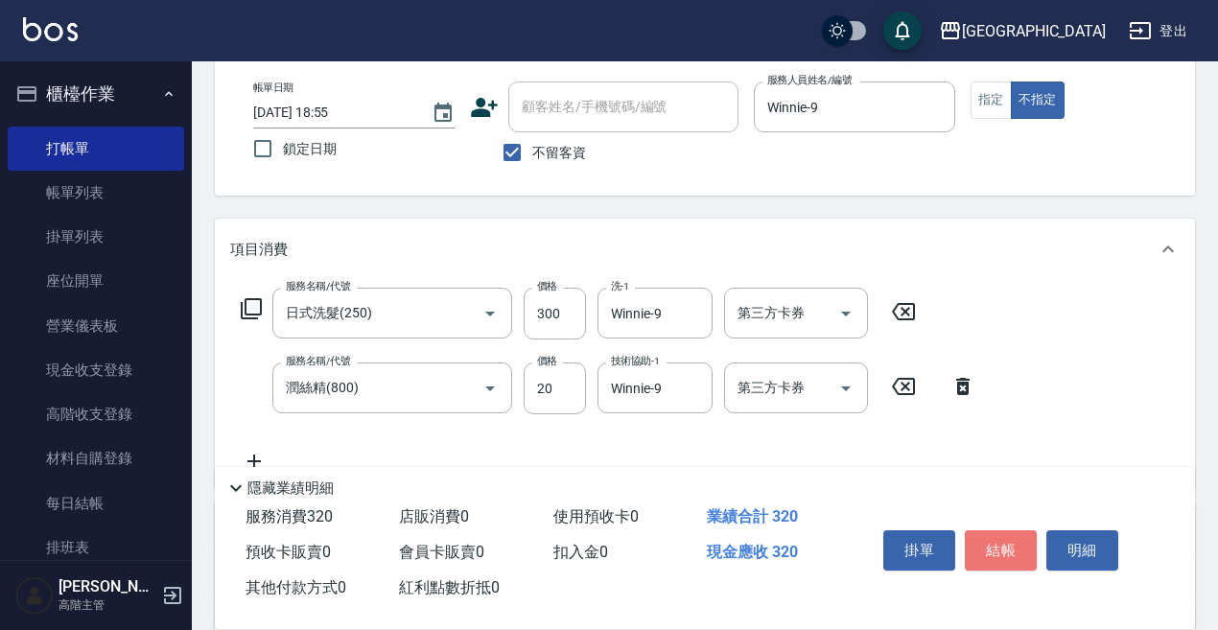
drag, startPoint x: 997, startPoint y: 539, endPoint x: 983, endPoint y: 538, distance: 13.5
click at [997, 538] on button "結帳" at bounding box center [1001, 551] width 72 height 40
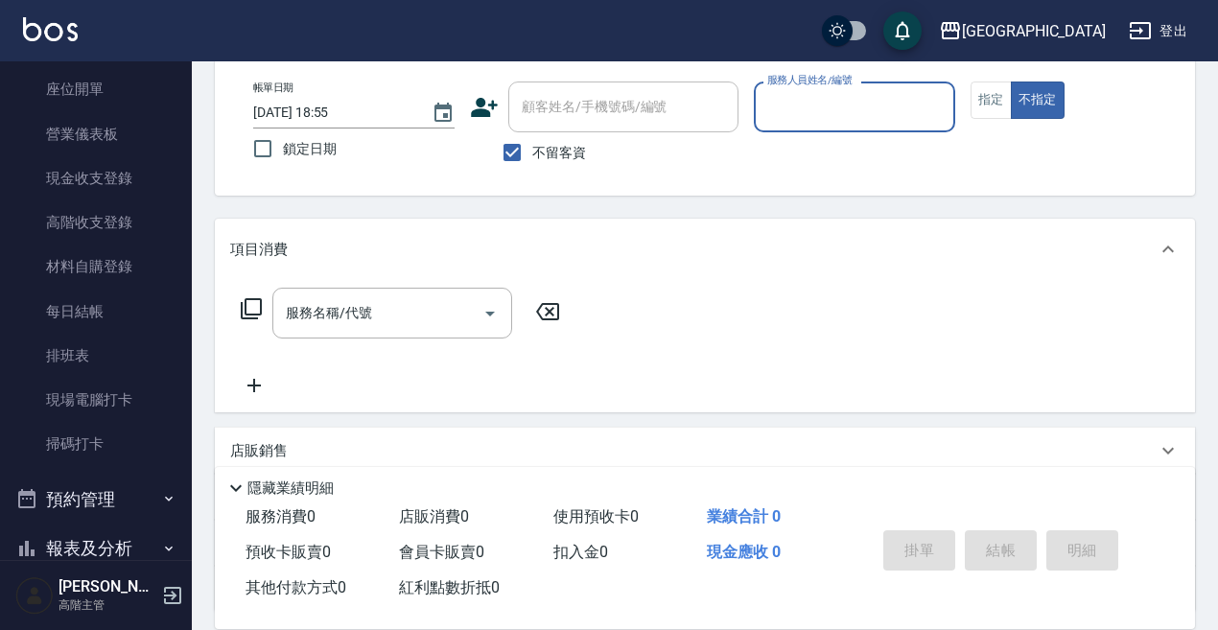
scroll to position [288, 0]
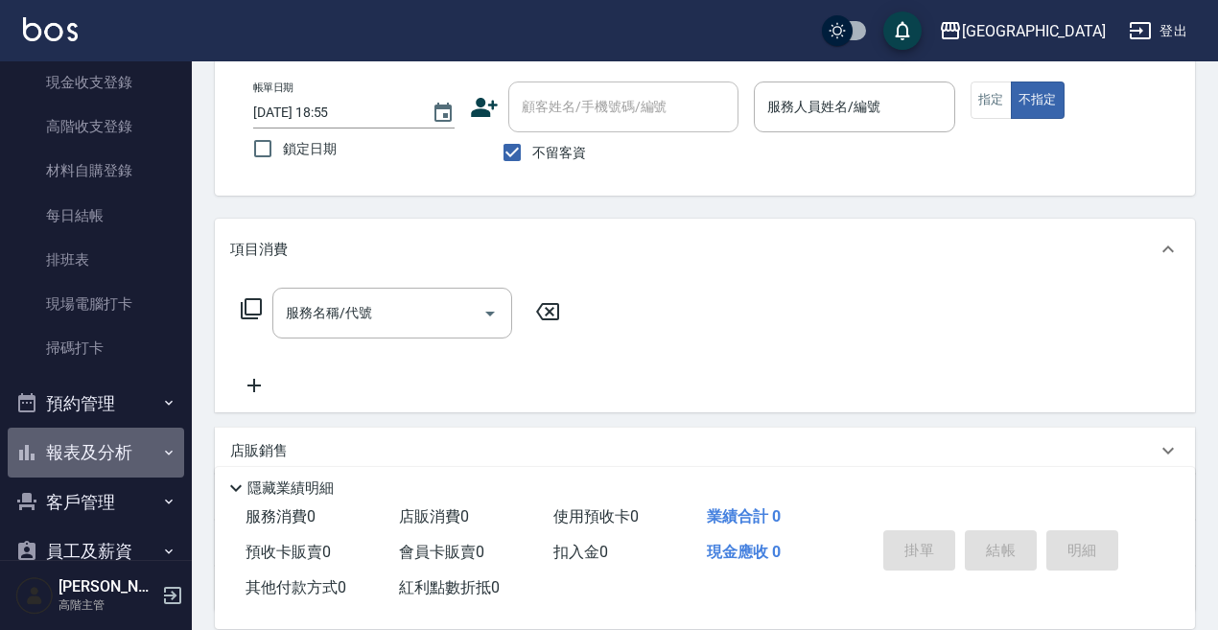
click at [95, 441] on button "報表及分析" at bounding box center [96, 453] width 177 height 50
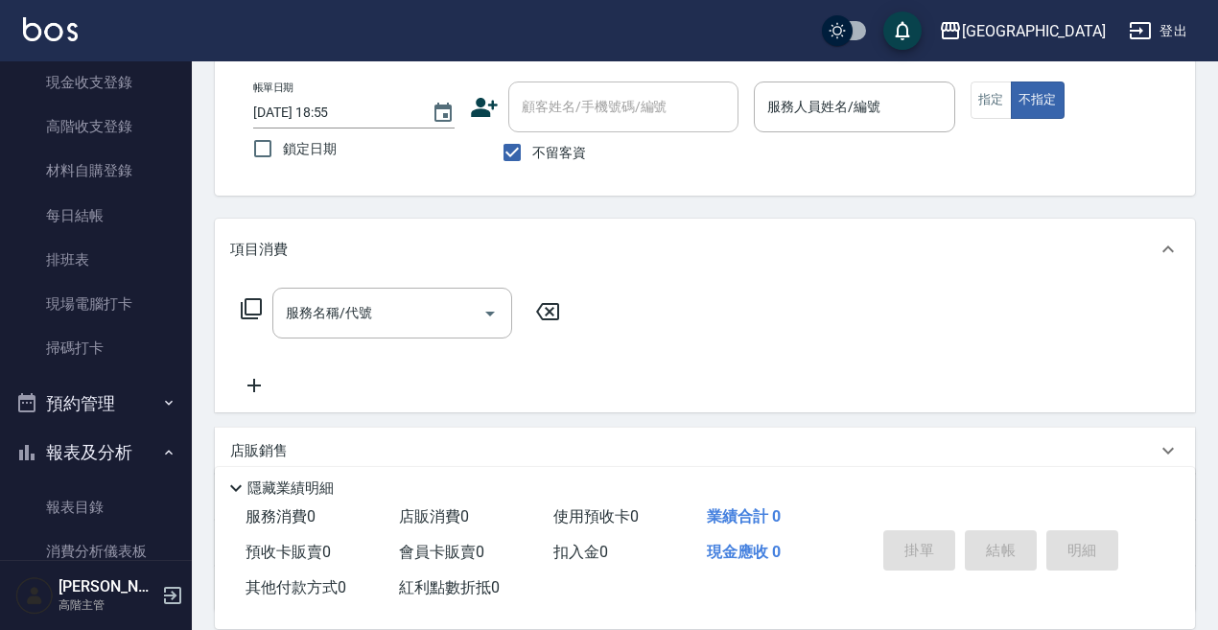
click at [97, 448] on button "報表及分析" at bounding box center [96, 453] width 177 height 50
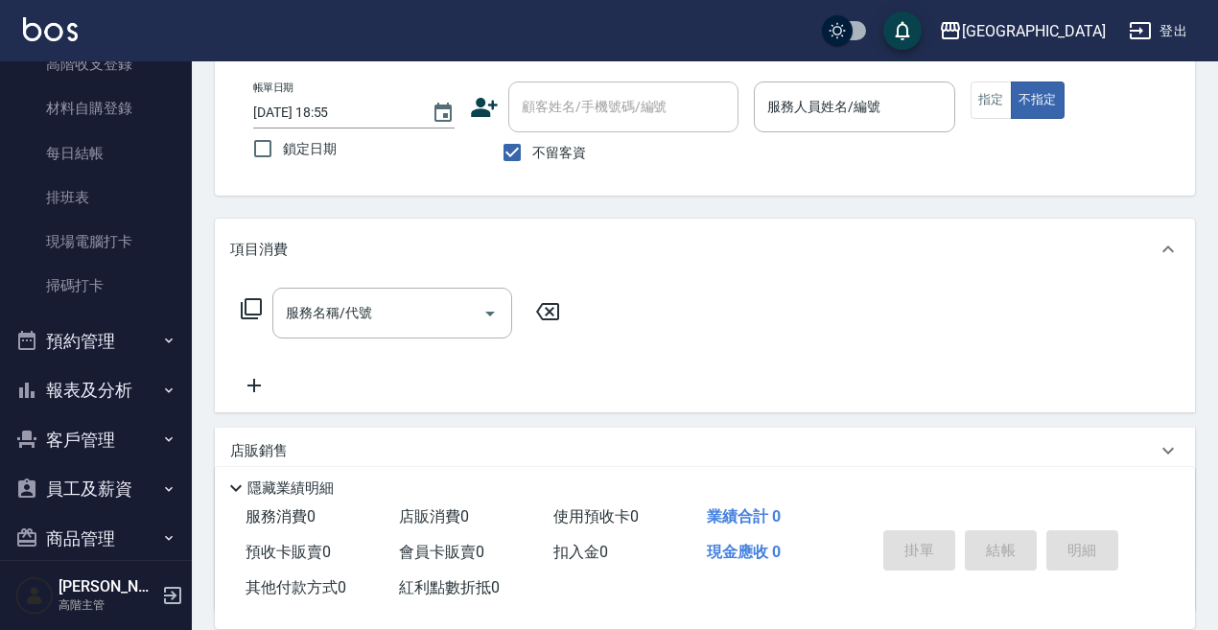
scroll to position [384, 0]
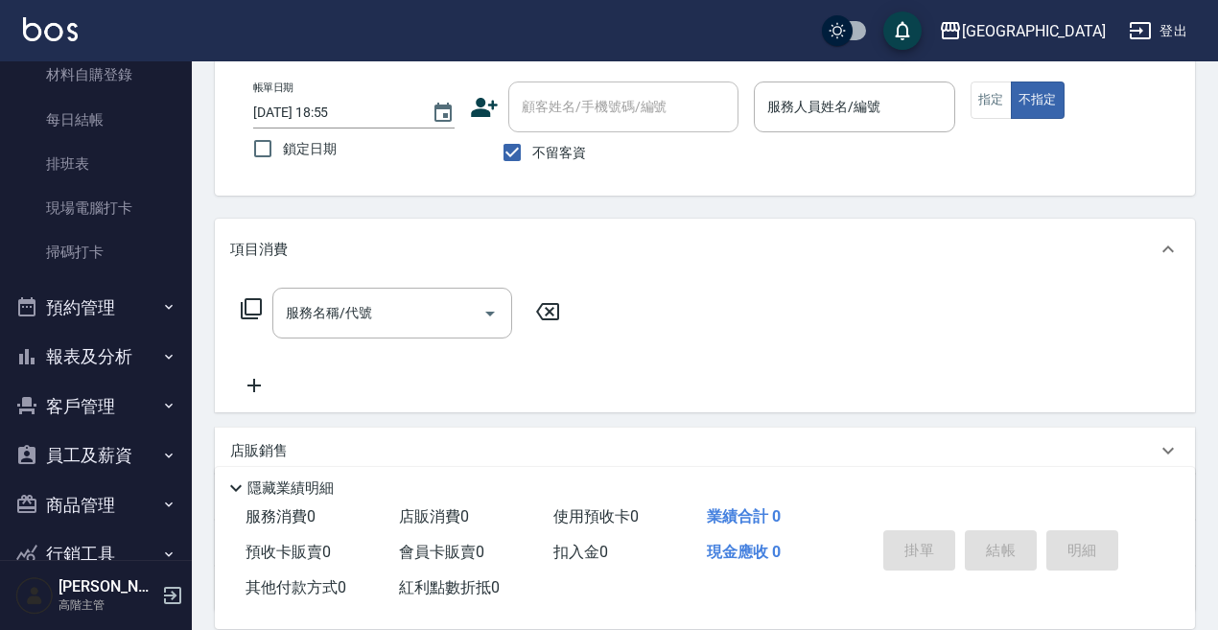
click at [106, 341] on button "報表及分析" at bounding box center [96, 357] width 177 height 50
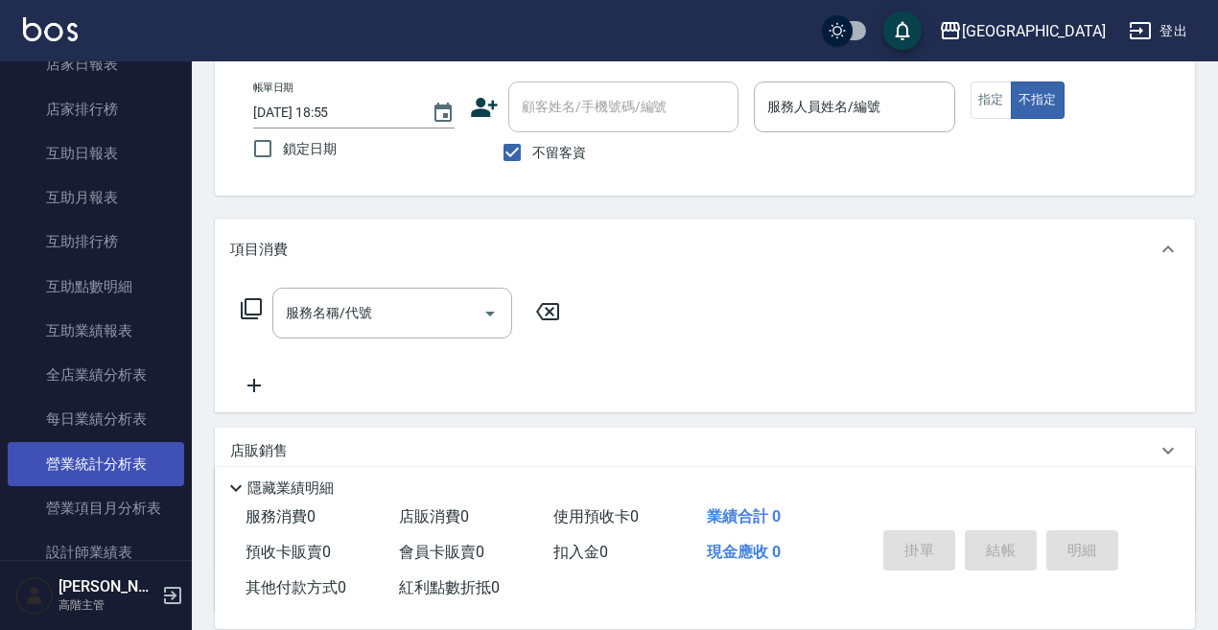
scroll to position [1055, 0]
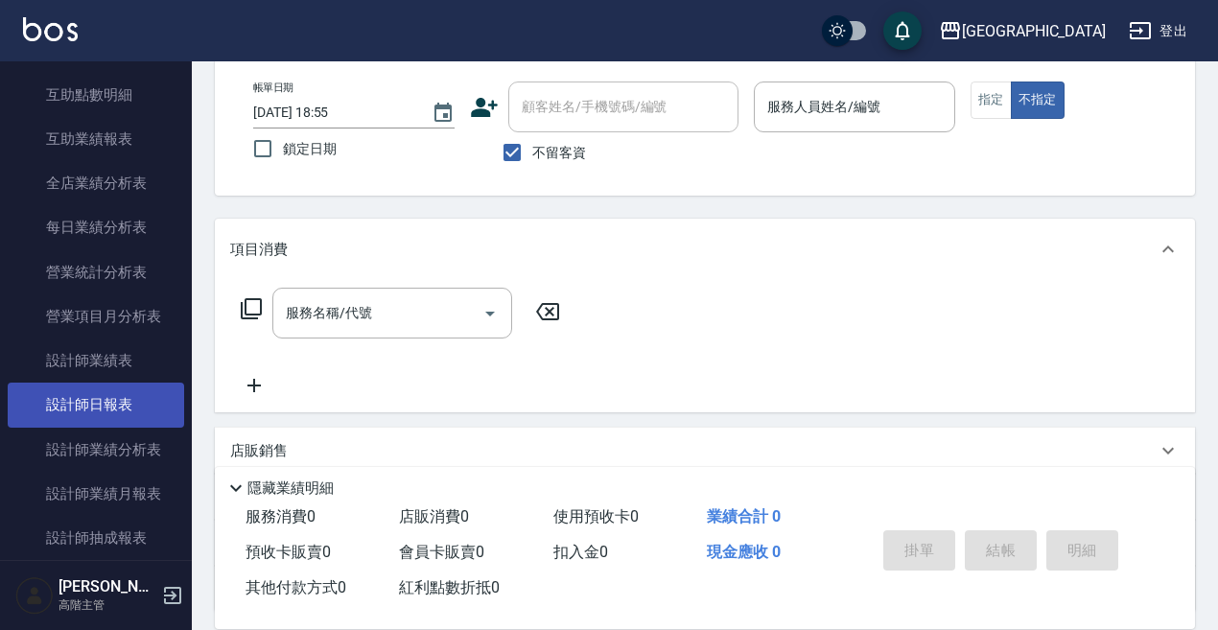
click at [116, 404] on link "設計師日報表" at bounding box center [96, 405] width 177 height 44
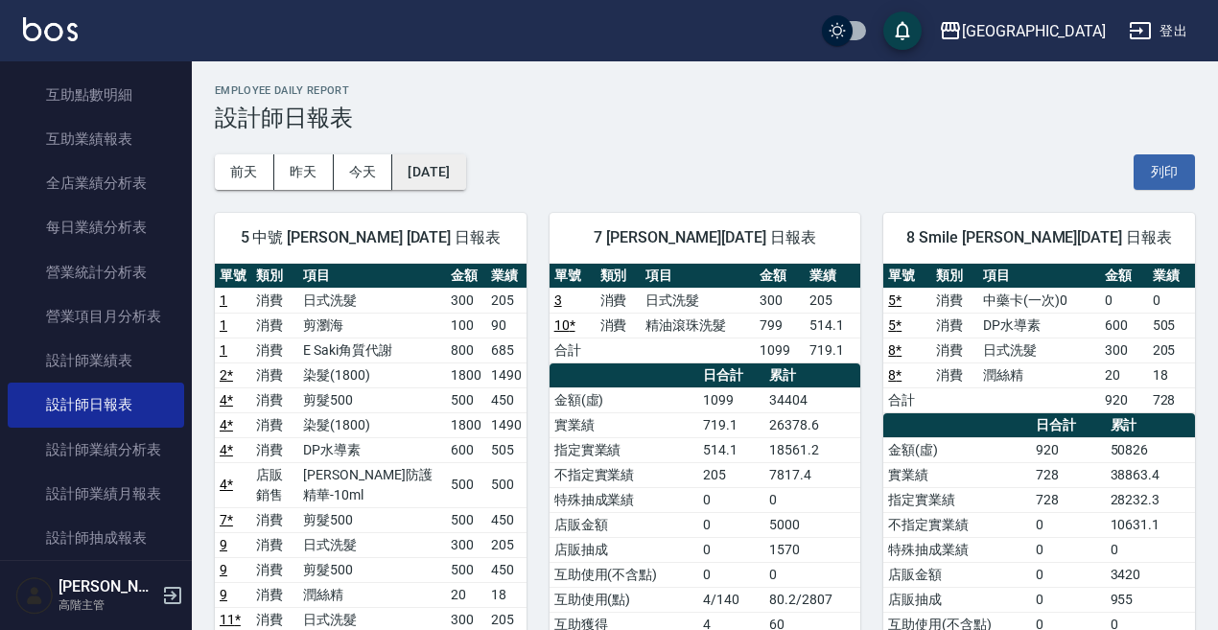
click at [435, 156] on button "2025/08/20" at bounding box center [428, 171] width 73 height 35
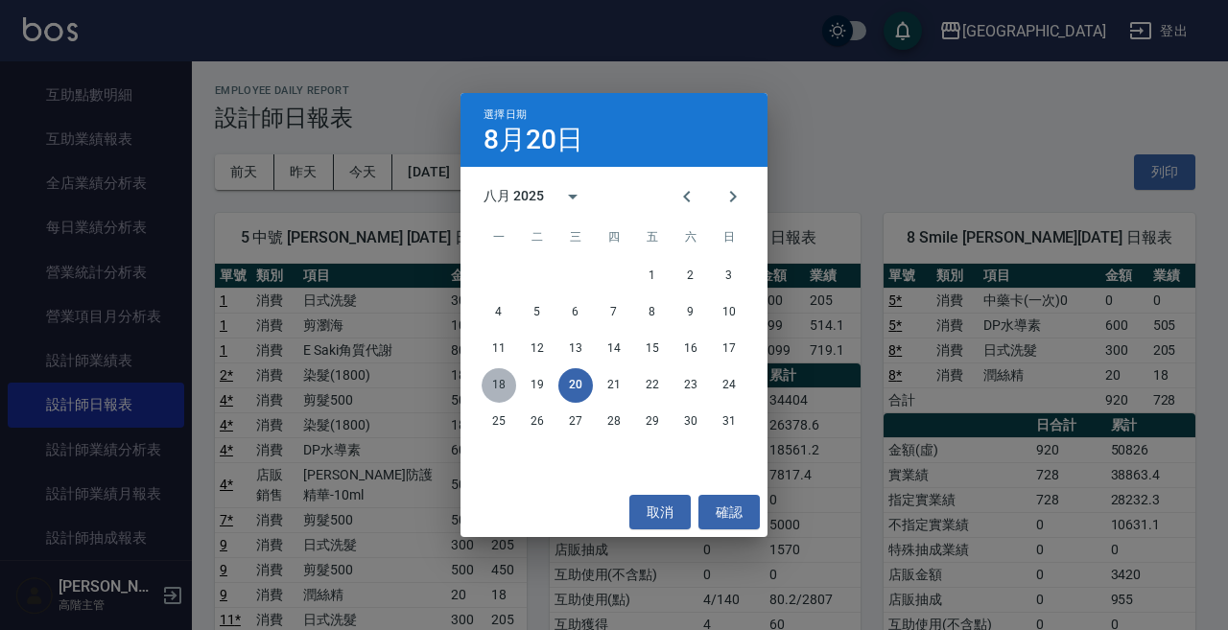
drag, startPoint x: 497, startPoint y: 378, endPoint x: 514, endPoint y: 376, distance: 17.4
click at [499, 377] on button "18" at bounding box center [499, 385] width 35 height 35
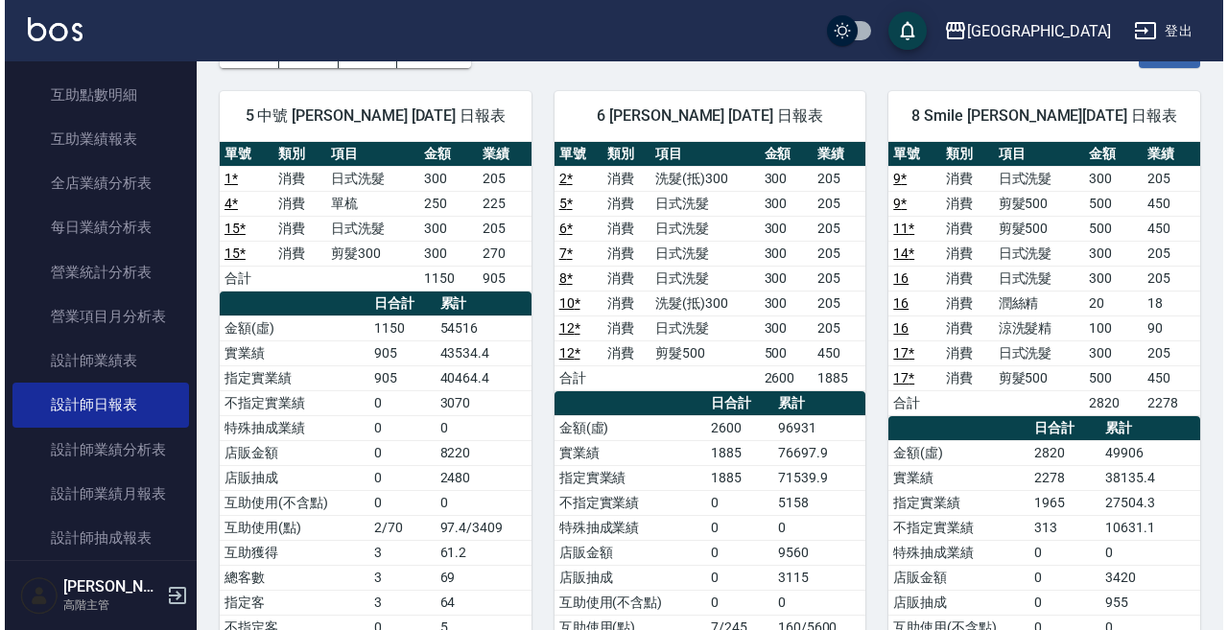
scroll to position [96, 0]
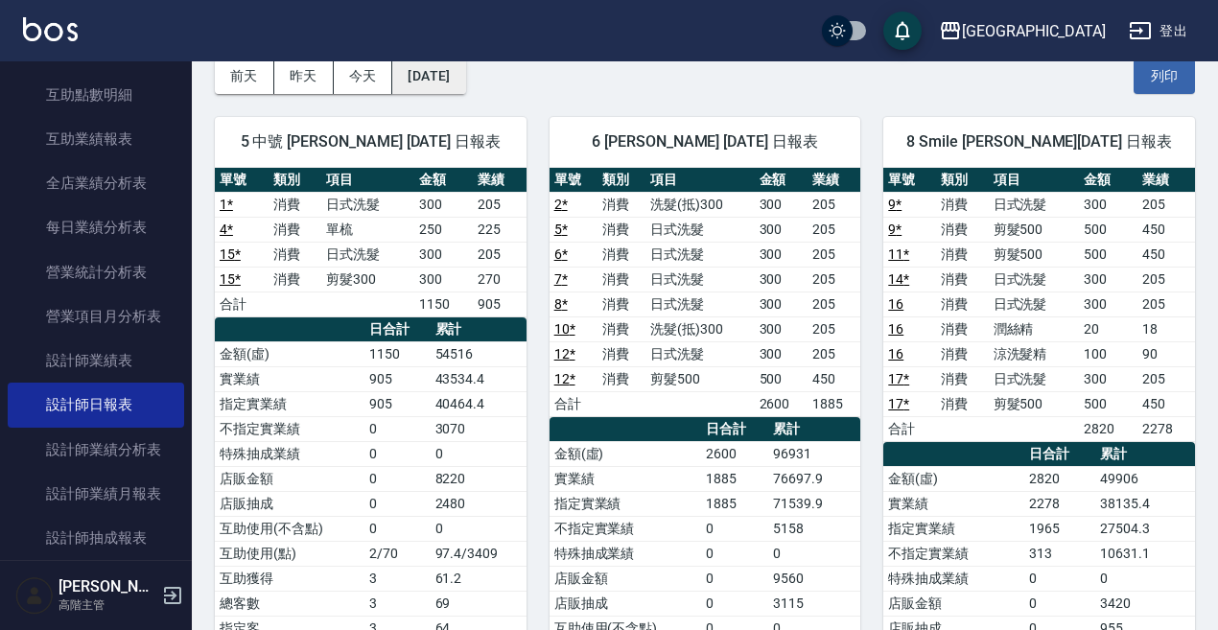
click at [436, 79] on button "2025/08/18" at bounding box center [428, 76] width 73 height 35
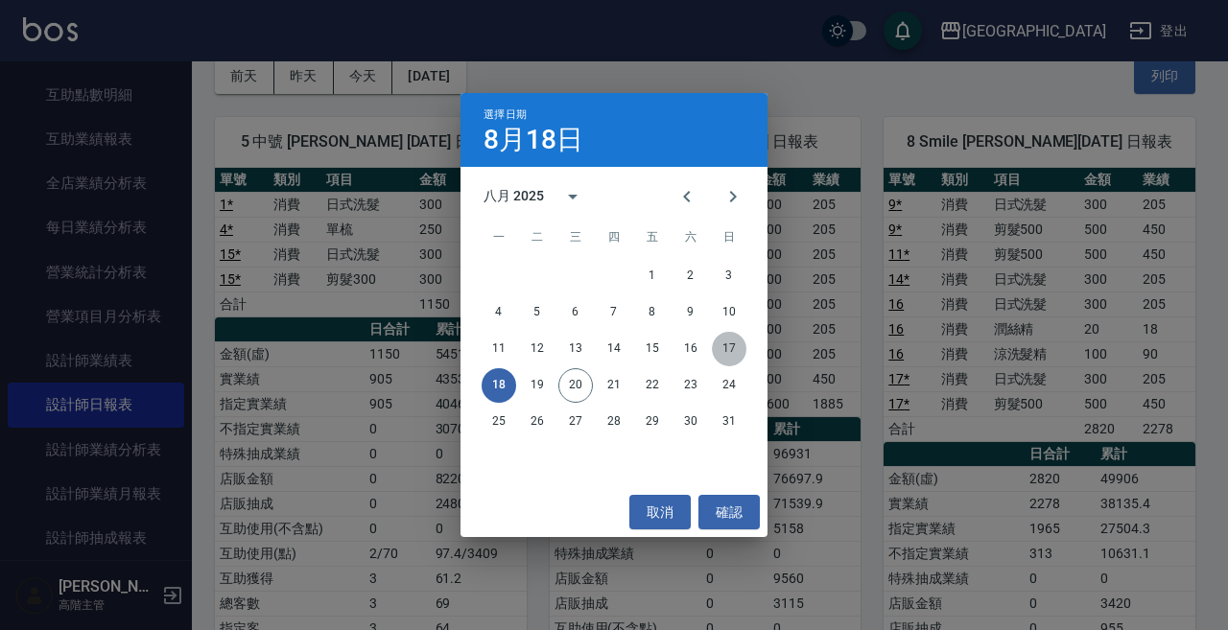
click at [735, 347] on button "17" at bounding box center [729, 349] width 35 height 35
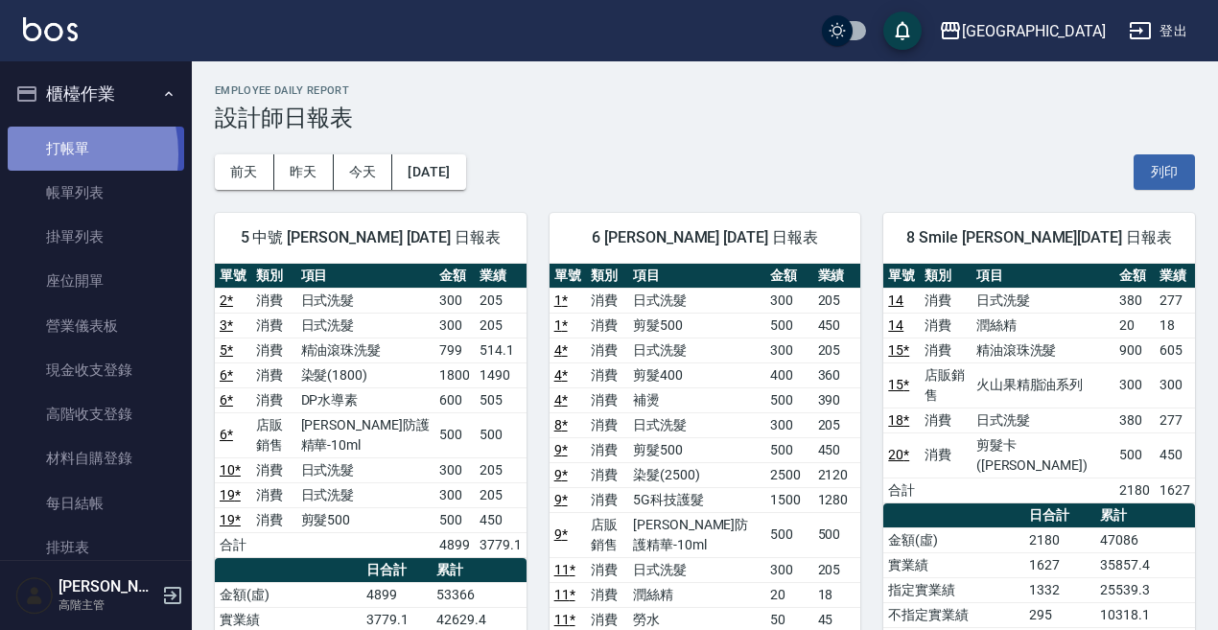
click at [40, 153] on link "打帳單" at bounding box center [96, 149] width 177 height 44
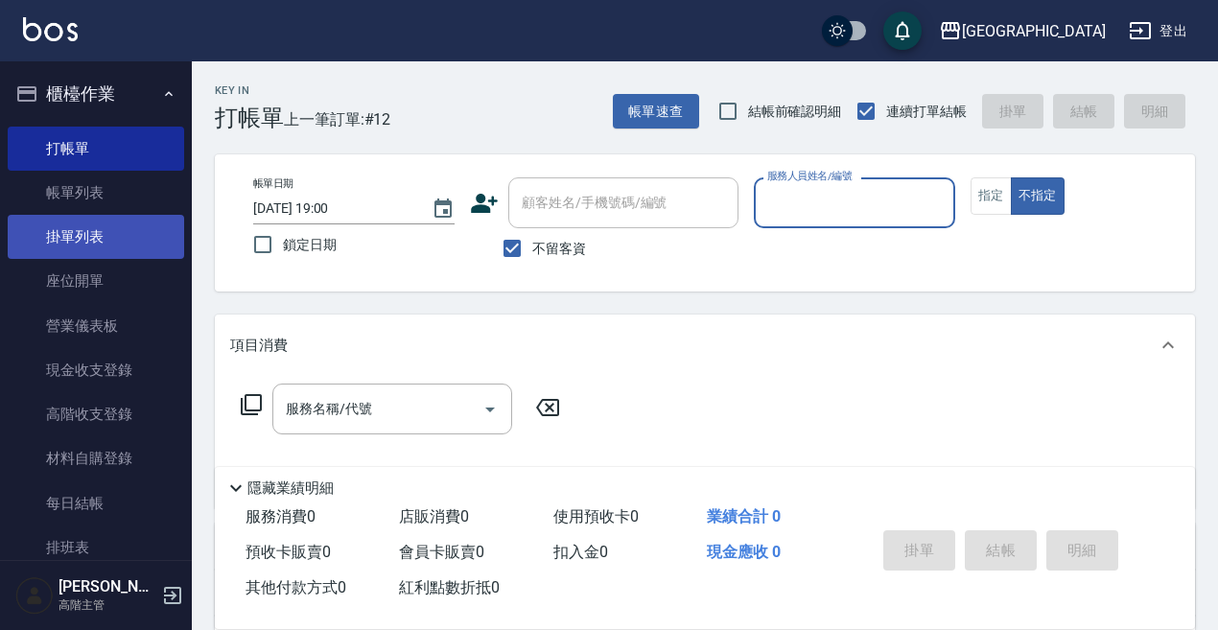
click at [101, 221] on link "掛單列表" at bounding box center [96, 237] width 177 height 44
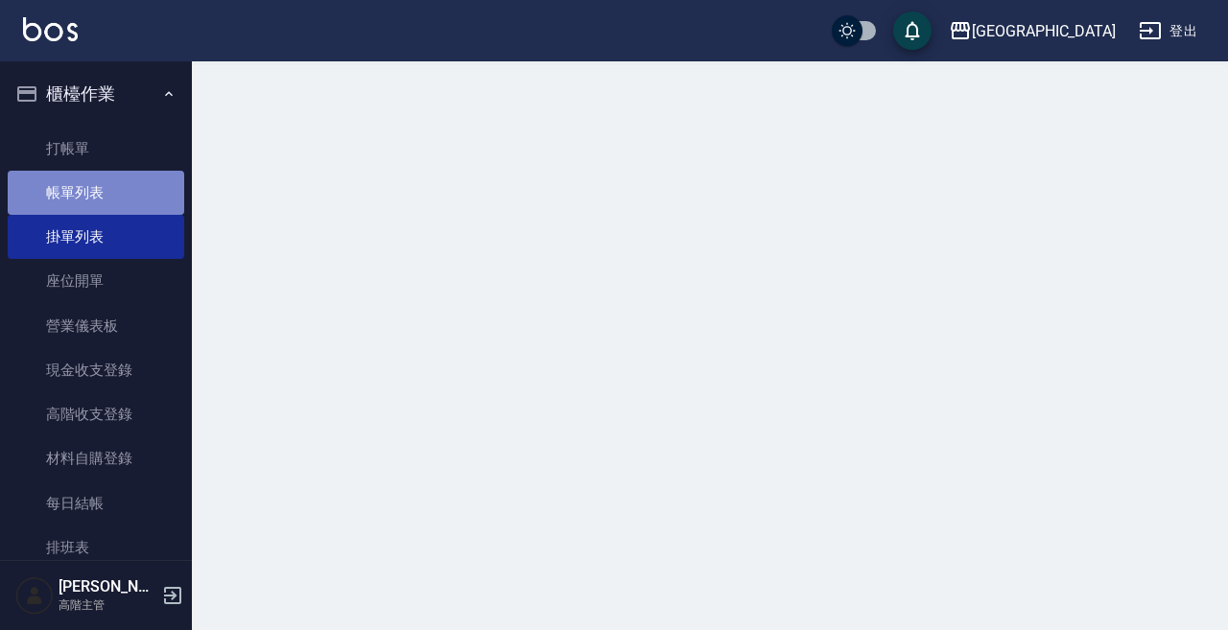
click at [101, 201] on link "帳單列表" at bounding box center [96, 193] width 177 height 44
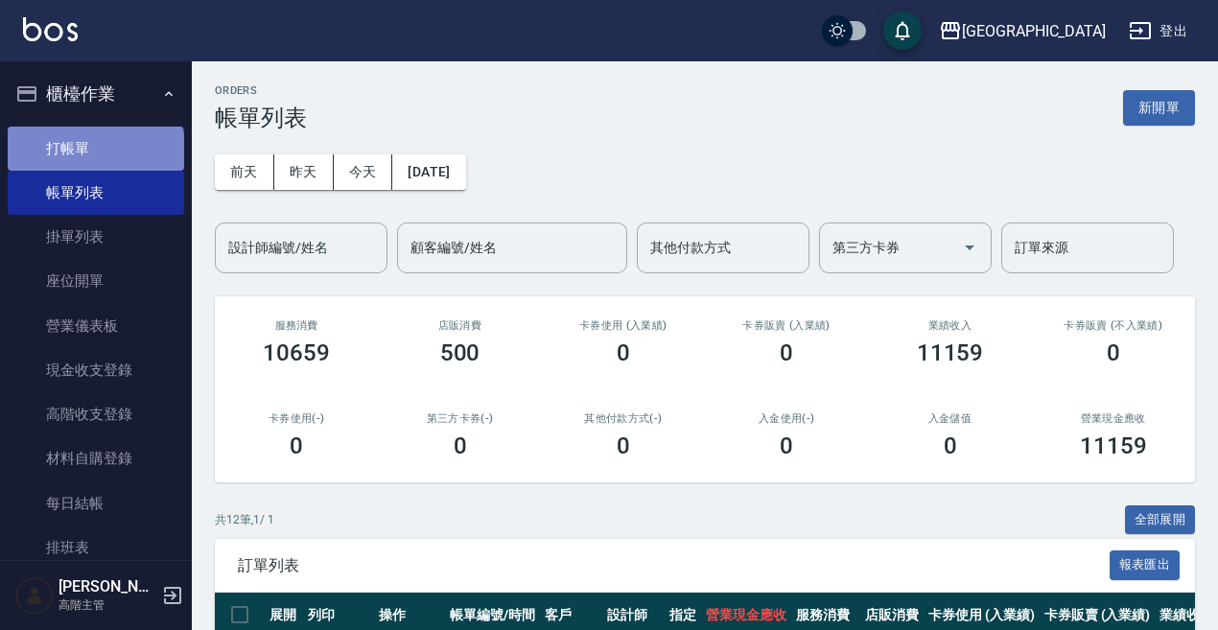
click at [94, 157] on link "打帳單" at bounding box center [96, 149] width 177 height 44
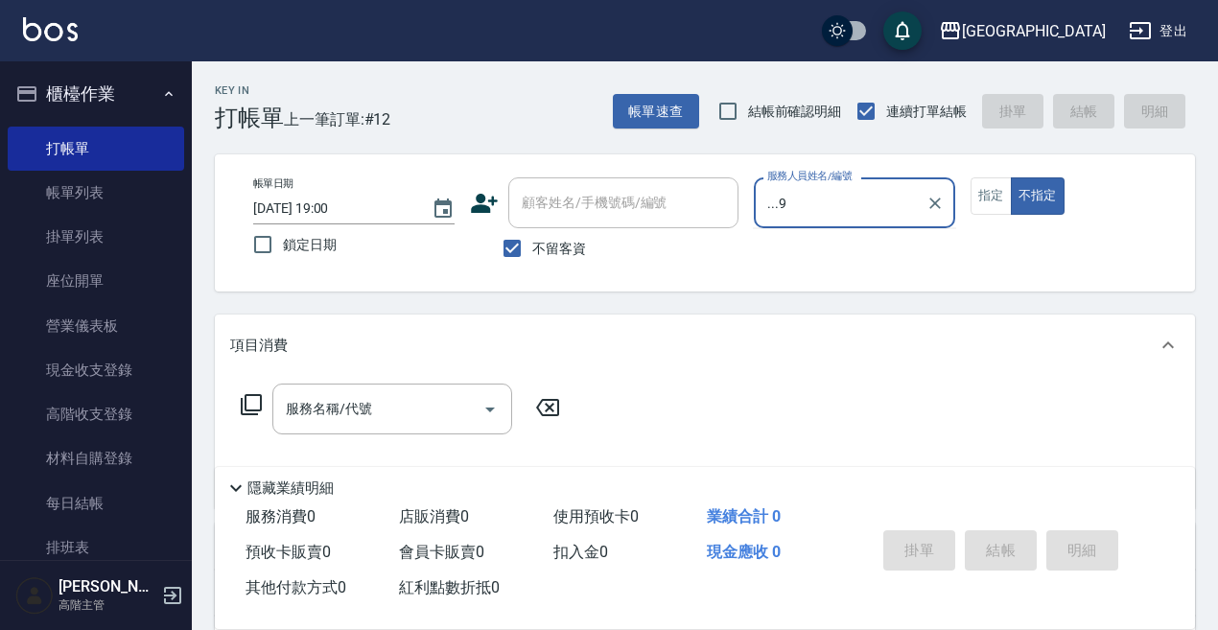
type input "...9"
click at [1011, 177] on button "不指定" at bounding box center [1038, 195] width 54 height 37
type button "false"
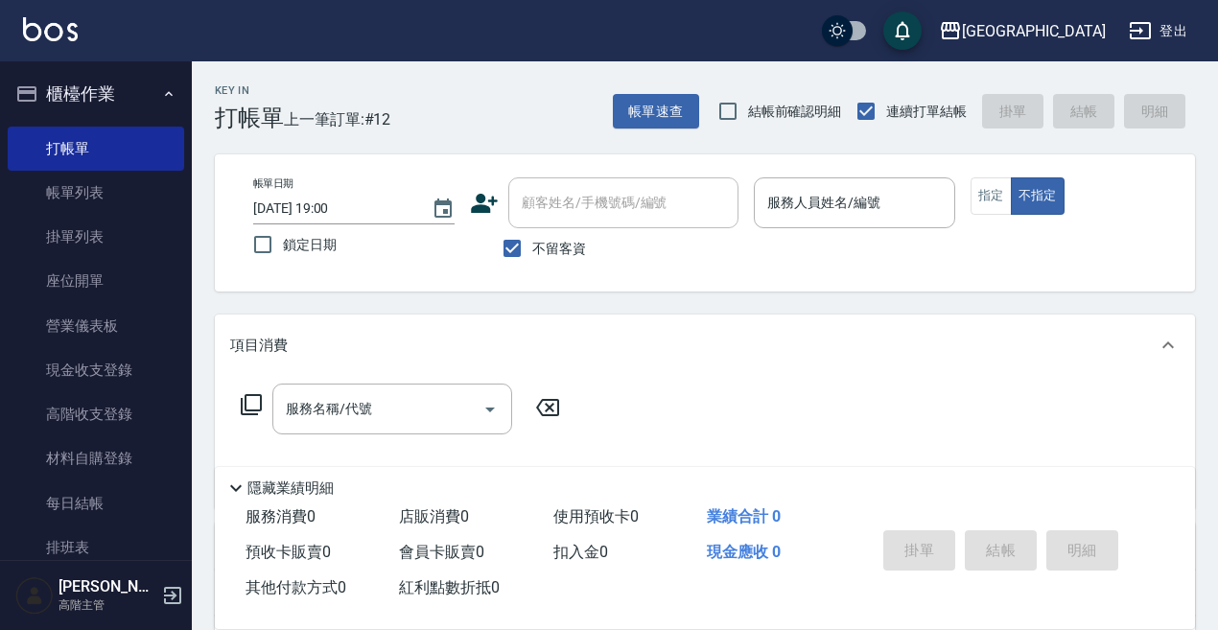
click at [834, 230] on p at bounding box center [854, 238] width 201 height 20
drag, startPoint x: 927, startPoint y: 194, endPoint x: 910, endPoint y: 210, distance: 23.1
click at [918, 203] on input "服務人員姓名/編號" at bounding box center [855, 203] width 184 height 34
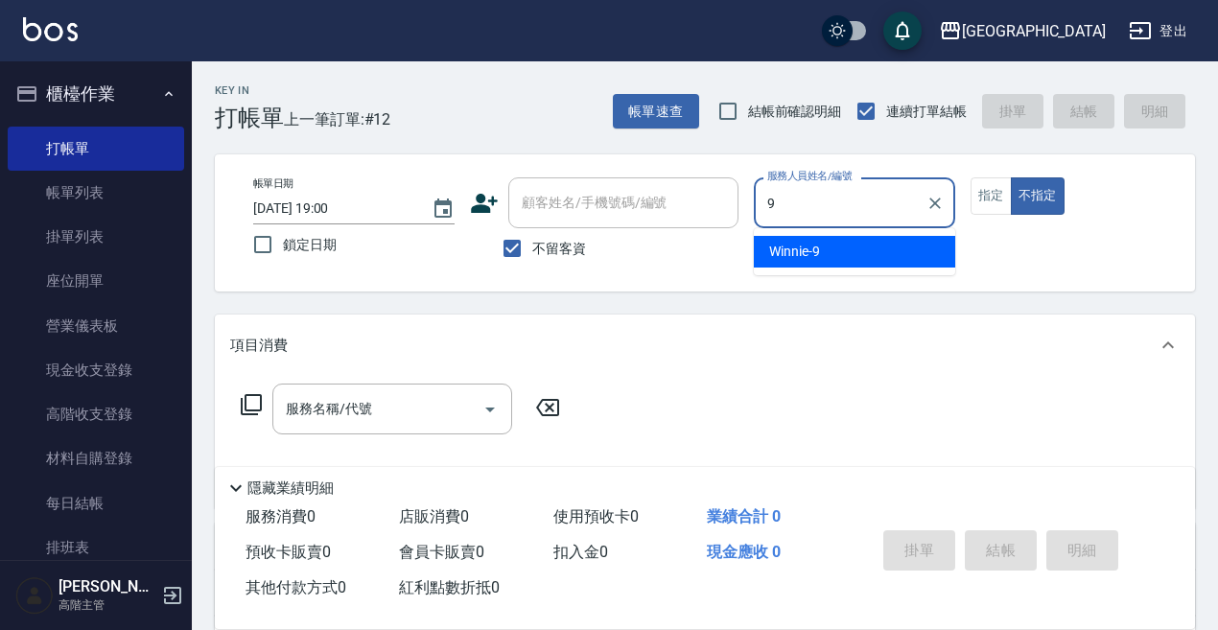
type input "Winnie-9"
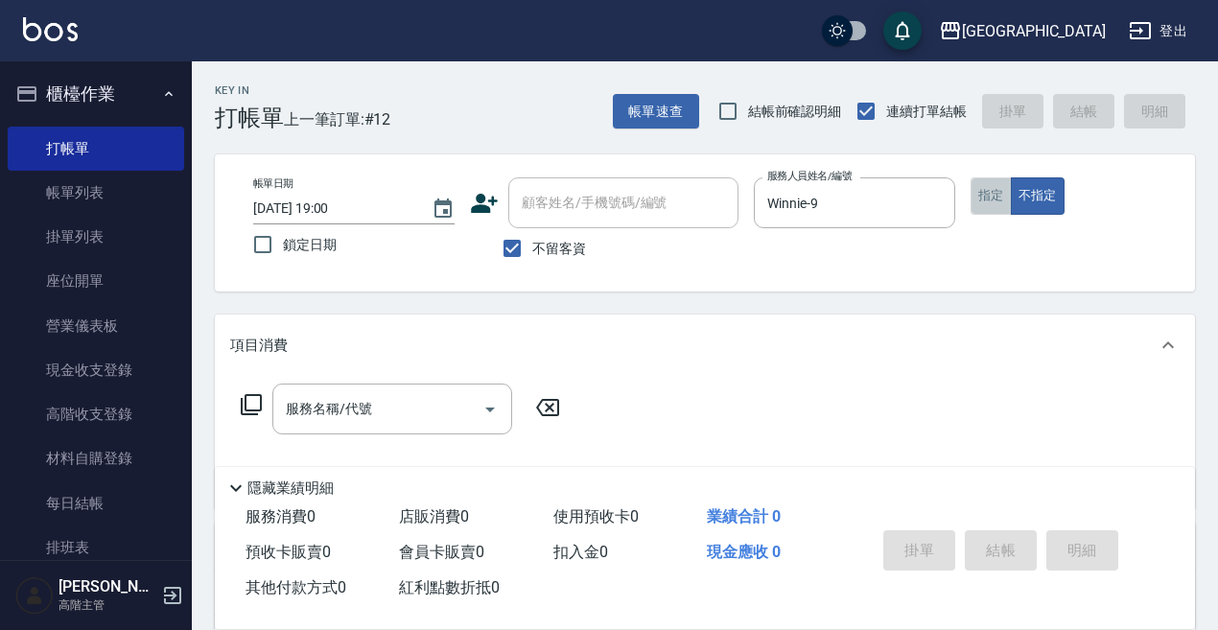
click at [978, 204] on button "指定" at bounding box center [991, 195] width 41 height 37
click at [385, 389] on div "服務名稱/代號" at bounding box center [392, 409] width 240 height 51
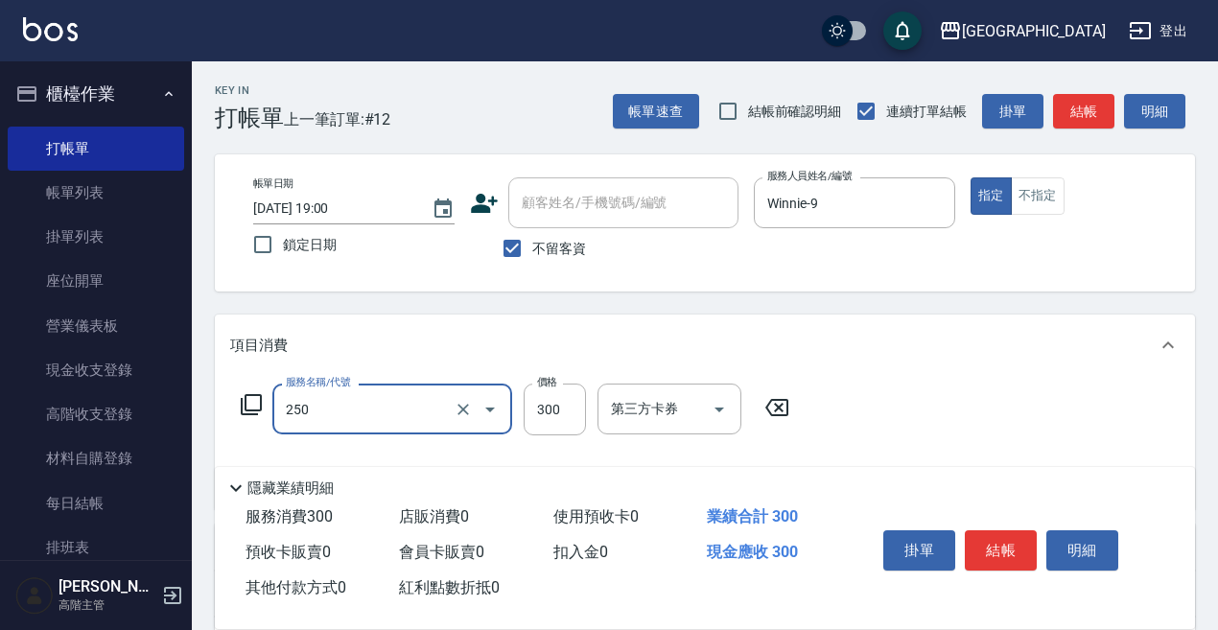
type input "日式洗髮(250)"
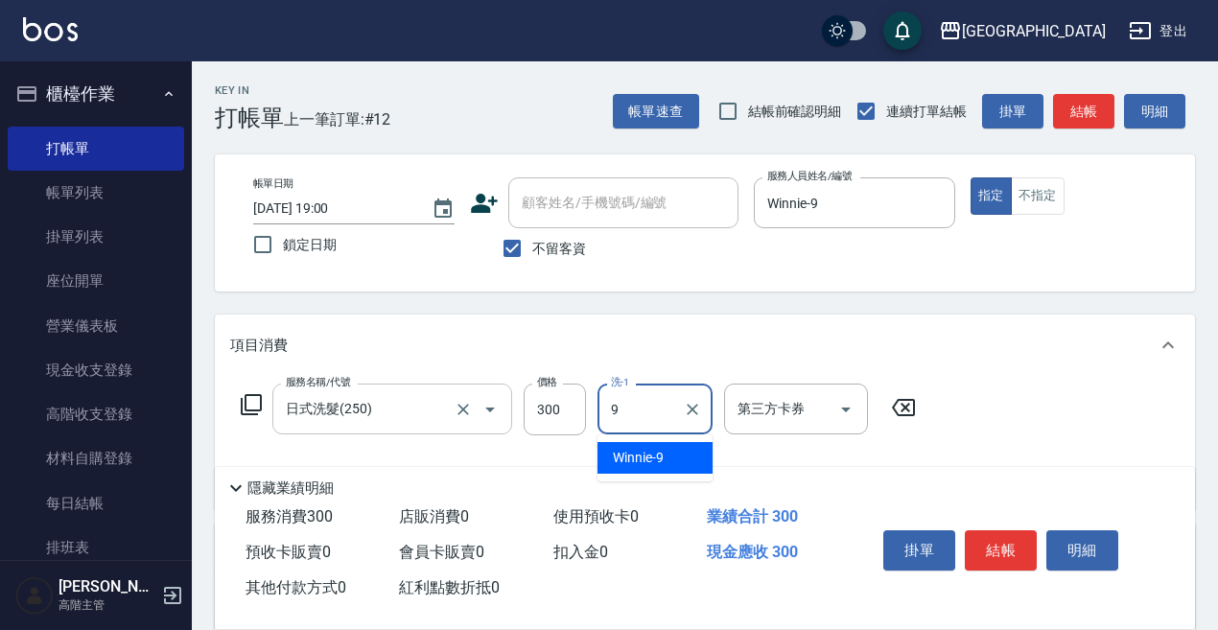
type input "Winnie-9"
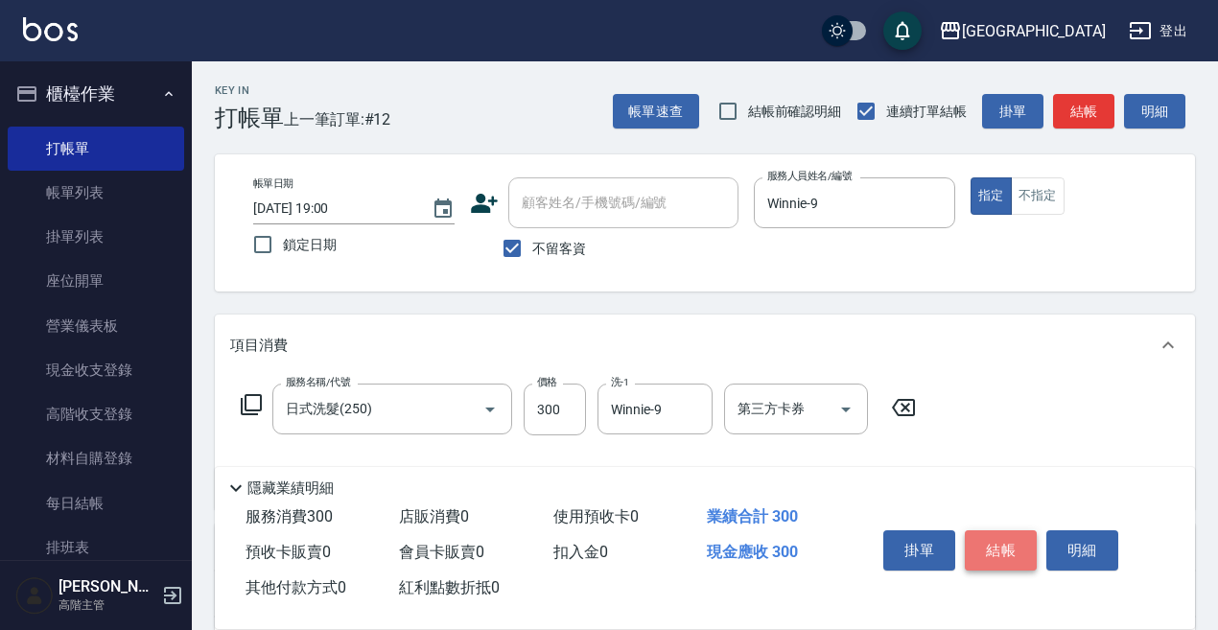
click at [1022, 531] on button "結帳" at bounding box center [1001, 551] width 72 height 40
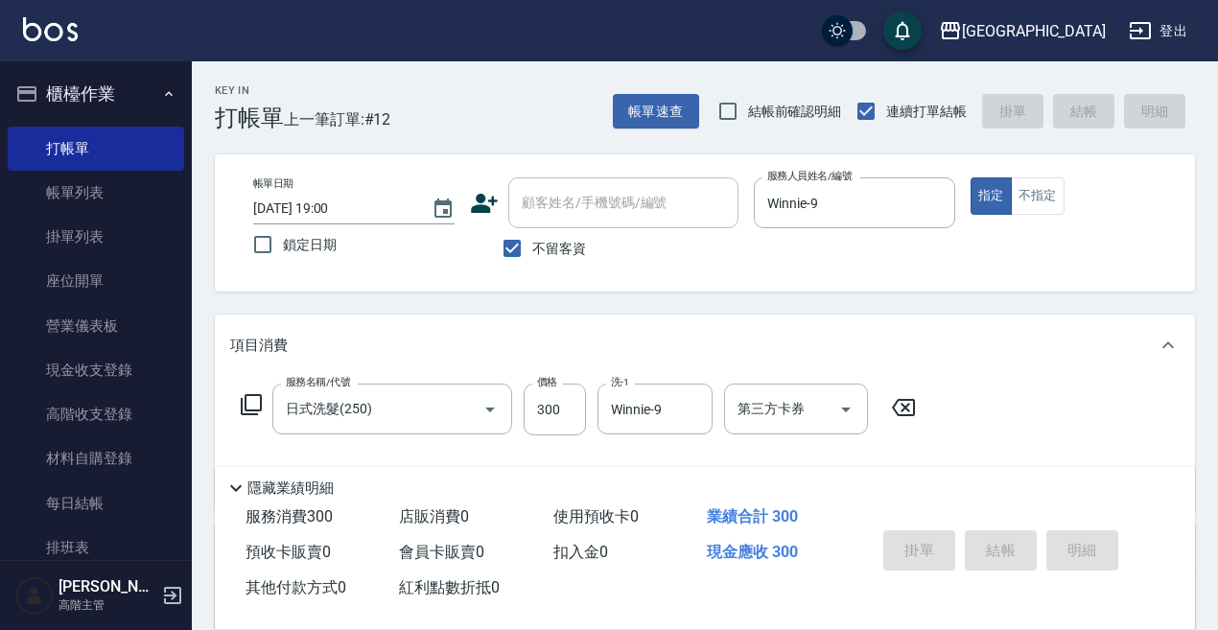
type input "2025/08/20 19:20"
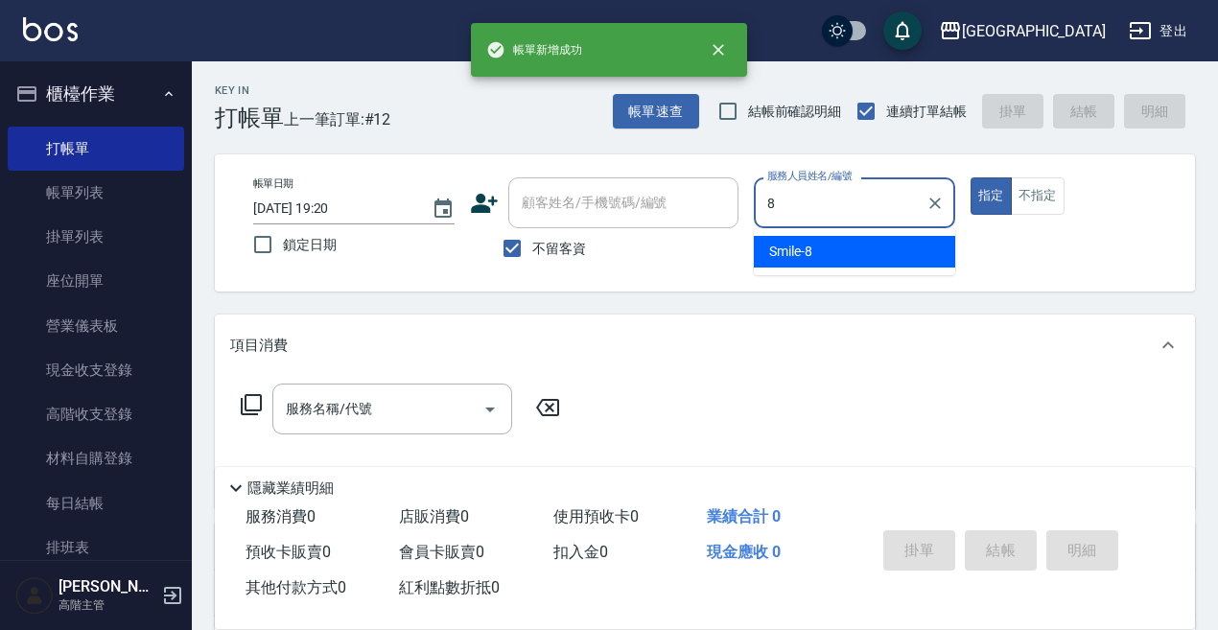
type input "Smile-8"
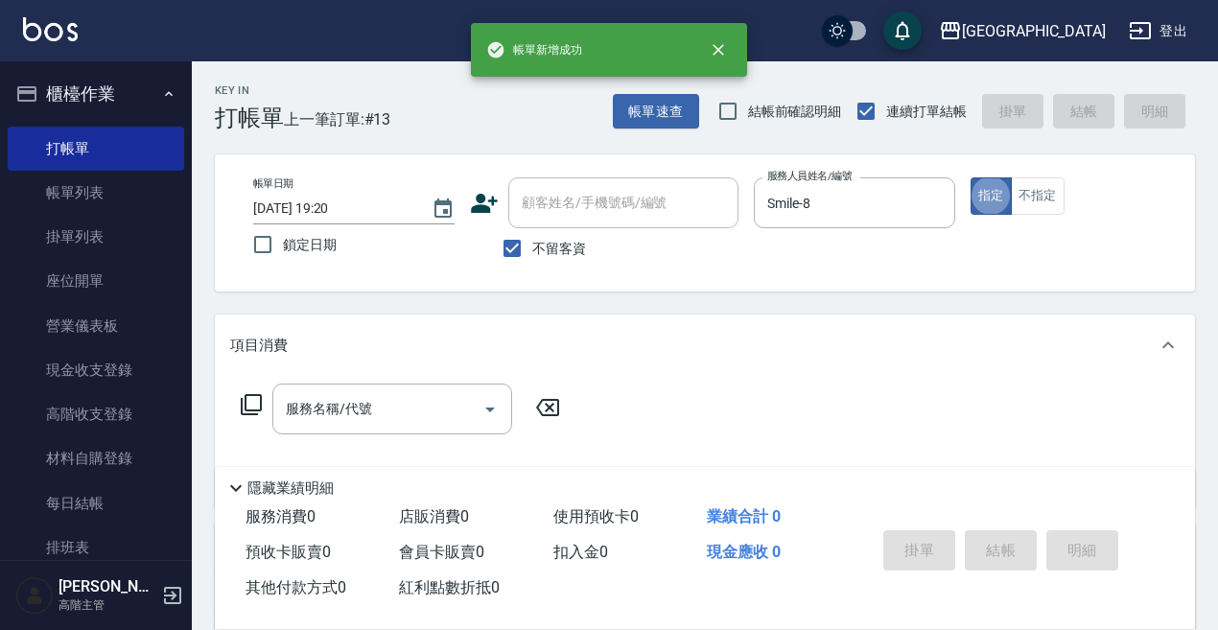
type button "true"
click at [479, 409] on icon "Open" at bounding box center [490, 409] width 23 height 23
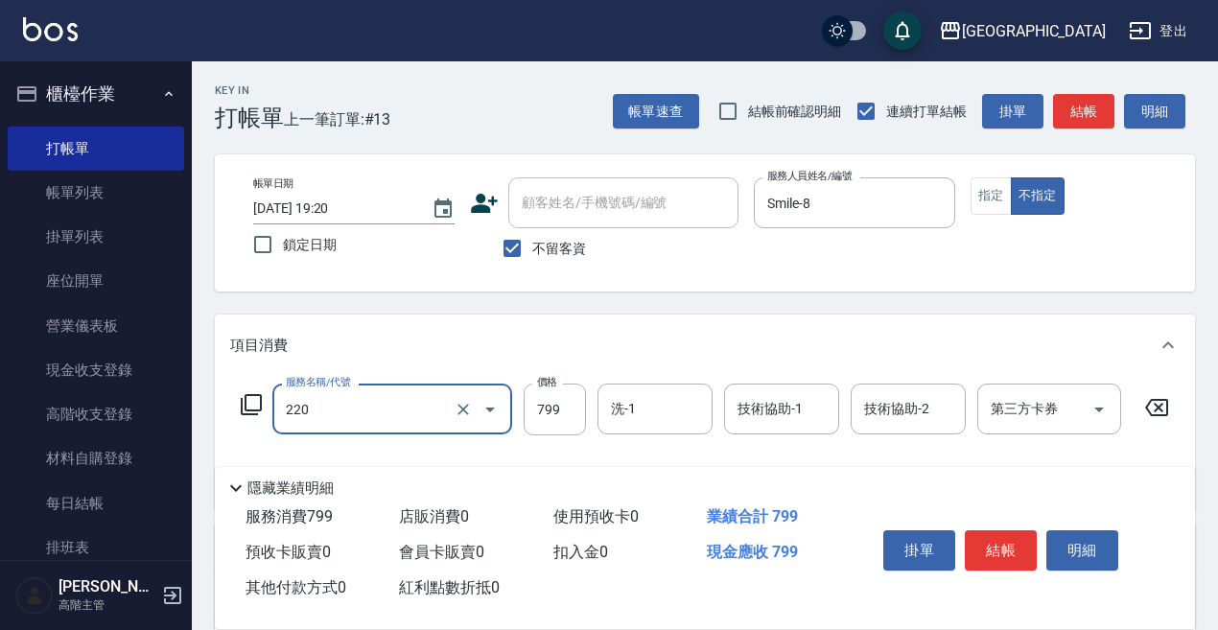
type input "精油滾珠洗髮(220)"
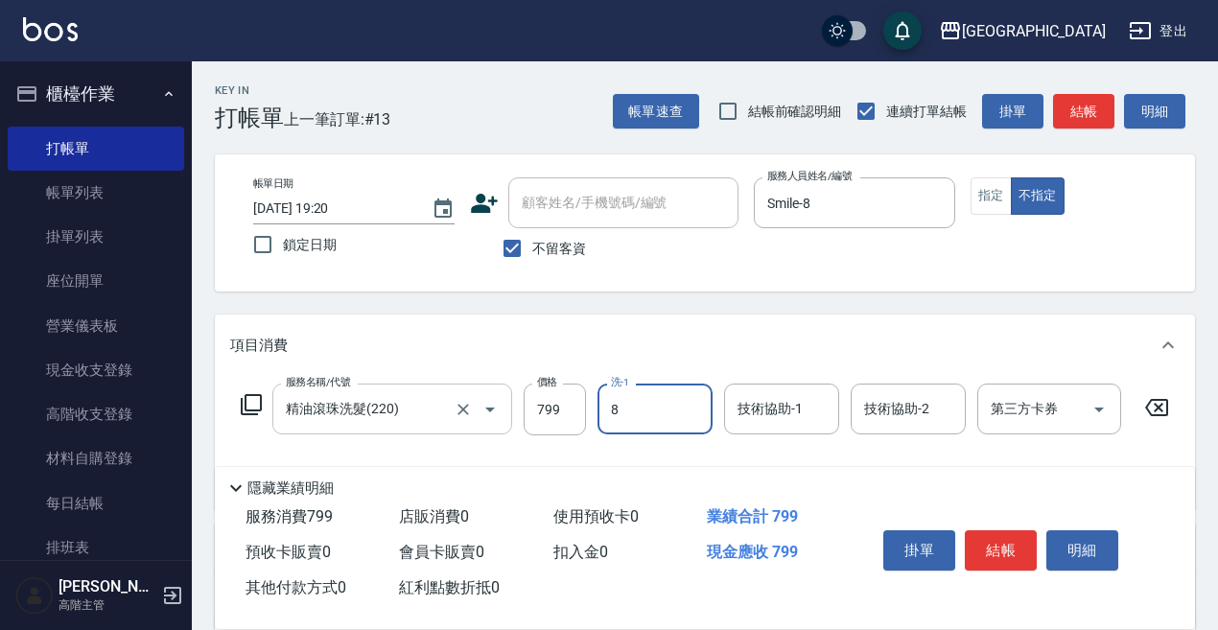
type input "Smile-8"
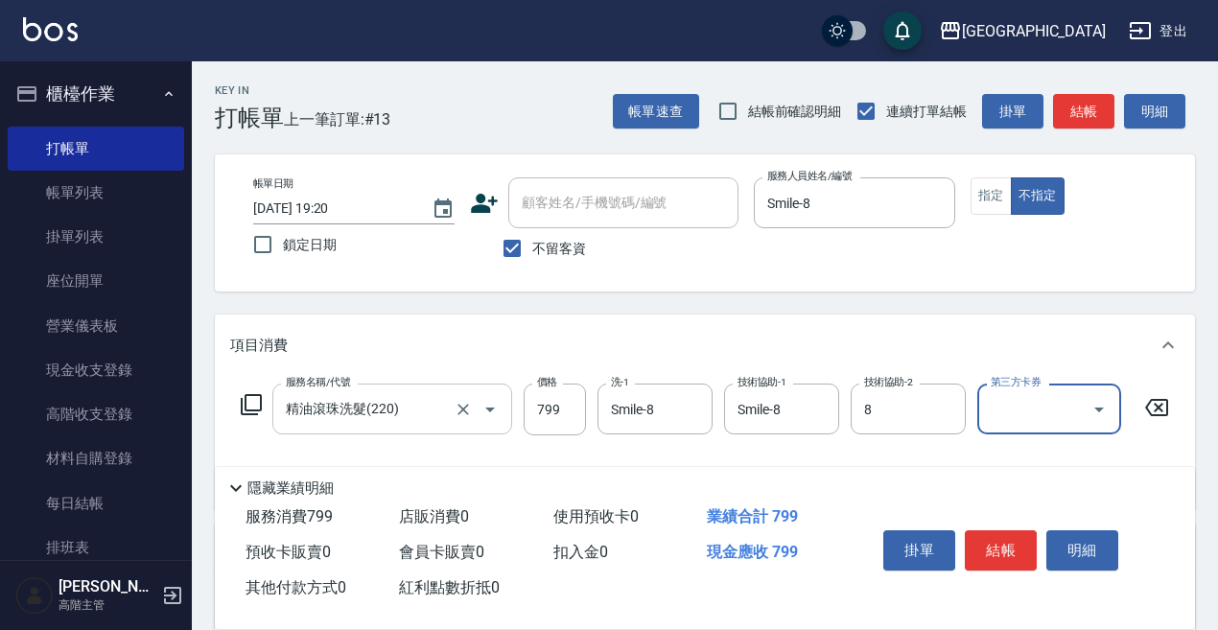
type input "Smile-8"
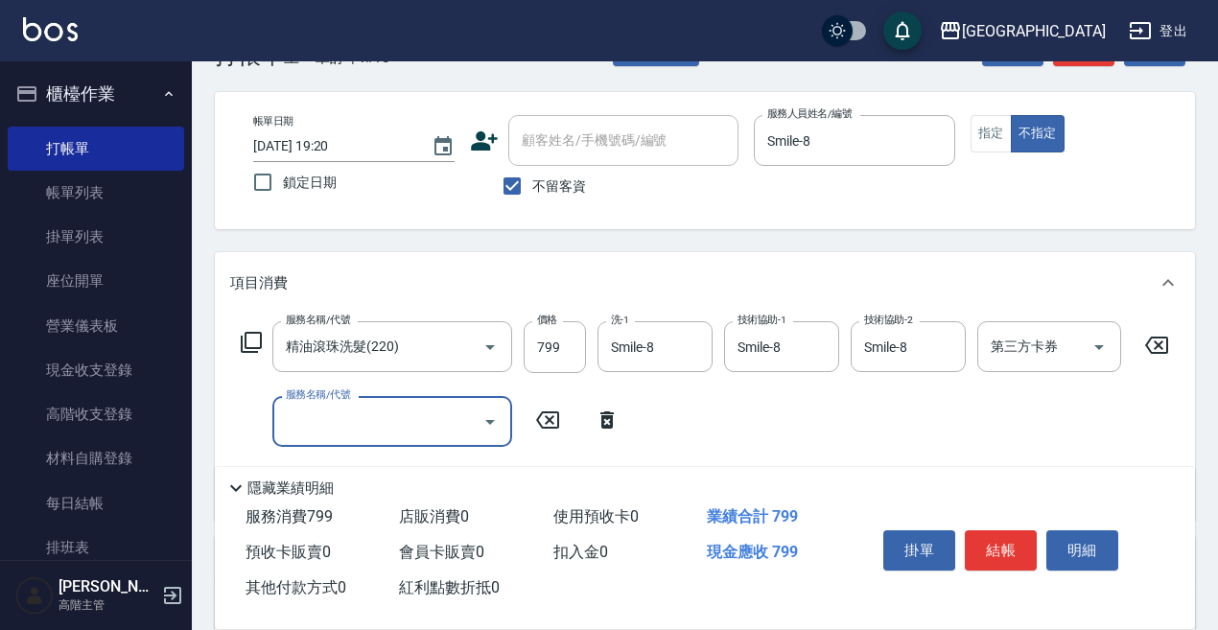
scroll to position [96, 0]
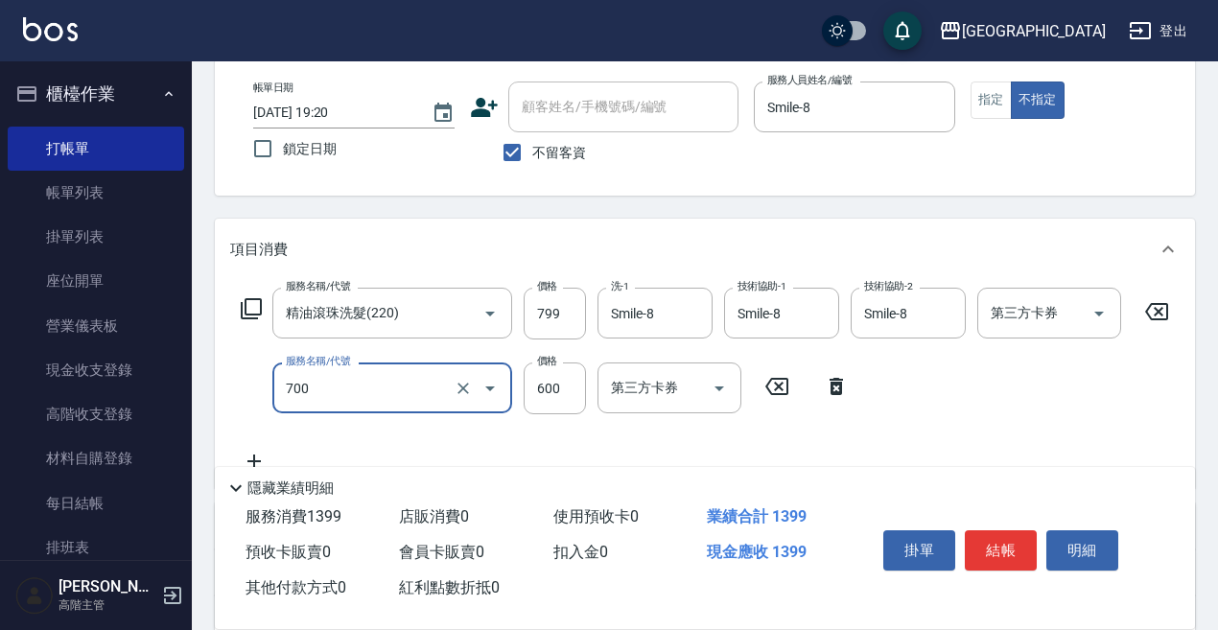
type input "S4淨化頭皮(700)"
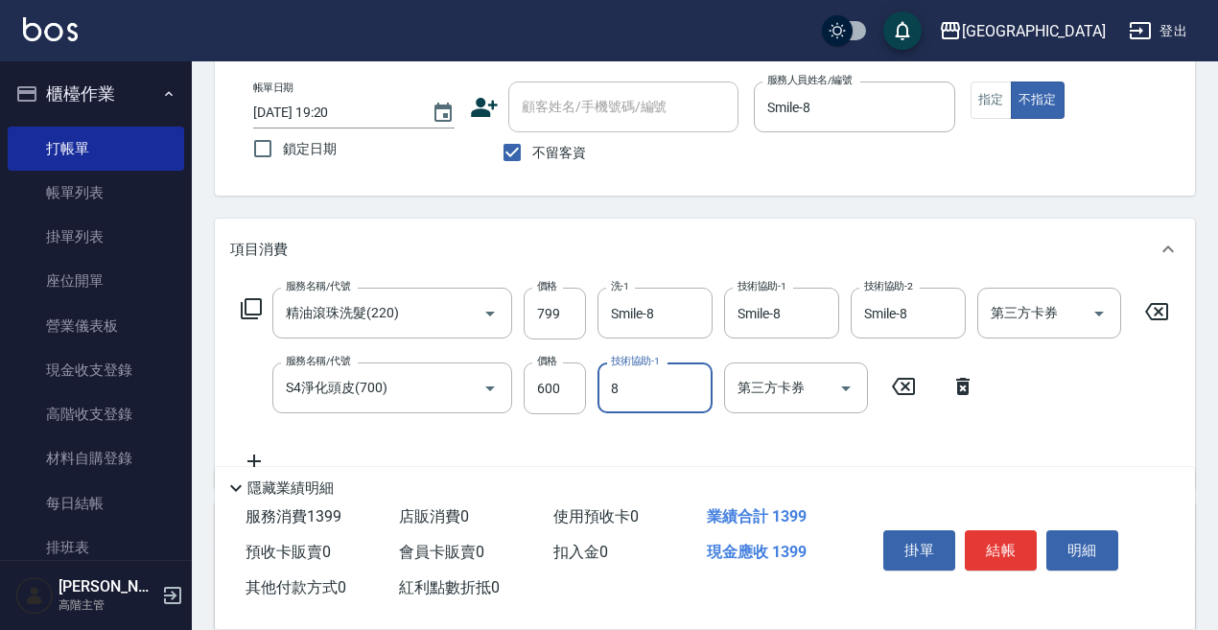
type input "Smile-8"
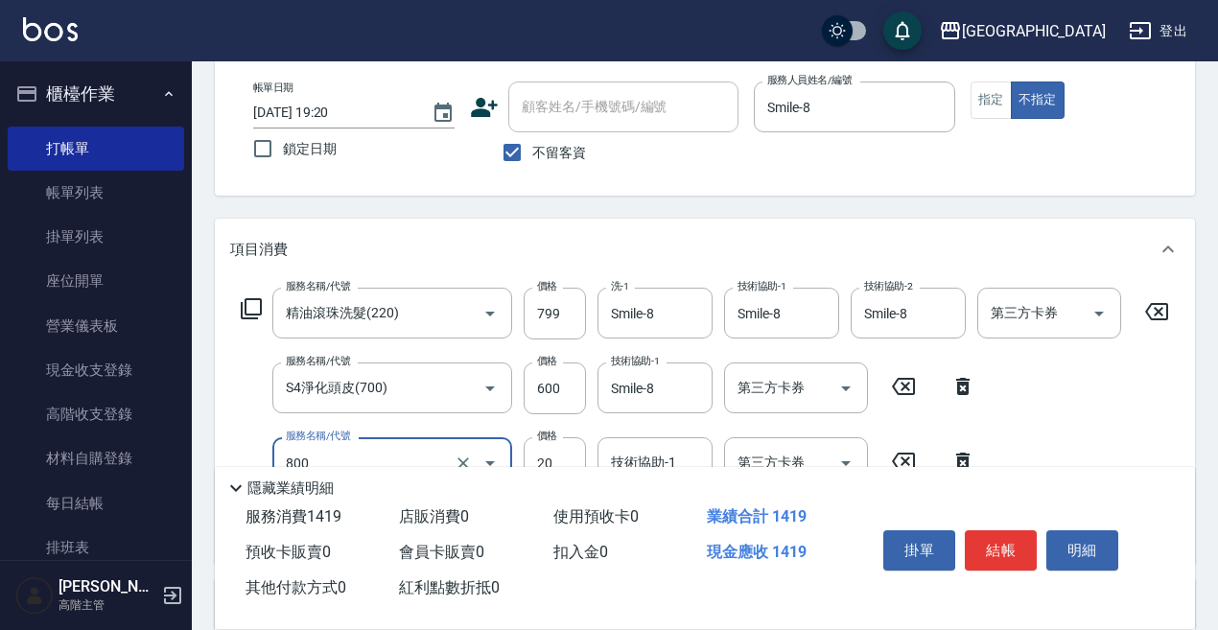
type input "潤絲精(800)"
type input "620"
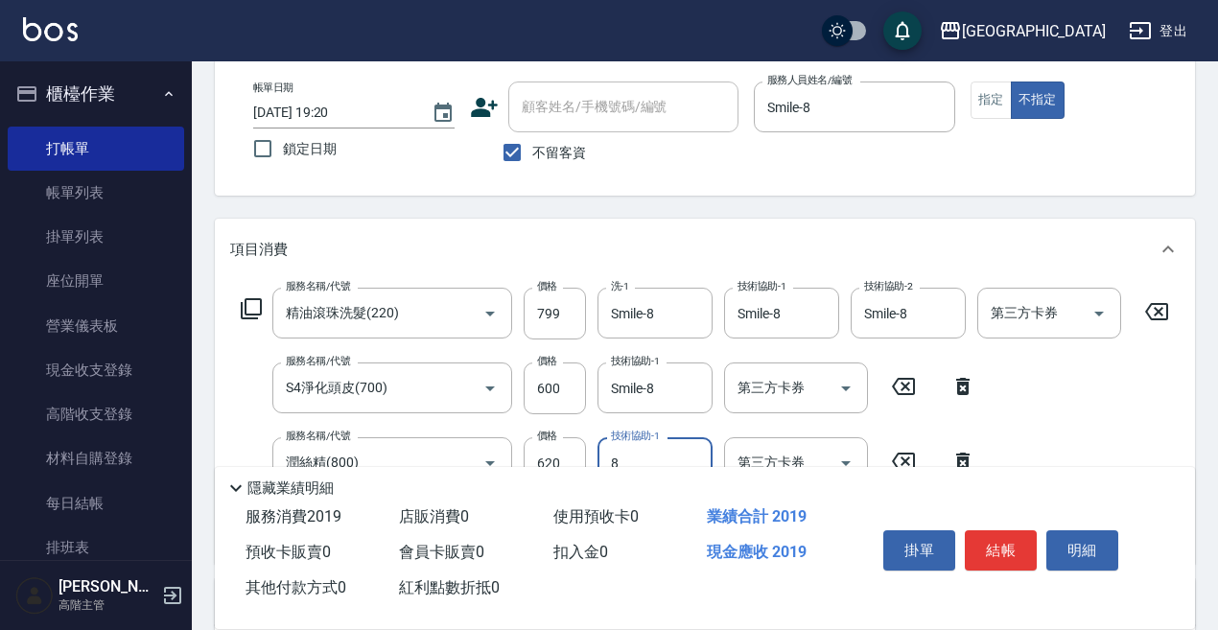
type input "Smile-8"
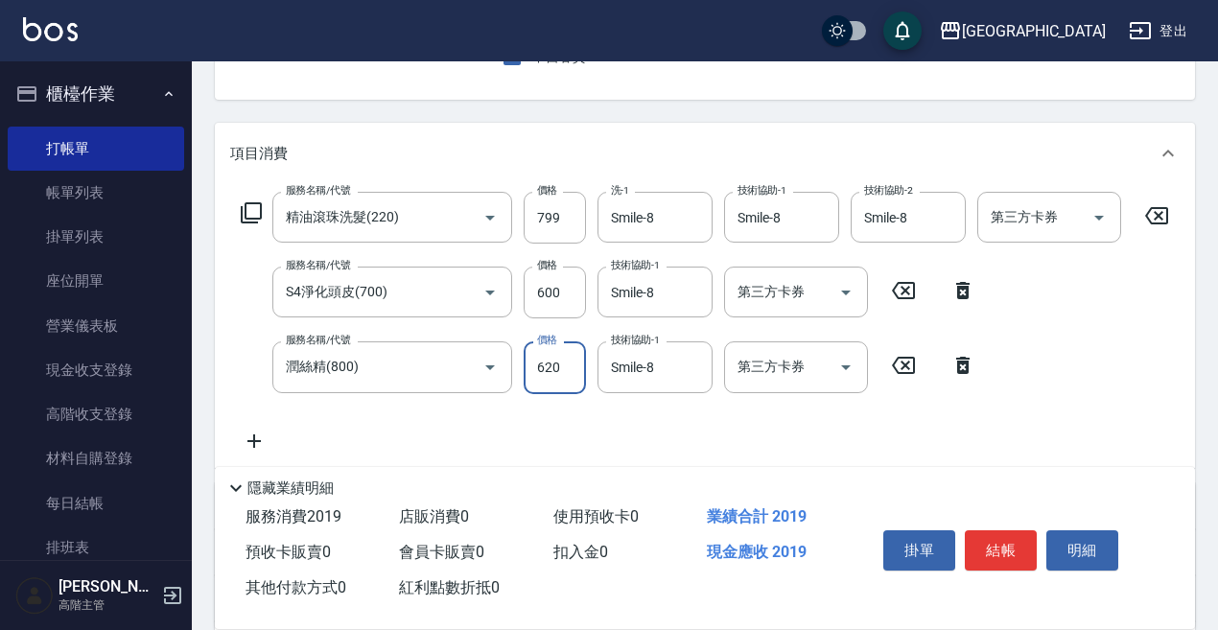
click at [580, 367] on input "620" at bounding box center [555, 368] width 62 height 52
type input "20"
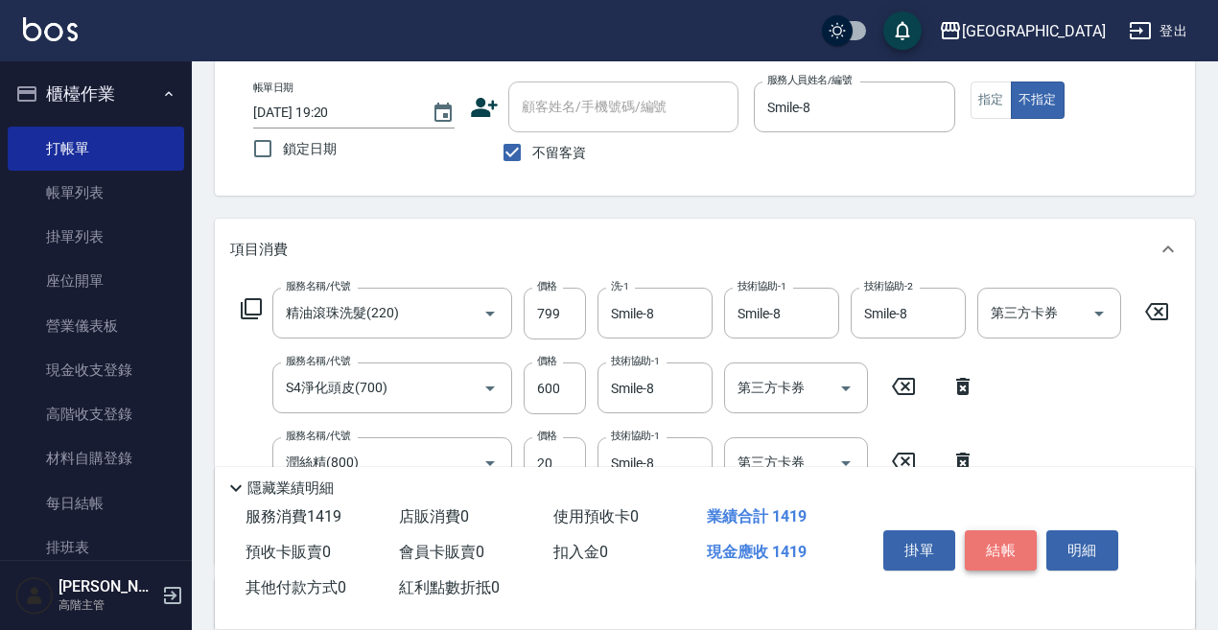
click at [1024, 538] on button "結帳" at bounding box center [1001, 551] width 72 height 40
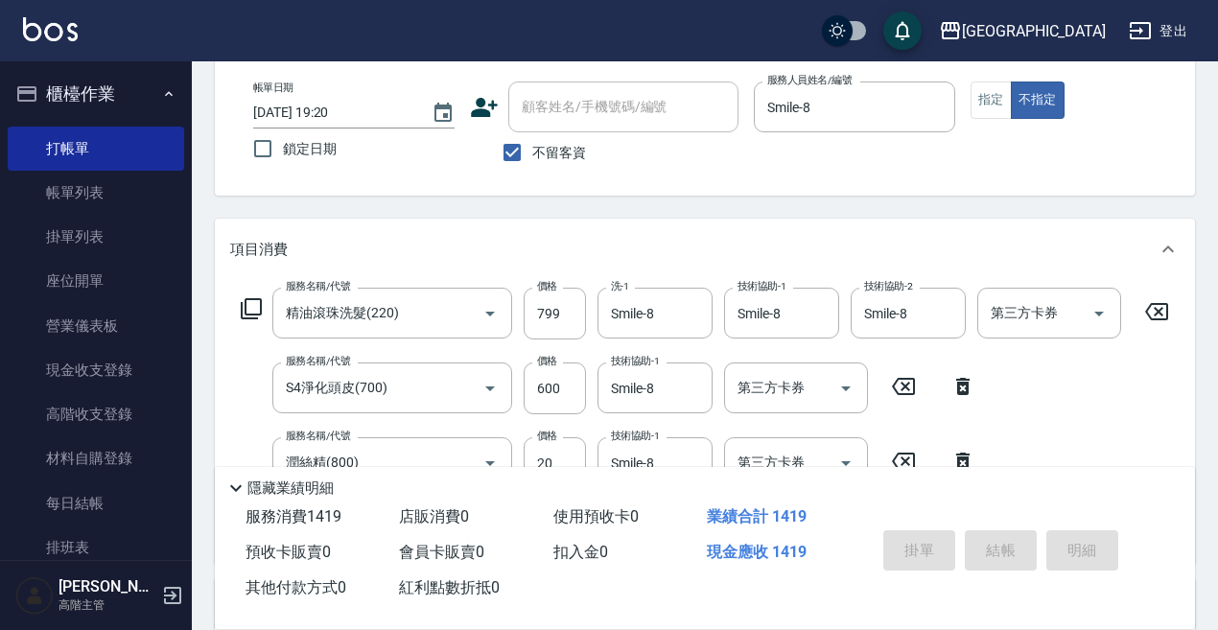
type input "2025/08/20 19:21"
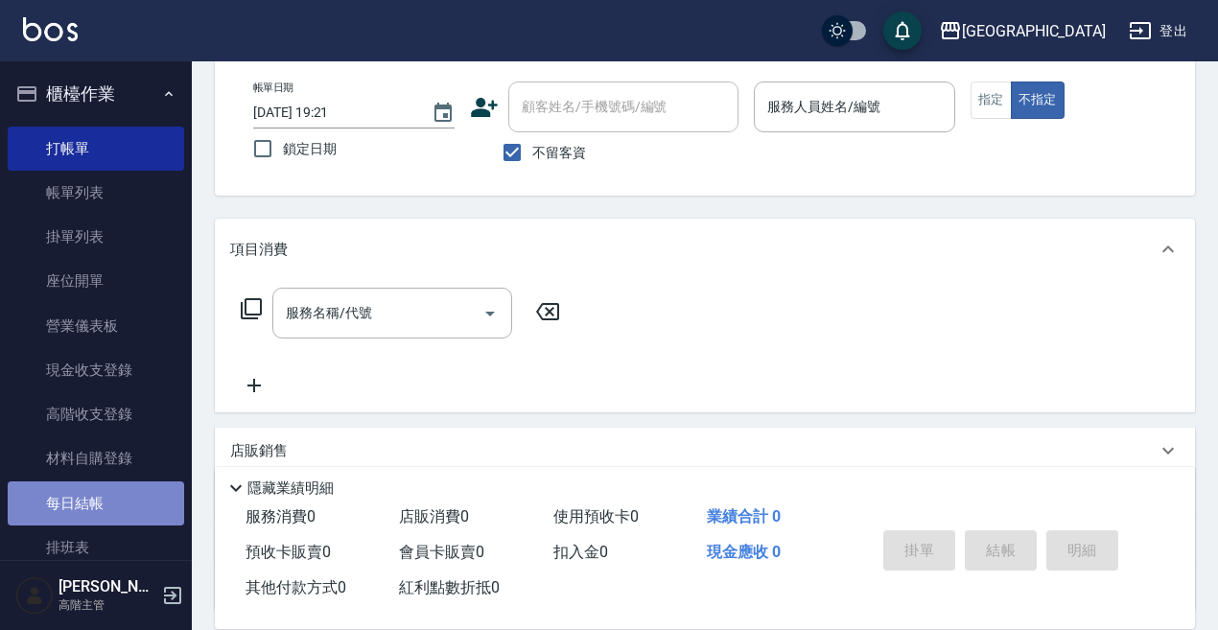
click at [134, 506] on link "每日結帳" at bounding box center [96, 504] width 177 height 44
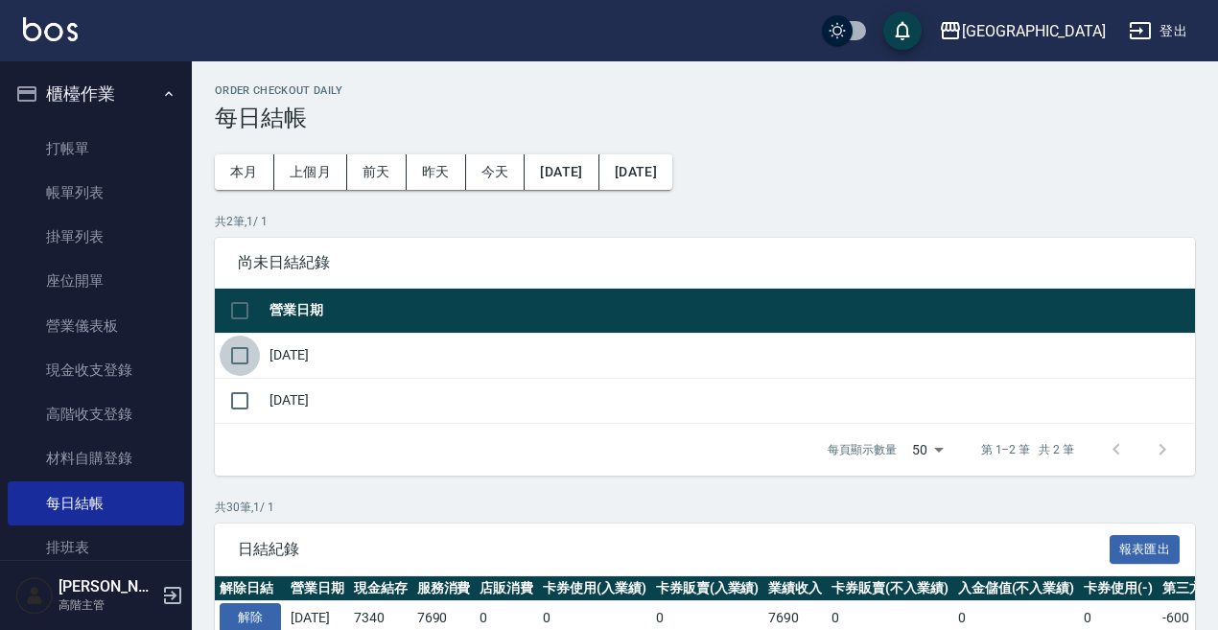
click at [236, 361] on input "checkbox" at bounding box center [240, 356] width 40 height 40
checkbox input "true"
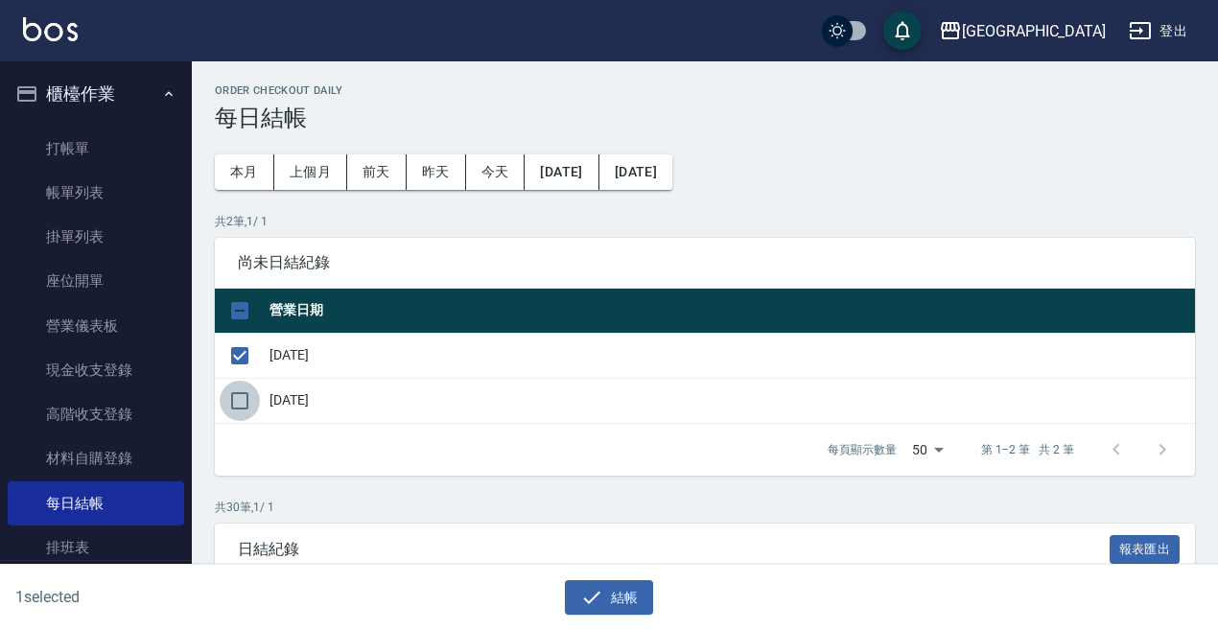
click at [234, 402] on input "checkbox" at bounding box center [240, 401] width 40 height 40
checkbox input "true"
click at [641, 606] on button "結帳" at bounding box center [609, 597] width 89 height 35
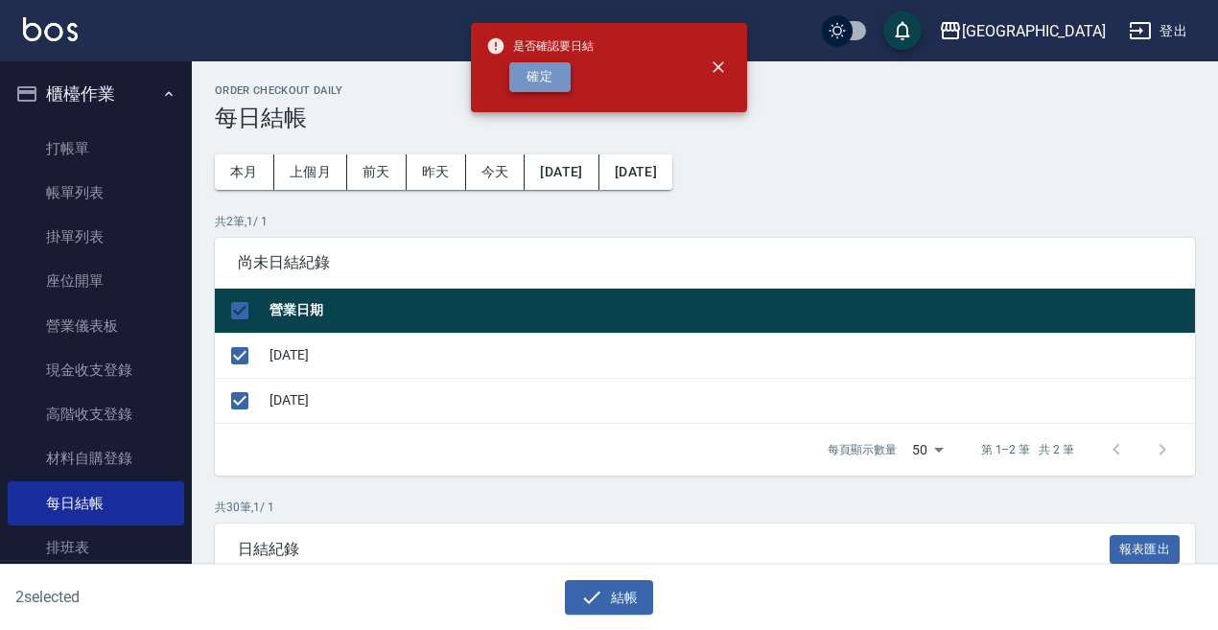
click at [565, 84] on button "確定" at bounding box center [539, 77] width 61 height 30
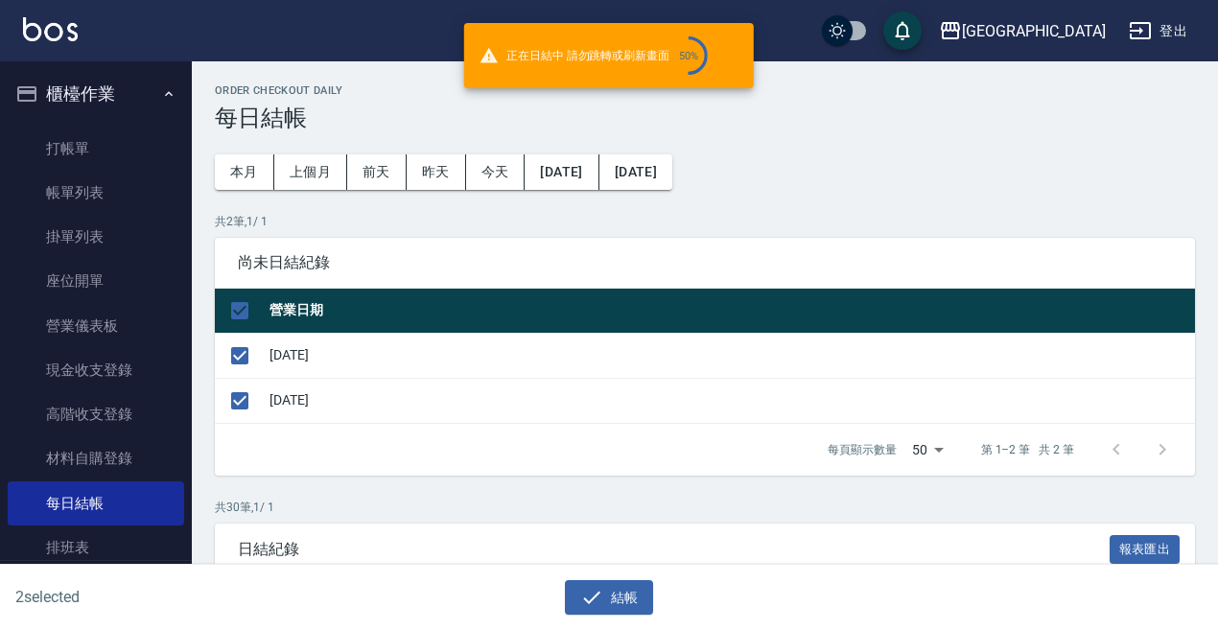
checkbox input "false"
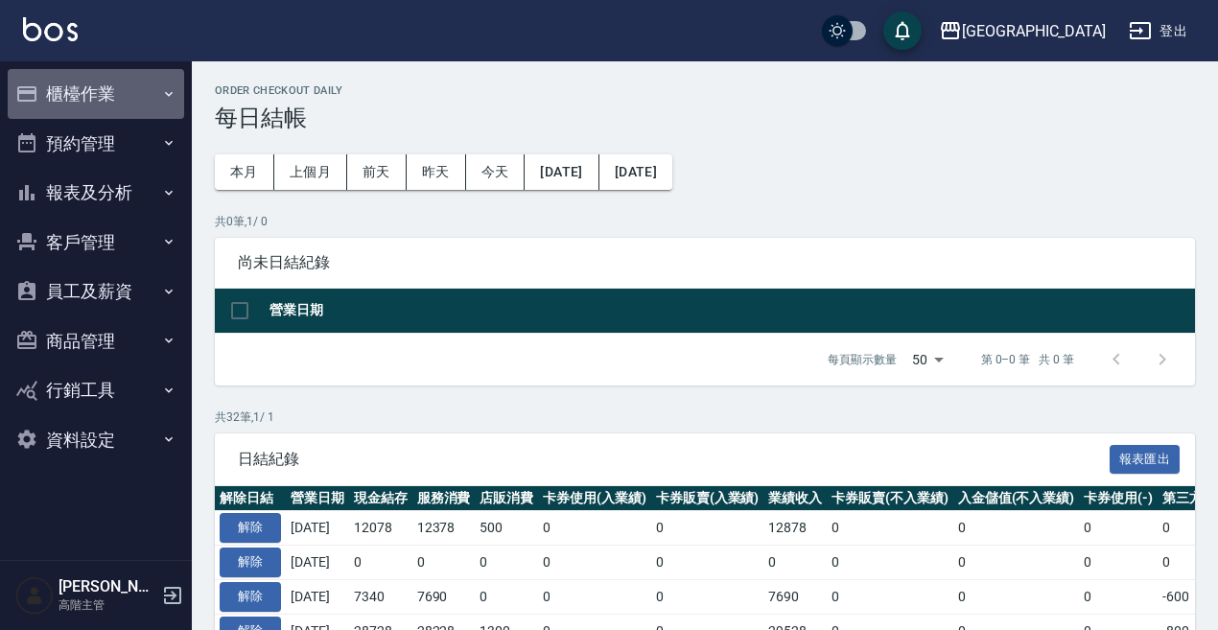
click at [36, 97] on icon "button" at bounding box center [26, 93] width 19 height 15
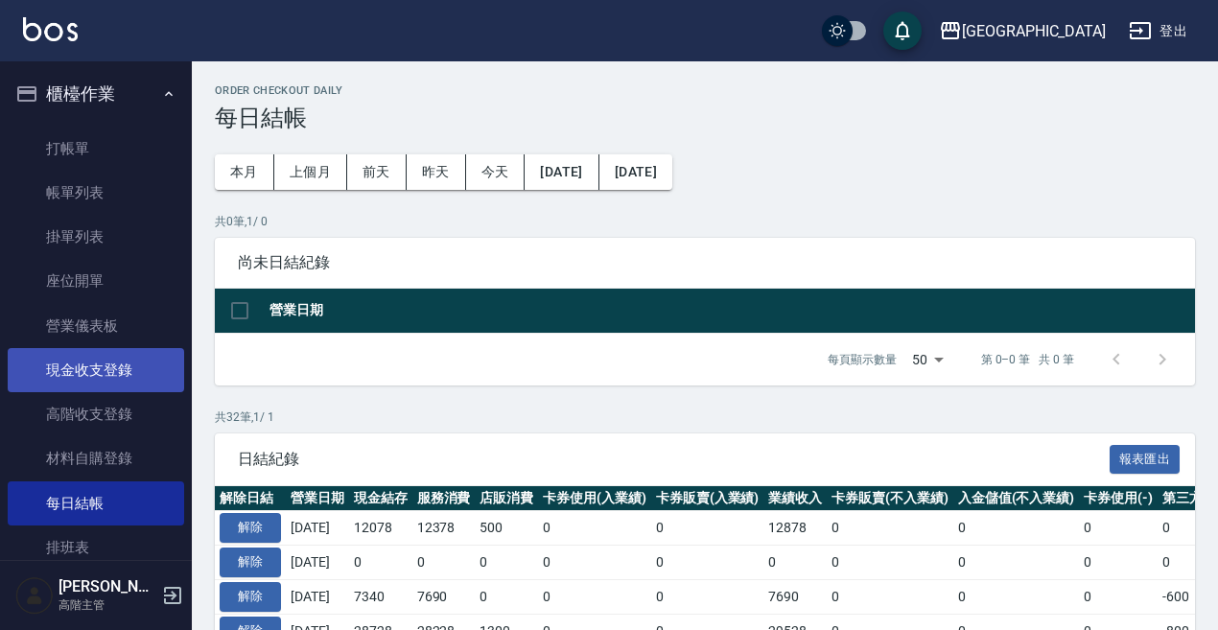
click at [139, 379] on link "現金收支登錄" at bounding box center [96, 370] width 177 height 44
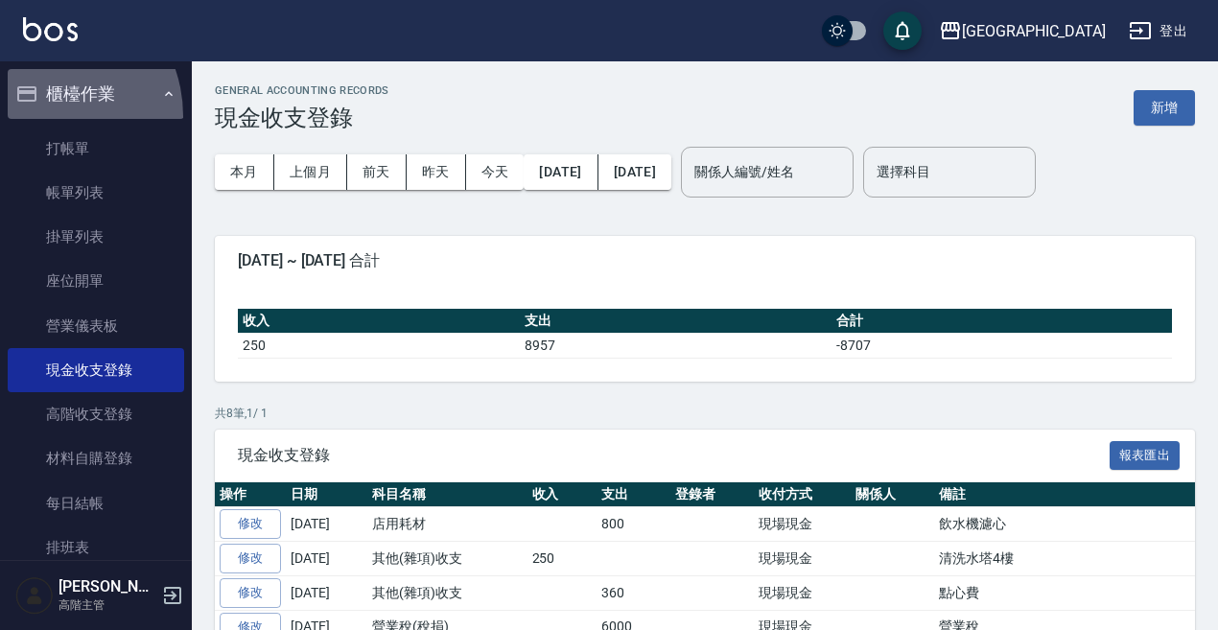
click at [38, 116] on button "櫃檯作業" at bounding box center [96, 94] width 177 height 50
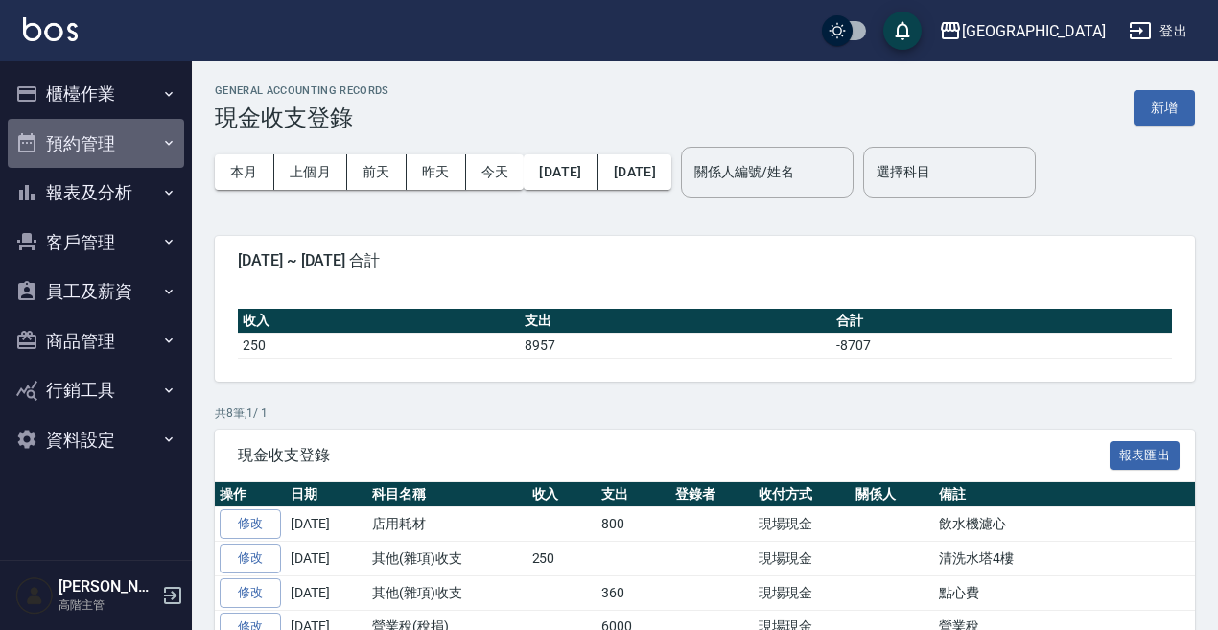
click at [75, 153] on button "預約管理" at bounding box center [96, 144] width 177 height 50
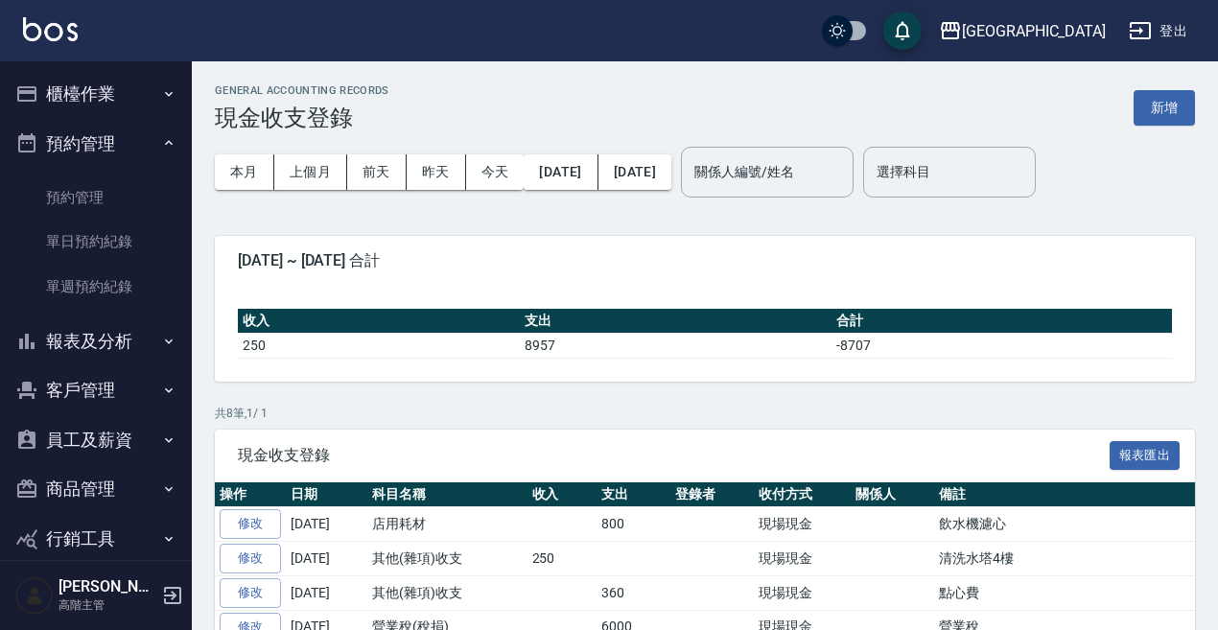
click at [84, 124] on button "預約管理" at bounding box center [96, 144] width 177 height 50
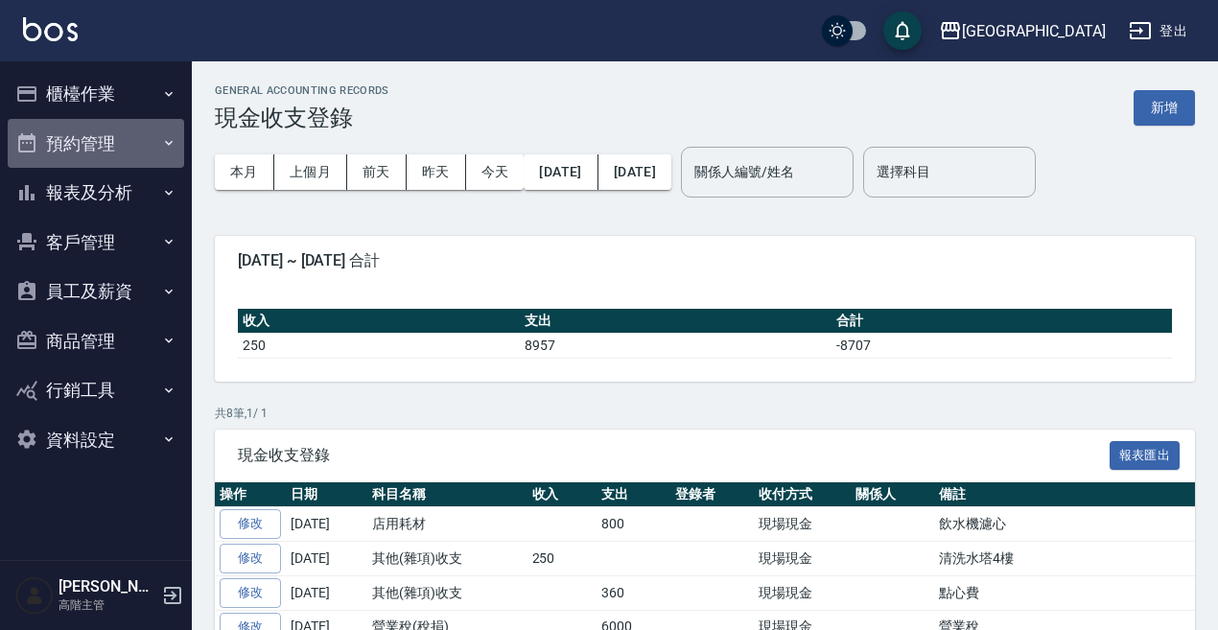
click at [85, 124] on button "預約管理" at bounding box center [96, 144] width 177 height 50
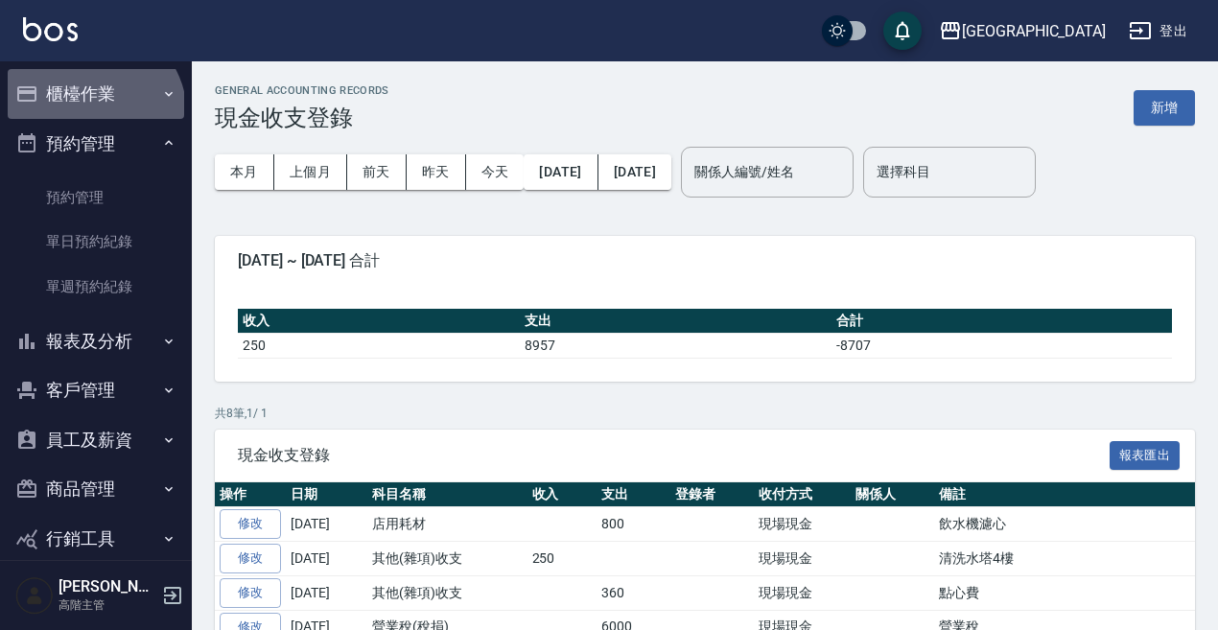
drag, startPoint x: 88, startPoint y: 115, endPoint x: 87, endPoint y: 127, distance: 11.6
click at [88, 119] on ul "櫃檯作業 打帳單 帳單列表 掛單列表 座位開單 營業儀表板 現金收支登錄 高階收支登錄 材料自購登錄 每日結帳 排班表 現場電腦打卡 掃碼打卡 預約管理 預約…" at bounding box center [96, 340] width 177 height 559
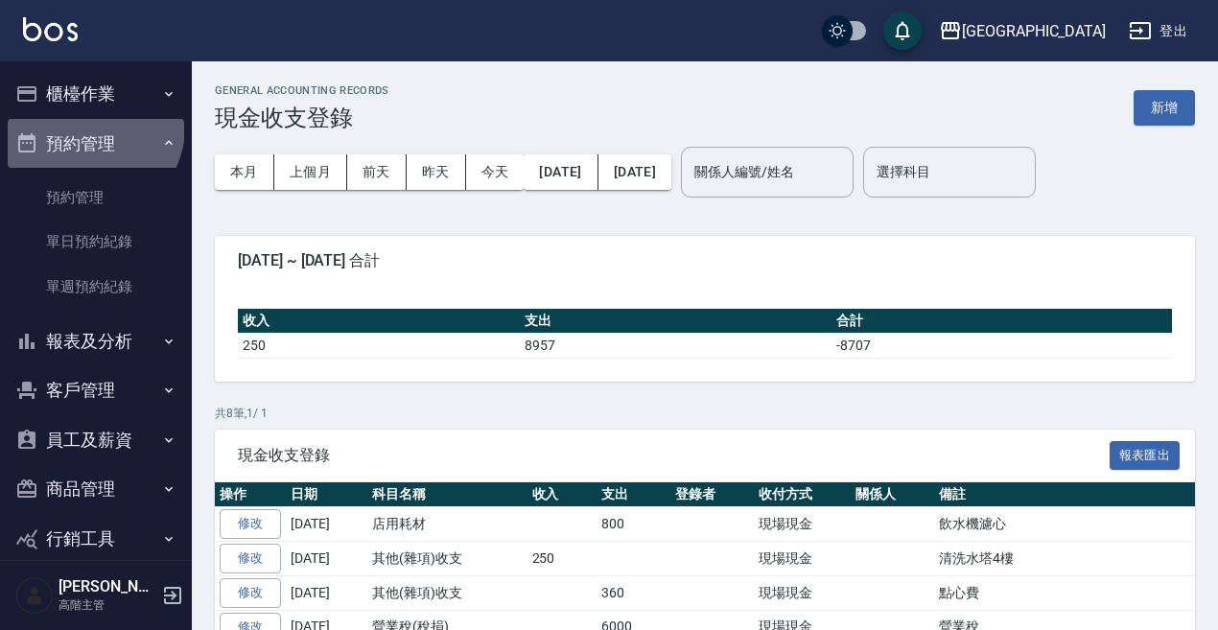
click at [87, 128] on button "預約管理" at bounding box center [96, 144] width 177 height 50
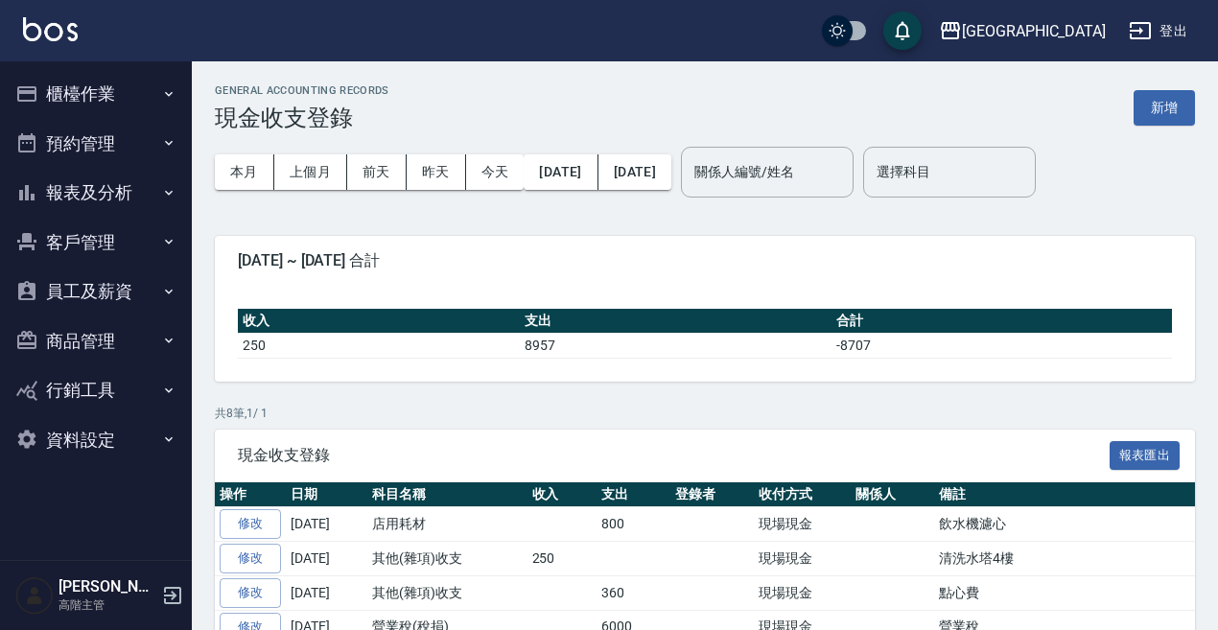
click at [91, 99] on button "櫃檯作業" at bounding box center [96, 94] width 177 height 50
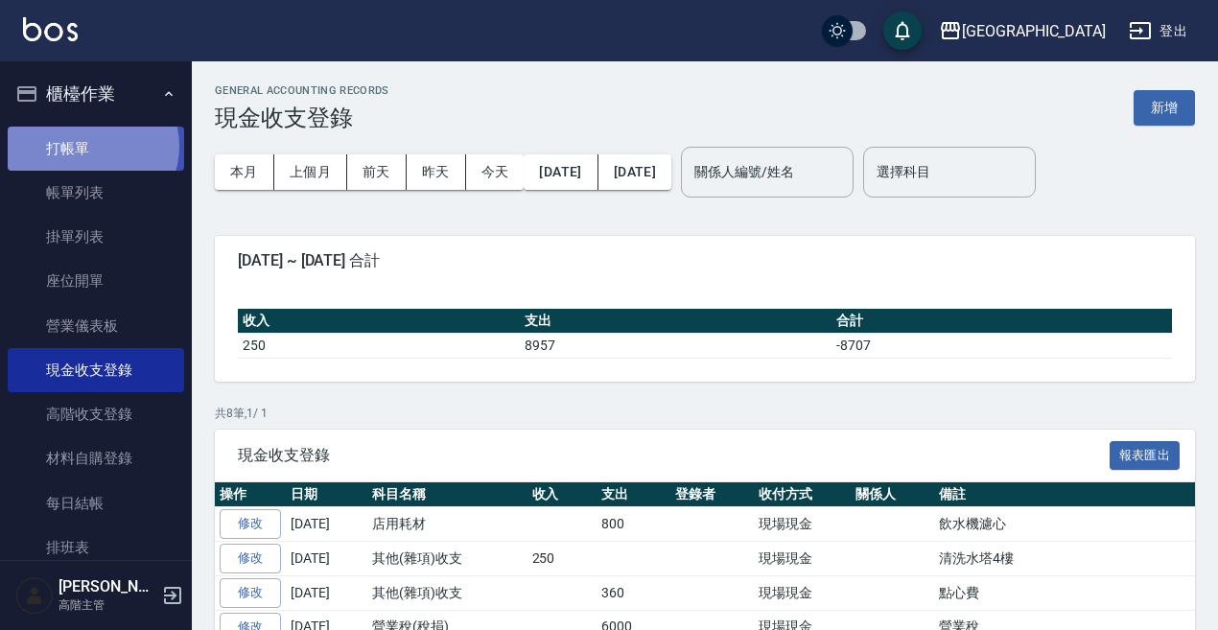
click at [91, 146] on link "打帳單" at bounding box center [96, 149] width 177 height 44
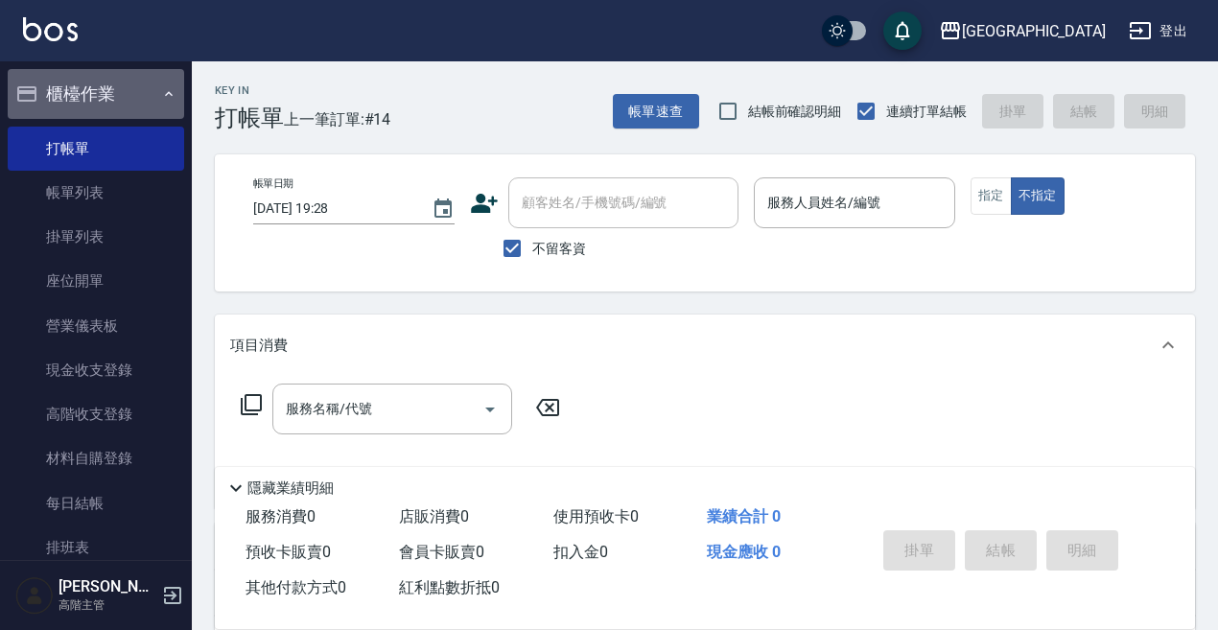
click at [101, 95] on button "櫃檯作業" at bounding box center [96, 94] width 177 height 50
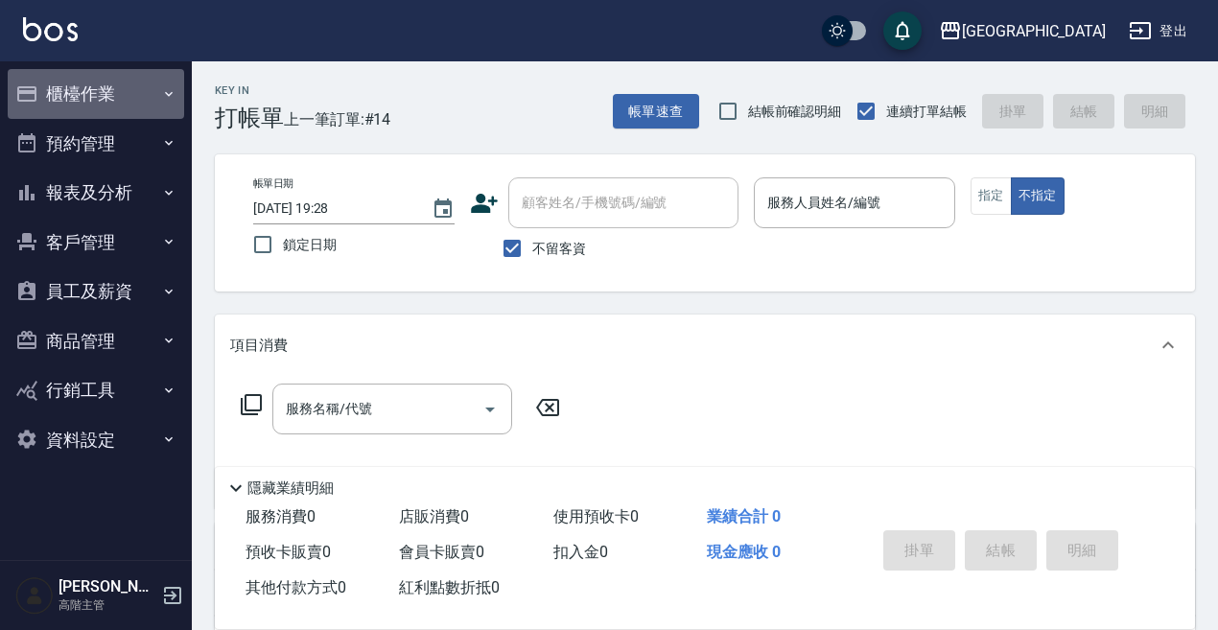
click at [103, 113] on button "櫃檯作業" at bounding box center [96, 94] width 177 height 50
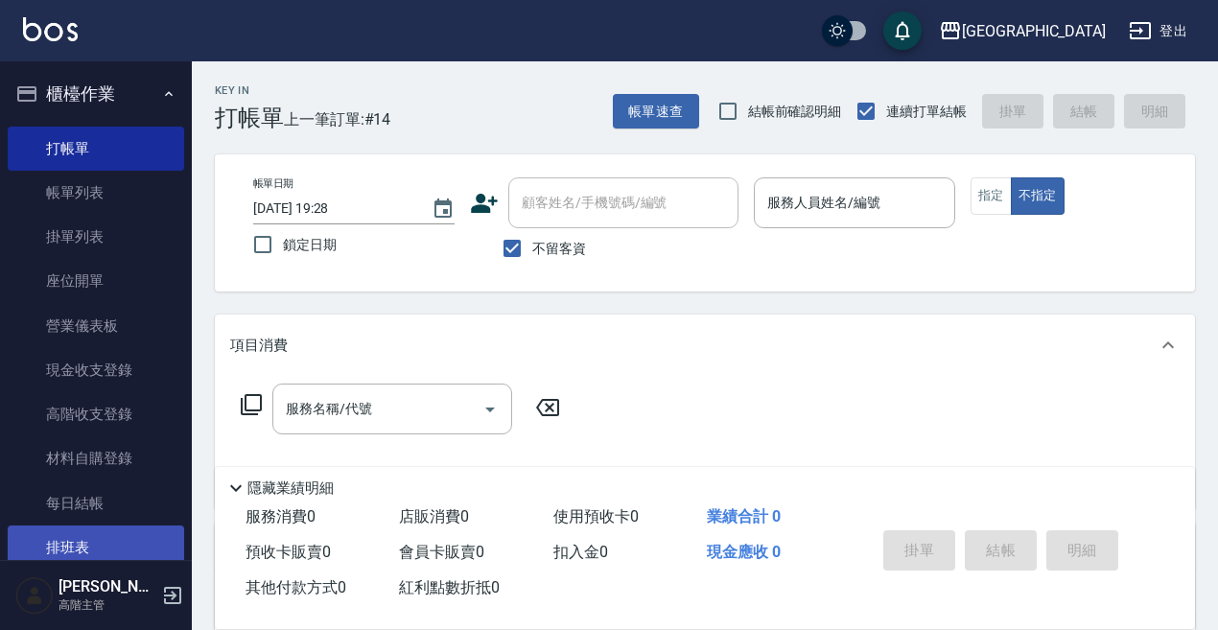
click at [89, 535] on link "排班表" at bounding box center [96, 548] width 177 height 44
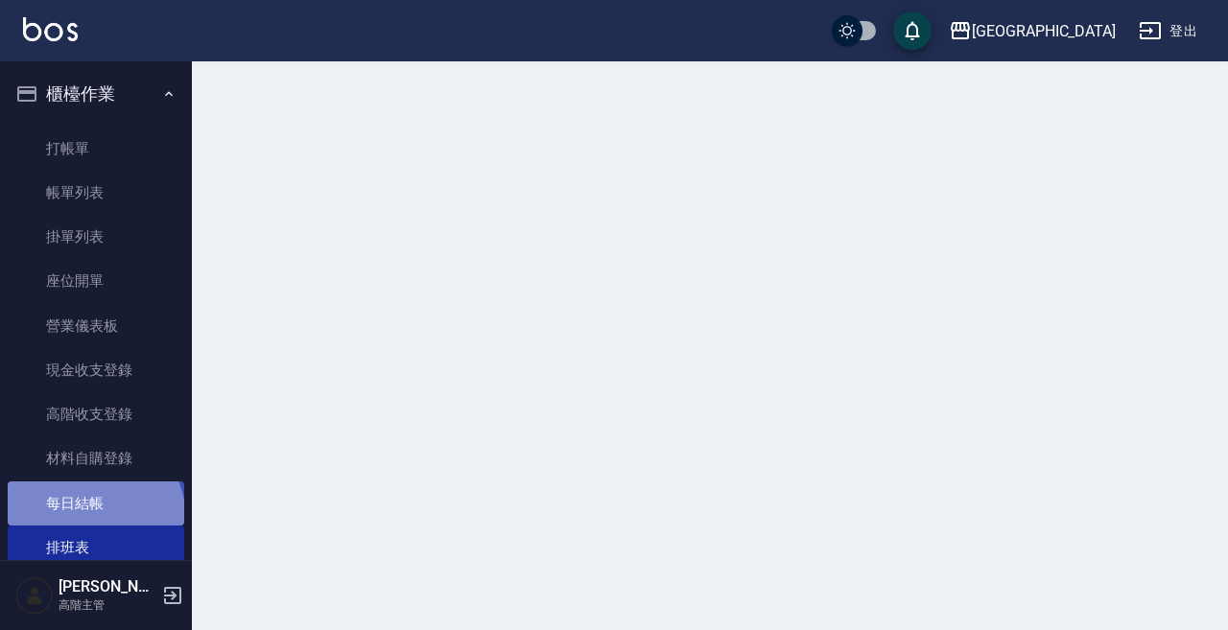
click at [92, 518] on link "每日結帳" at bounding box center [96, 504] width 177 height 44
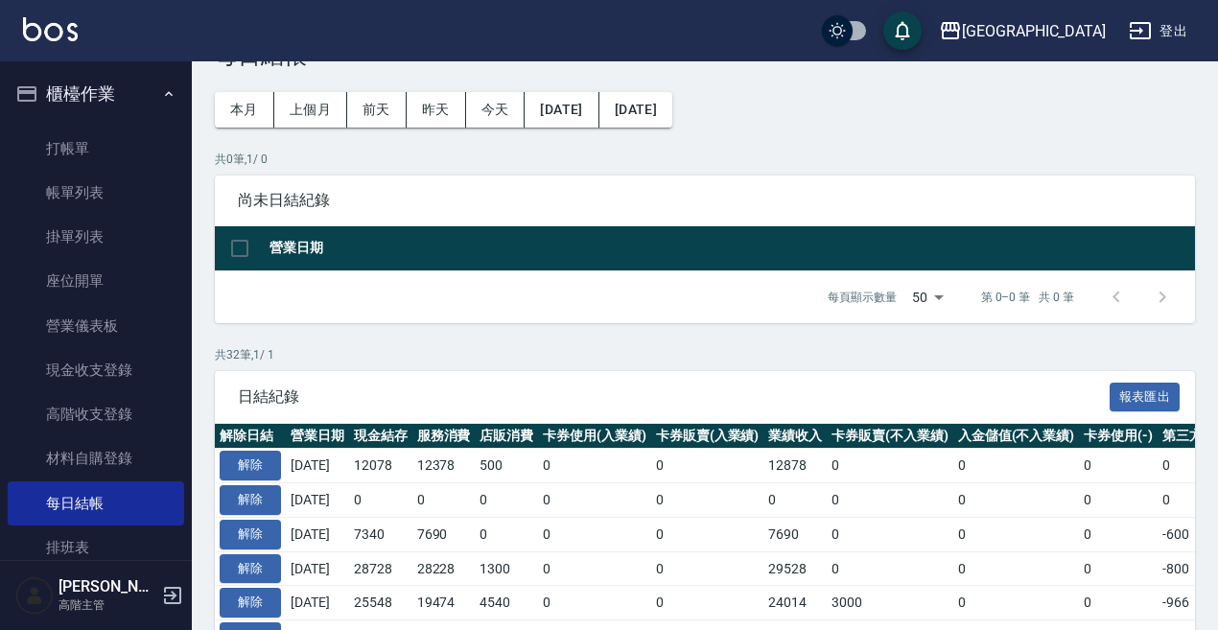
scroll to position [96, 0]
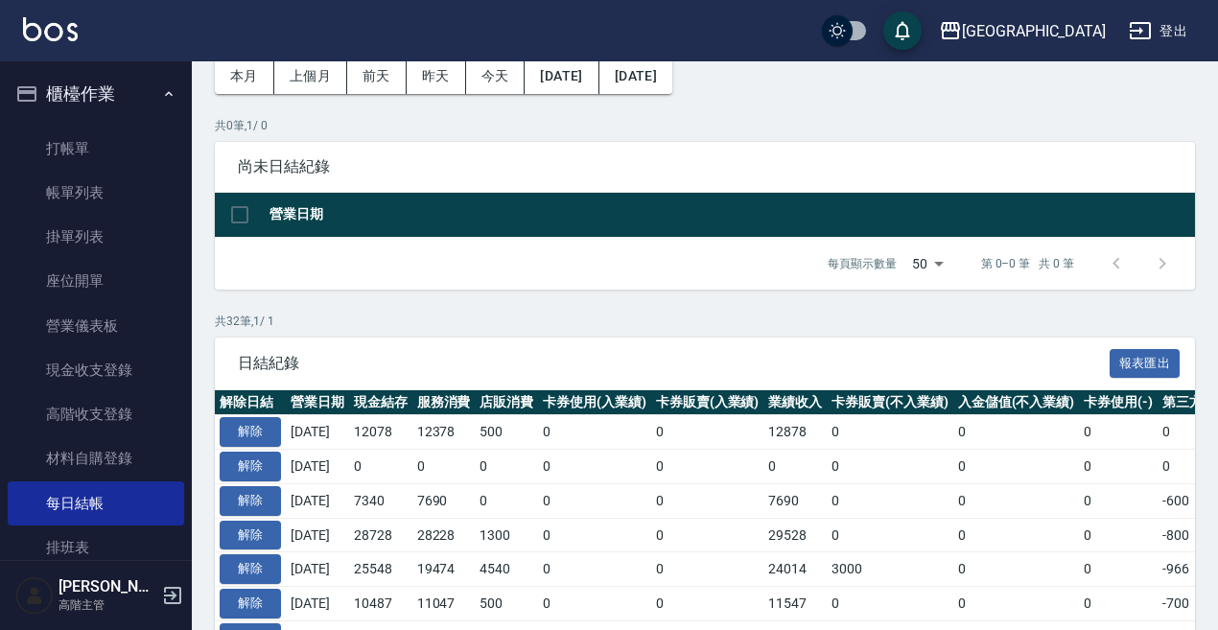
click at [720, 327] on p "共 32 筆, 1 / 1" at bounding box center [705, 321] width 980 height 17
click at [342, 540] on td "2025/08/17" at bounding box center [317, 535] width 63 height 35
click at [316, 544] on td "2025/08/17" at bounding box center [317, 535] width 63 height 35
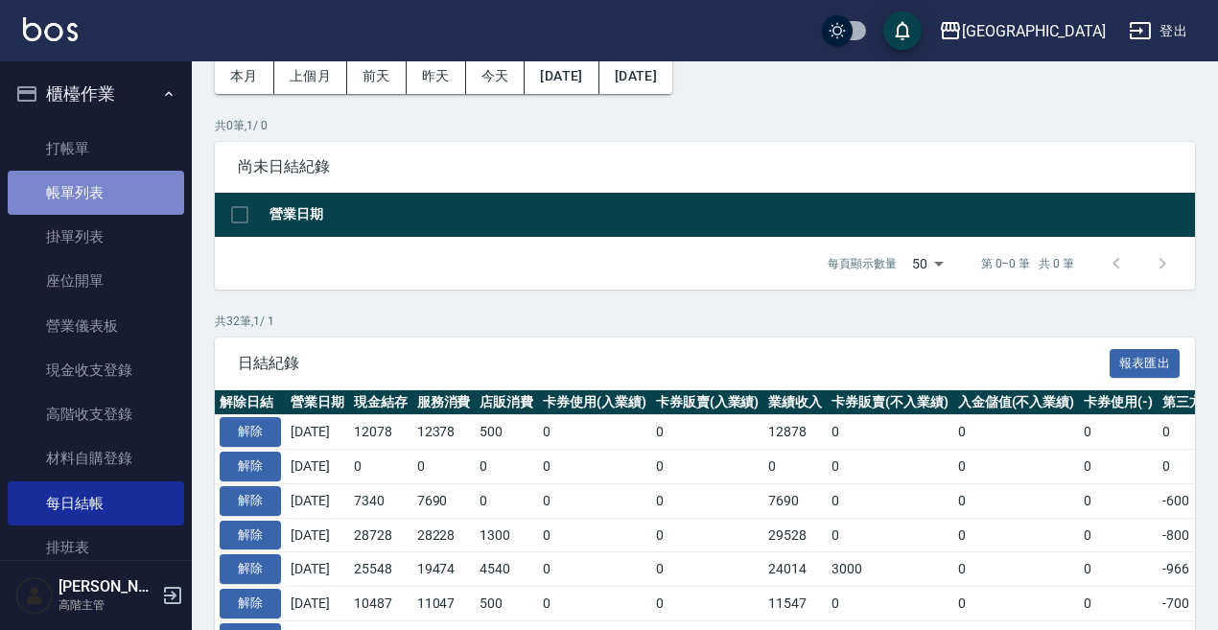
click at [102, 183] on link "帳單列表" at bounding box center [96, 193] width 177 height 44
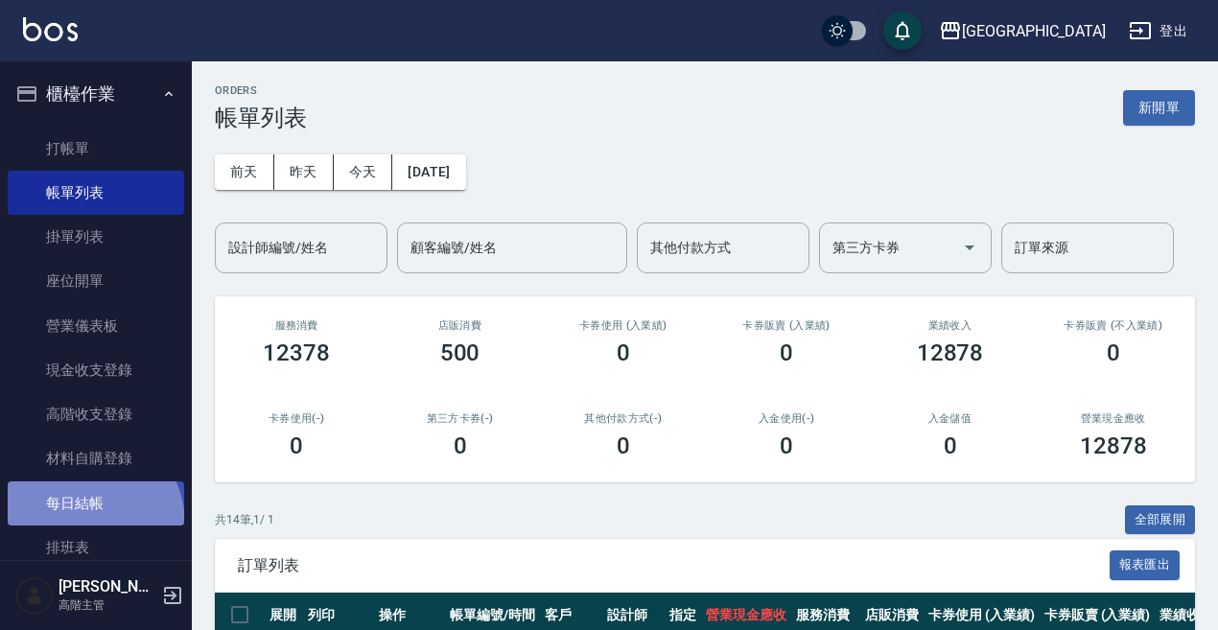
click at [83, 524] on link "每日結帳" at bounding box center [96, 504] width 177 height 44
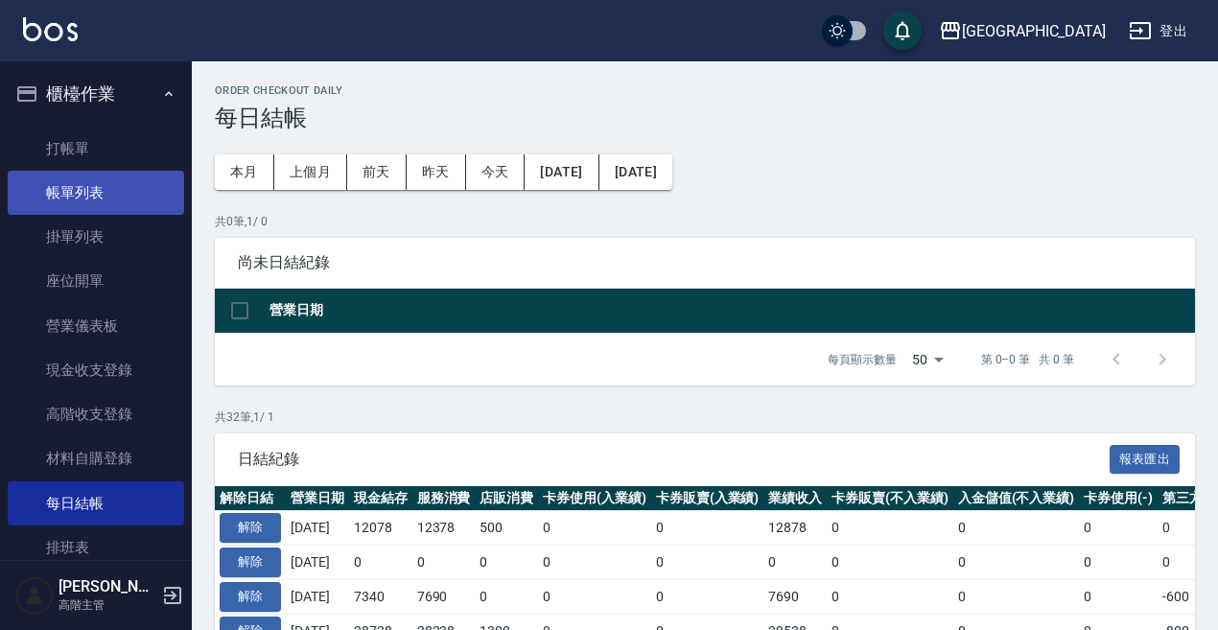
click at [71, 196] on link "帳單列表" at bounding box center [96, 193] width 177 height 44
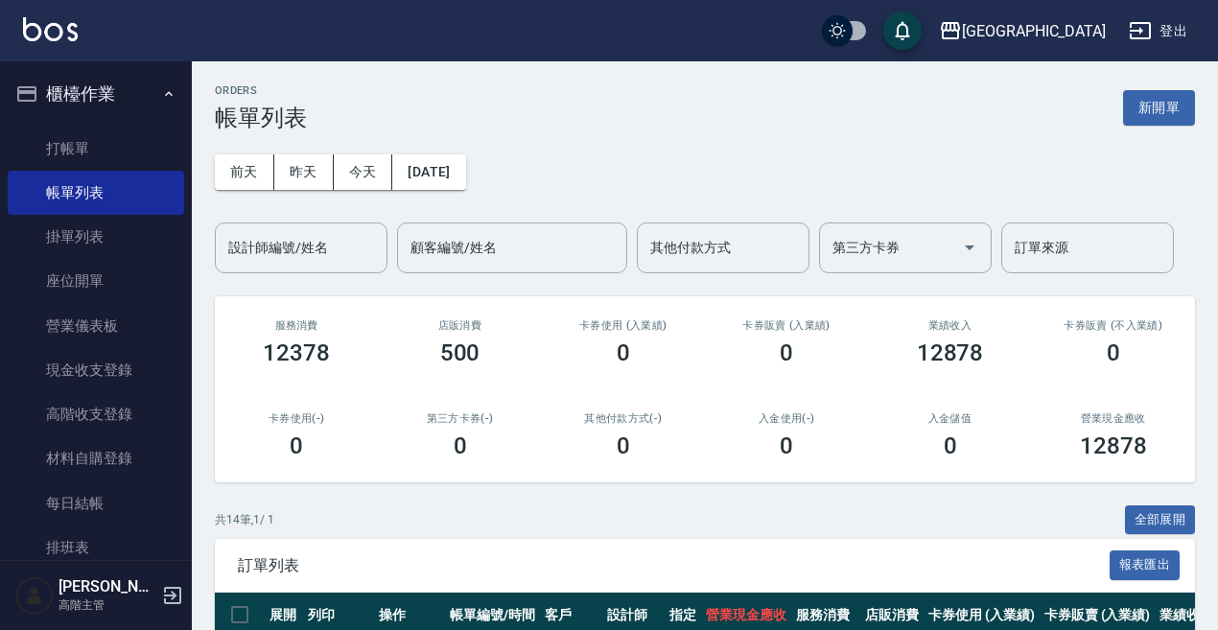
click at [457, 171] on button "2025/08/20" at bounding box center [428, 171] width 73 height 35
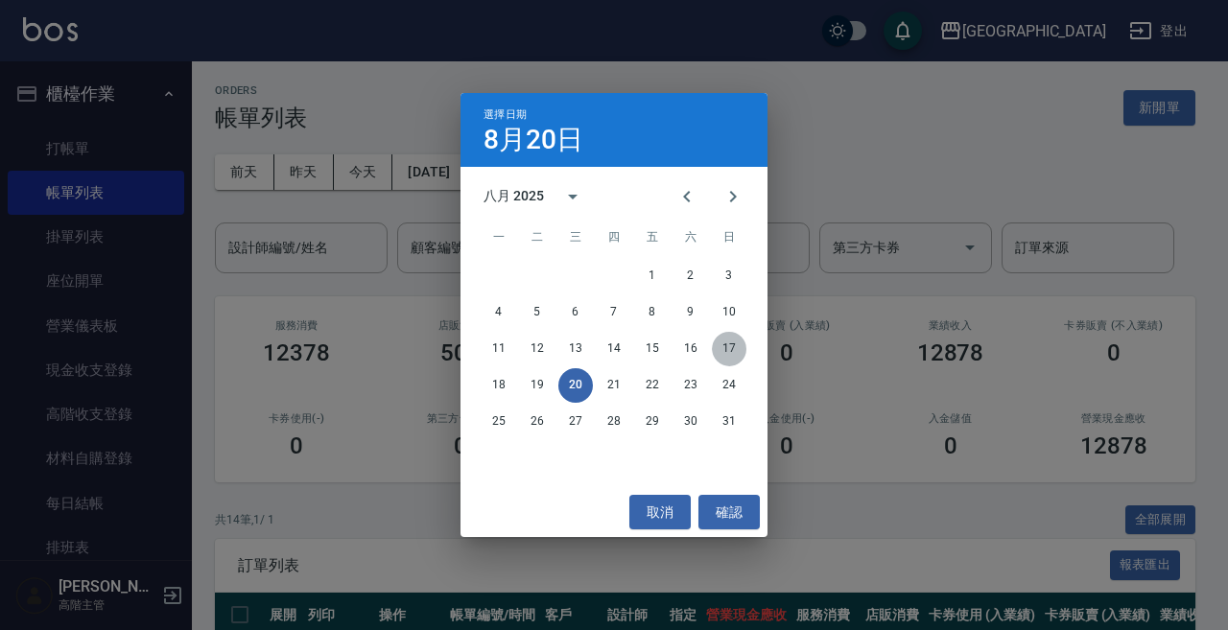
click at [734, 342] on button "17" at bounding box center [729, 349] width 35 height 35
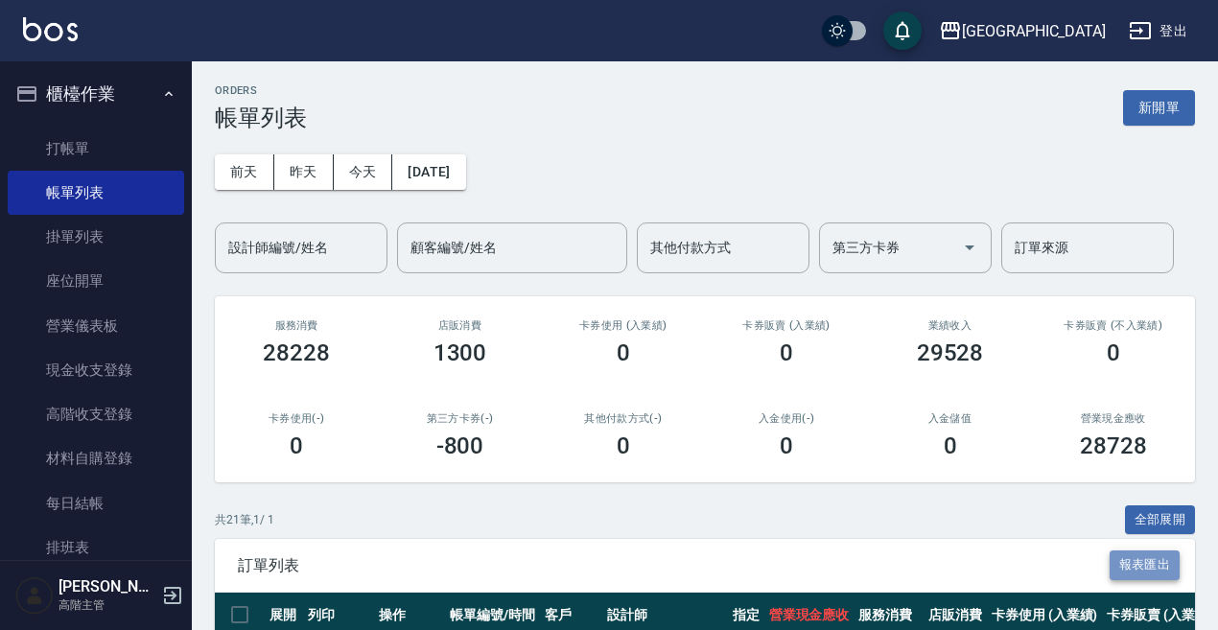
click at [1171, 564] on button "報表匯出" at bounding box center [1145, 566] width 71 height 30
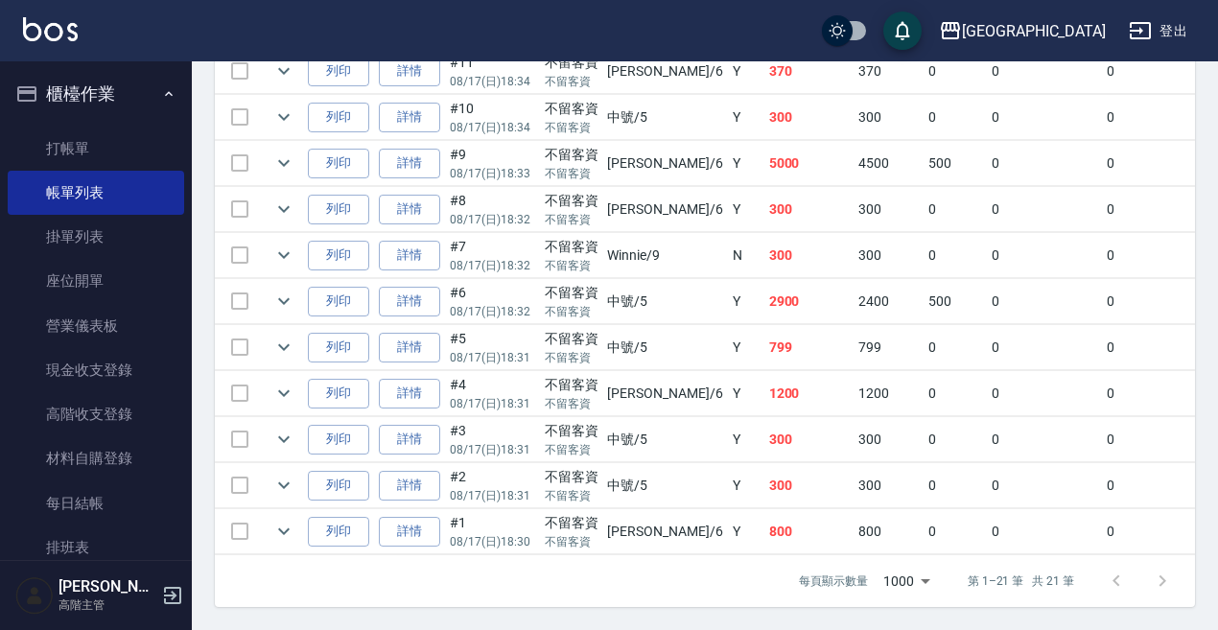
scroll to position [1066, 0]
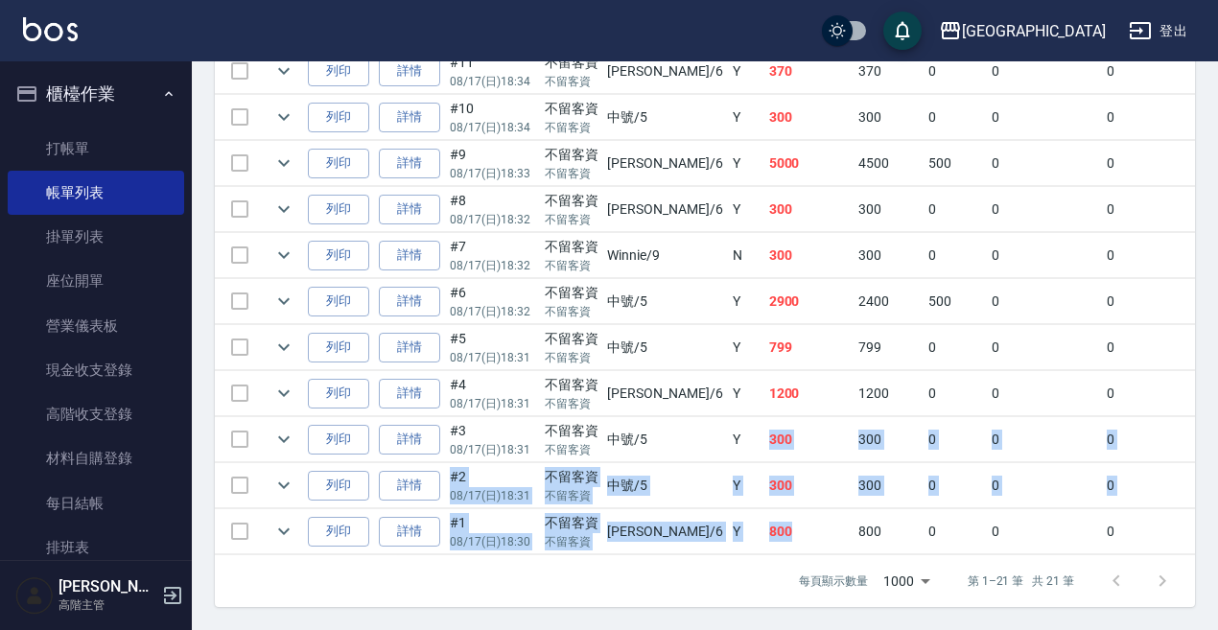
drag, startPoint x: 709, startPoint y: 433, endPoint x: 754, endPoint y: 496, distance: 77.7
click at [754, 496] on tbody "列印 詳情 #21 08/17 (日) 19:42 不留客資 不留客資 Winnie /9 N 919 919 0 0 0 919 0 0 0 0 0 列印 …" at bounding box center [1039, 71] width 1648 height 967
click at [765, 509] on td "800" at bounding box center [810, 531] width 90 height 45
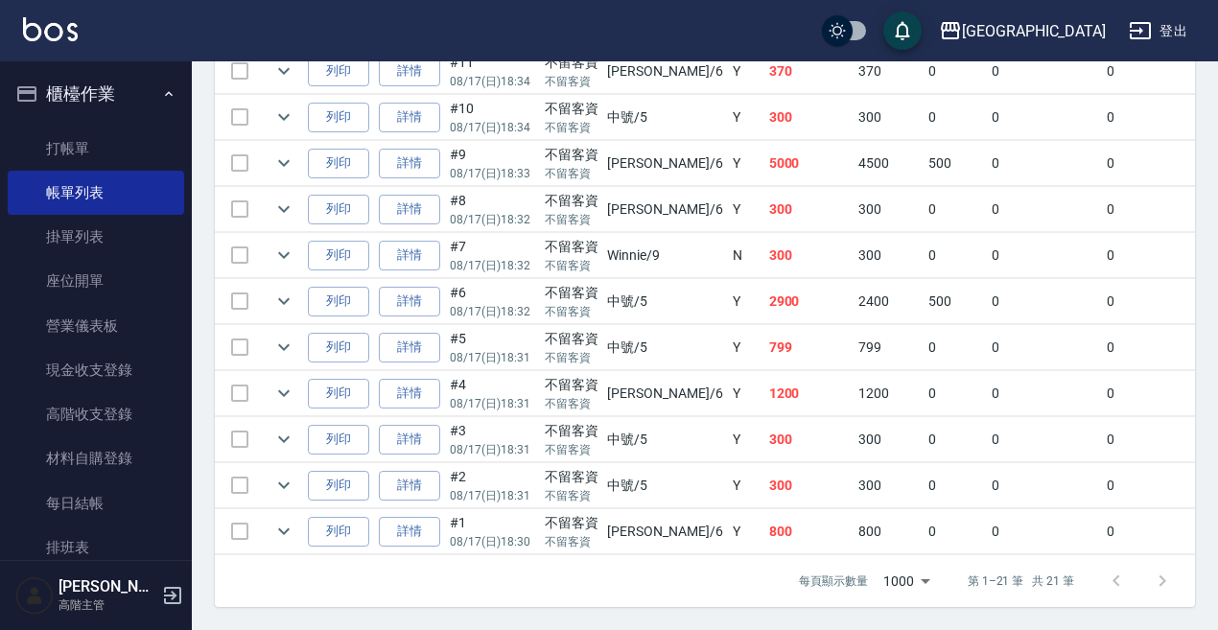
scroll to position [970, 0]
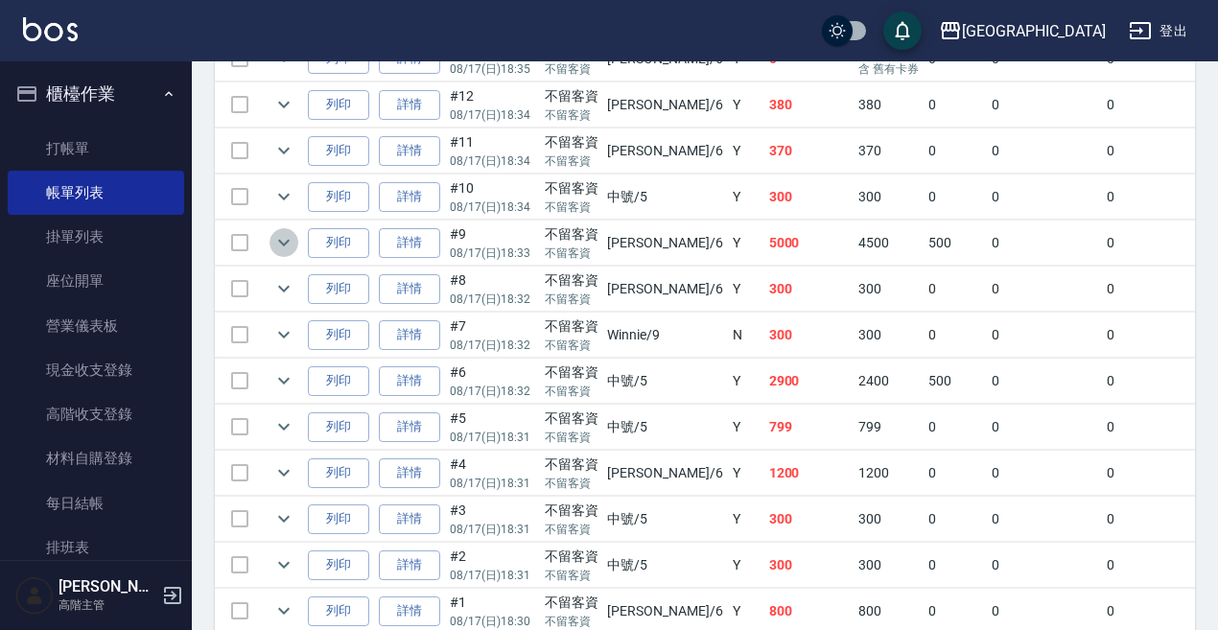
click at [278, 234] on icon "expand row" at bounding box center [283, 242] width 23 height 23
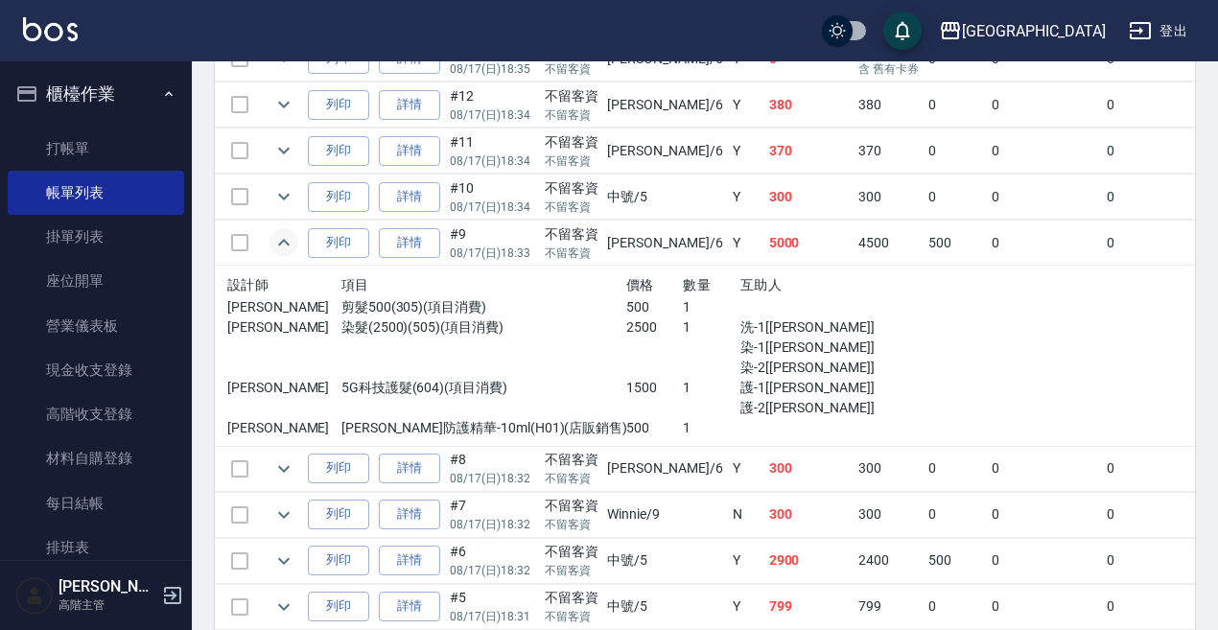
click at [286, 241] on icon "expand row" at bounding box center [283, 242] width 23 height 23
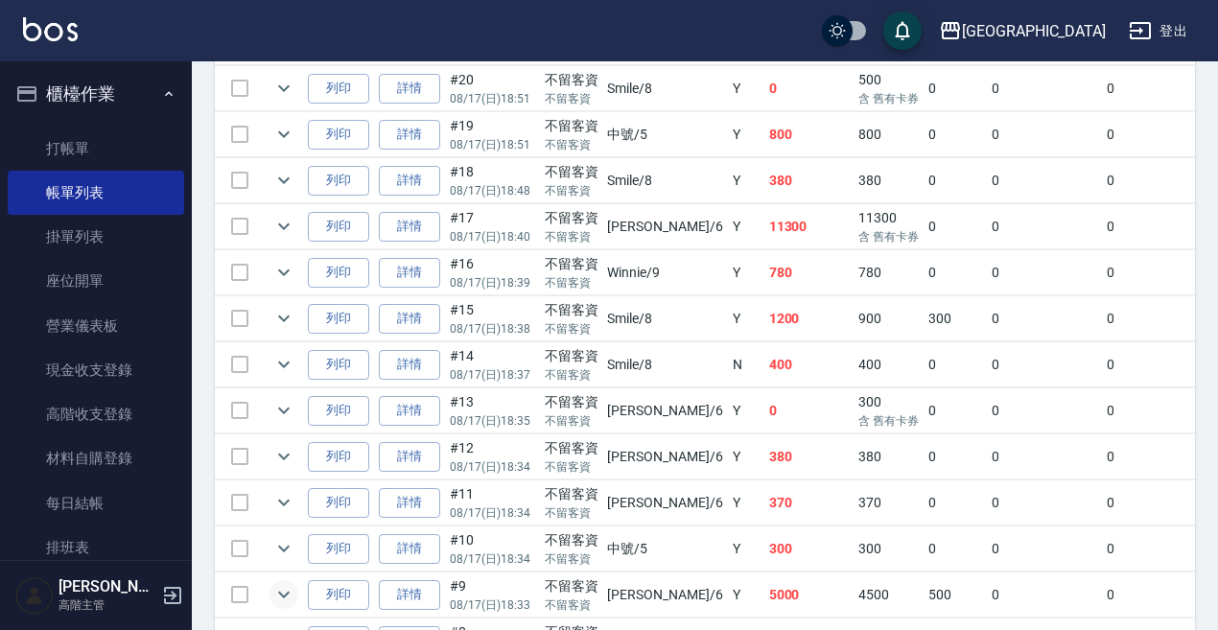
scroll to position [586, 0]
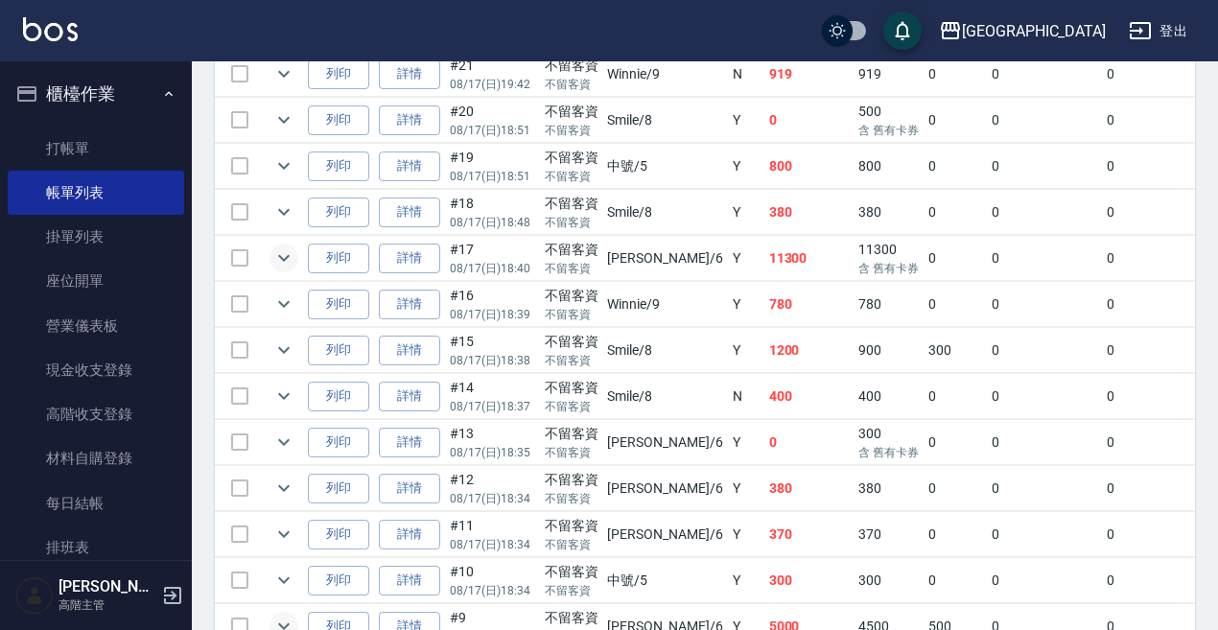
click at [288, 258] on icon "expand row" at bounding box center [284, 258] width 12 height 7
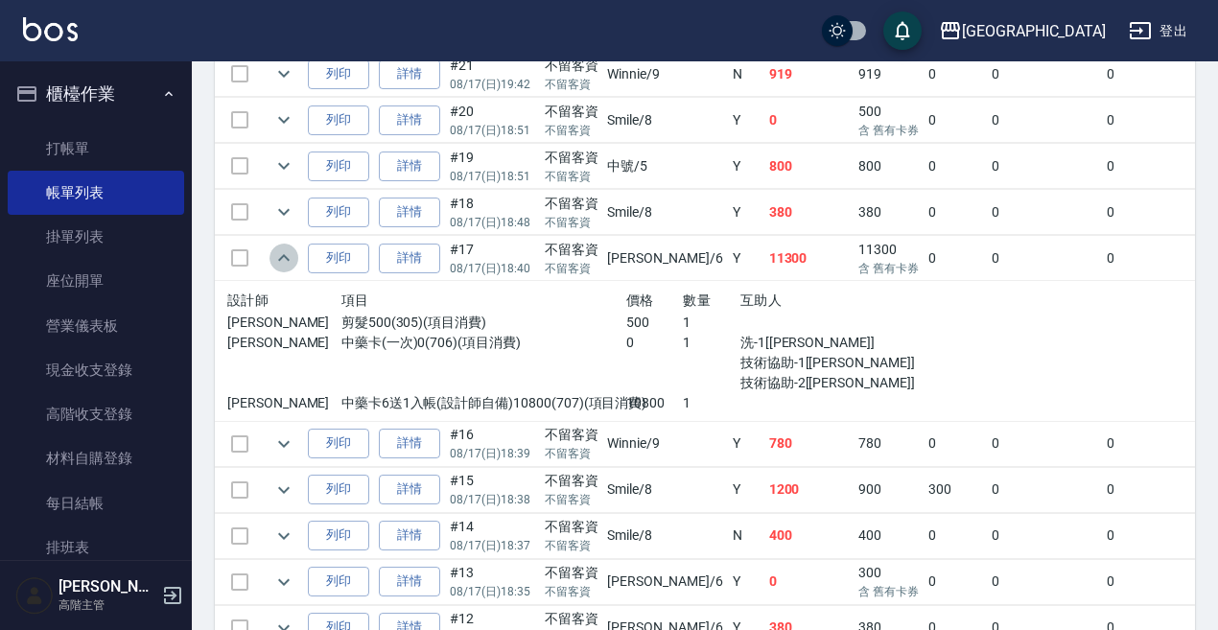
click at [288, 258] on icon "expand row" at bounding box center [283, 258] width 23 height 23
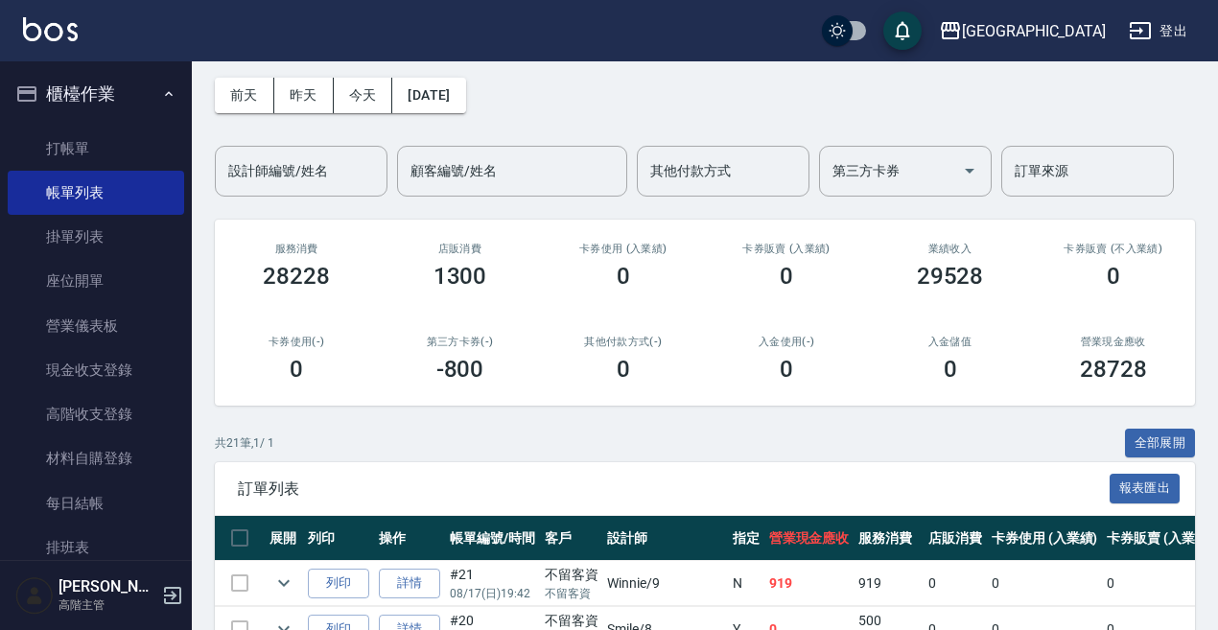
scroll to position [0, 0]
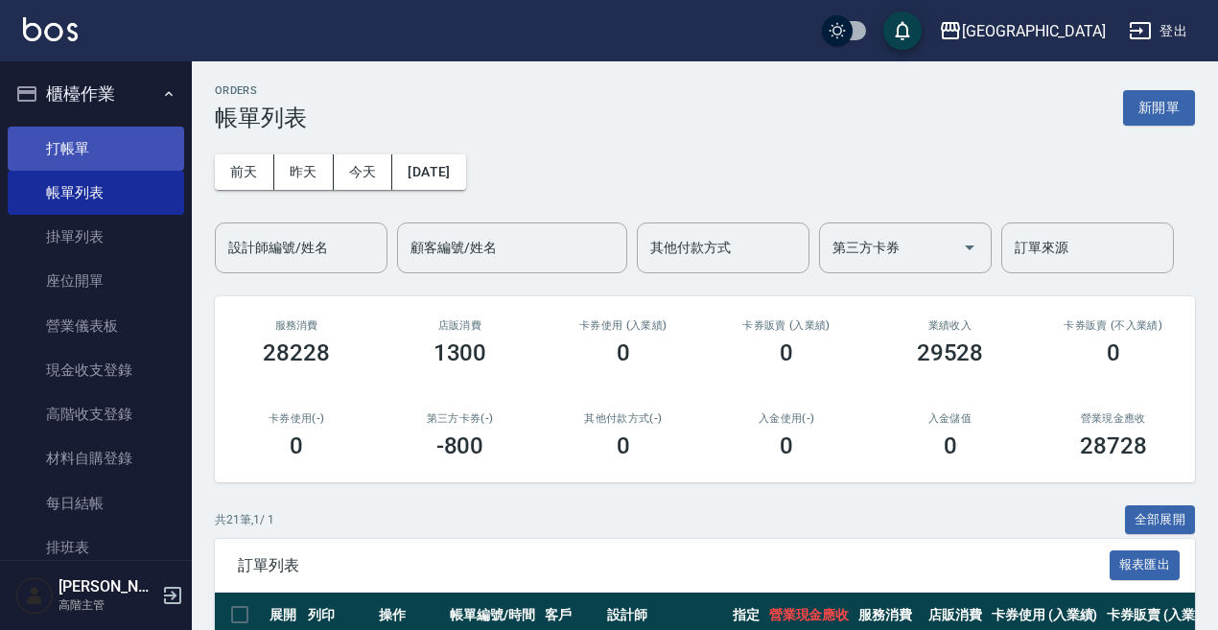
click at [156, 157] on link "打帳單" at bounding box center [96, 149] width 177 height 44
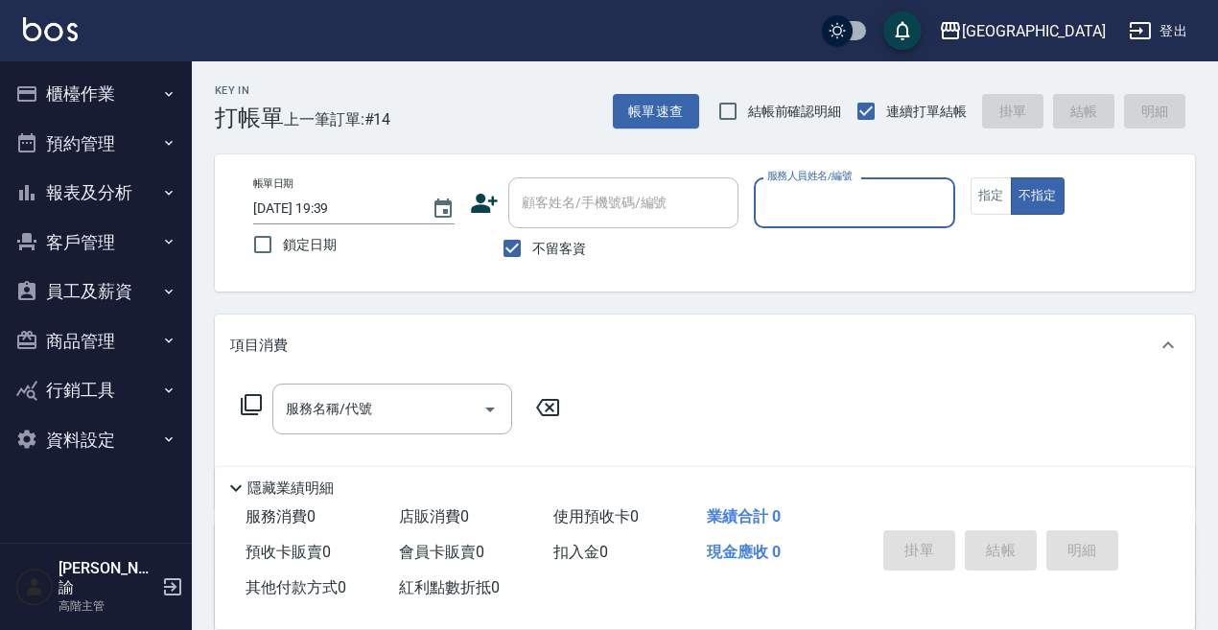
click at [67, 83] on button "櫃檯作業" at bounding box center [96, 94] width 177 height 50
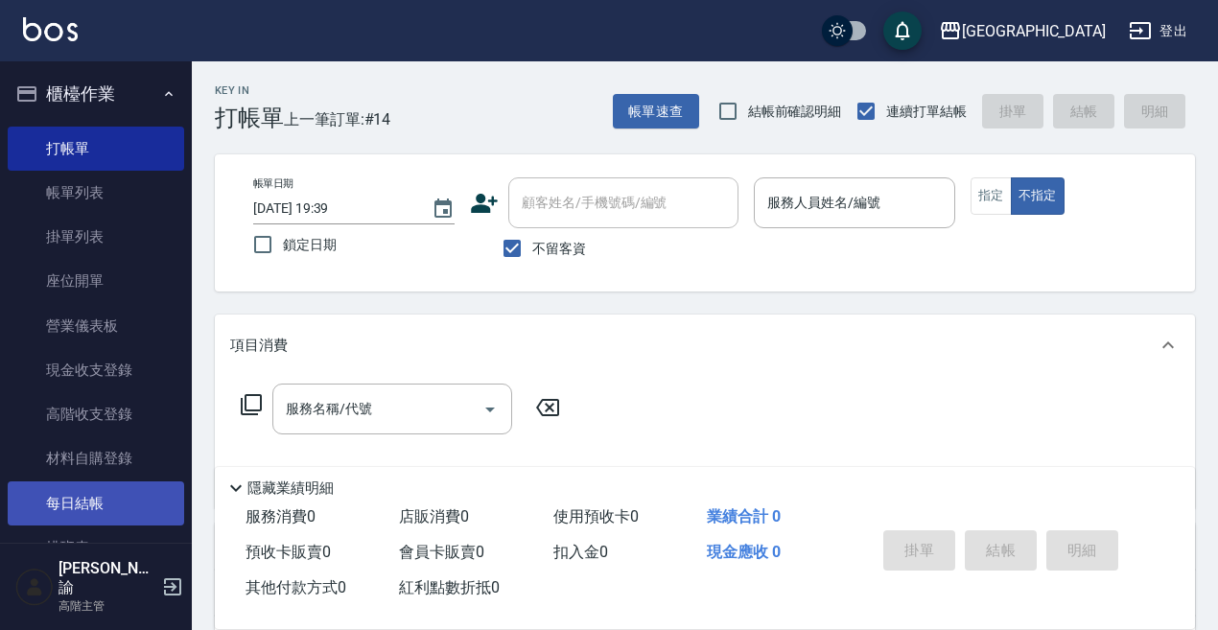
drag, startPoint x: 101, startPoint y: 499, endPoint x: 100, endPoint y: 483, distance: 16.3
click at [101, 496] on link "每日結帳" at bounding box center [96, 504] width 177 height 44
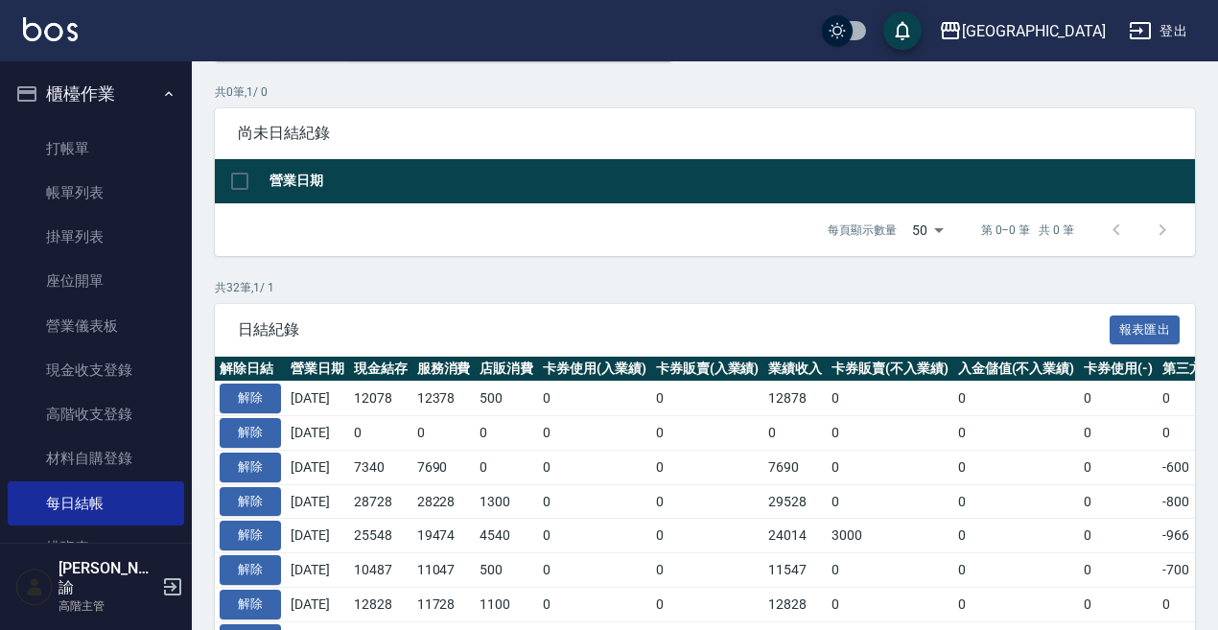
scroll to position [96, 0]
